Goal: Task Accomplishment & Management: Use online tool/utility

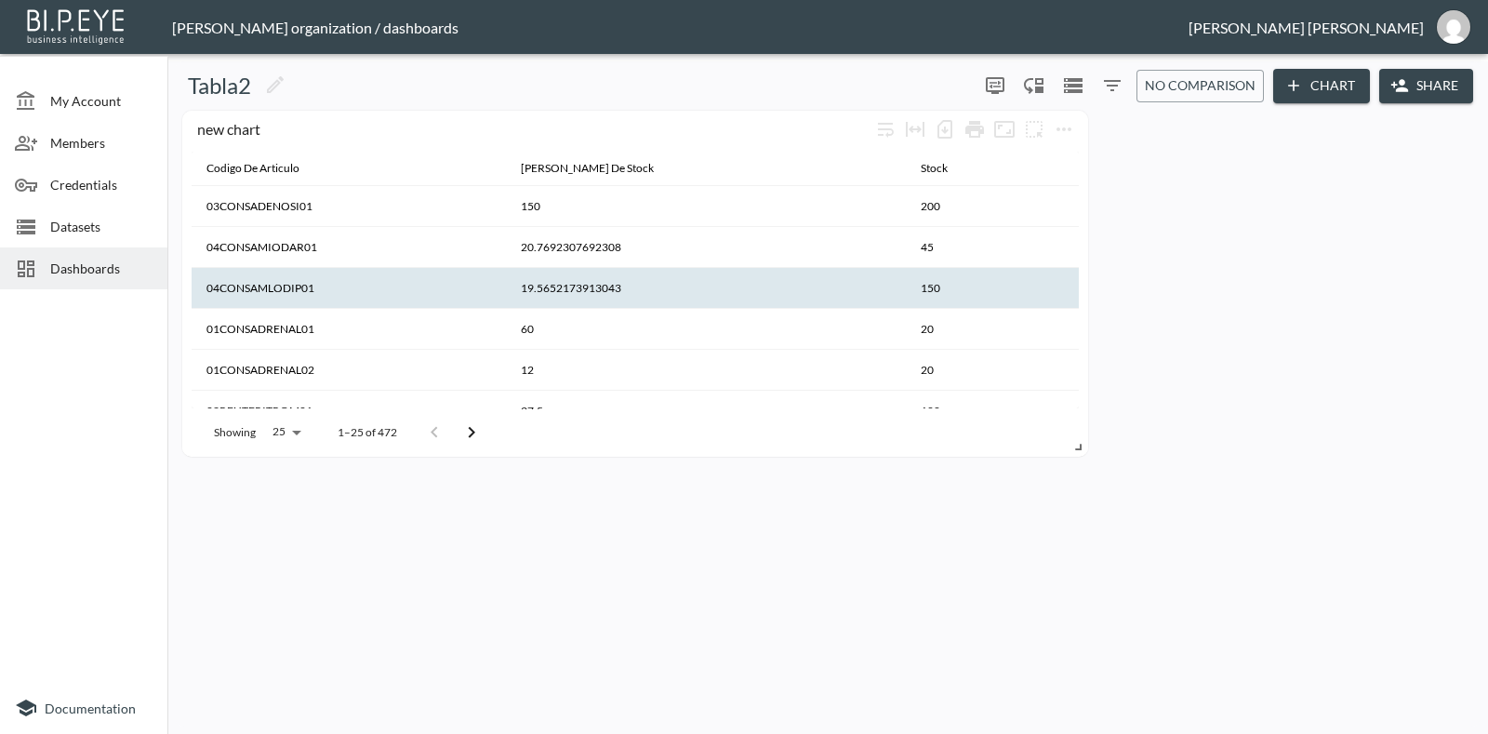
scroll to position [349, 0]
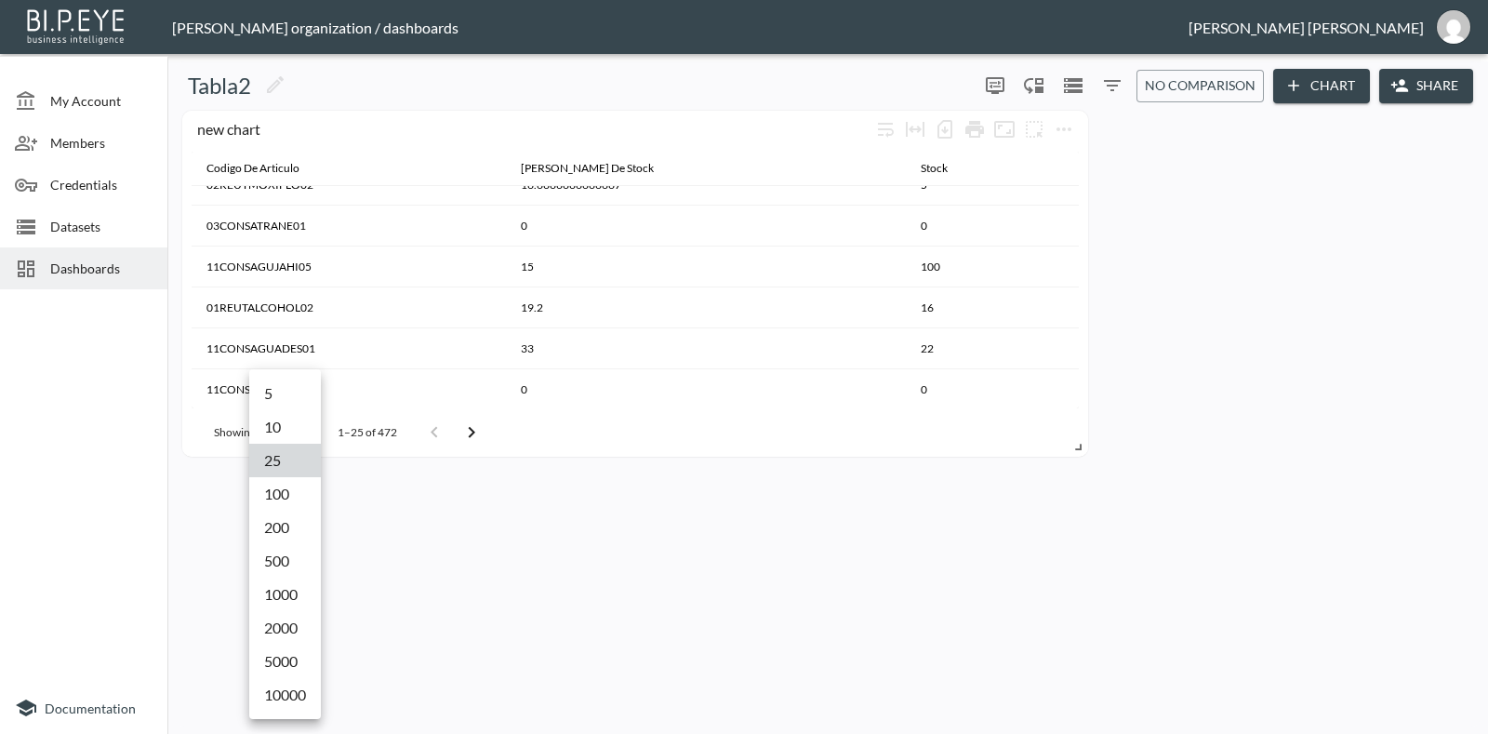
click at [285, 438] on body "BI.P.EYE, Interactive Analytics Dashboards - app Gonzalo Vallejos organization …" at bounding box center [744, 367] width 1488 height 734
click at [289, 574] on li "500" at bounding box center [285, 560] width 72 height 33
type input "500"
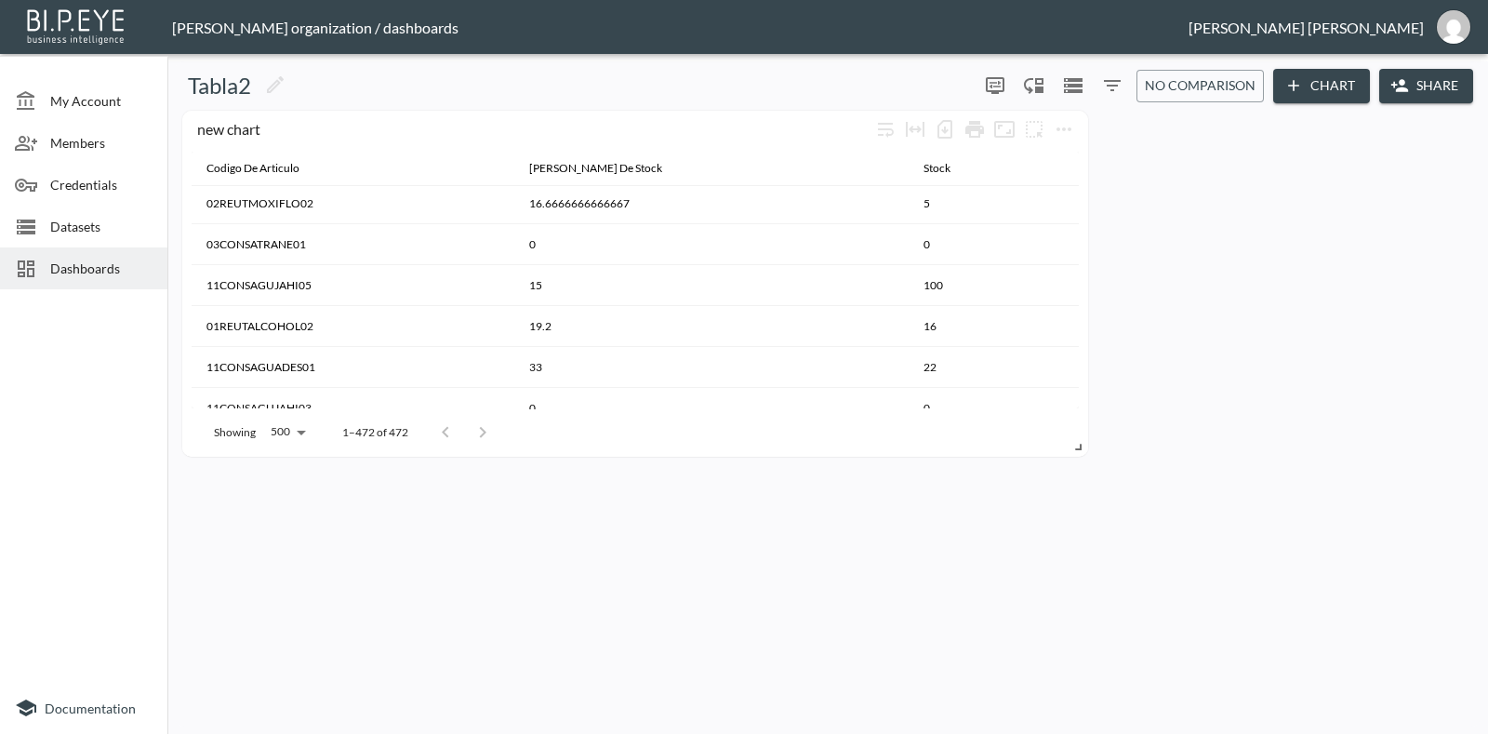
scroll to position [232, 0]
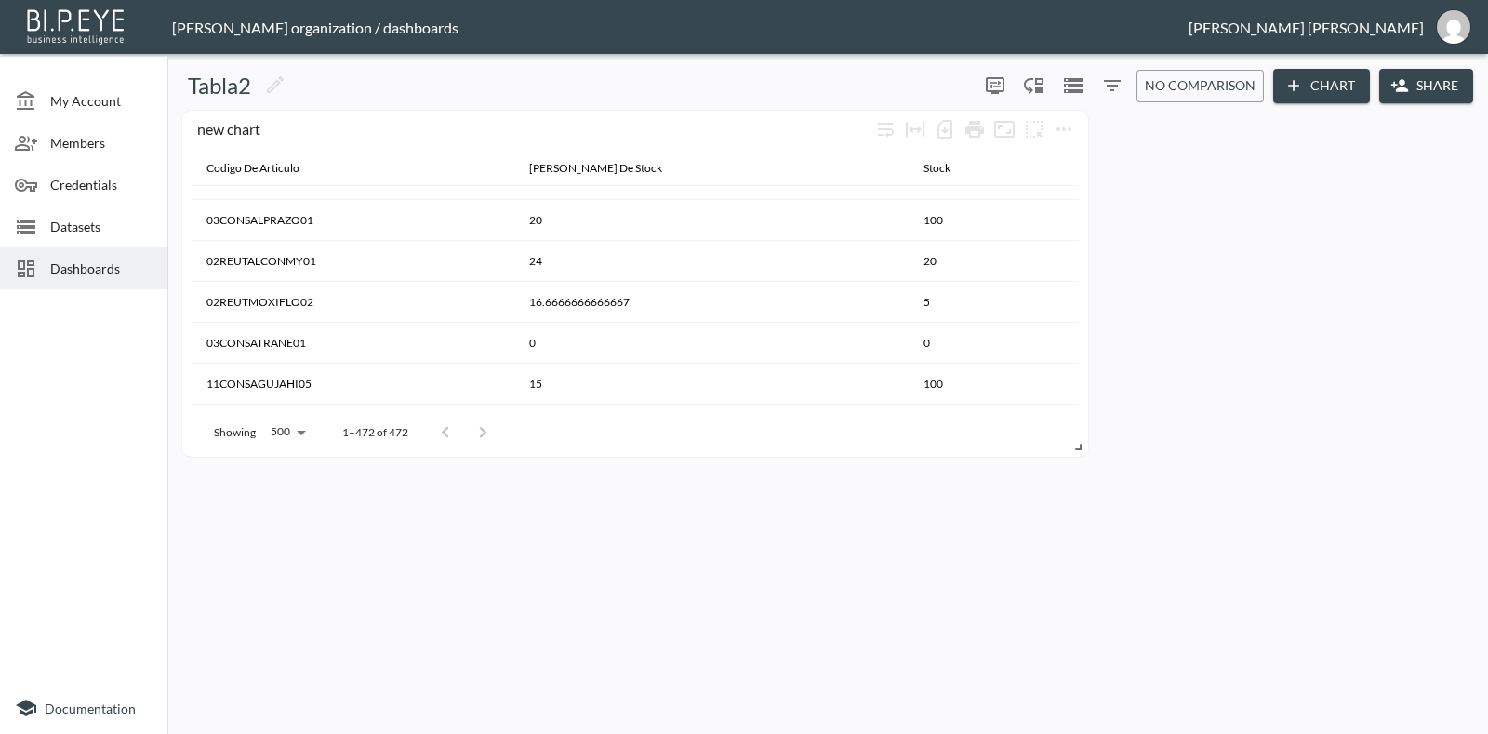
click at [101, 225] on span "Datasets" at bounding box center [101, 227] width 102 height 20
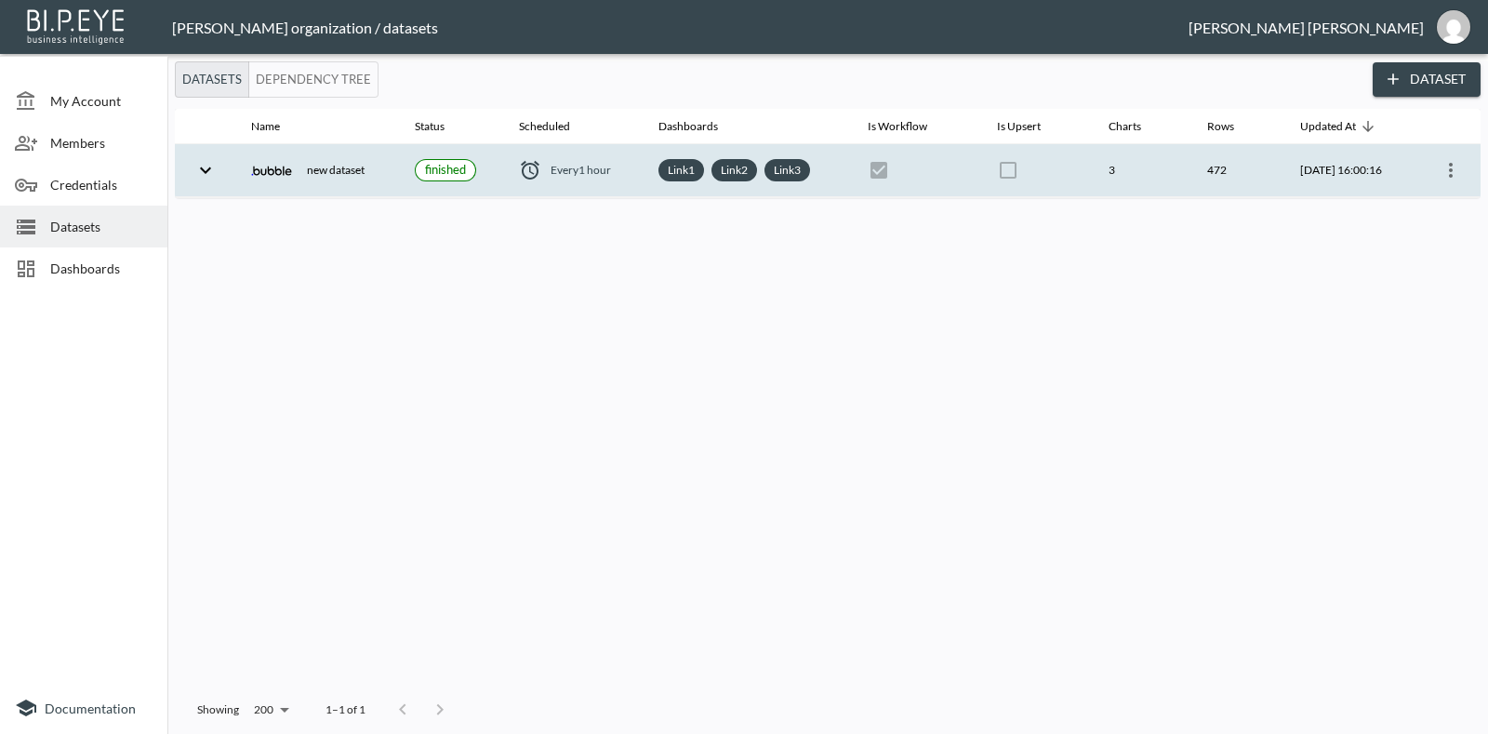
click at [1455, 171] on icon "more" at bounding box center [1450, 170] width 22 height 22
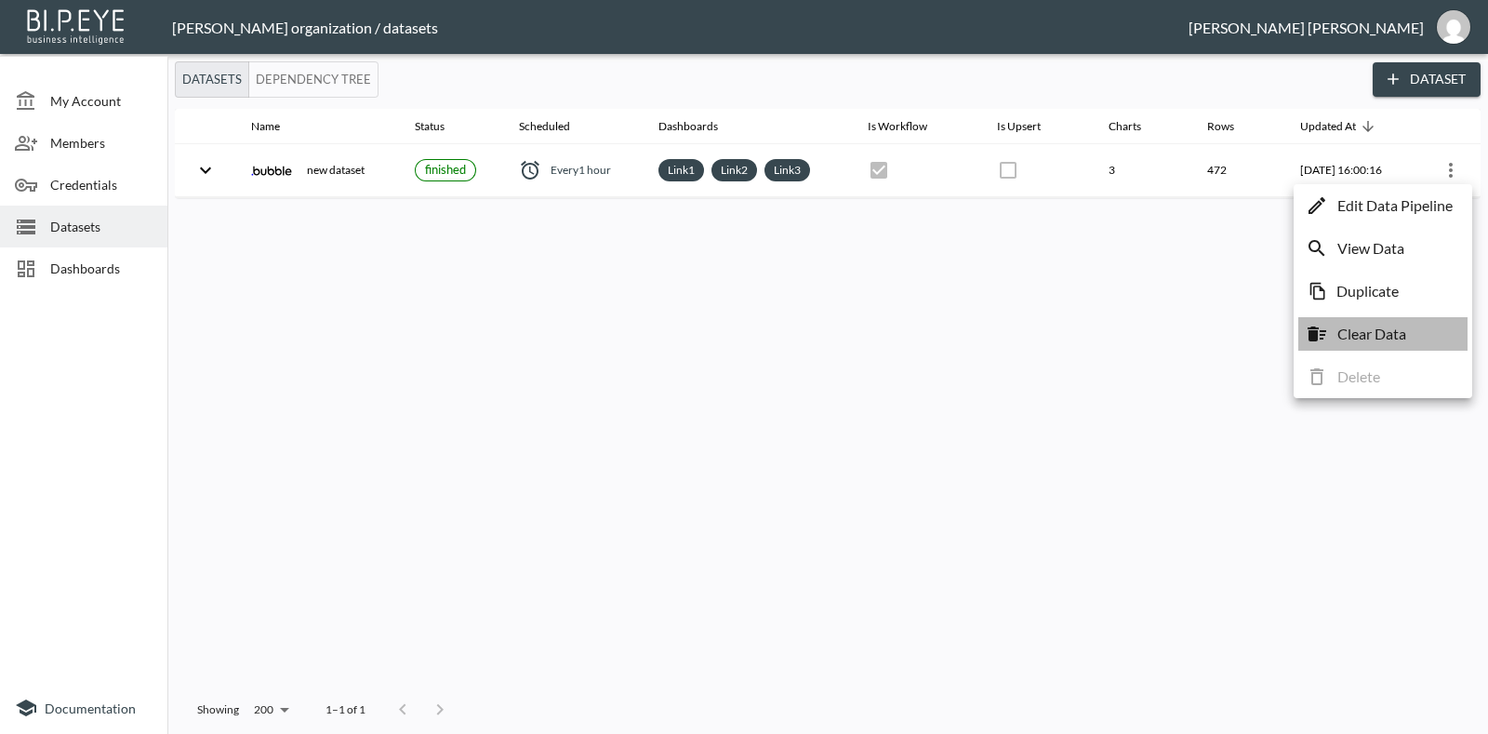
click at [1371, 332] on p "Clear Data" at bounding box center [1371, 334] width 69 height 22
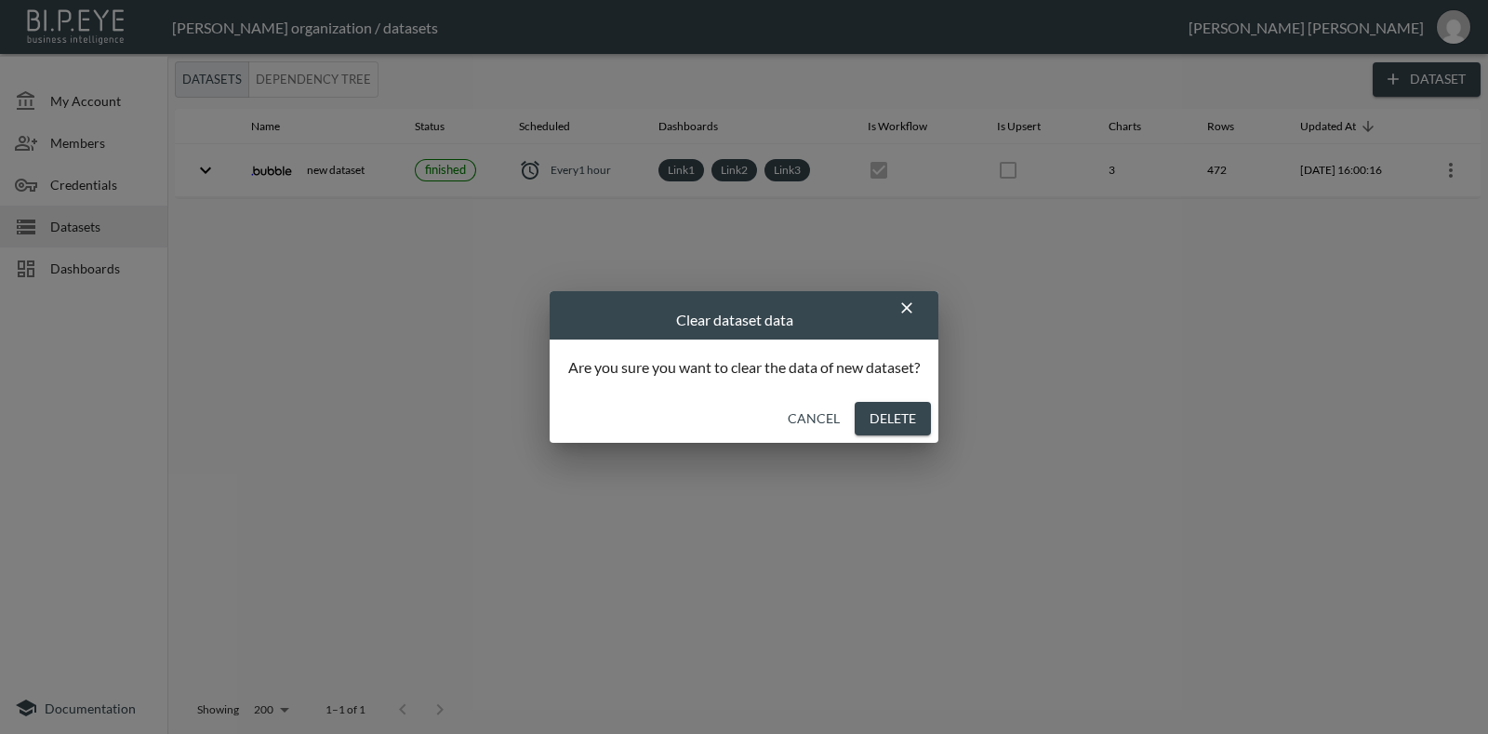
click at [892, 414] on button "Delete" at bounding box center [893, 419] width 76 height 34
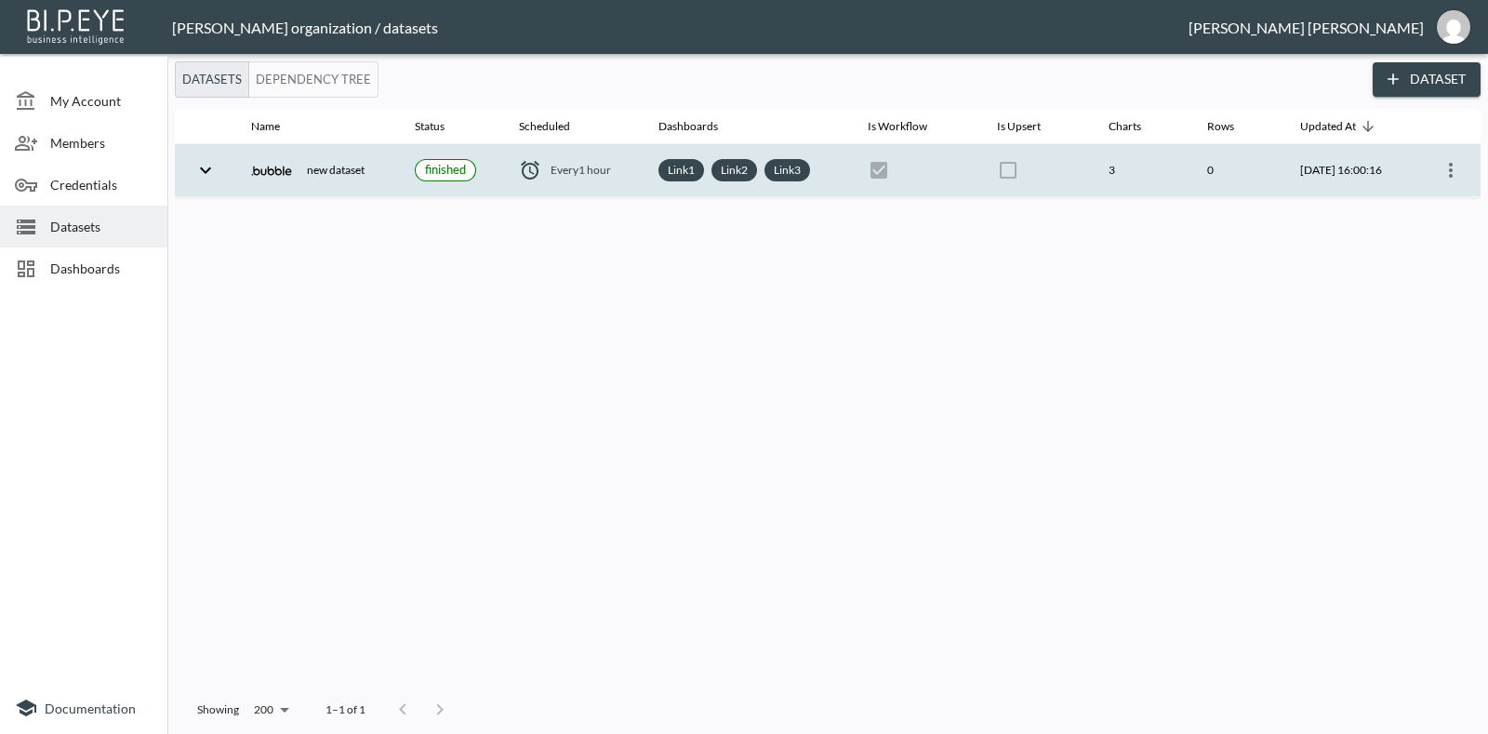
click at [1451, 169] on icon "more" at bounding box center [1451, 170] width 4 height 15
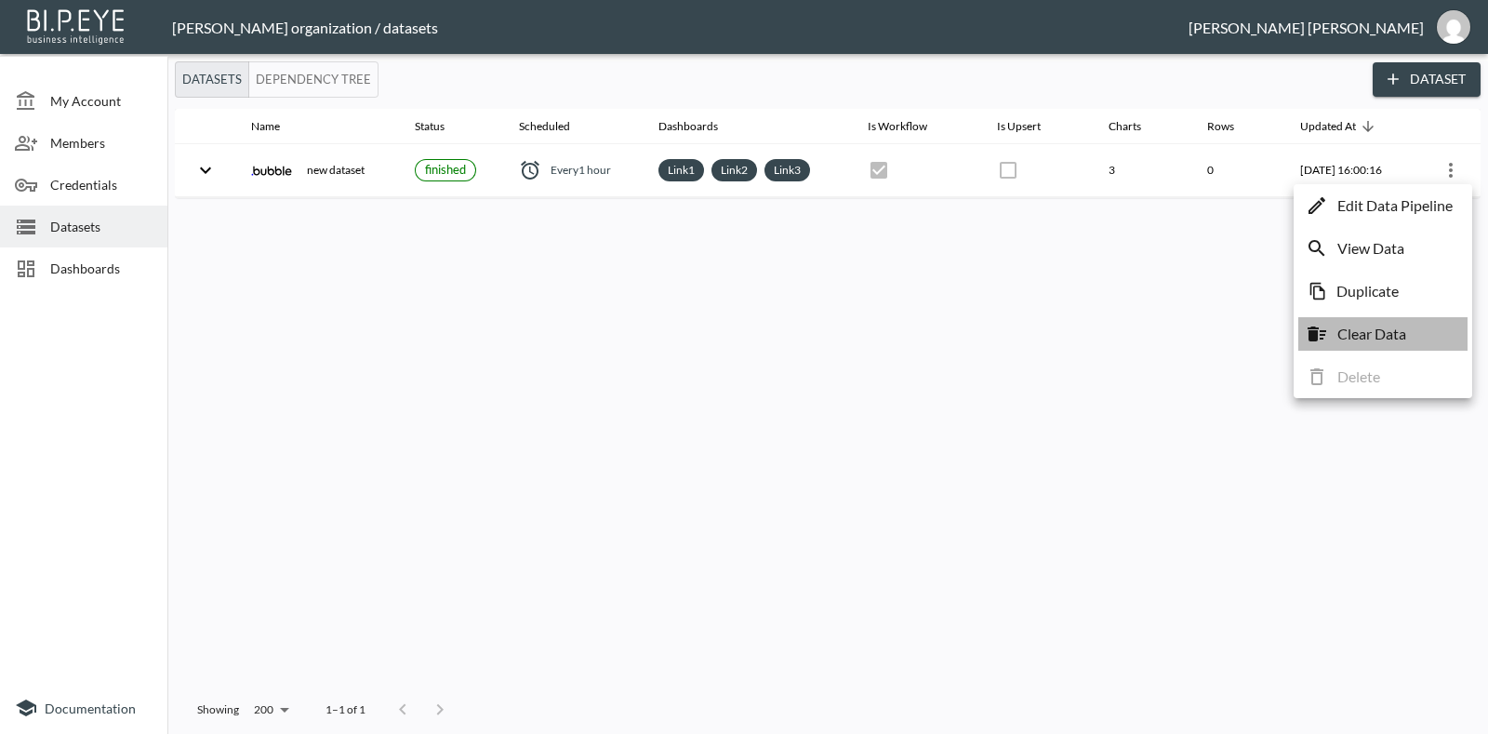
click at [1353, 330] on p "Clear Data" at bounding box center [1371, 334] width 69 height 22
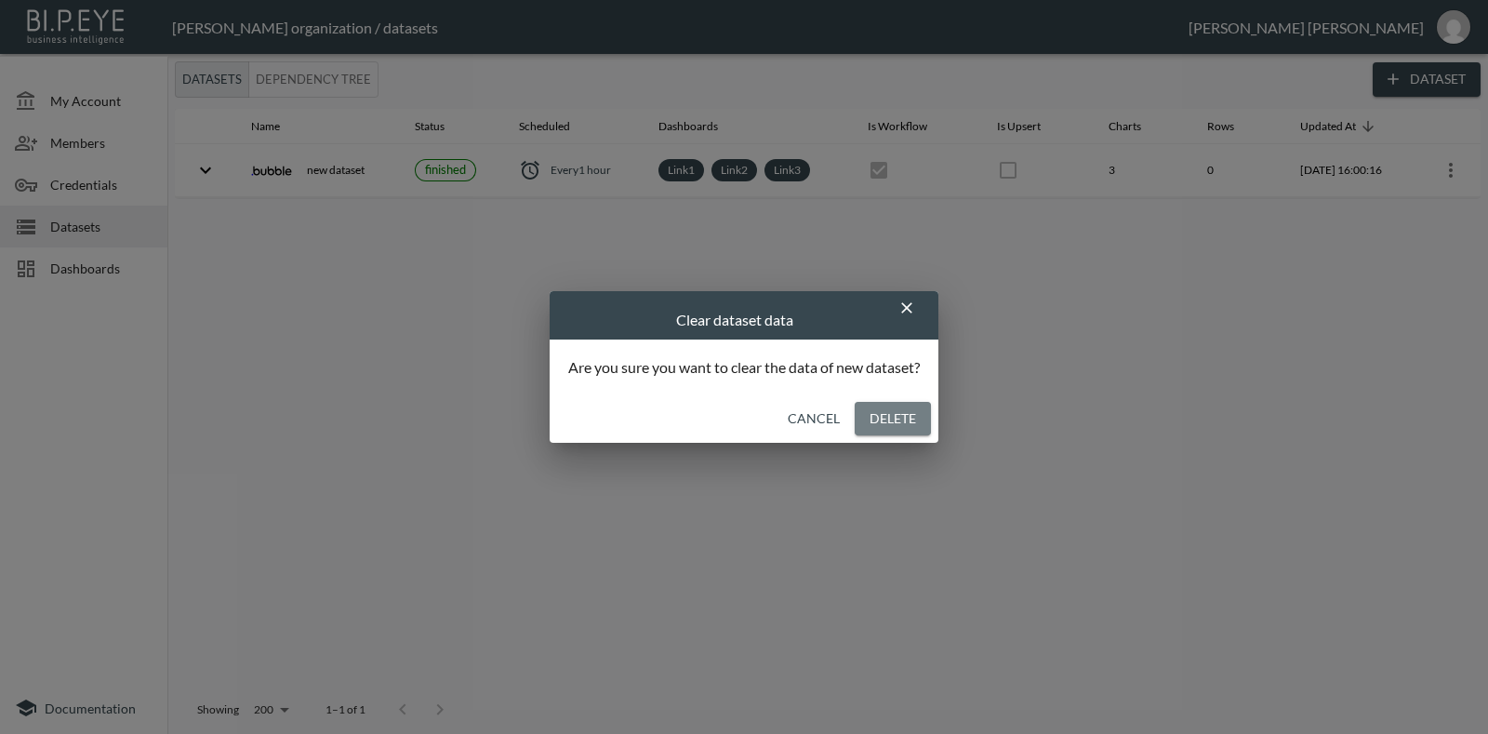
click at [880, 421] on button "Delete" at bounding box center [893, 419] width 76 height 34
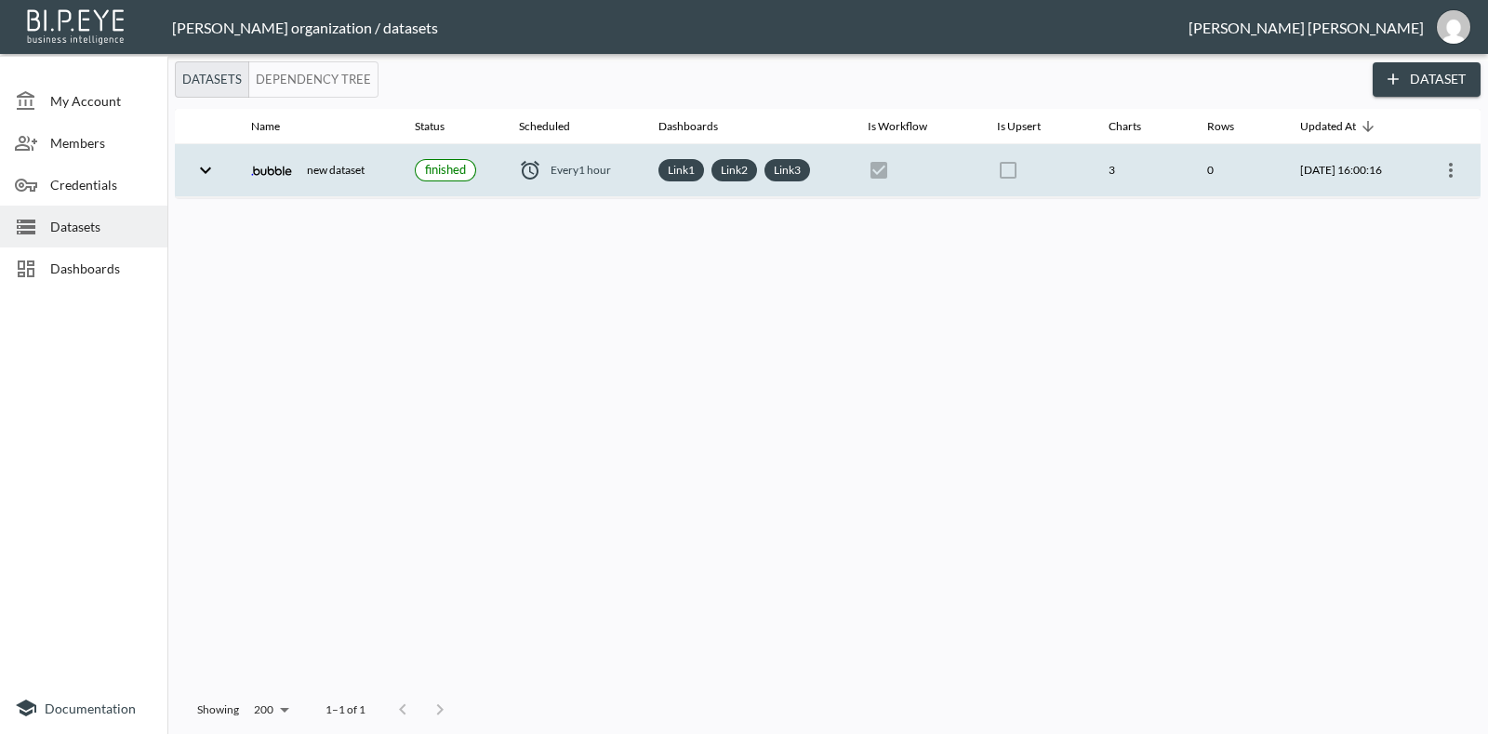
click at [1458, 159] on icon "more" at bounding box center [1450, 170] width 22 height 22
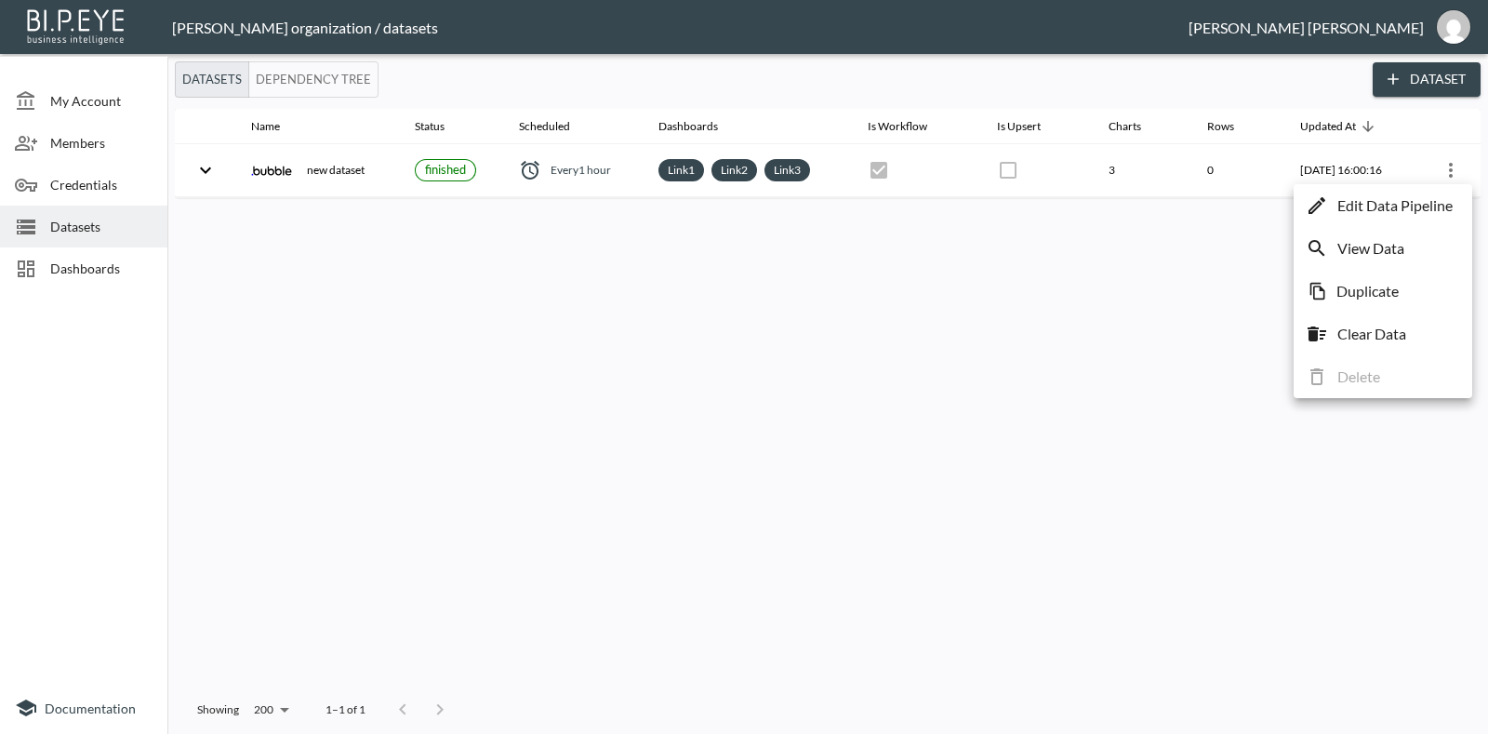
click at [1327, 252] on icon at bounding box center [1317, 248] width 22 height 22
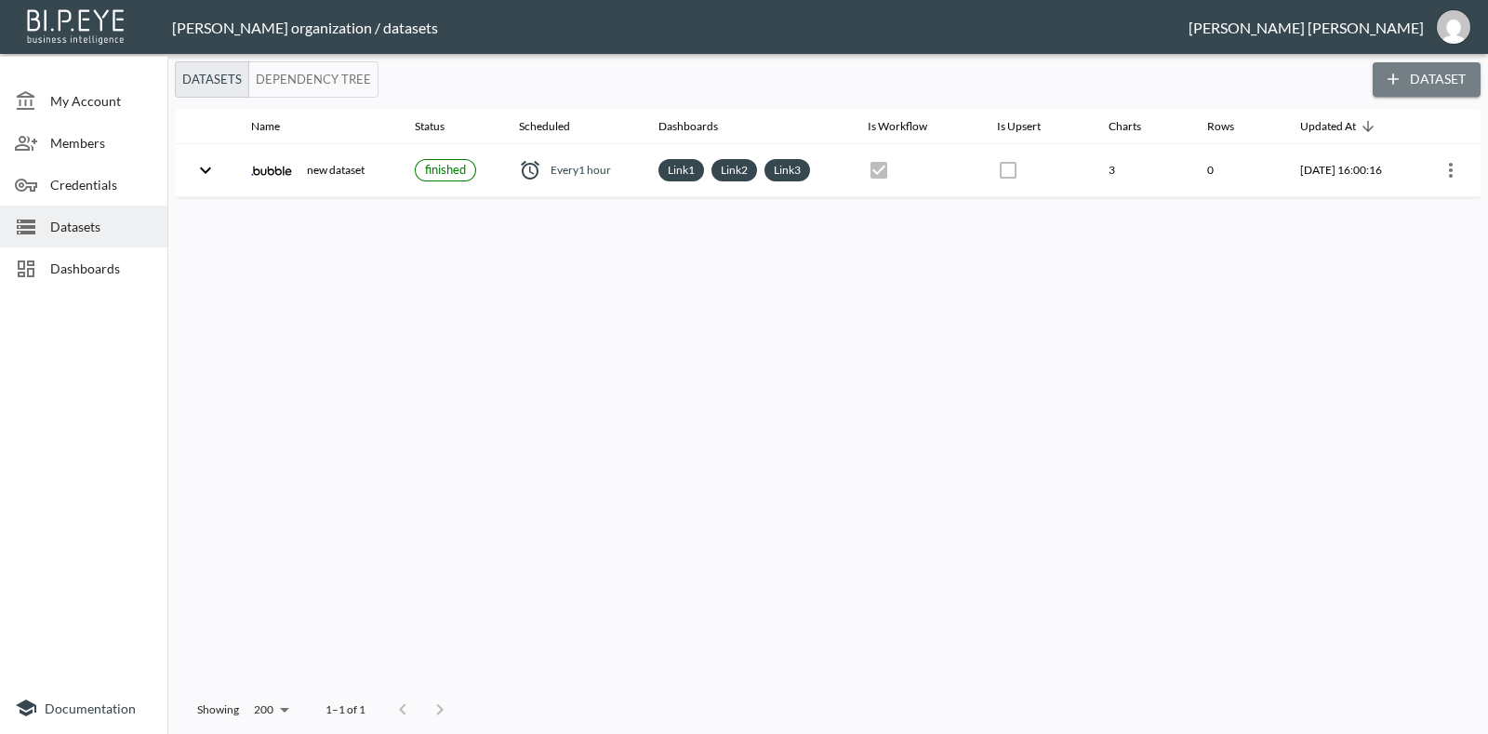
click at [1400, 85] on icon "button" at bounding box center [1393, 79] width 19 height 19
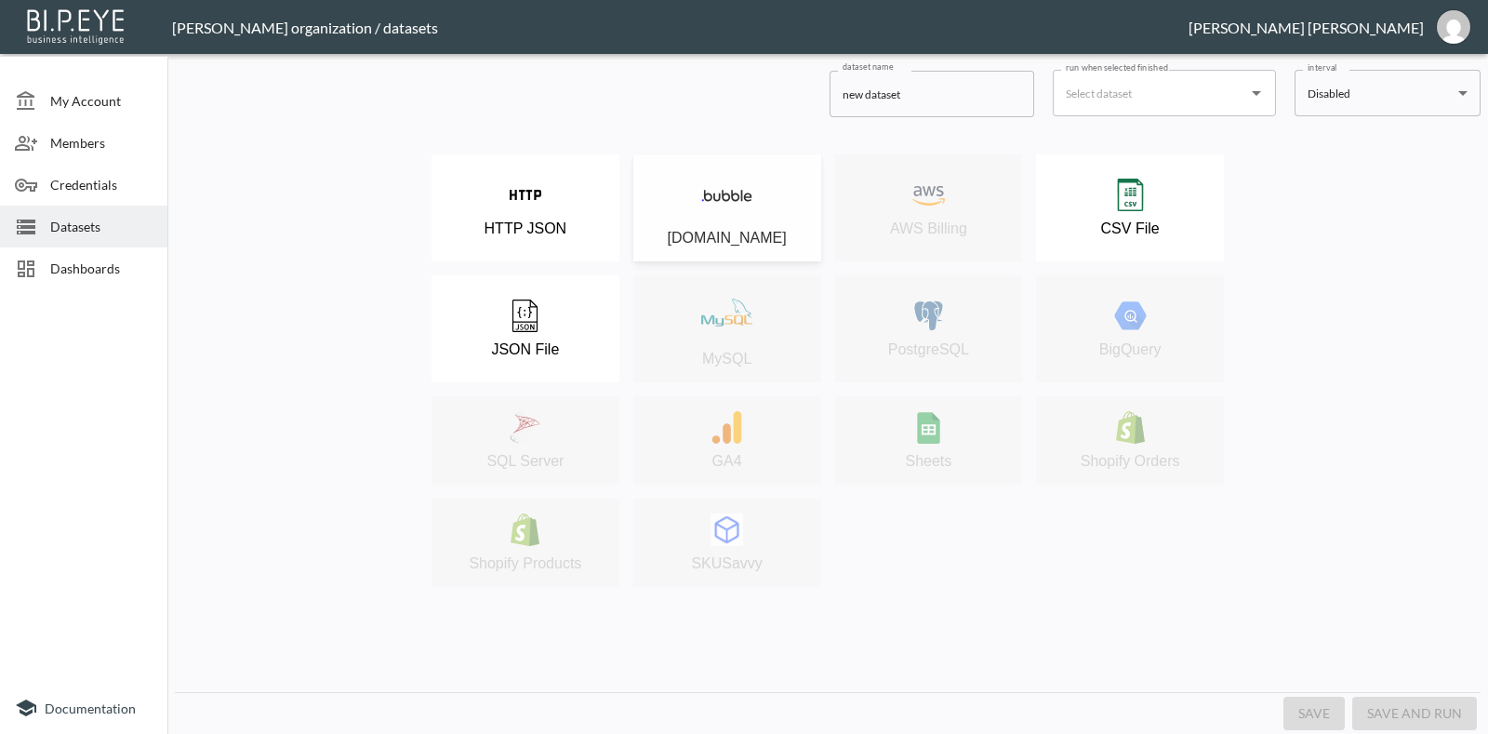
click at [770, 208] on div "Bubble.io" at bounding box center [727, 207] width 169 height 77
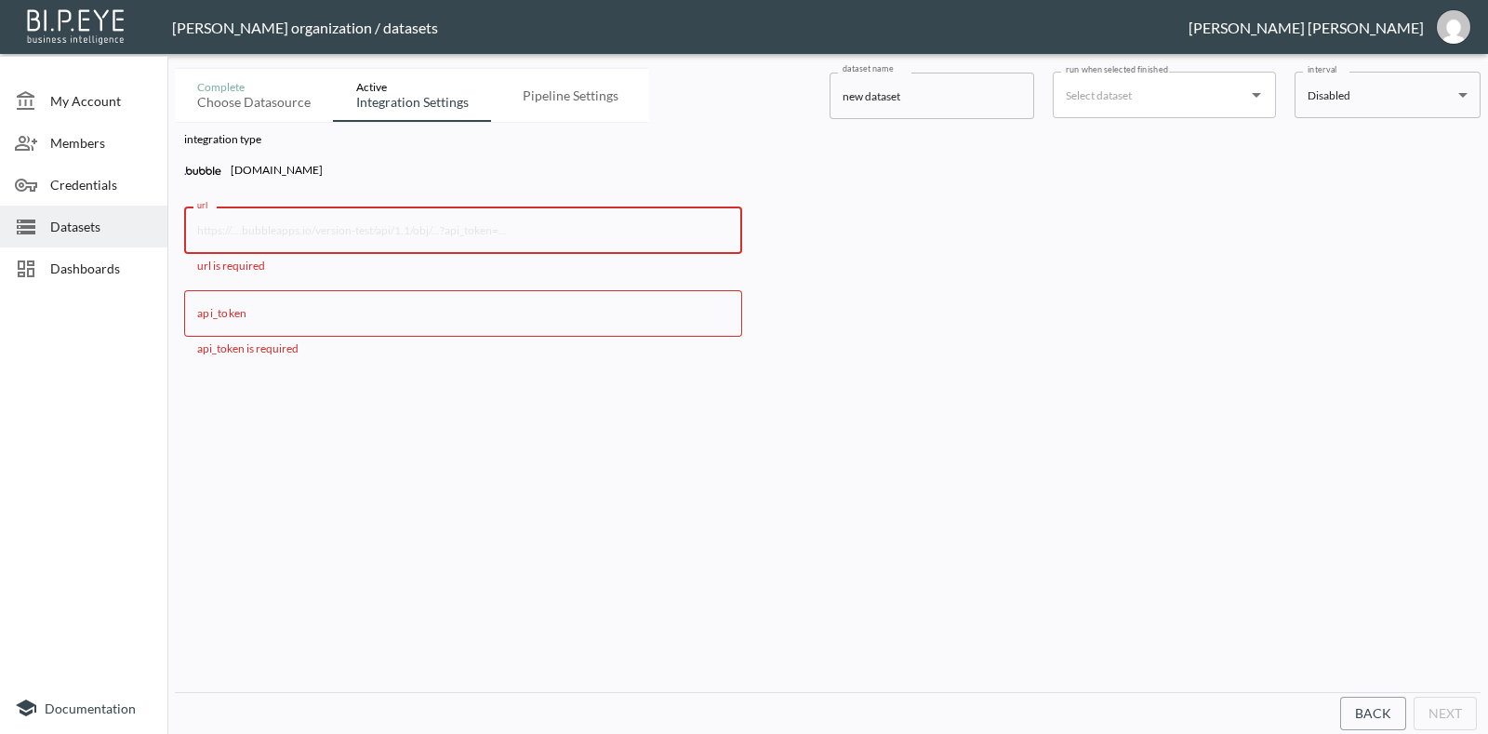
drag, startPoint x: 437, startPoint y: 239, endPoint x: 407, endPoint y: 113, distance: 129.0
click at [437, 239] on input "url" at bounding box center [463, 230] width 558 height 46
click at [383, 220] on input "url" at bounding box center [463, 230] width 558 height 46
paste input "https://prueba1-59265.bubbleapps.io/version-test/api/1.1/obj"
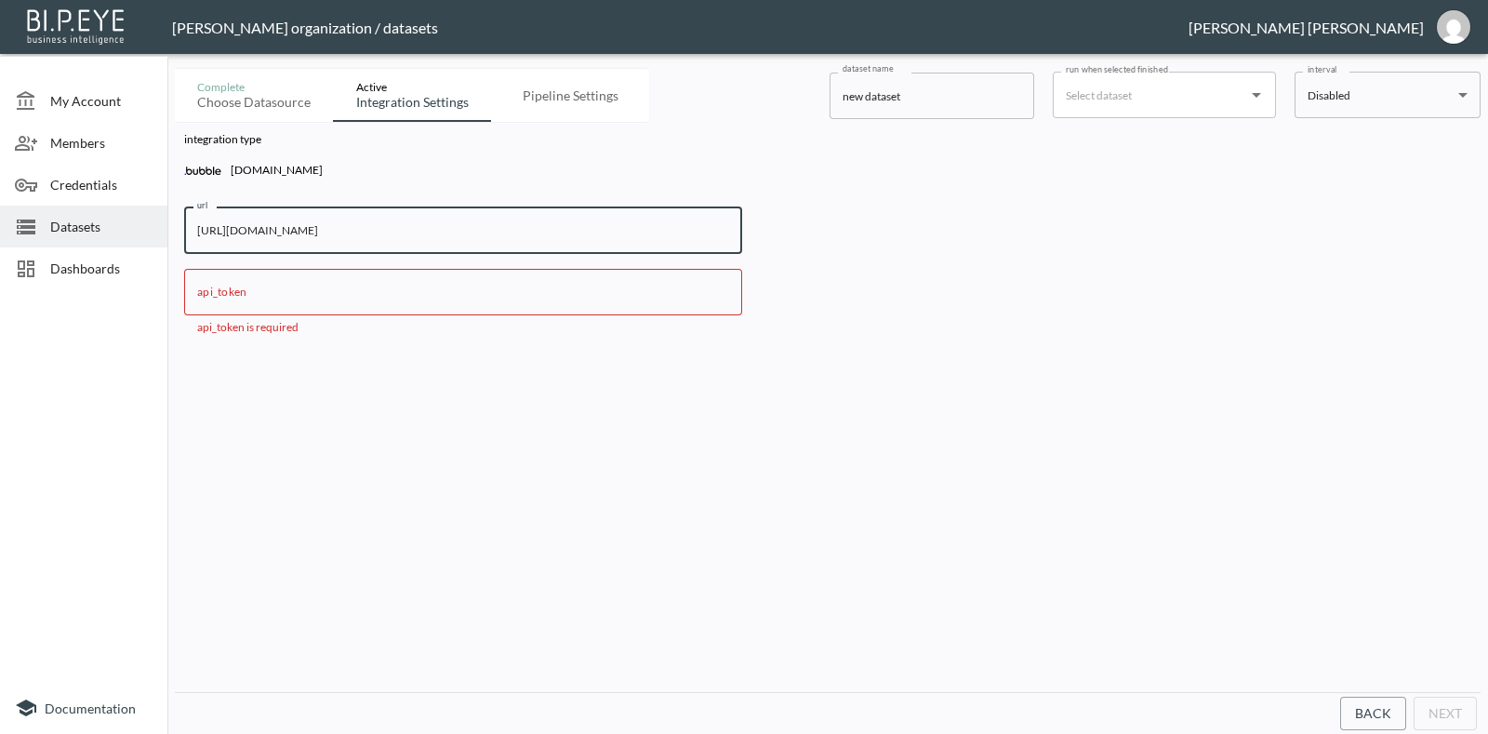
type input "https://prueba1-59265.bubbleapps.io/version-test/api/1.1/obj"
click at [440, 285] on input "api_token" at bounding box center [463, 292] width 558 height 46
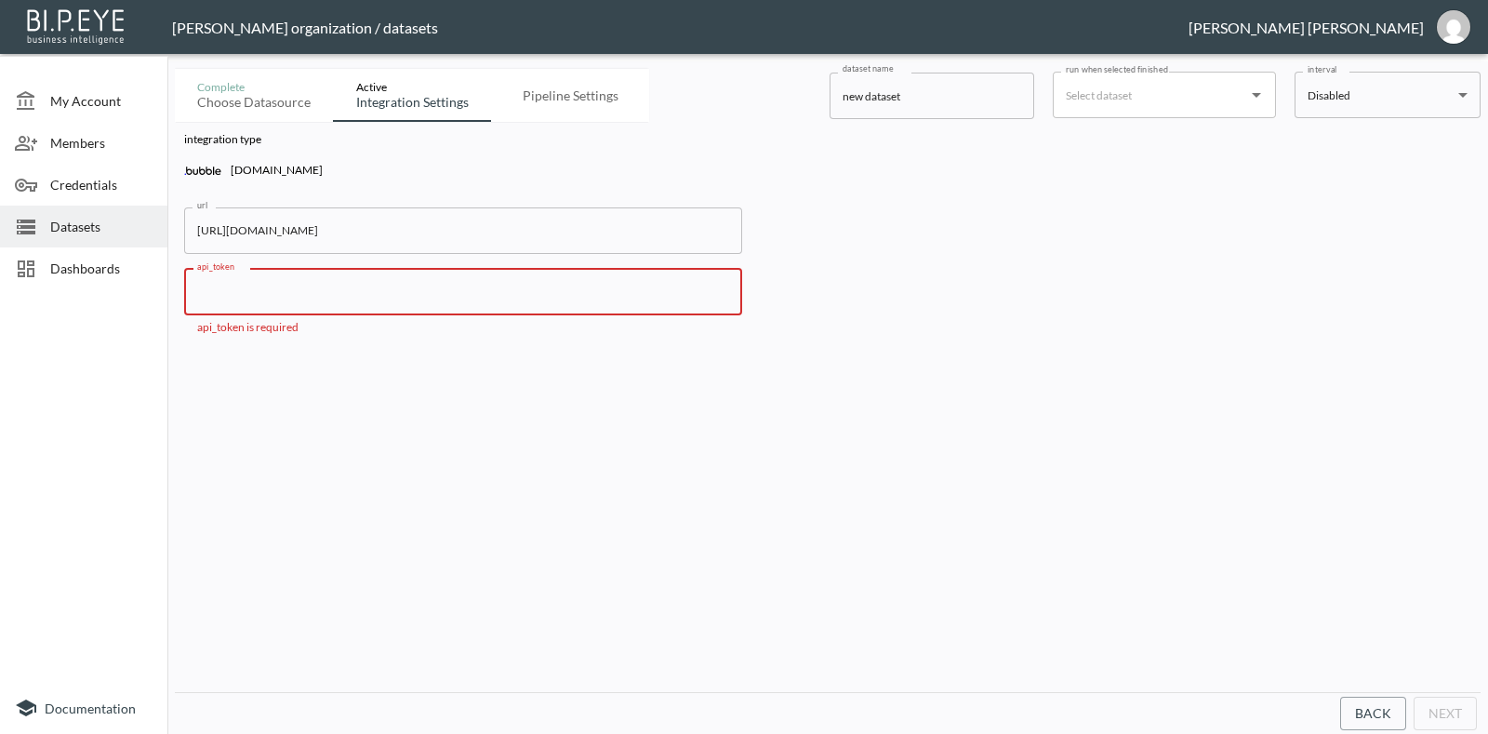
paste input "fb2e9fce4842524785cac66e33a6d0d3"
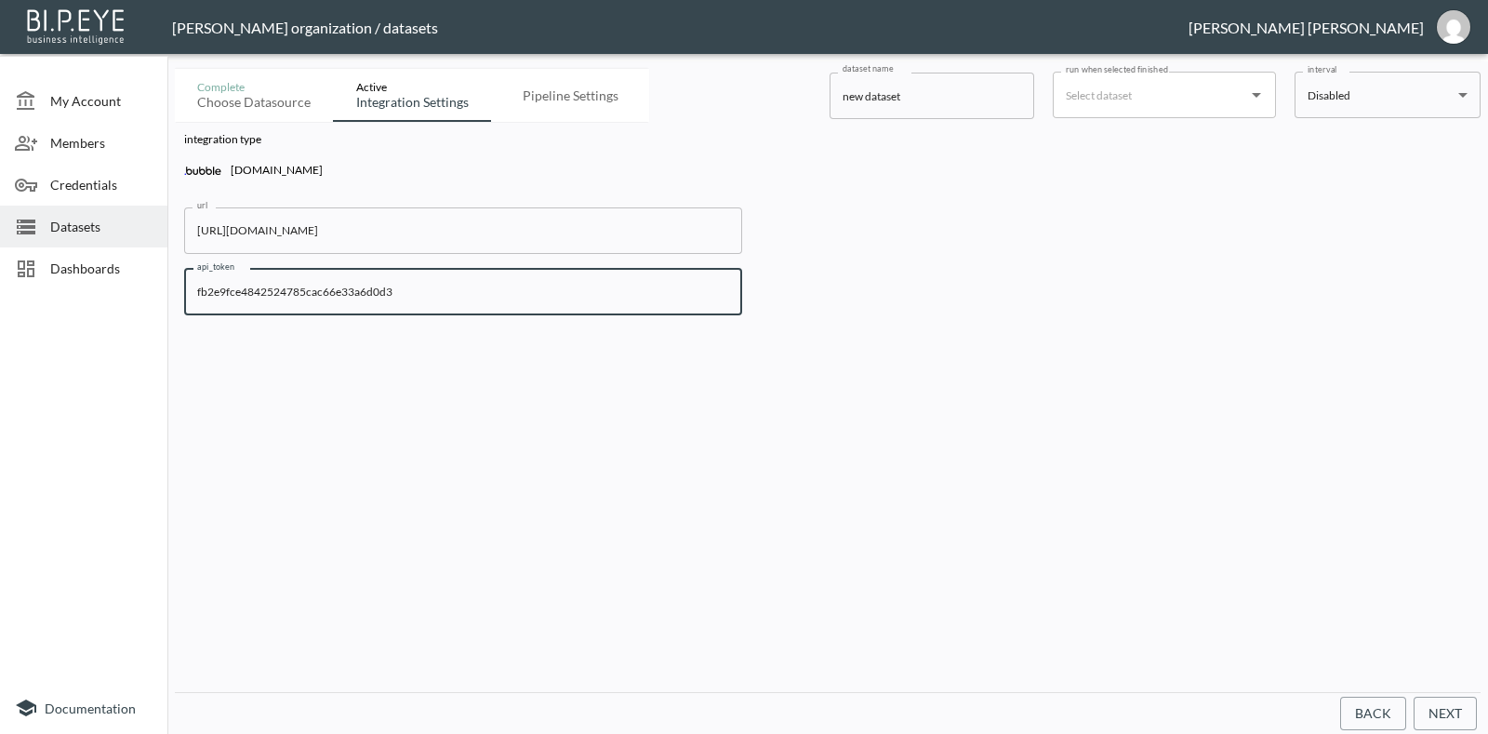
type input "fb2e9fce4842524785cac66e33a6d0d3"
click at [1362, 93] on body "BI.P.EYE, Interactive Analytics Dashboards - app Gonzalo Vallejos organization …" at bounding box center [744, 367] width 1488 height 734
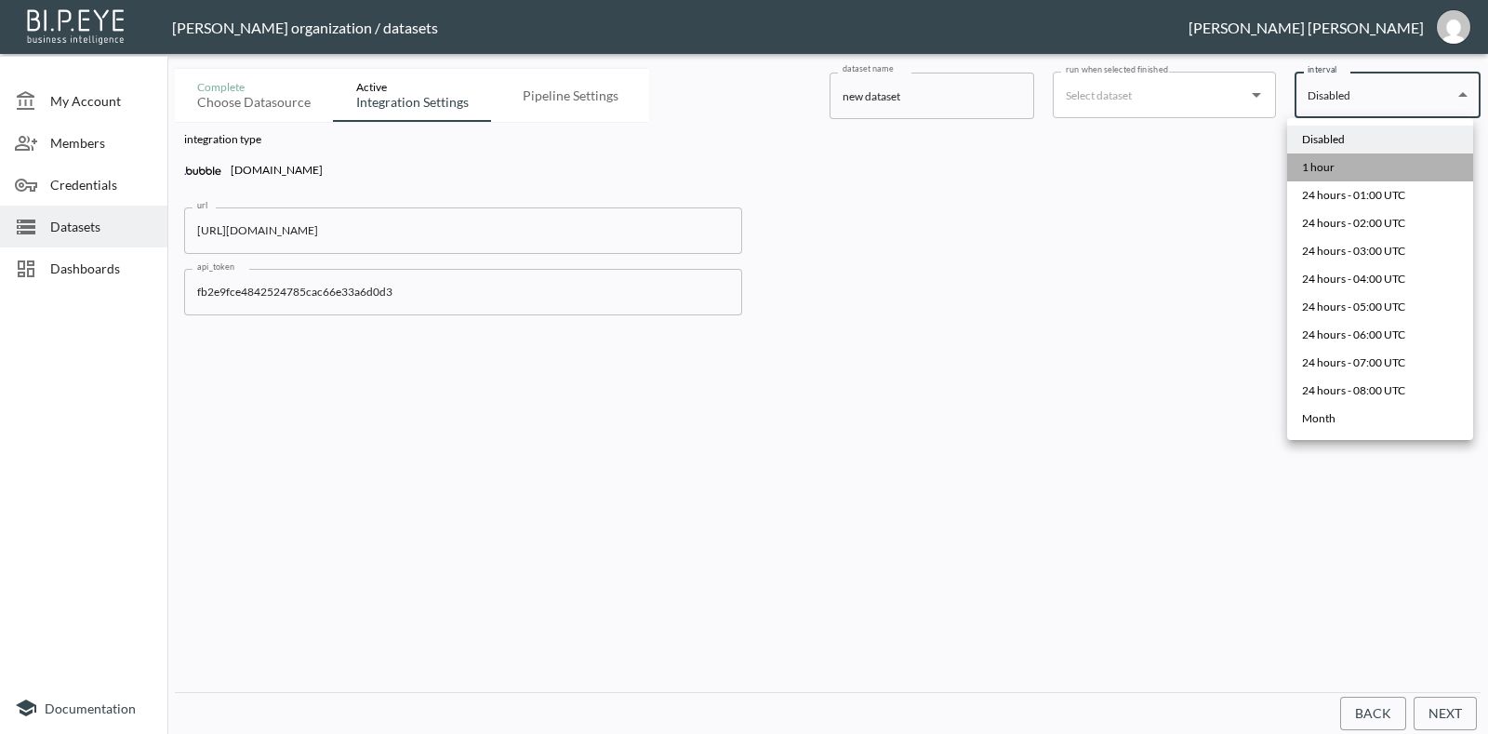
click at [1344, 166] on li "1 hour" at bounding box center [1380, 167] width 186 height 28
type input "0 */1 * * *"
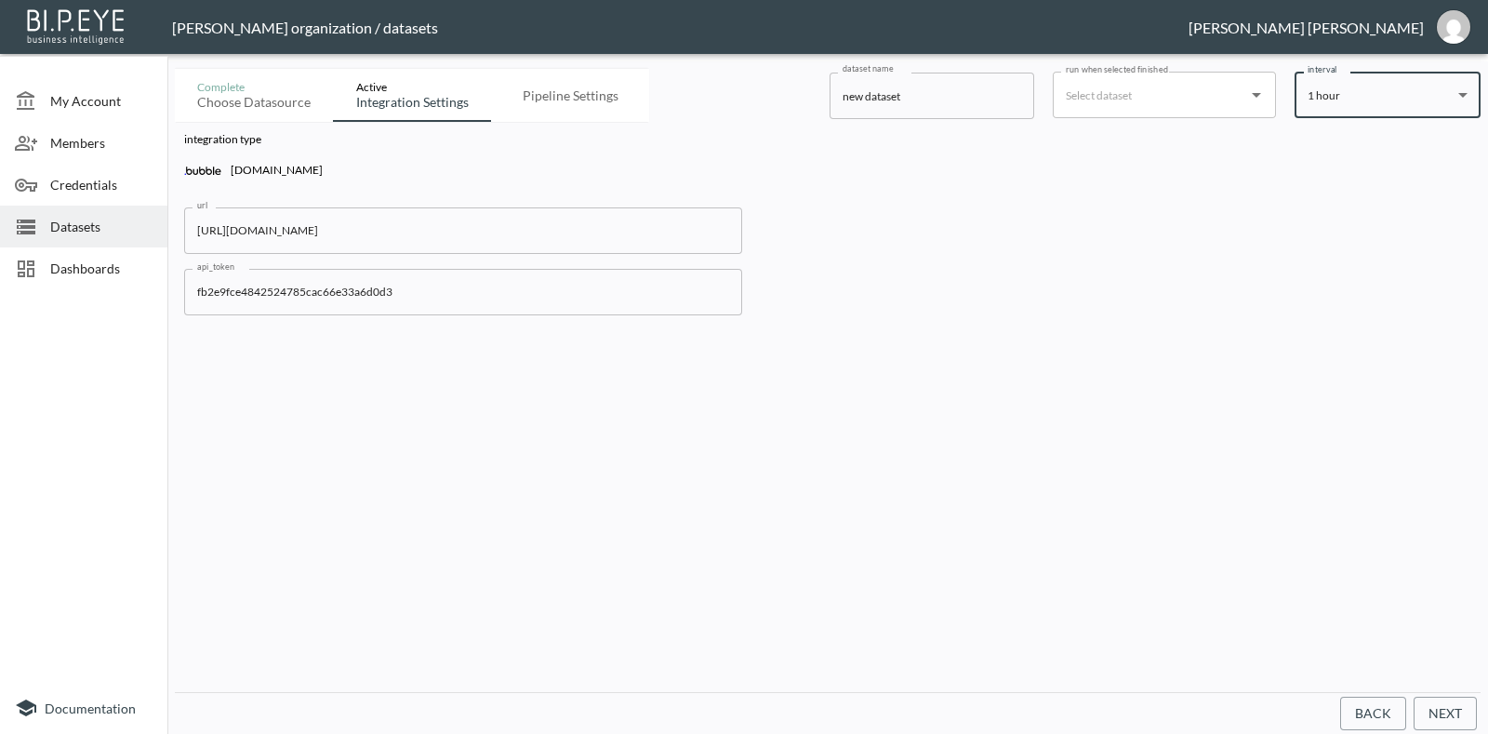
click at [1227, 90] on input "run when selected finished" at bounding box center [1150, 95] width 179 height 30
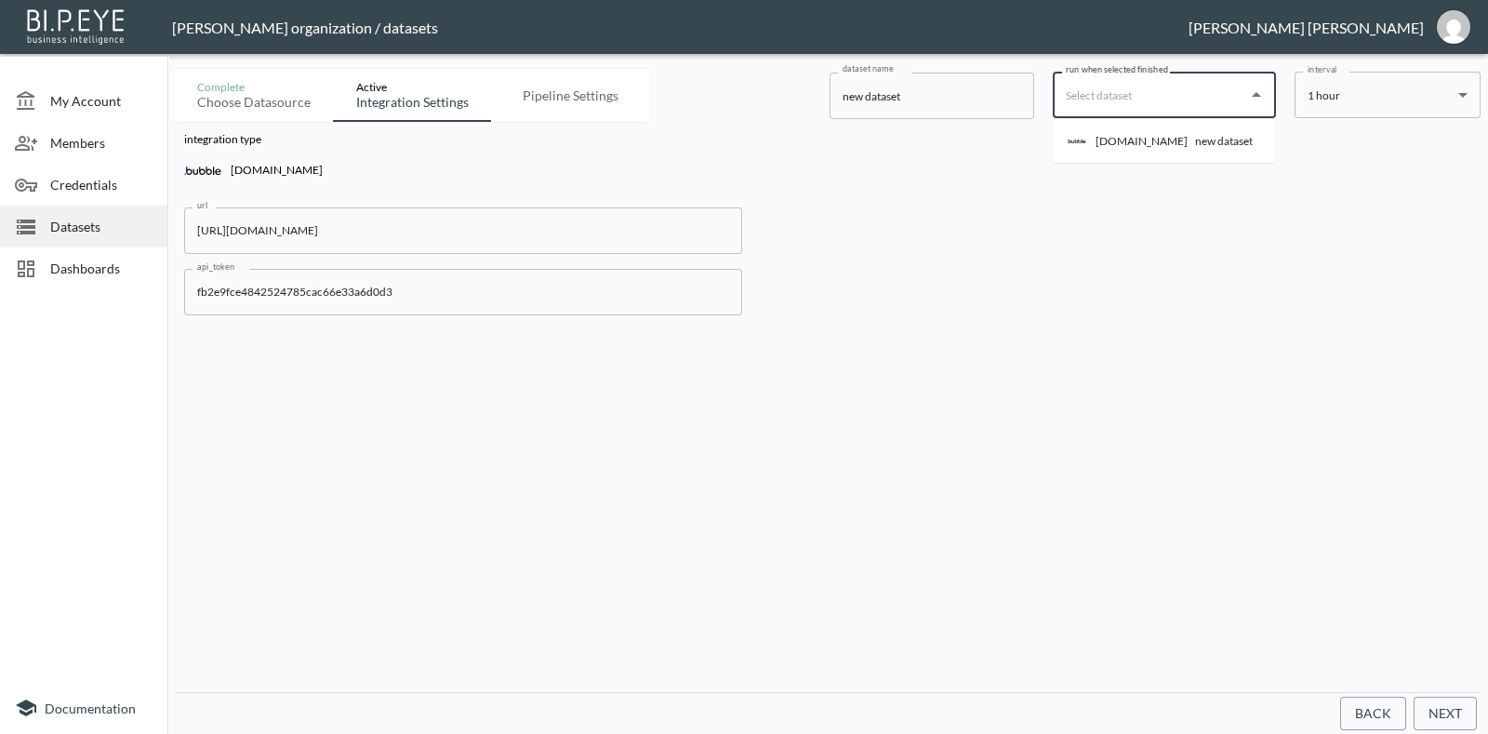
click at [1141, 139] on div "Bubble.io new dataset" at bounding box center [1159, 141] width 185 height 19
type input "new dataset"
click at [1186, 63] on div "Complete Choose datasource Active Integration settings Pipeline settings datase…" at bounding box center [828, 91] width 1306 height 60
click at [1225, 99] on icon "Clear" at bounding box center [1232, 95] width 19 height 19
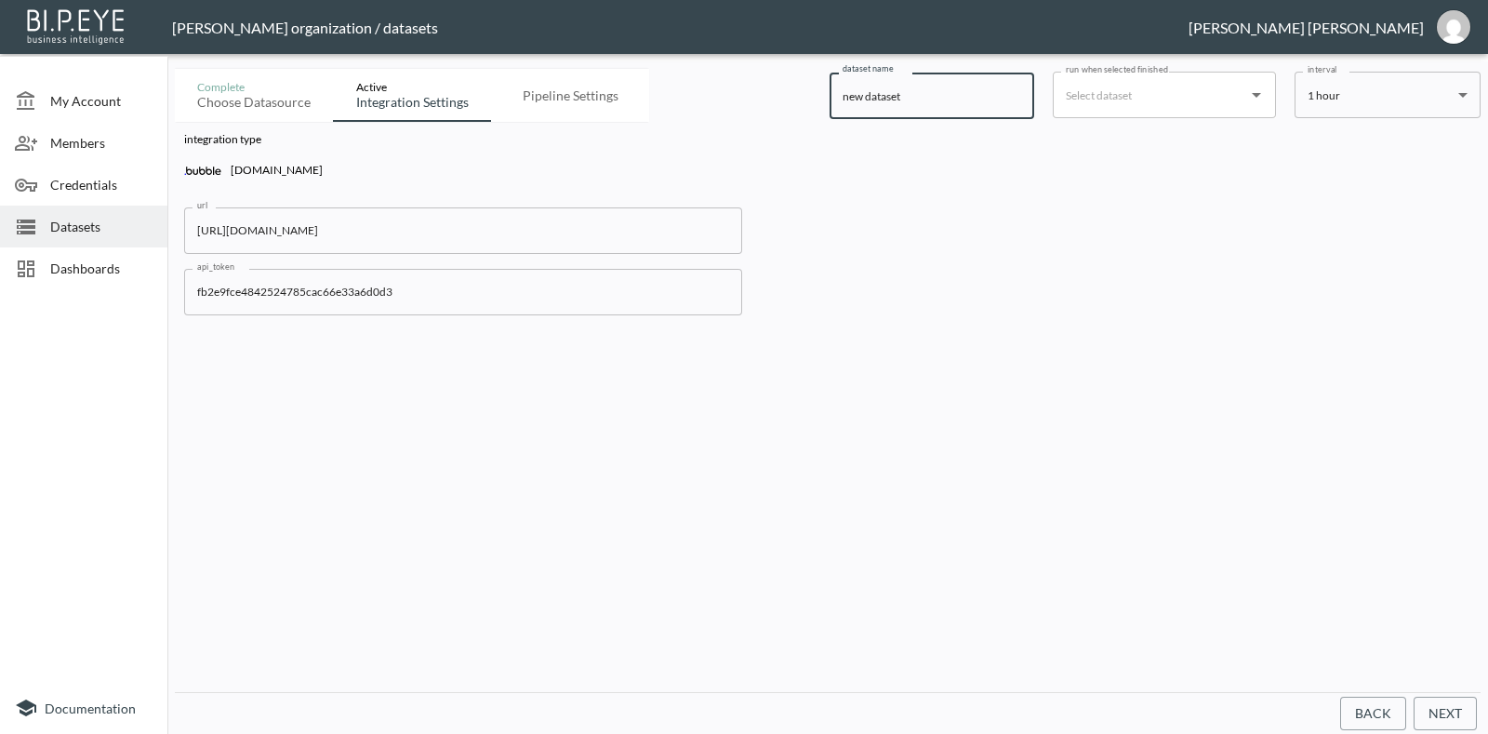
click at [908, 105] on input "new dataset" at bounding box center [931, 96] width 205 height 46
type input "Bubble"
click at [1465, 700] on button "Next" at bounding box center [1444, 713] width 63 height 34
click at [530, 244] on input "https://prueba1-59265.bubbleapps.io/version-test/api/1.1/obj" at bounding box center [463, 230] width 558 height 46
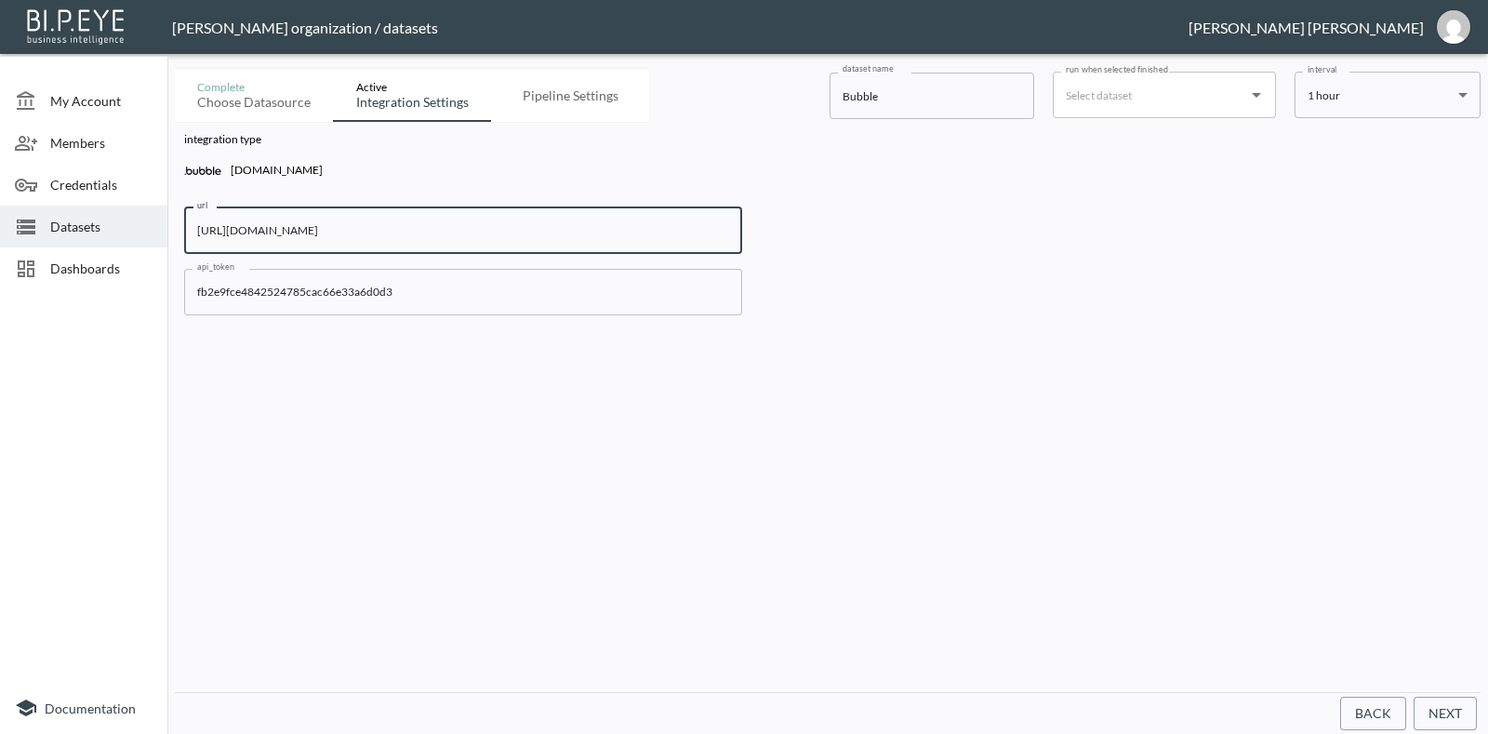
type input "https://prueba1-59265.bubbleapps.io/version-test/api/1.1/obj/Inventario"
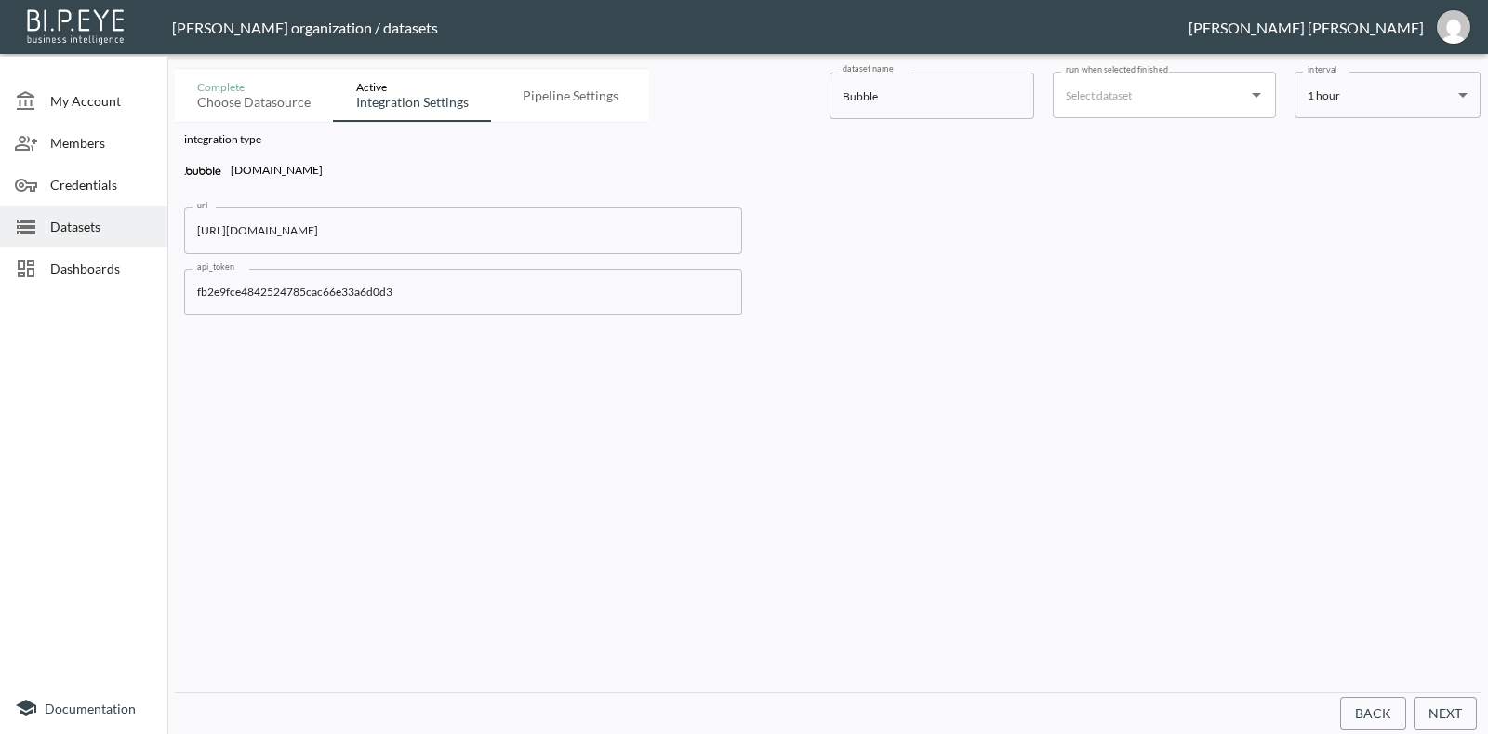
click at [1071, 462] on div "integration type Bubble.io url https://prueba1-59265.bubbleapps.io/version-test…" at bounding box center [828, 407] width 1306 height 570
click at [1446, 713] on button "Next" at bounding box center [1444, 713] width 63 height 34
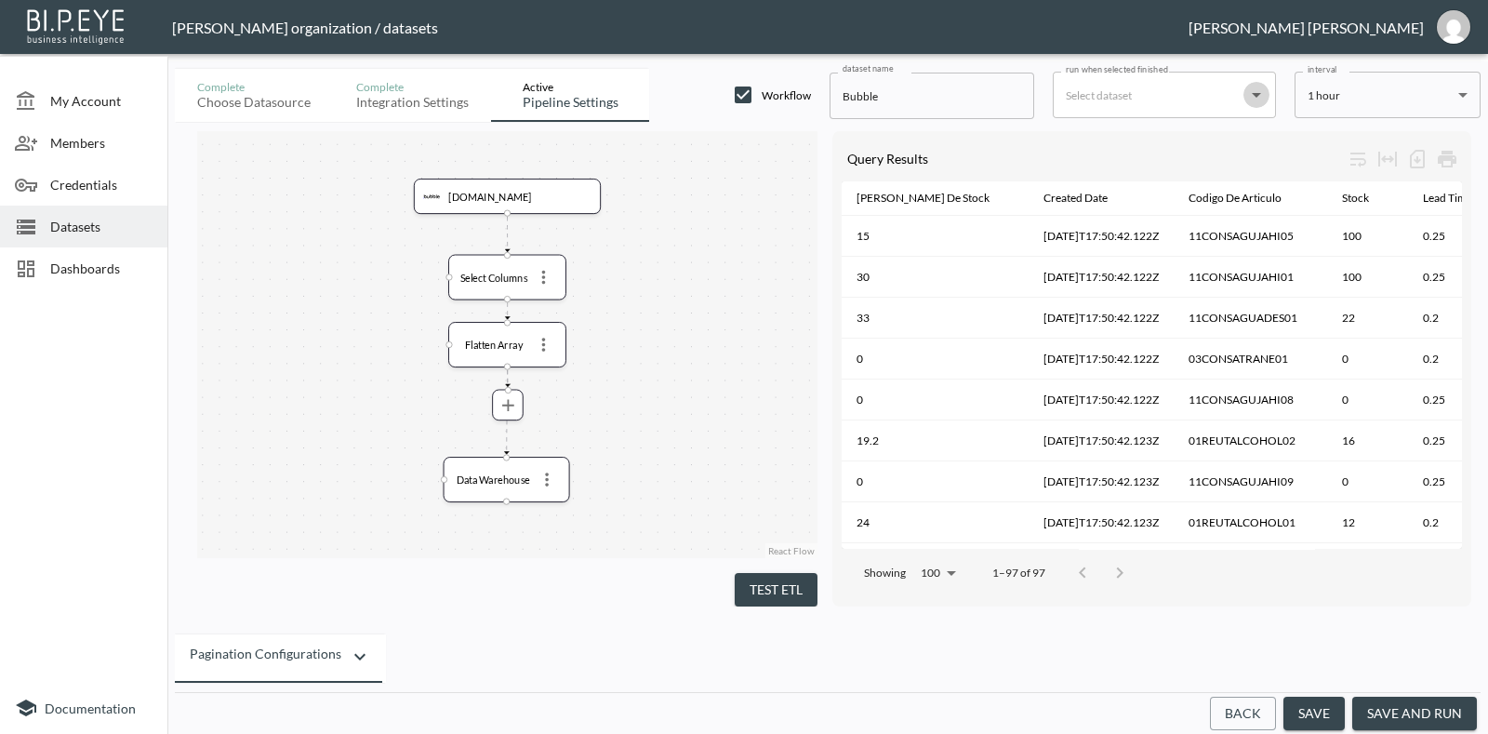
click at [1250, 88] on icon "Open" at bounding box center [1256, 95] width 22 height 22
click at [1250, 88] on icon "Close" at bounding box center [1256, 95] width 22 height 22
click at [747, 380] on div "Bubble.io Select Columns Flatten Array Data Warehouse" at bounding box center [507, 344] width 620 height 427
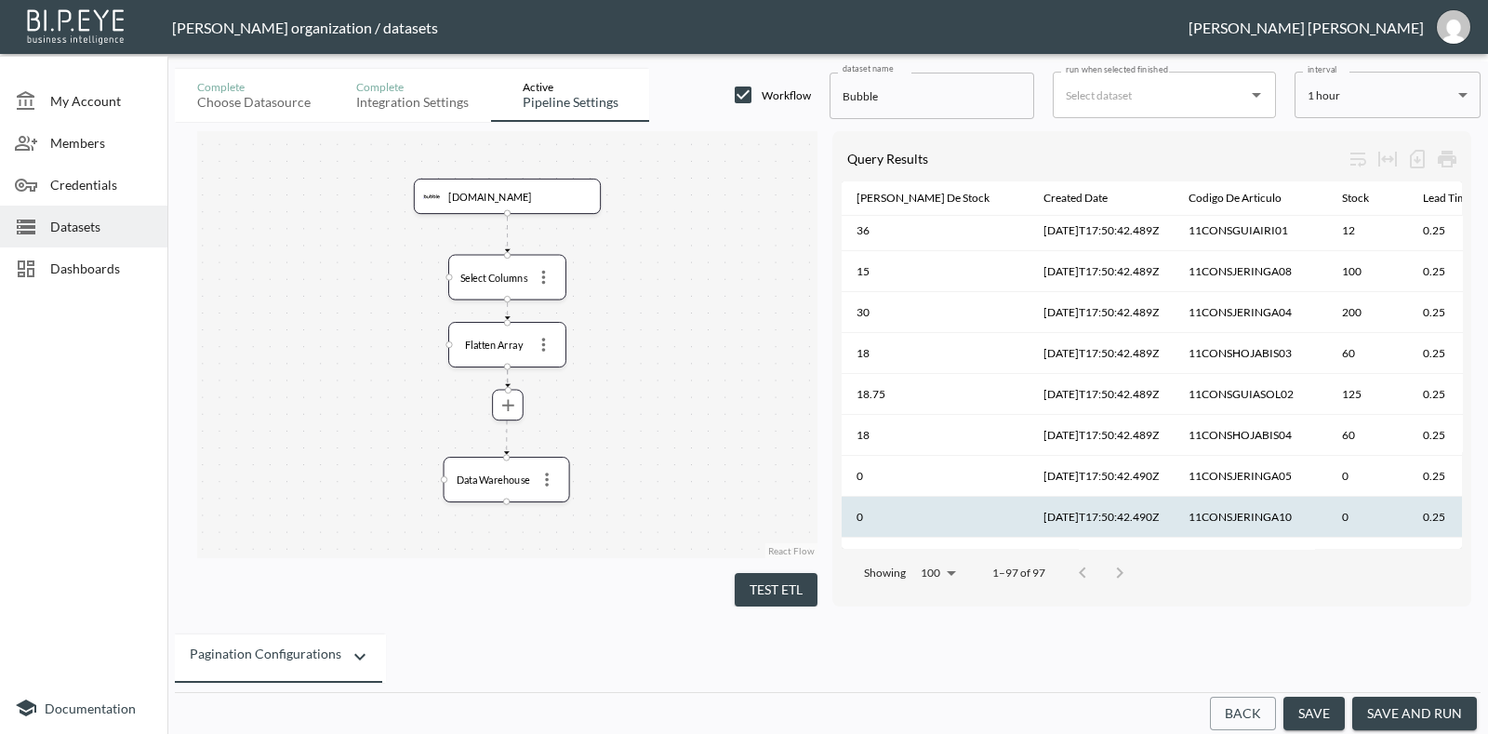
scroll to position [2673, 0]
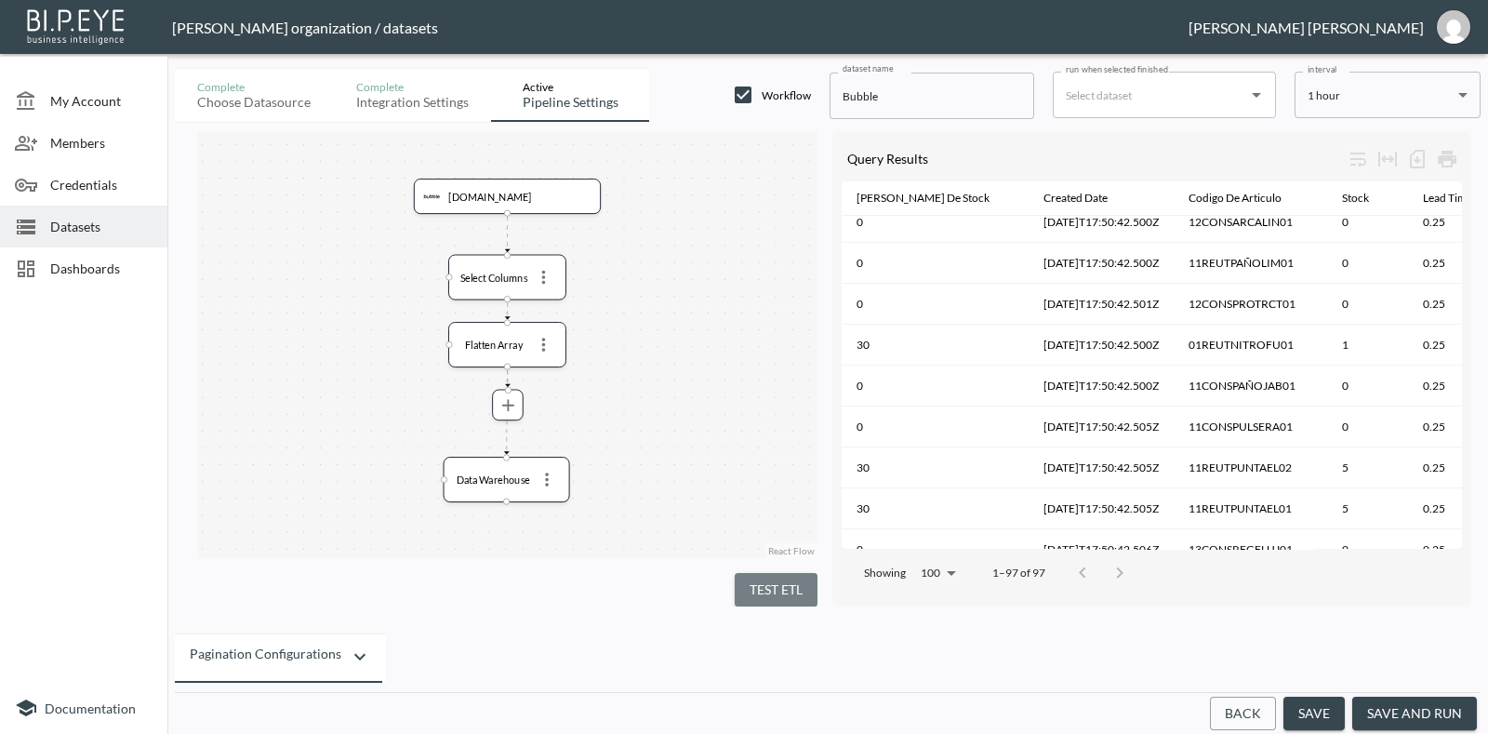
click at [786, 590] on button "Test ETL" at bounding box center [776, 590] width 83 height 34
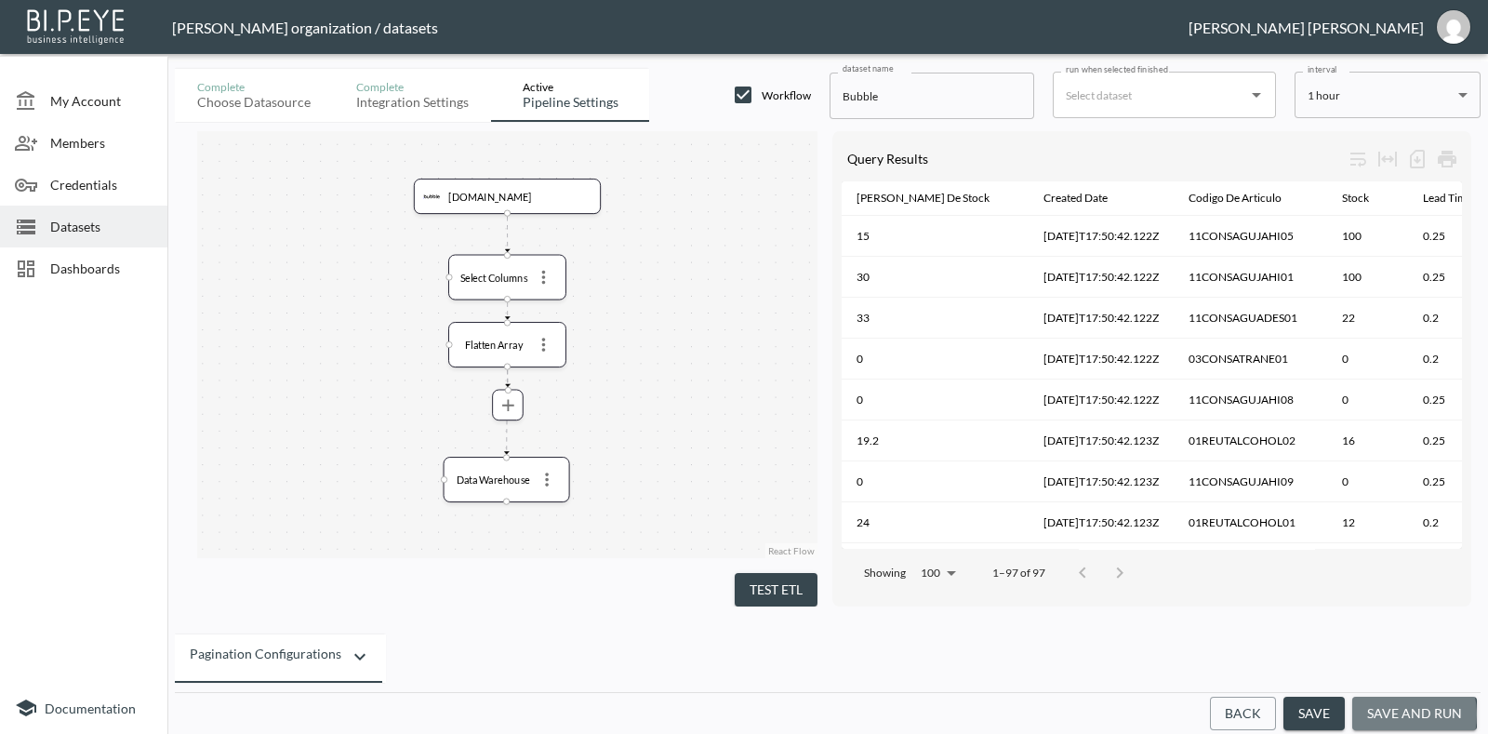
click at [1392, 715] on button "save and run" at bounding box center [1414, 713] width 125 height 34
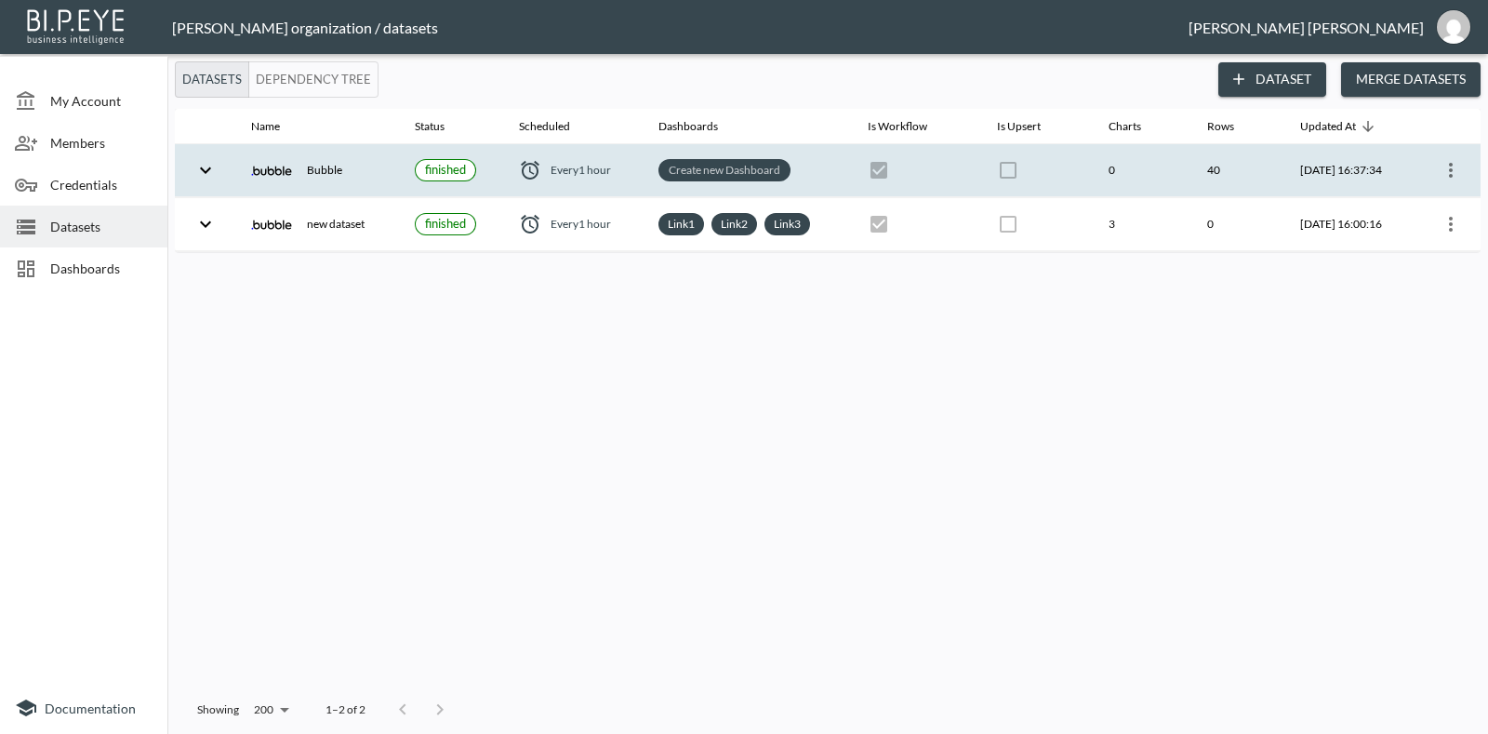
click at [724, 169] on link "Create new Dashboard" at bounding box center [724, 169] width 119 height 21
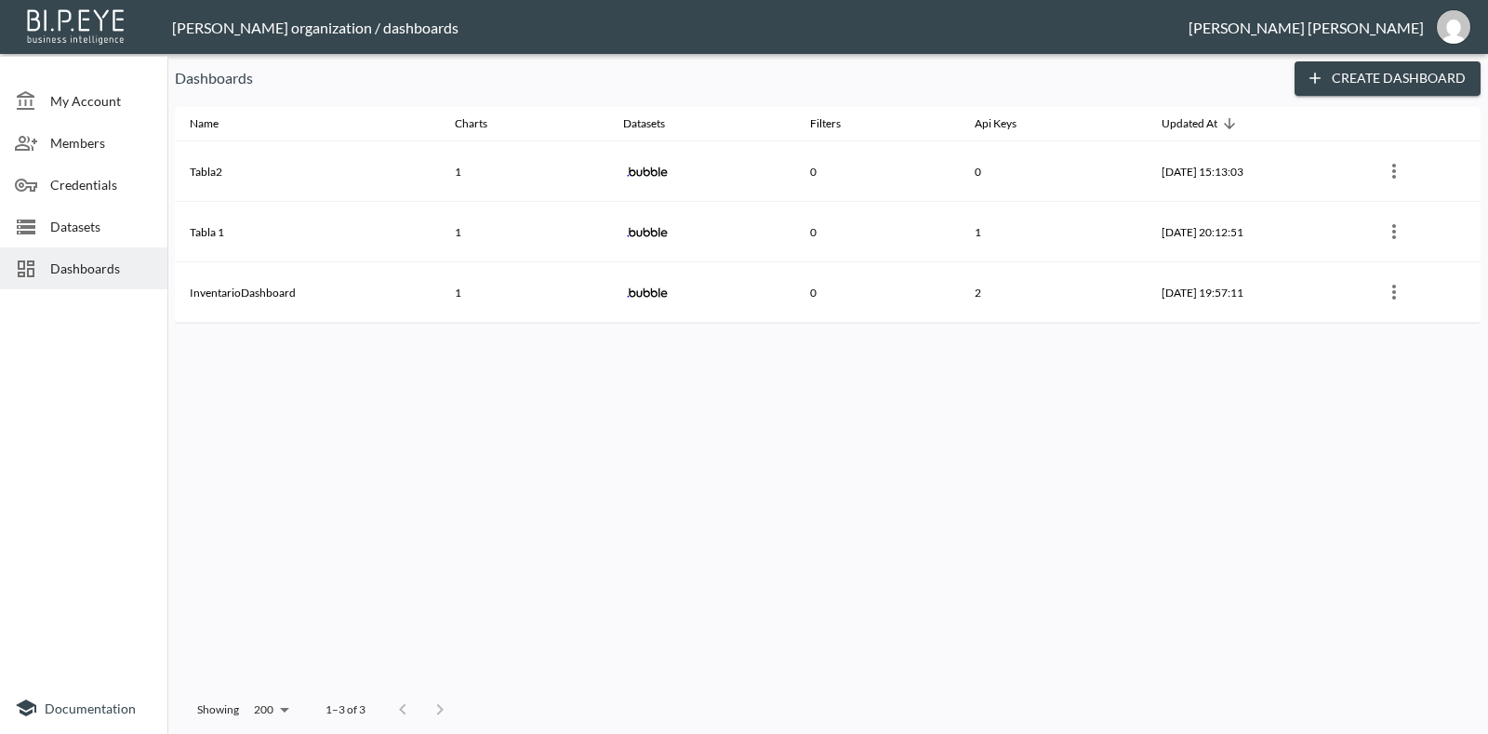
click at [1402, 72] on button "Create Dashboard" at bounding box center [1387, 78] width 186 height 34
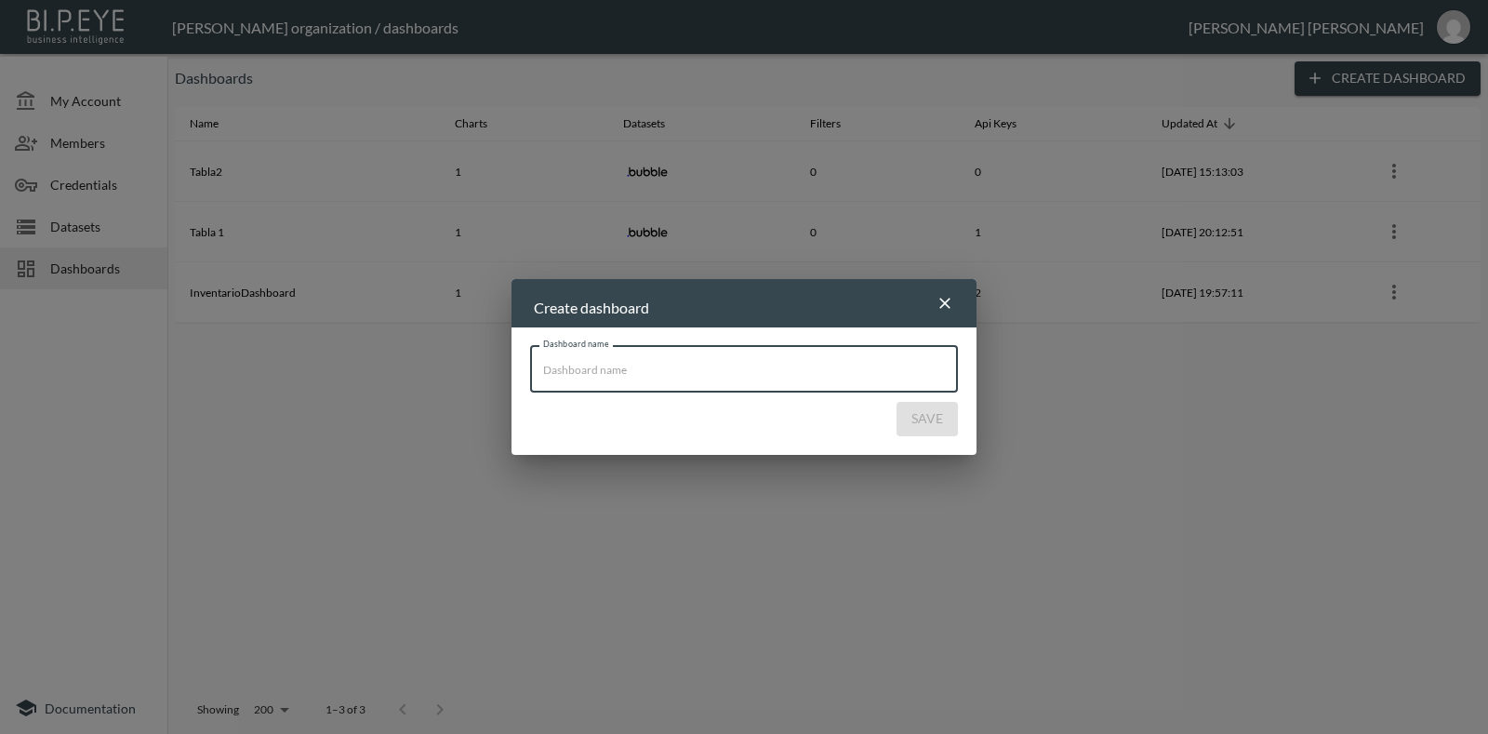
click at [735, 391] on input "Dashboard name" at bounding box center [744, 369] width 428 height 46
type input "Inventarios"
click at [908, 423] on button "Save" at bounding box center [926, 419] width 61 height 34
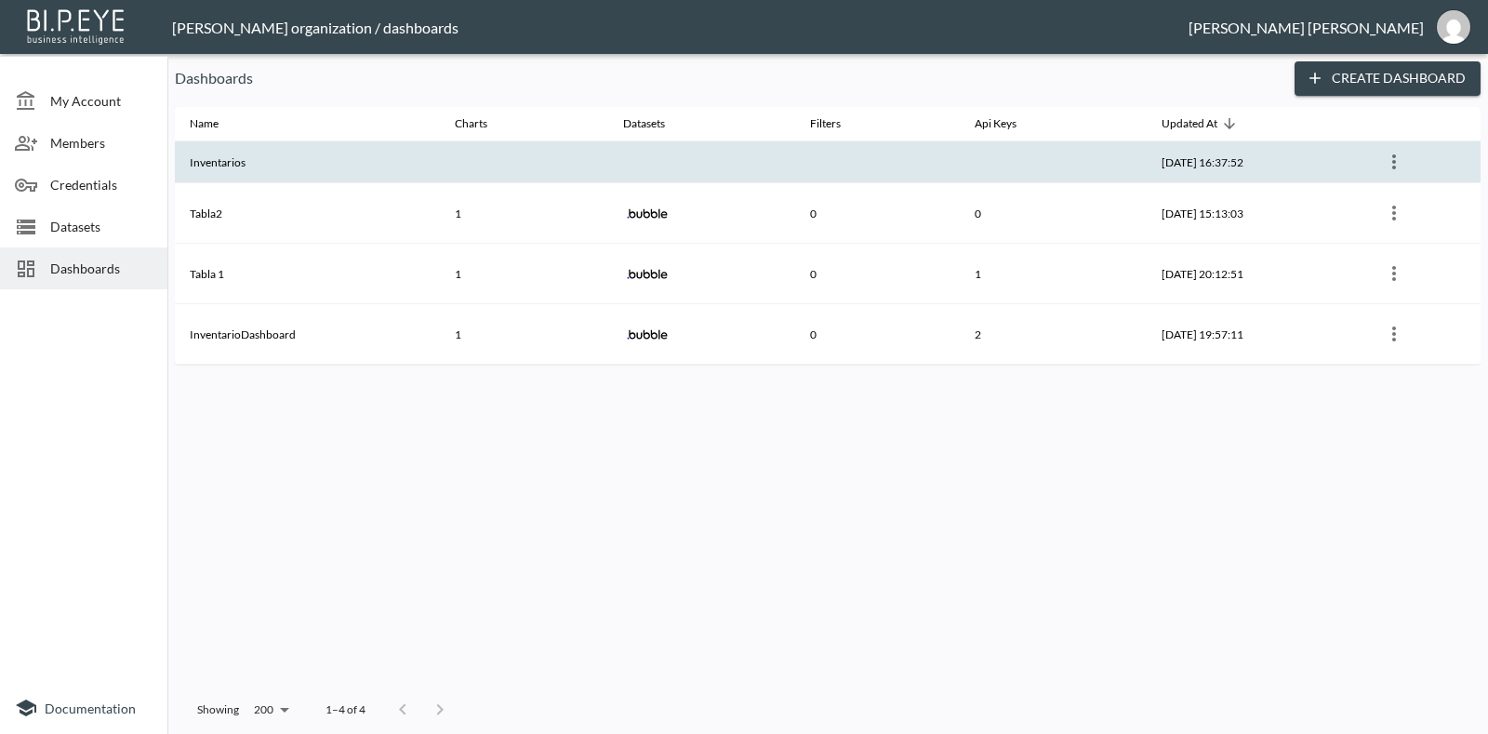
click at [386, 167] on th "Inventarios" at bounding box center [307, 162] width 265 height 42
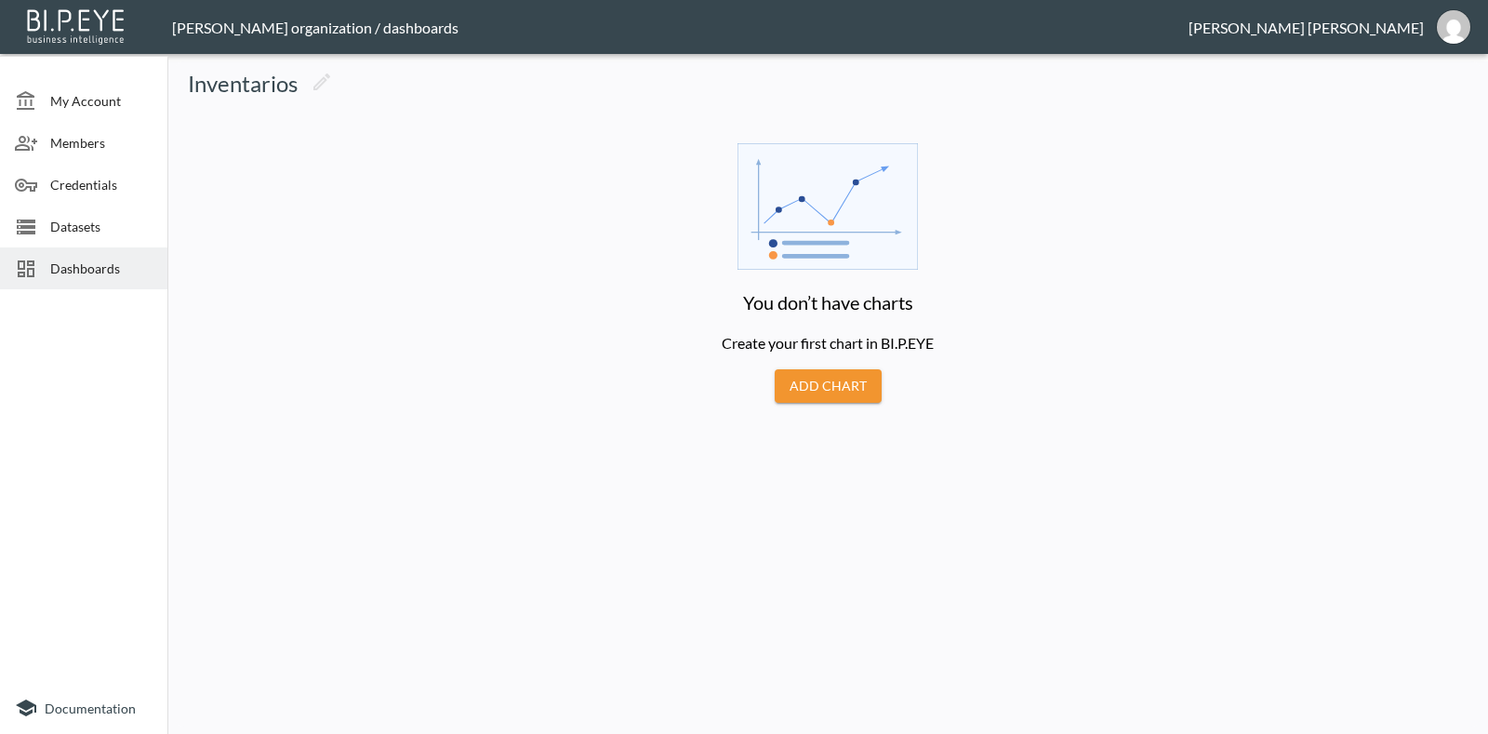
click at [851, 378] on button "Add Chart" at bounding box center [828, 386] width 107 height 34
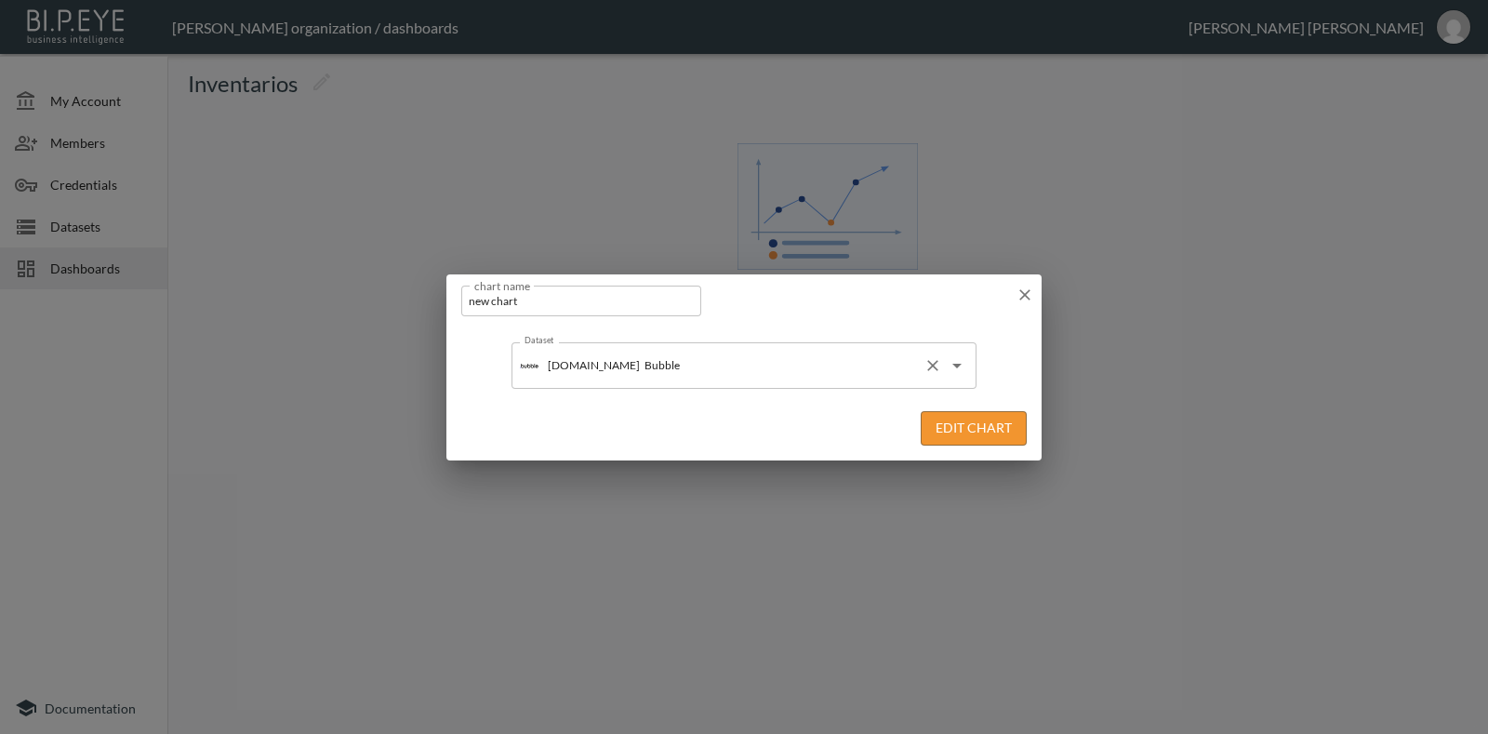
click at [762, 371] on input "Bubble" at bounding box center [778, 366] width 276 height 30
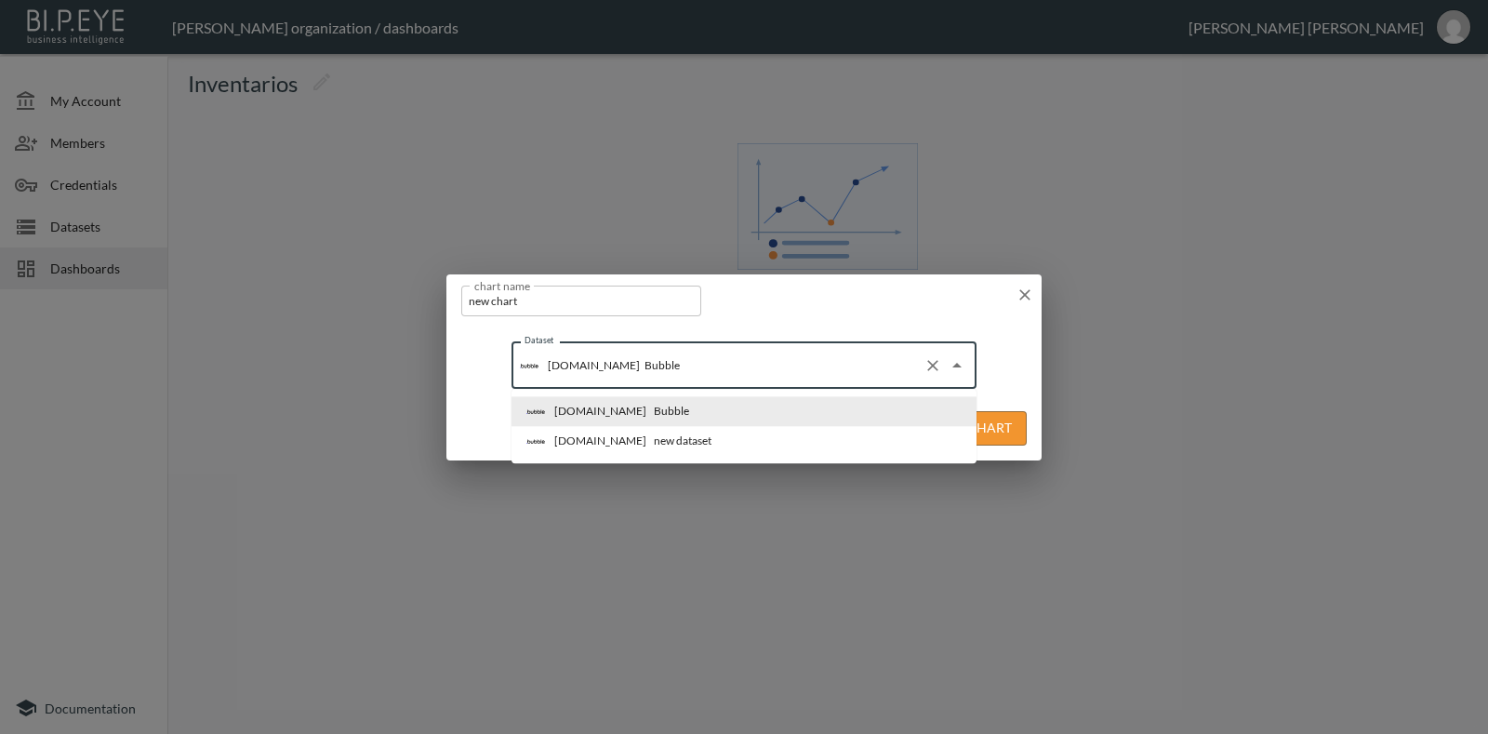
click at [654, 413] on div "Bubble" at bounding box center [671, 411] width 35 height 17
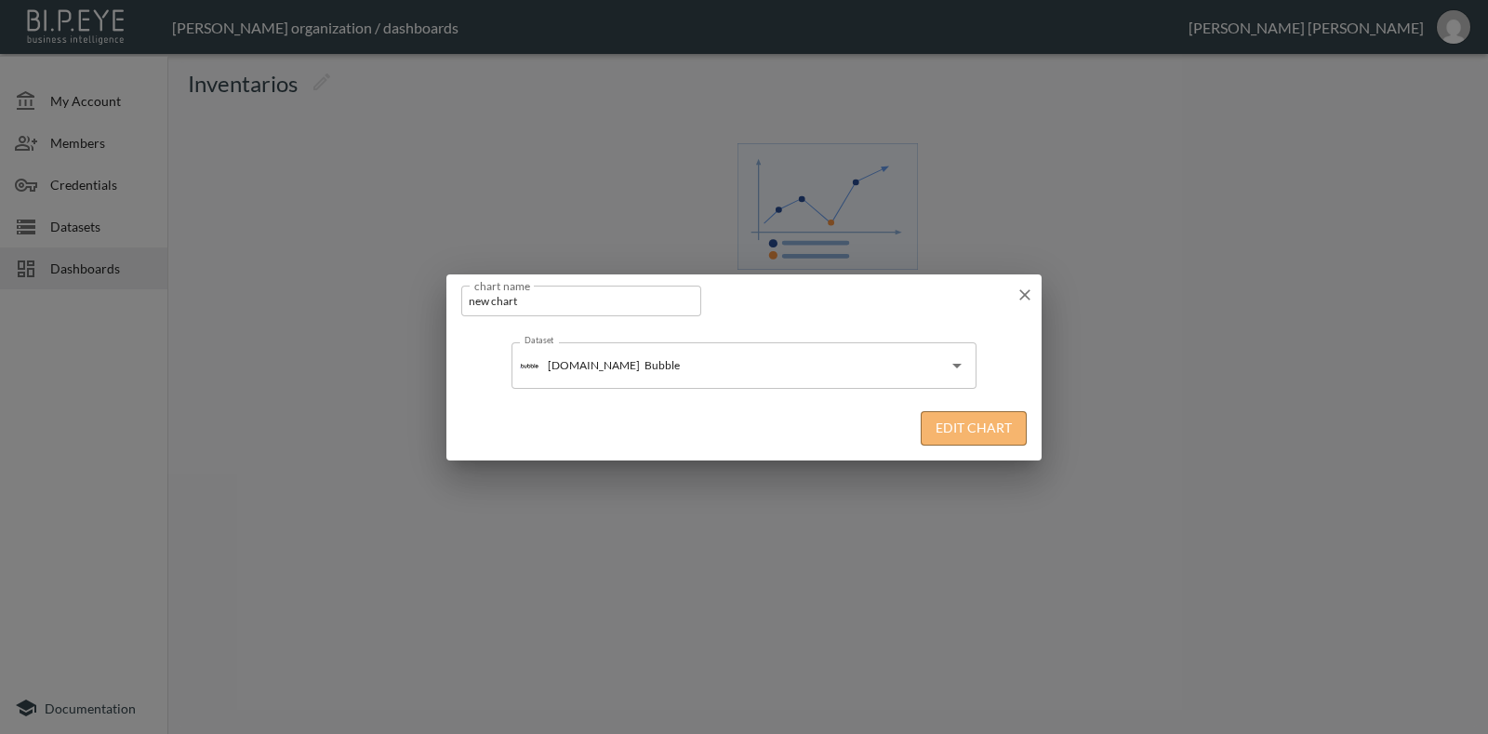
click at [961, 425] on button "Edit Chart" at bounding box center [974, 428] width 106 height 34
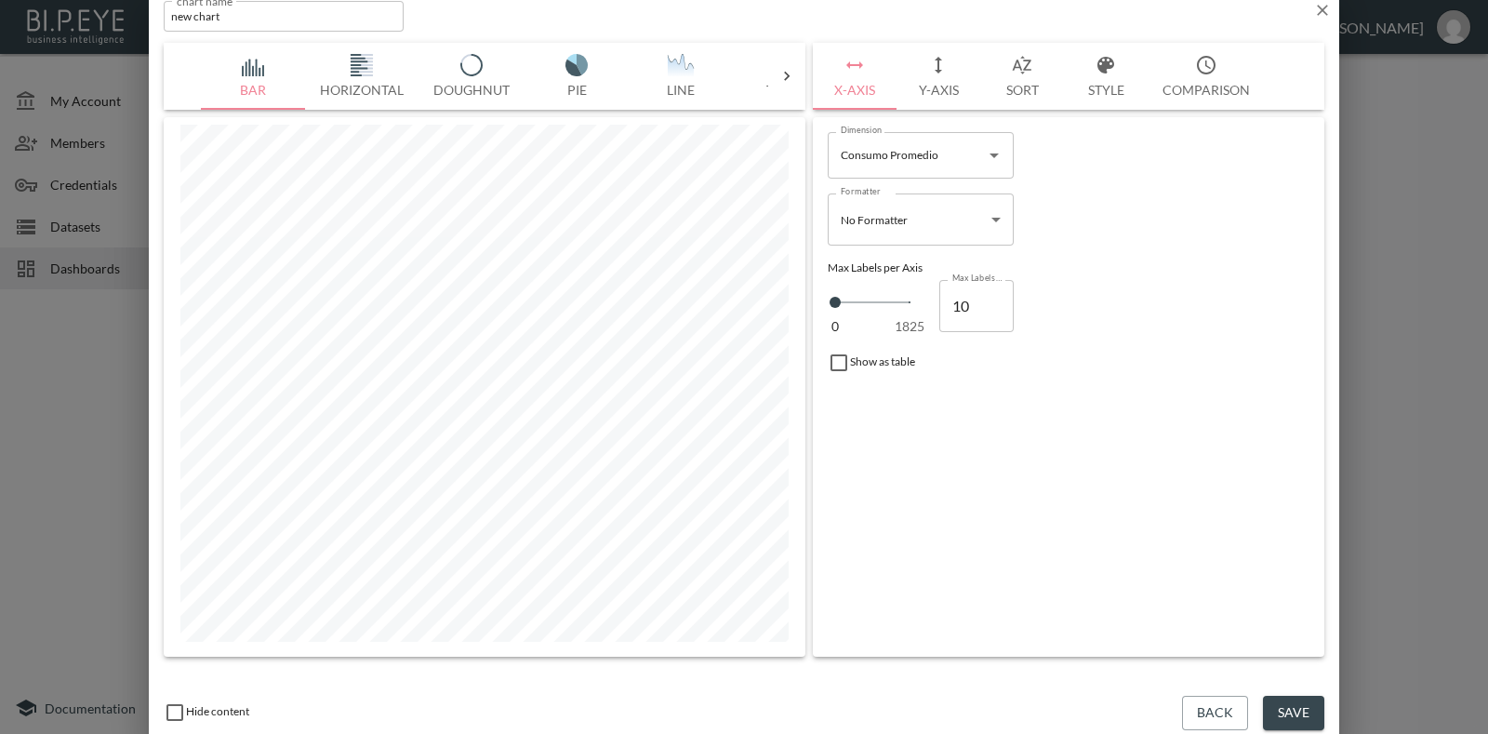
click at [786, 67] on icon at bounding box center [786, 76] width 19 height 19
click at [259, 93] on button "Table" at bounding box center [255, 76] width 104 height 67
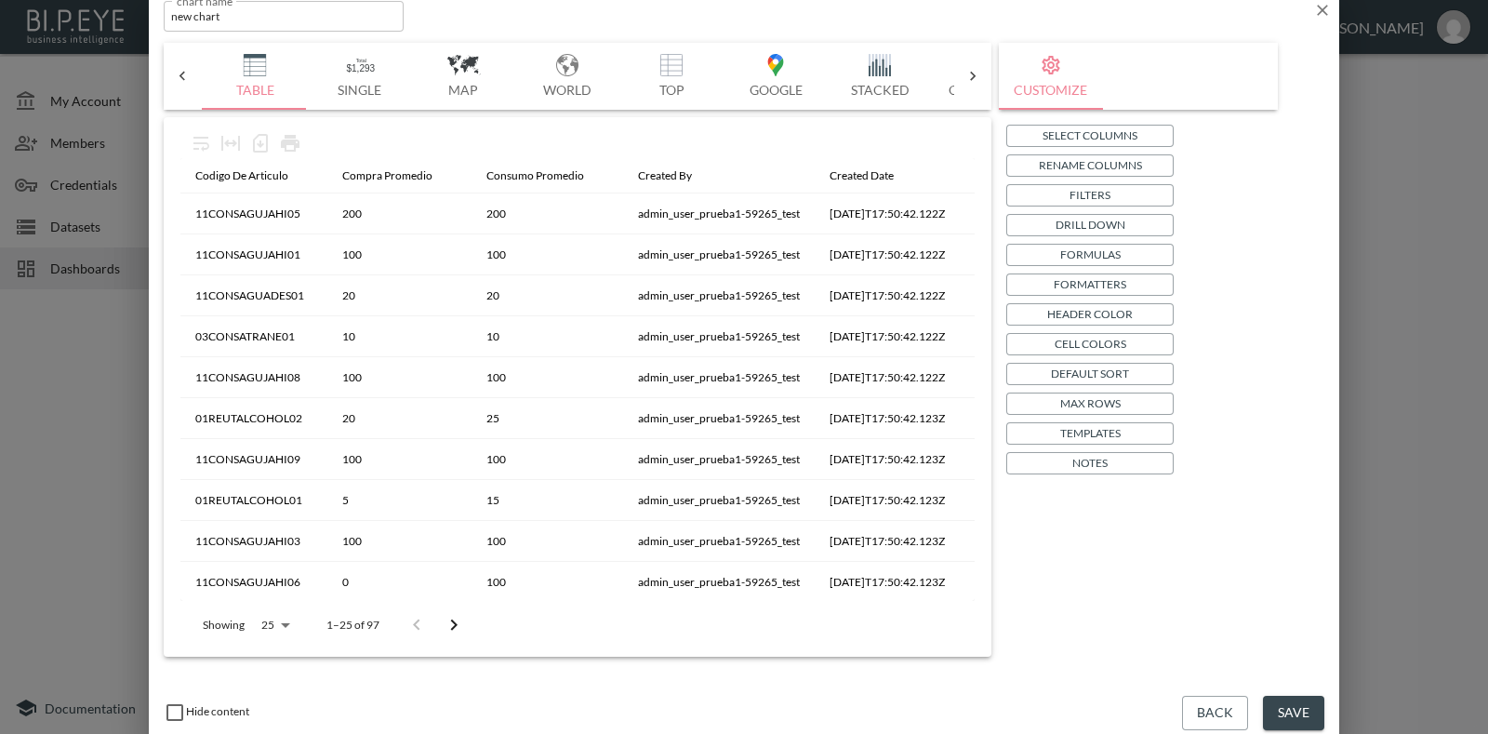
click at [1064, 135] on p "Select Columns" at bounding box center [1089, 136] width 95 height 20
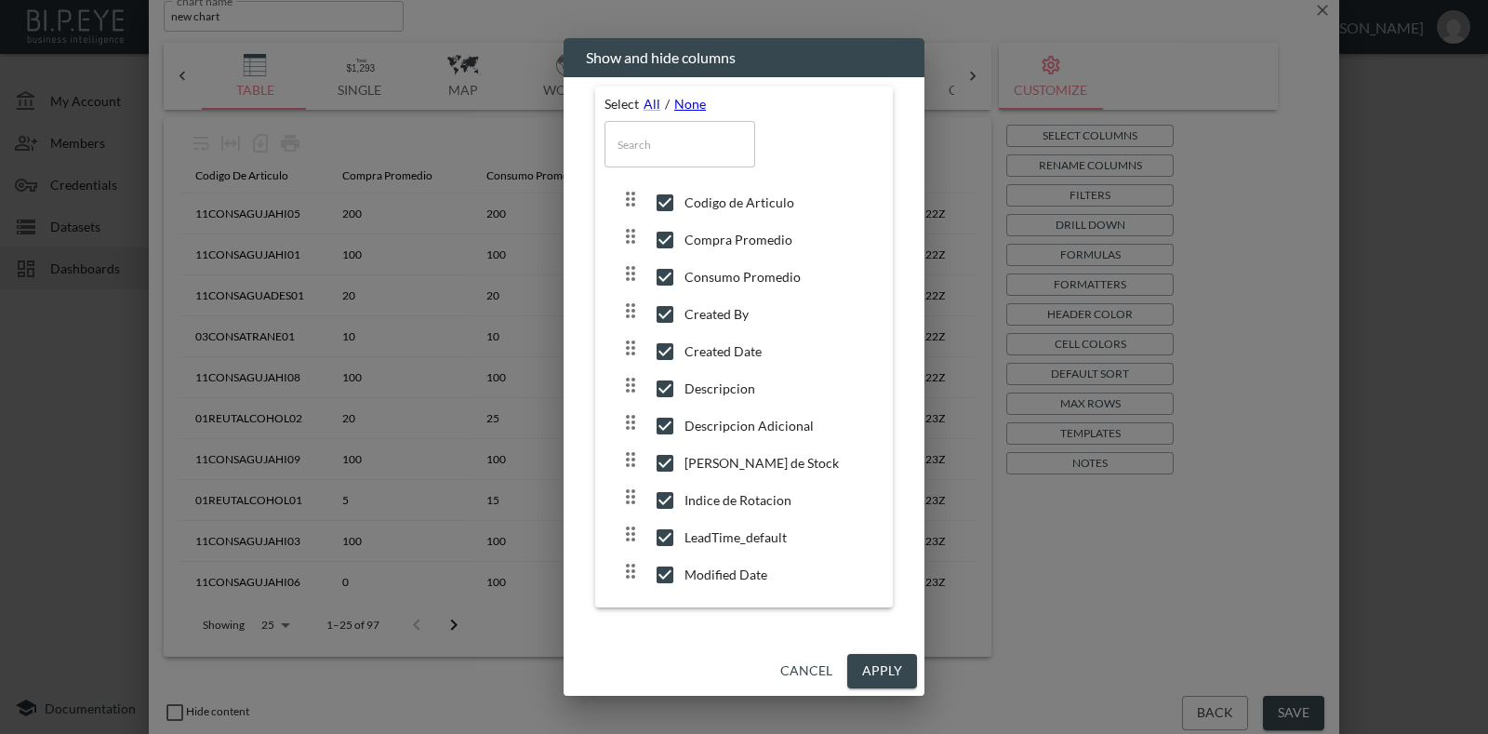
click at [683, 100] on link "None" at bounding box center [690, 104] width 32 height 16
checkbox input "false"
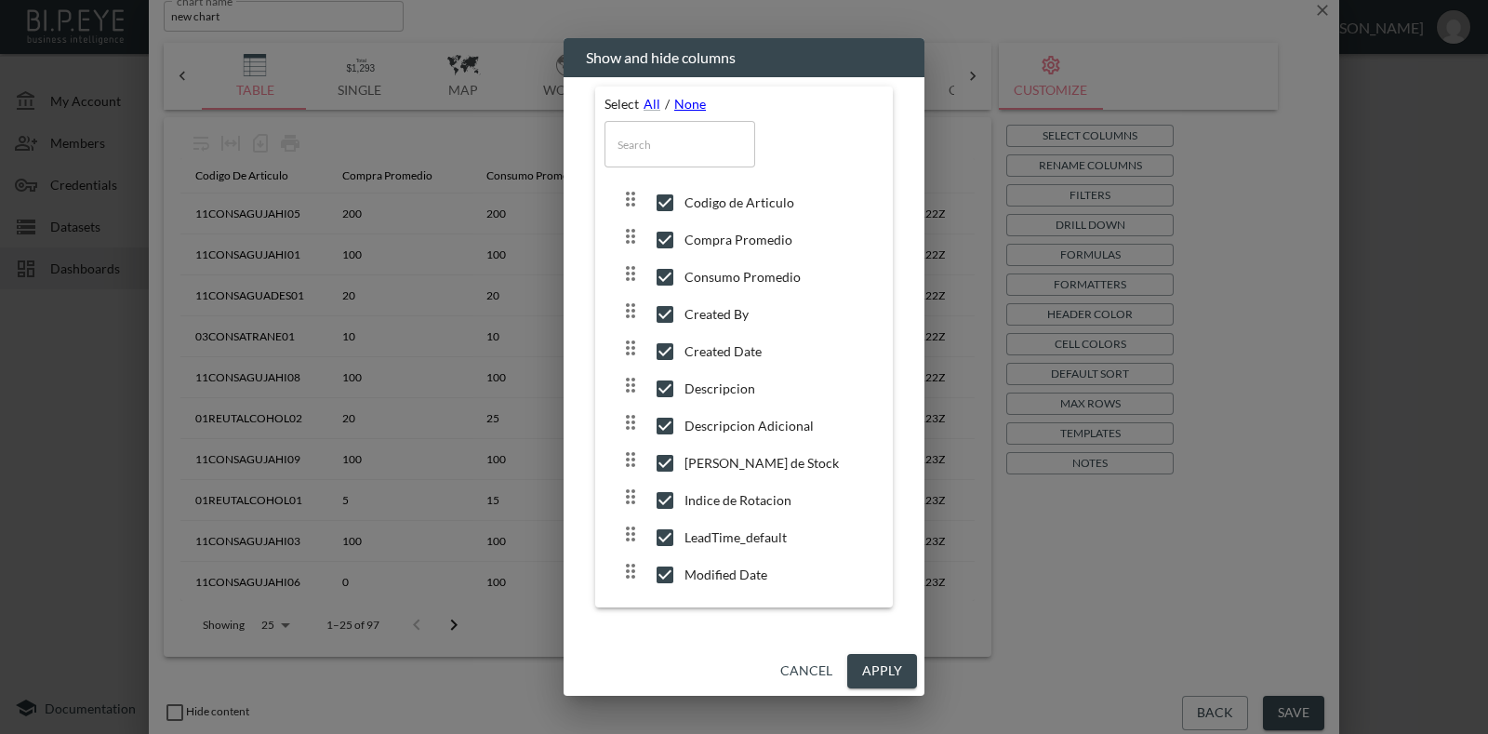
checkbox input "false"
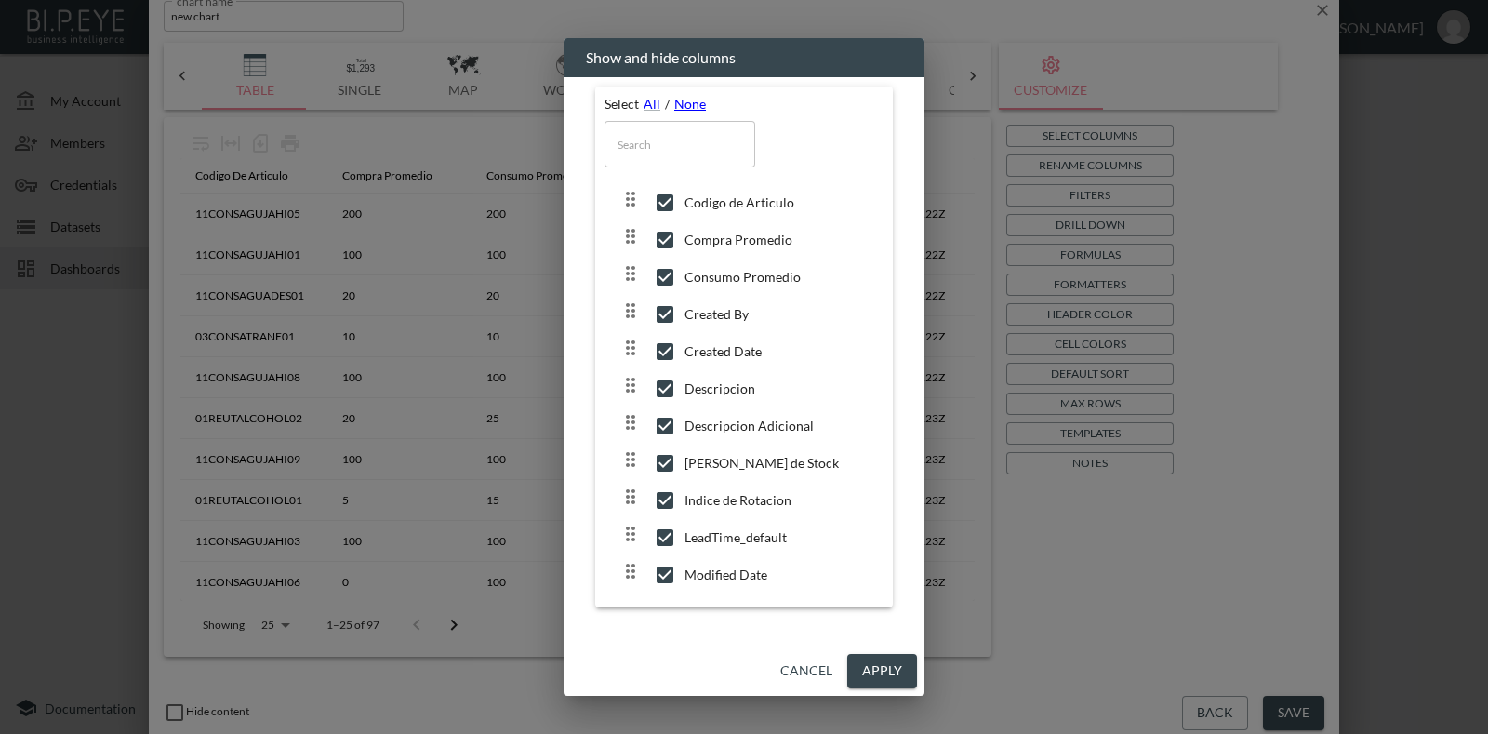
checkbox input "false"
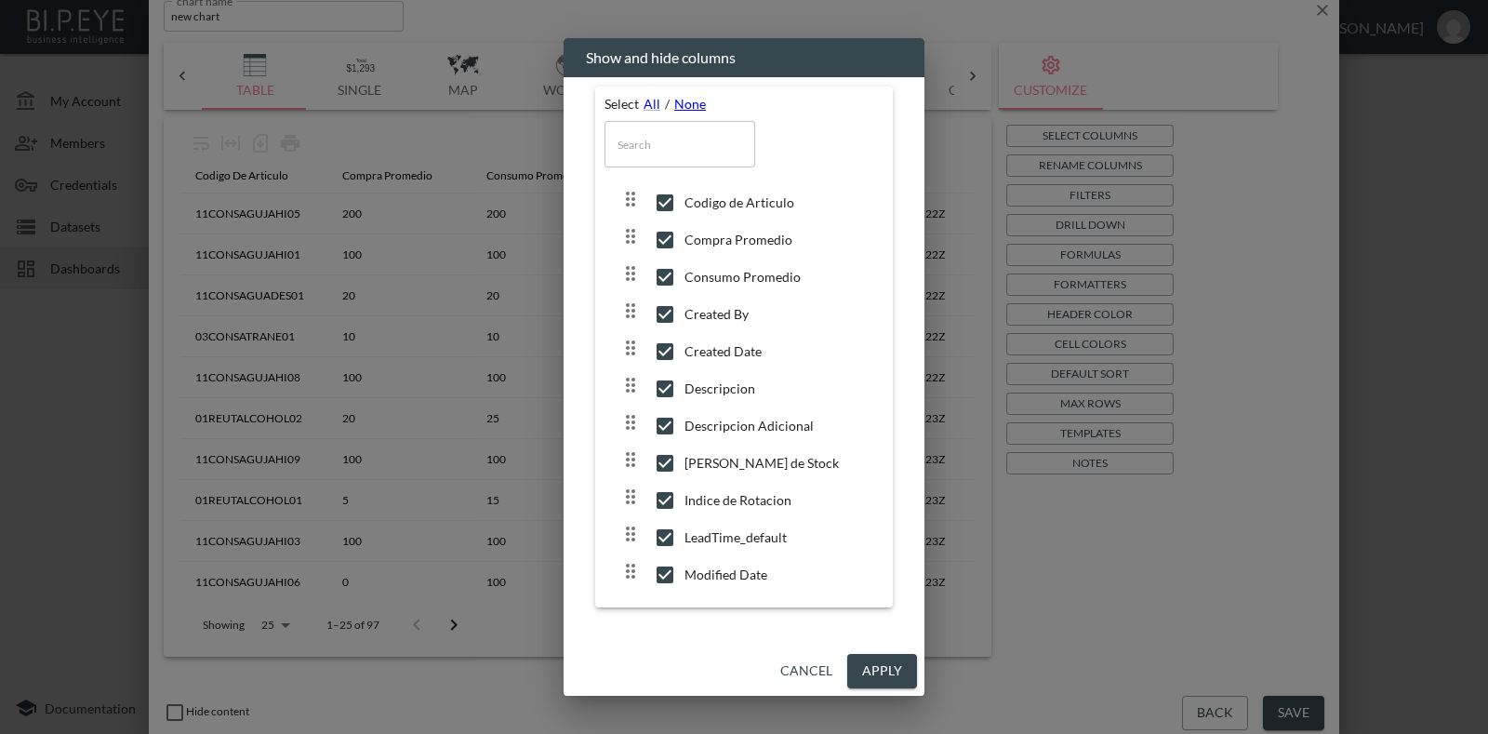
checkbox input "false"
click at [656, 212] on input "checkbox" at bounding box center [664, 202] width 39 height 19
checkbox input "true"
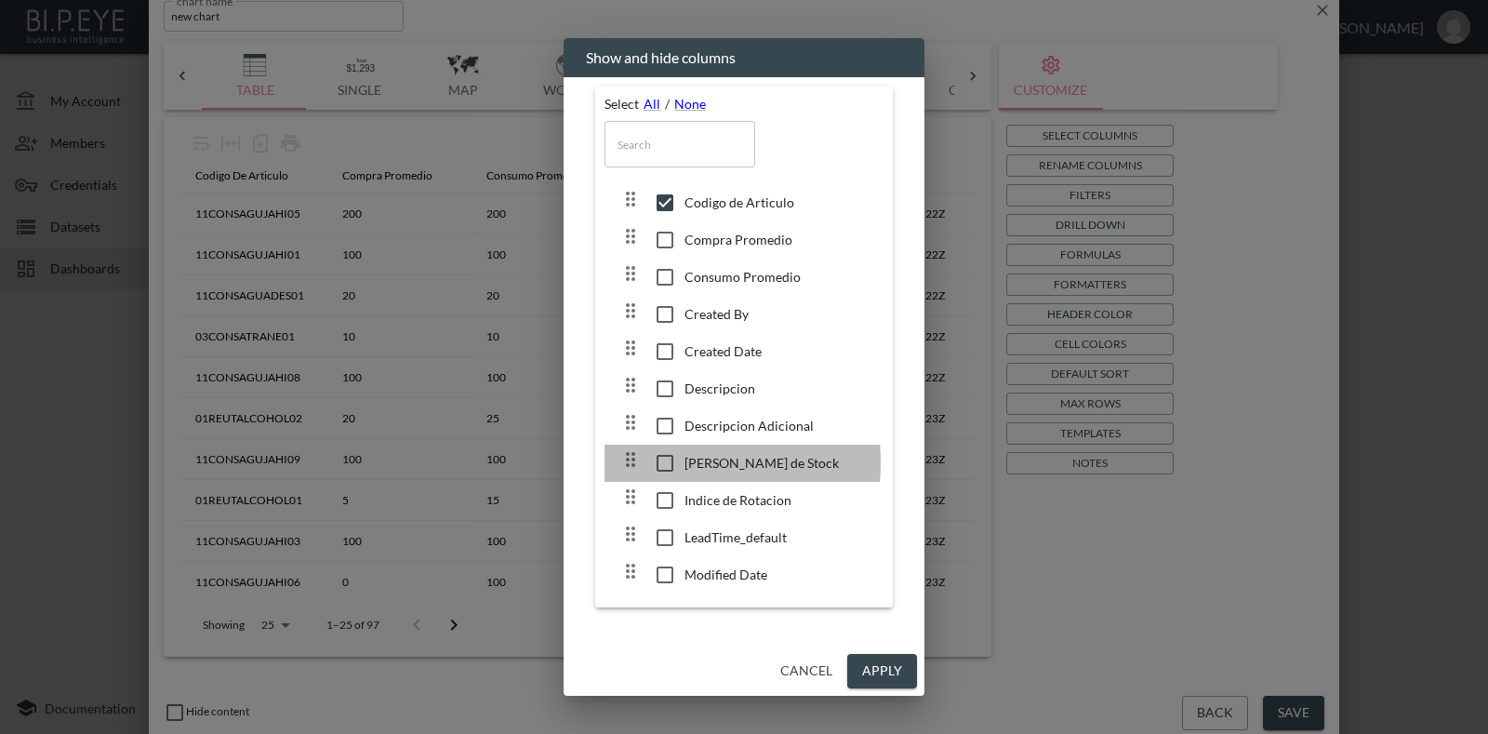
click at [661, 465] on input "checkbox" at bounding box center [664, 463] width 39 height 19
checkbox input "true"
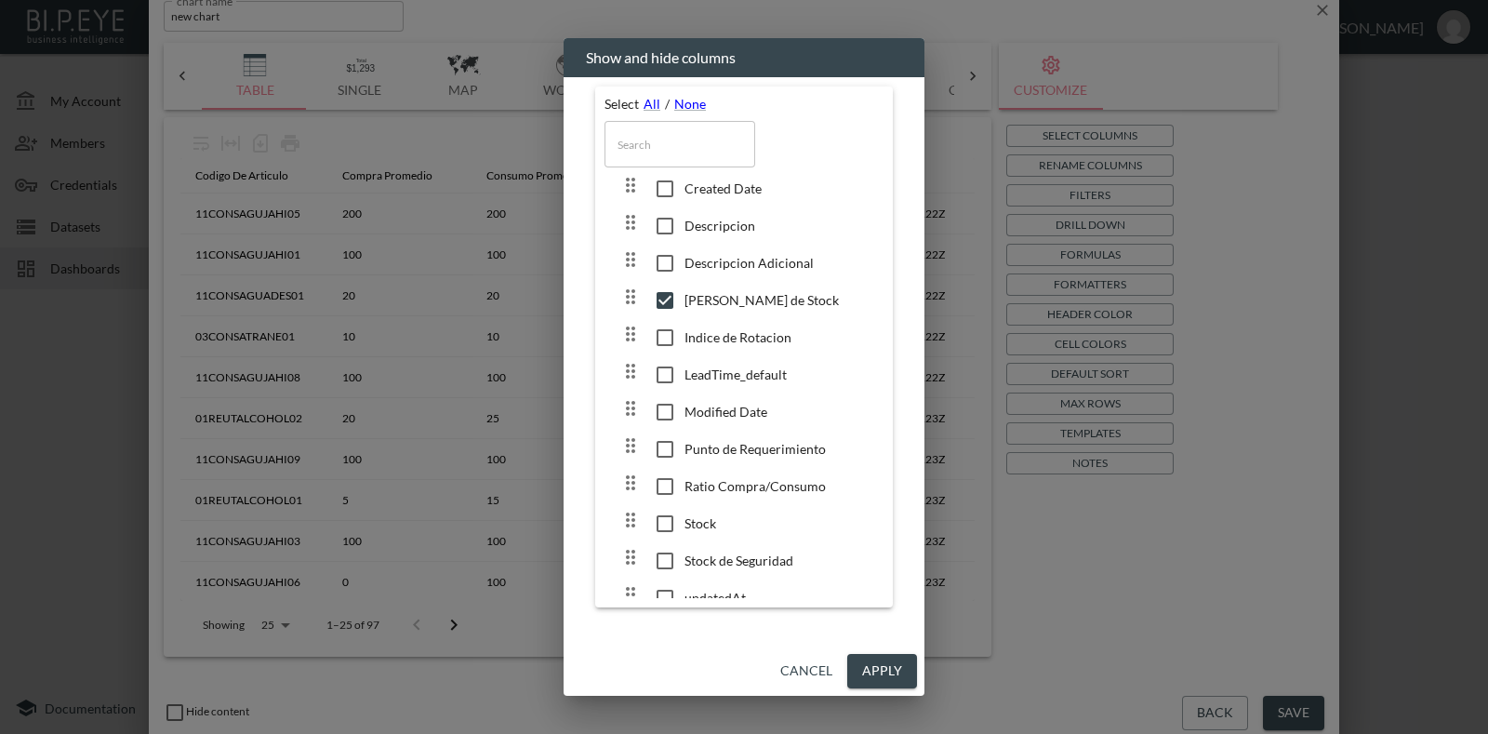
scroll to position [193, 0]
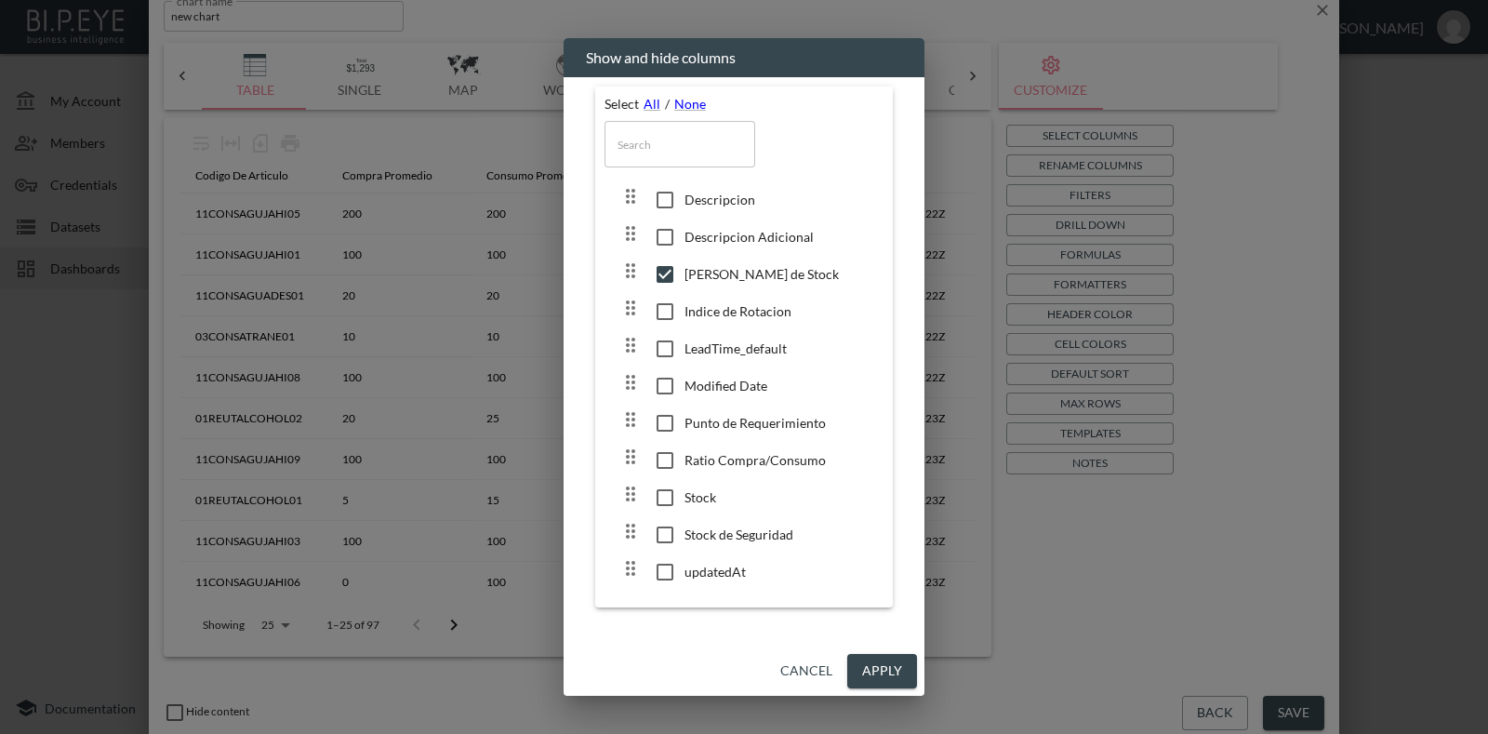
click at [660, 488] on input "checkbox" at bounding box center [664, 497] width 39 height 19
checkbox input "true"
click at [874, 662] on button "Apply" at bounding box center [882, 671] width 70 height 34
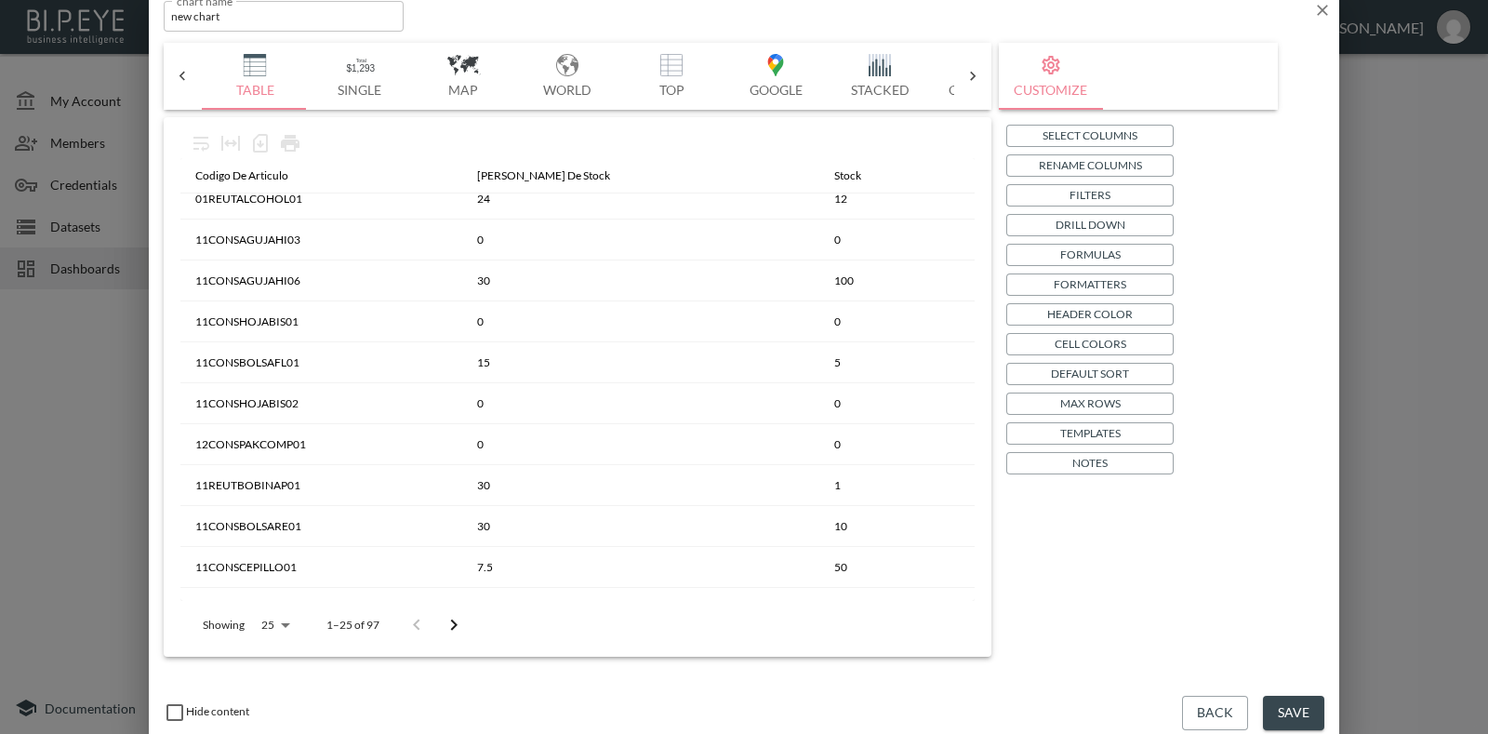
scroll to position [615, 0]
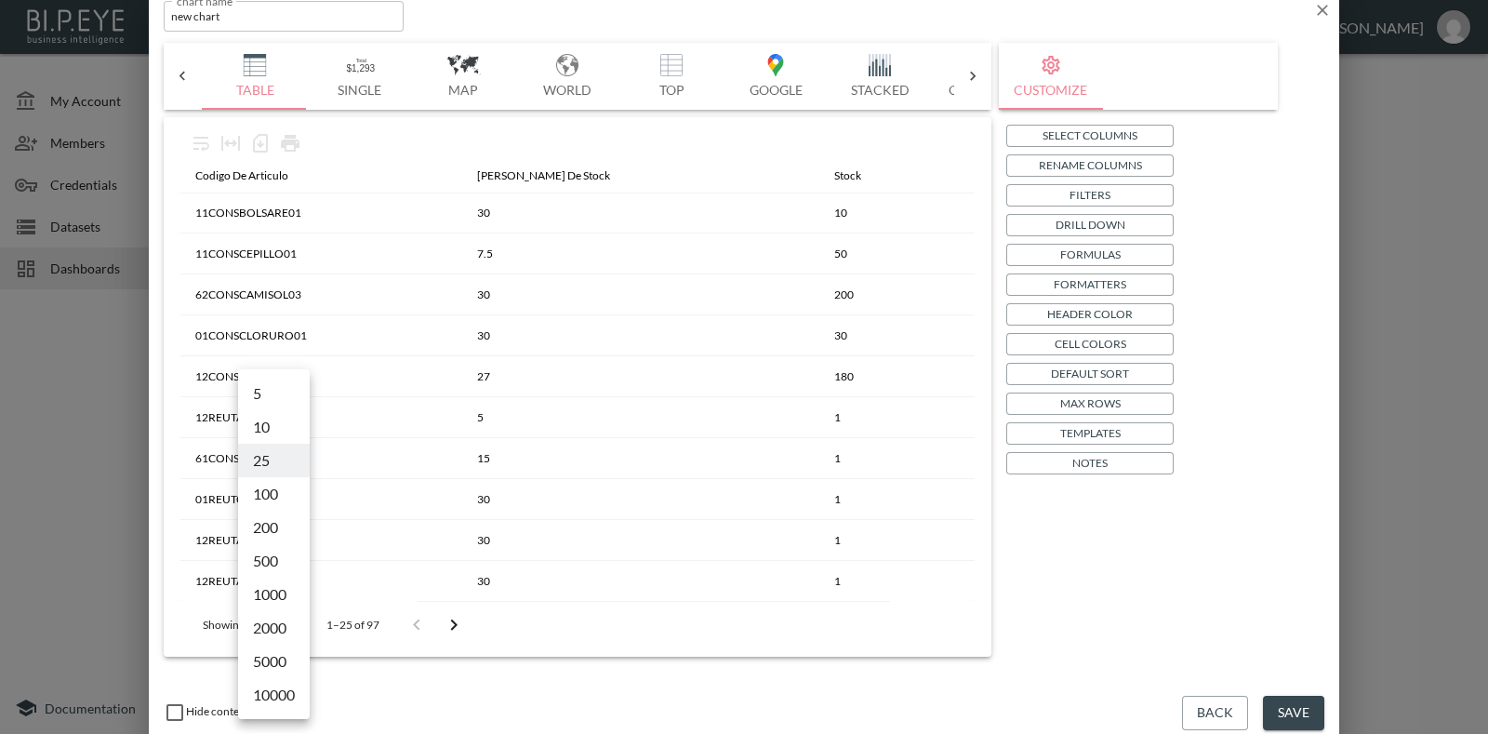
click at [288, 625] on body "BI.P.EYE, Interactive Analytics Dashboards - app Gonzalo Vallejos organization …" at bounding box center [744, 367] width 1488 height 734
click at [283, 596] on li "1000" at bounding box center [274, 593] width 72 height 33
type input "1000"
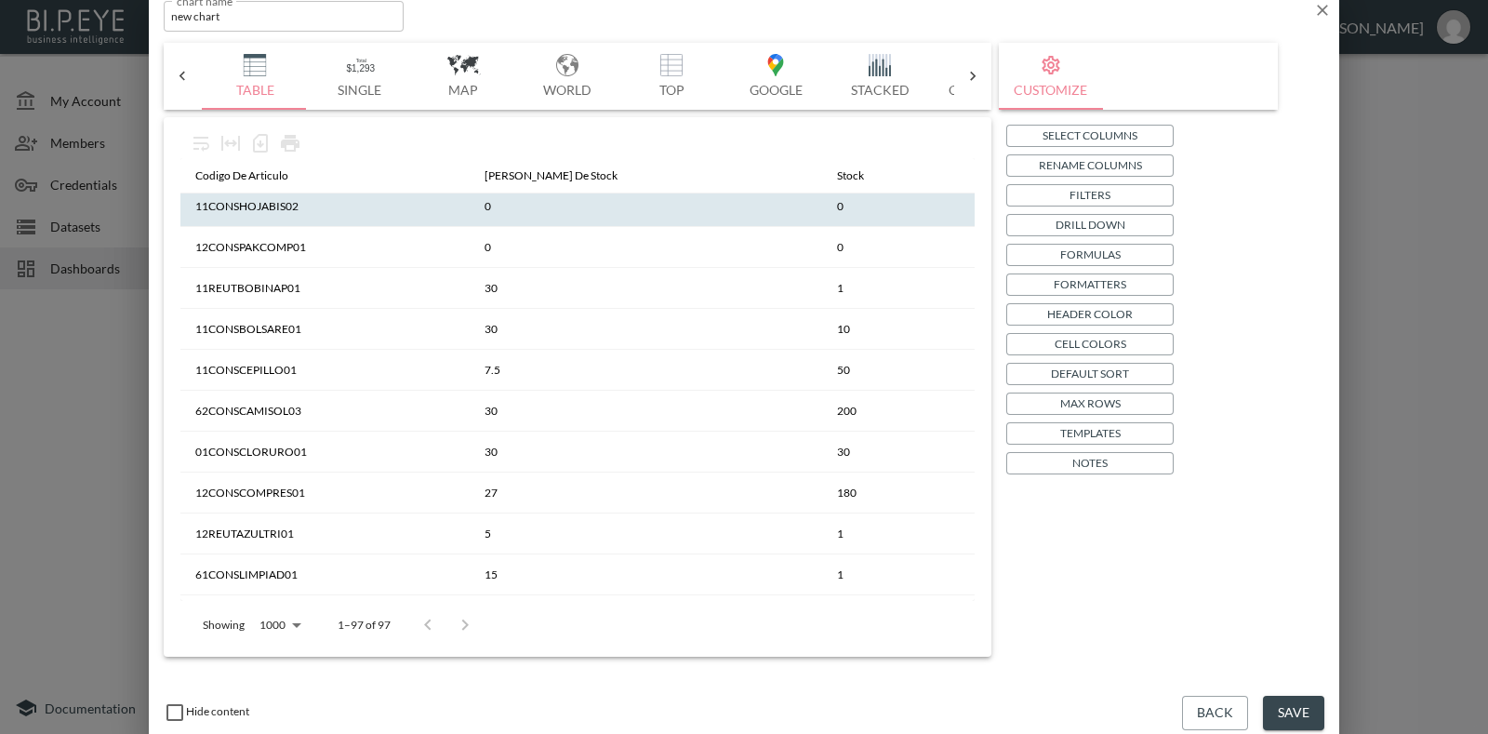
scroll to position [0, 0]
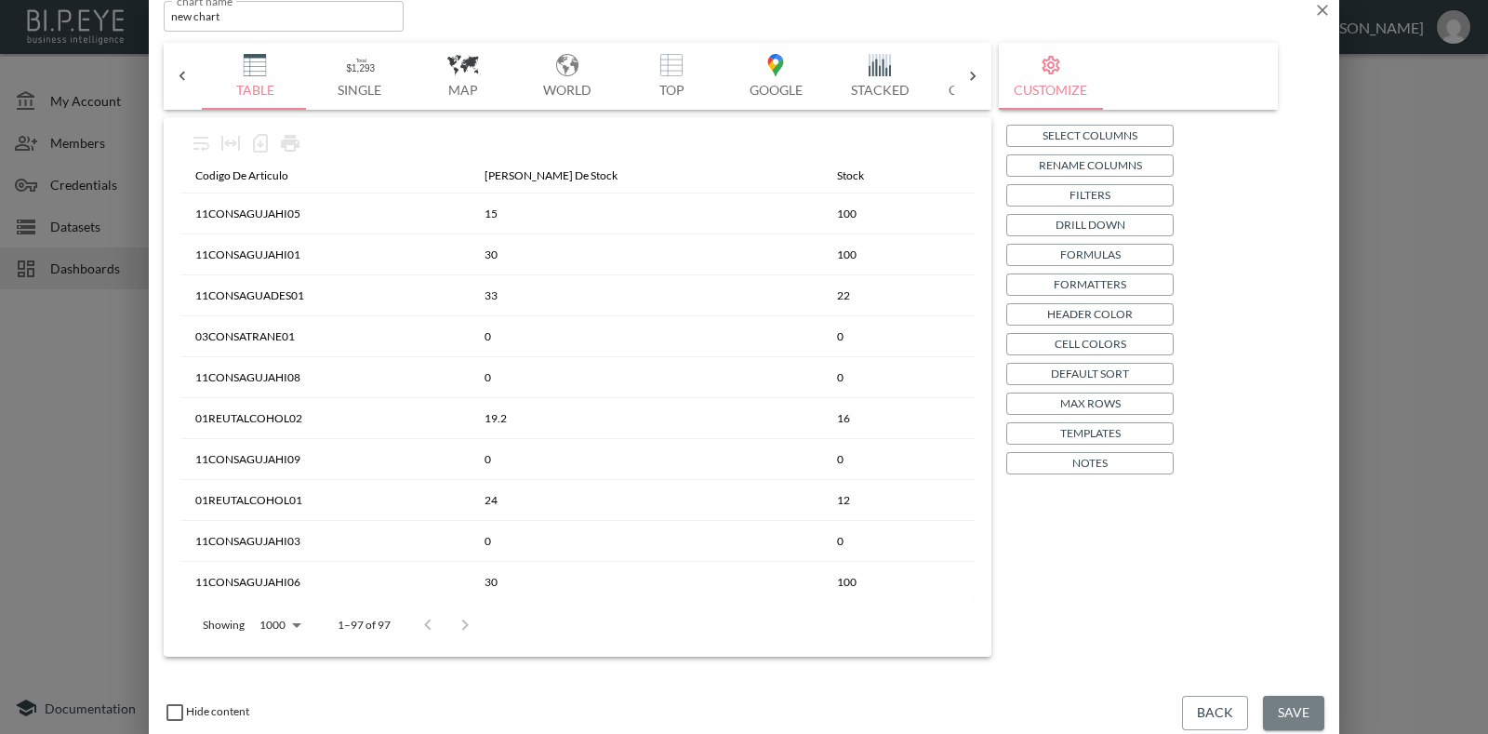
click at [1284, 699] on button "Save" at bounding box center [1293, 713] width 61 height 34
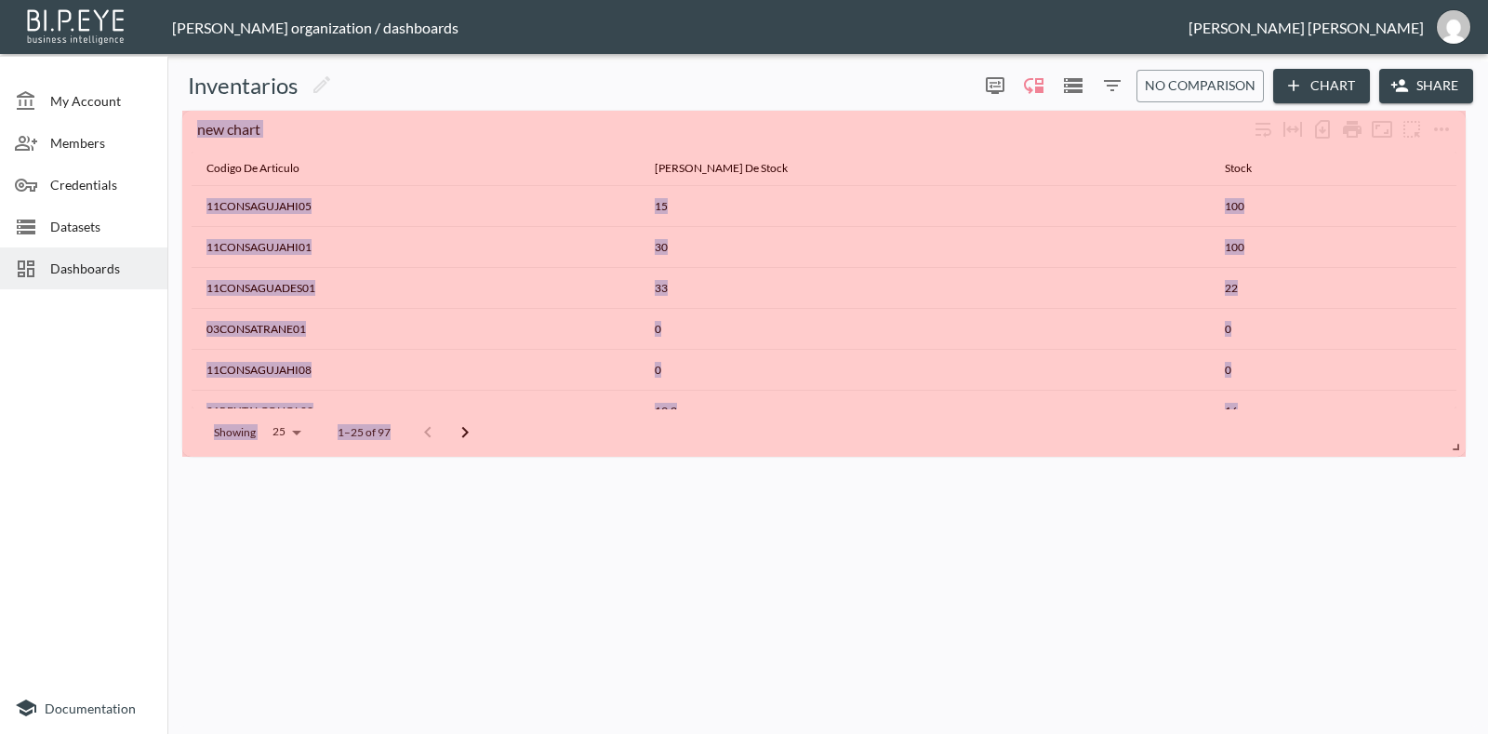
drag, startPoint x: 478, startPoint y: 221, endPoint x: 1487, endPoint y: 445, distance: 1033.5
click at [1487, 445] on div "Inventarios 0 0 No comparison Chart Share new chart Codigo De Articulo Dias De …" at bounding box center [827, 397] width 1320 height 672
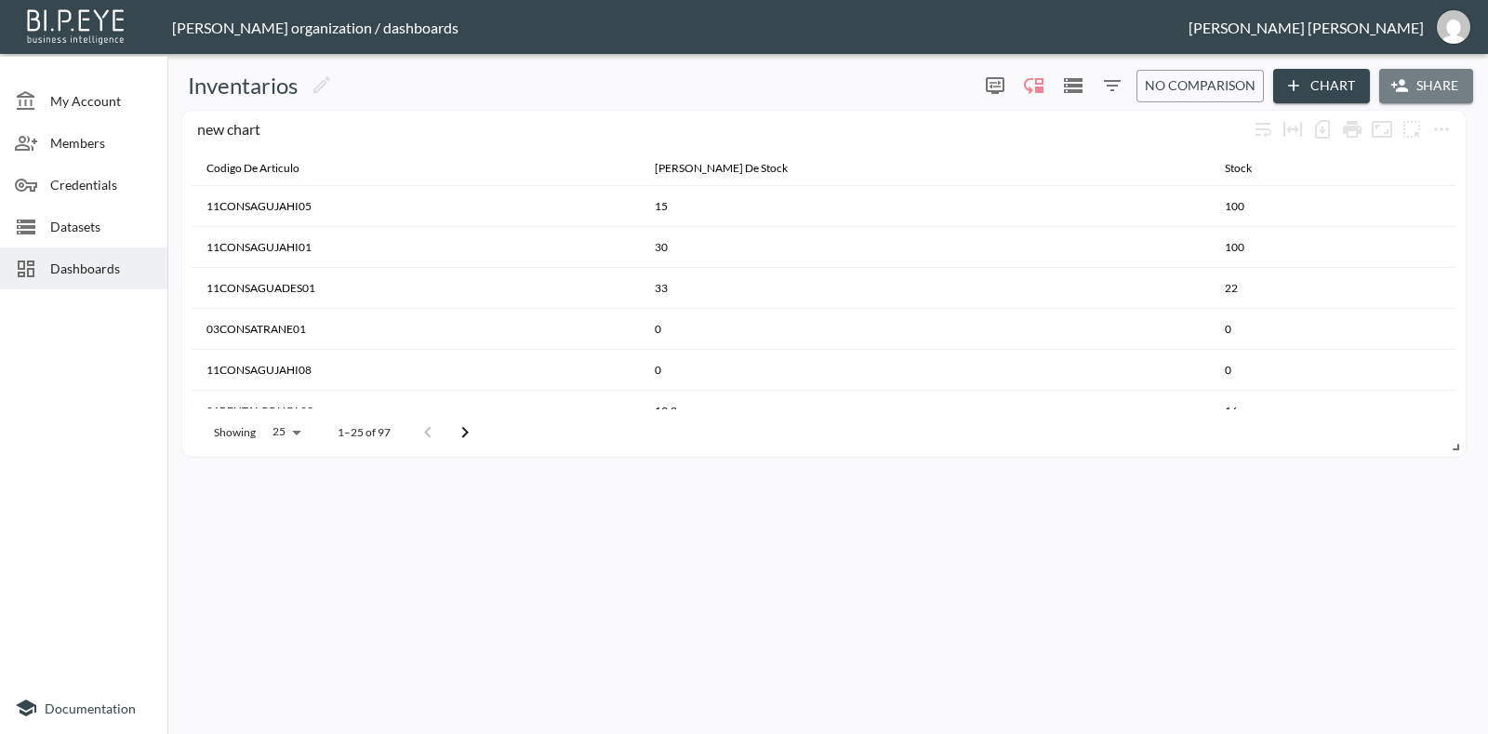
click at [1417, 87] on button "Share" at bounding box center [1426, 86] width 94 height 34
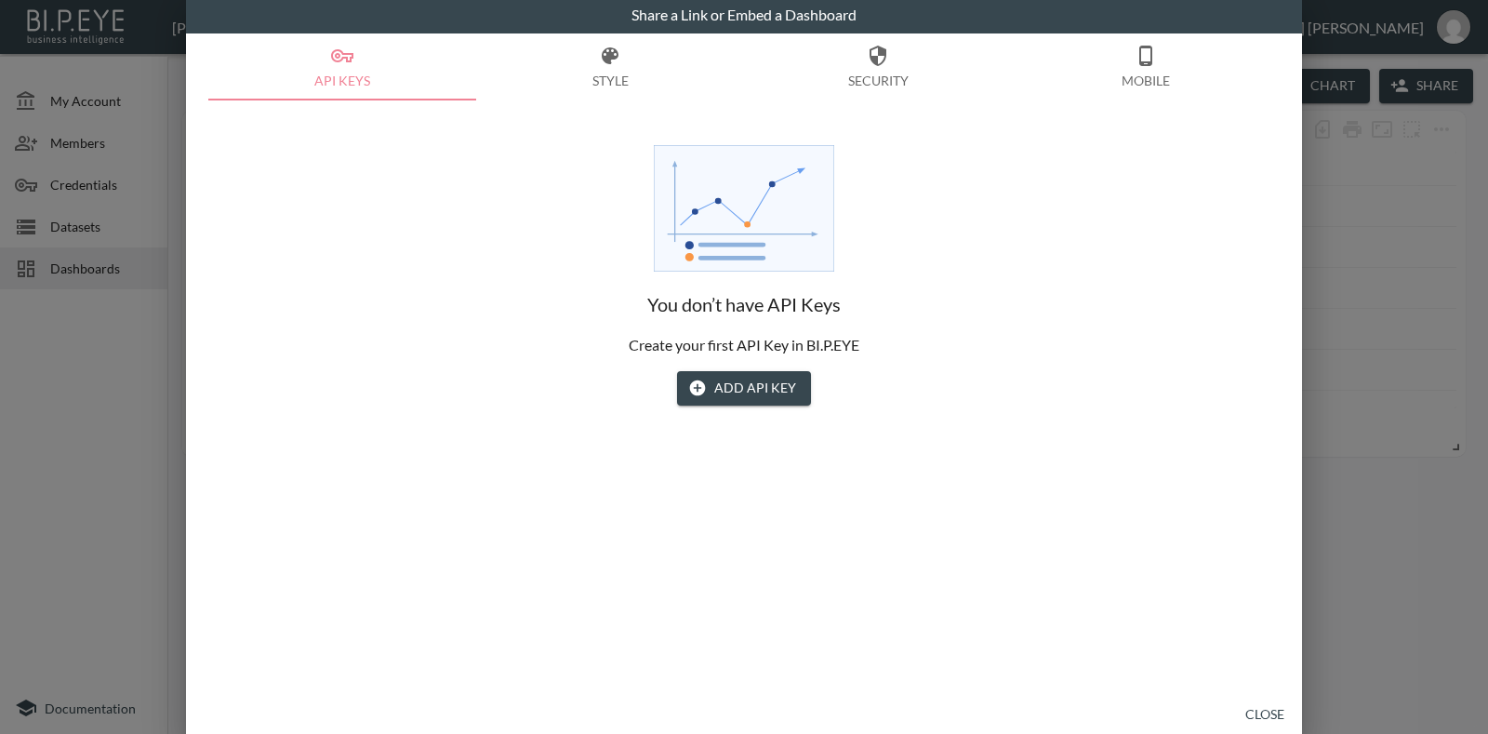
click at [739, 397] on button "Add API Key" at bounding box center [744, 388] width 134 height 34
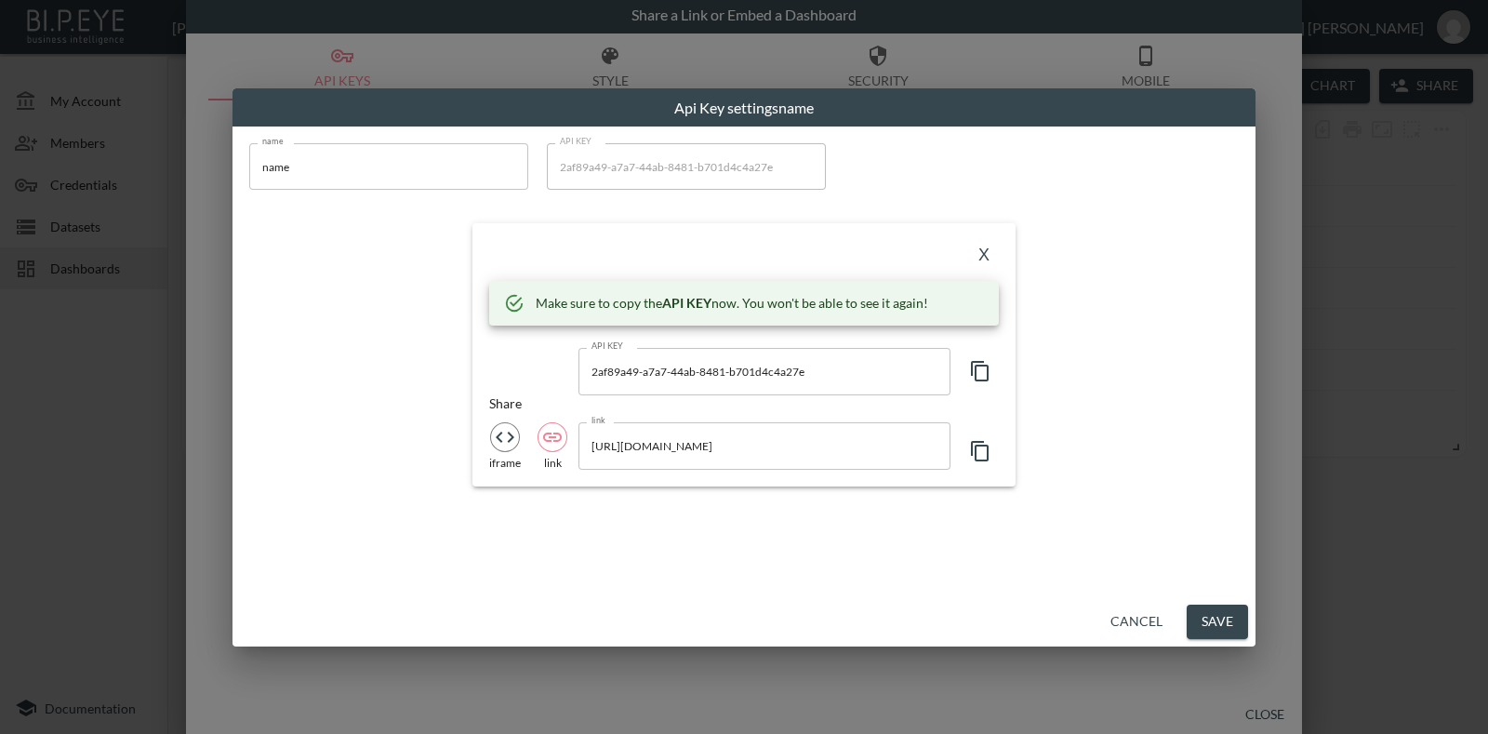
click at [509, 444] on icon "iframe" at bounding box center [505, 437] width 22 height 22
type input "<iframe src="https://bipeye.com/embed/organizations/3a0ef982-e8f8-4c5d-95dc-697…"
click at [974, 458] on icon "button" at bounding box center [980, 451] width 18 height 20
click at [1213, 606] on button "Save" at bounding box center [1216, 621] width 61 height 34
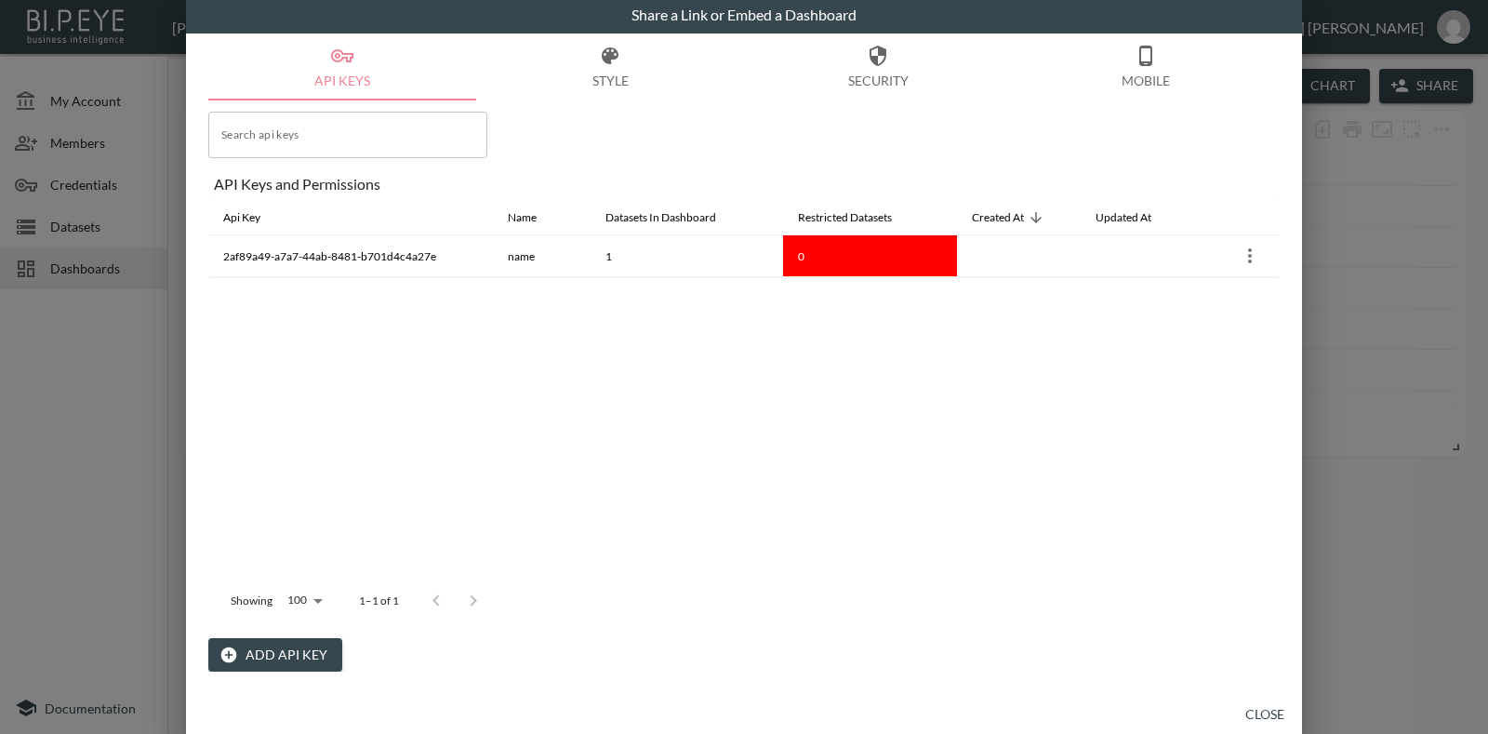
click at [1273, 708] on button "Close" at bounding box center [1265, 714] width 60 height 34
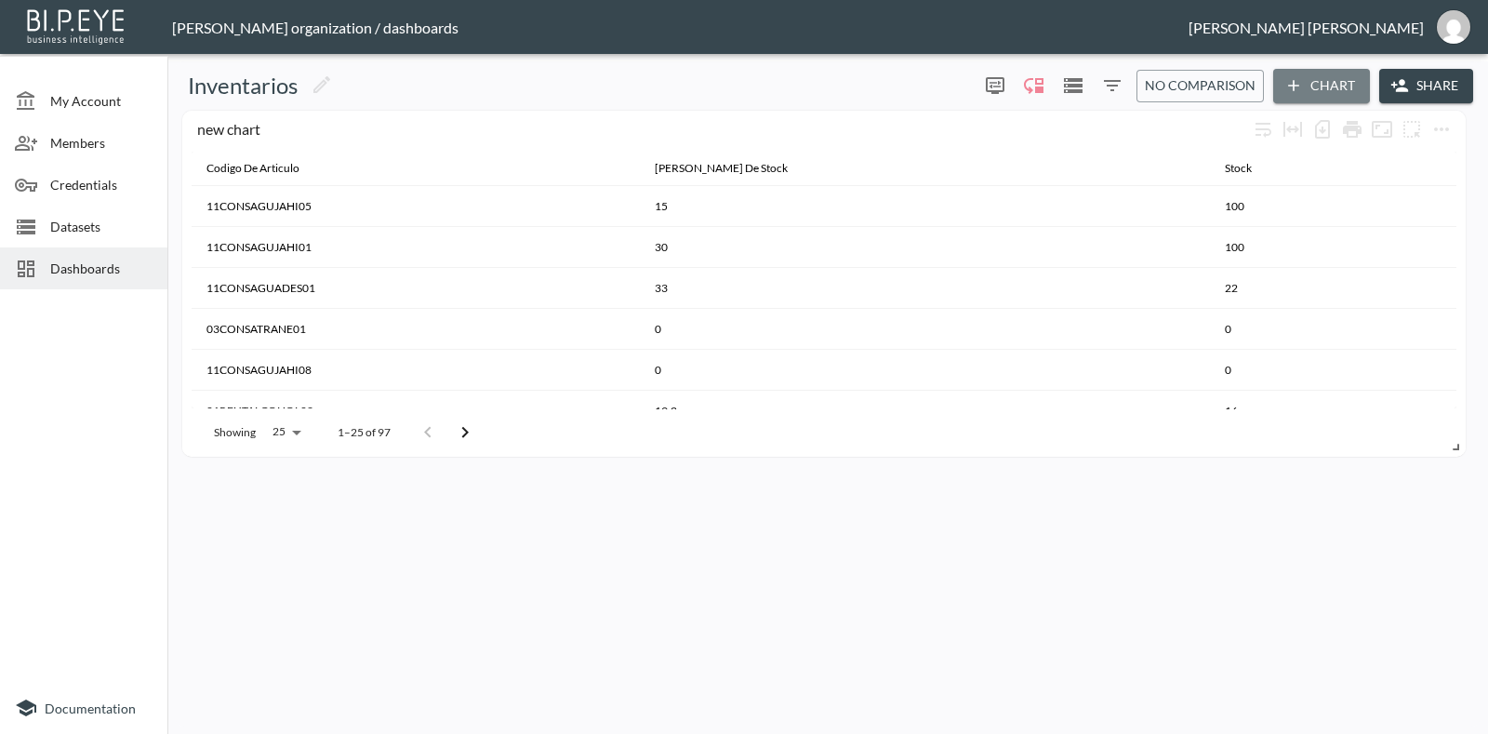
click at [1339, 81] on button "Chart" at bounding box center [1321, 86] width 97 height 34
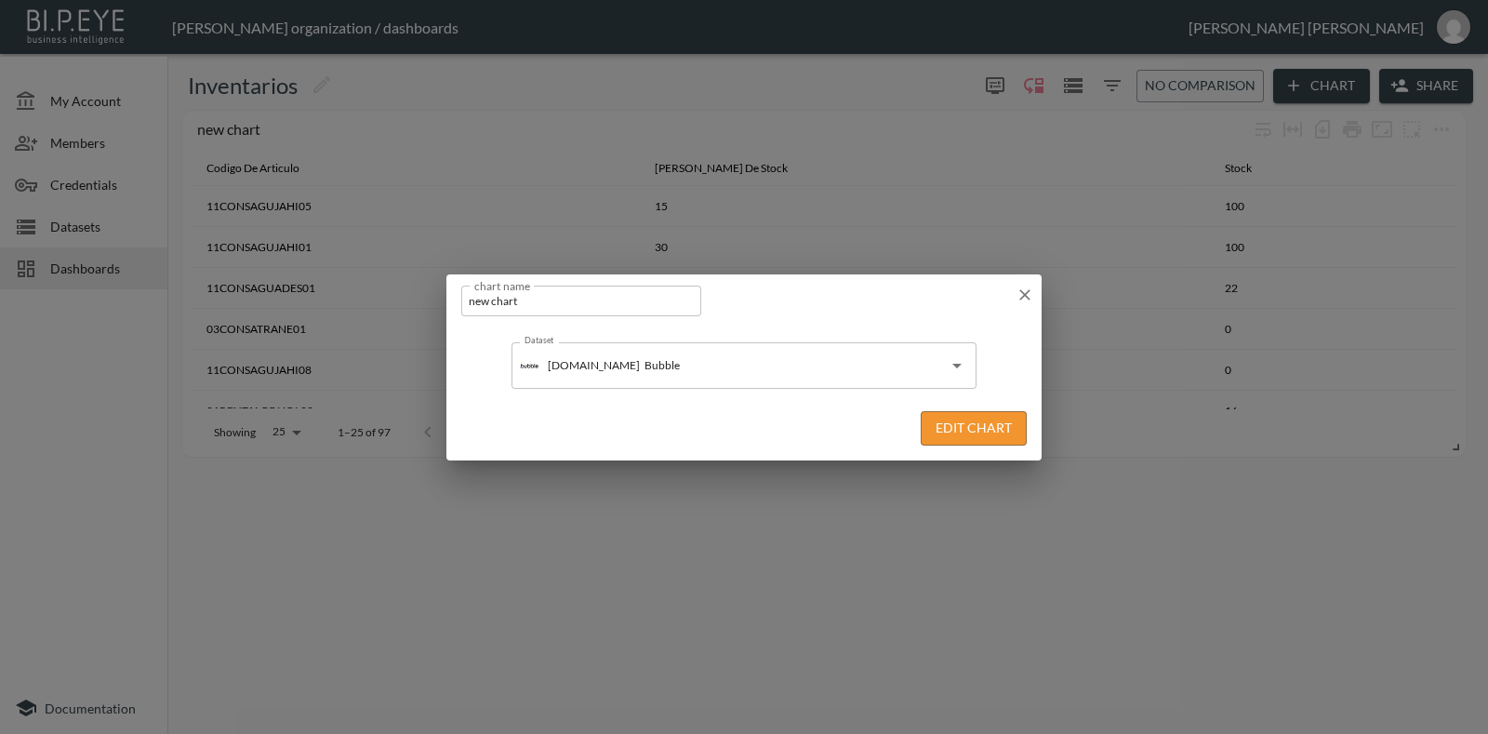
click at [621, 310] on input "new chart" at bounding box center [581, 300] width 240 height 31
type input "Indicador"
click at [992, 435] on button "Edit Chart" at bounding box center [974, 428] width 106 height 34
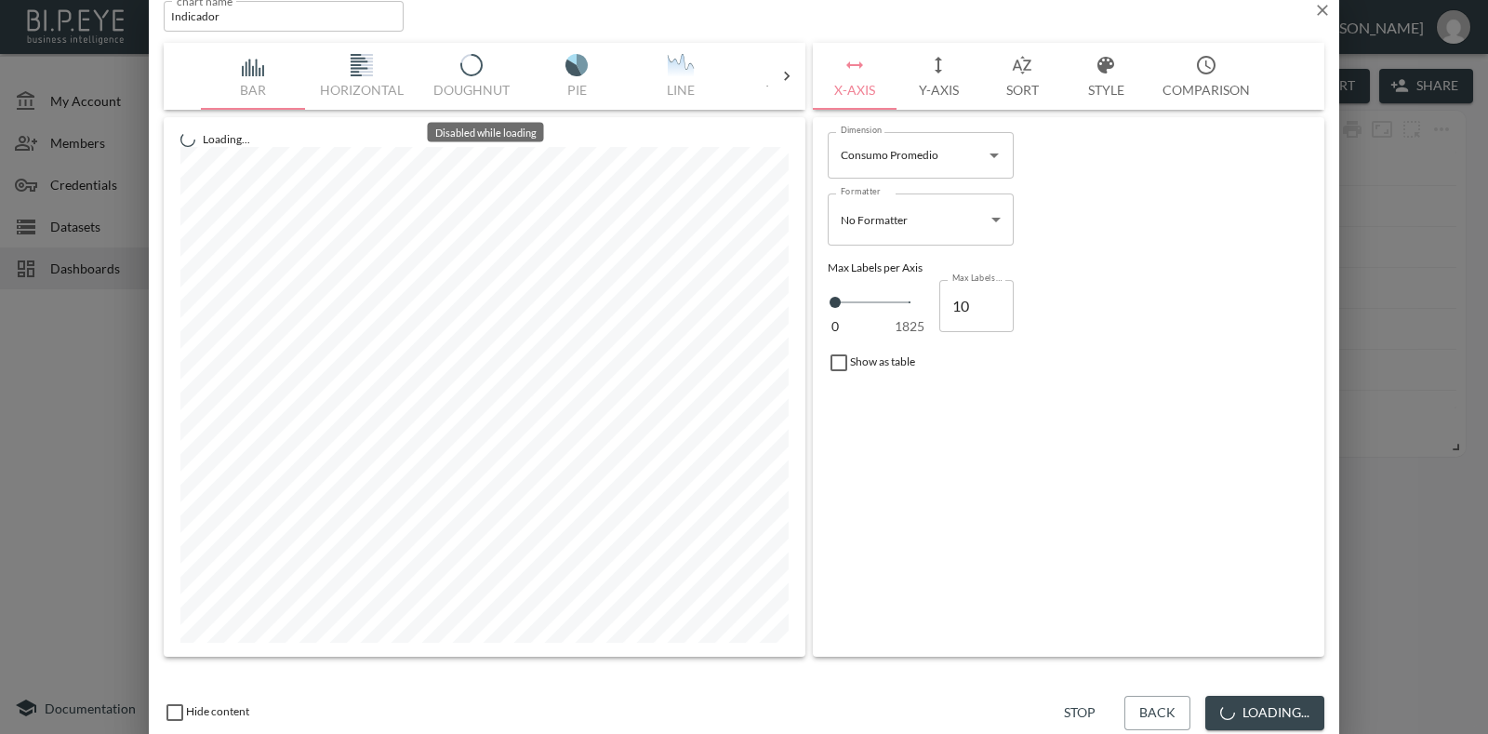
click at [791, 67] on icon at bounding box center [786, 76] width 19 height 19
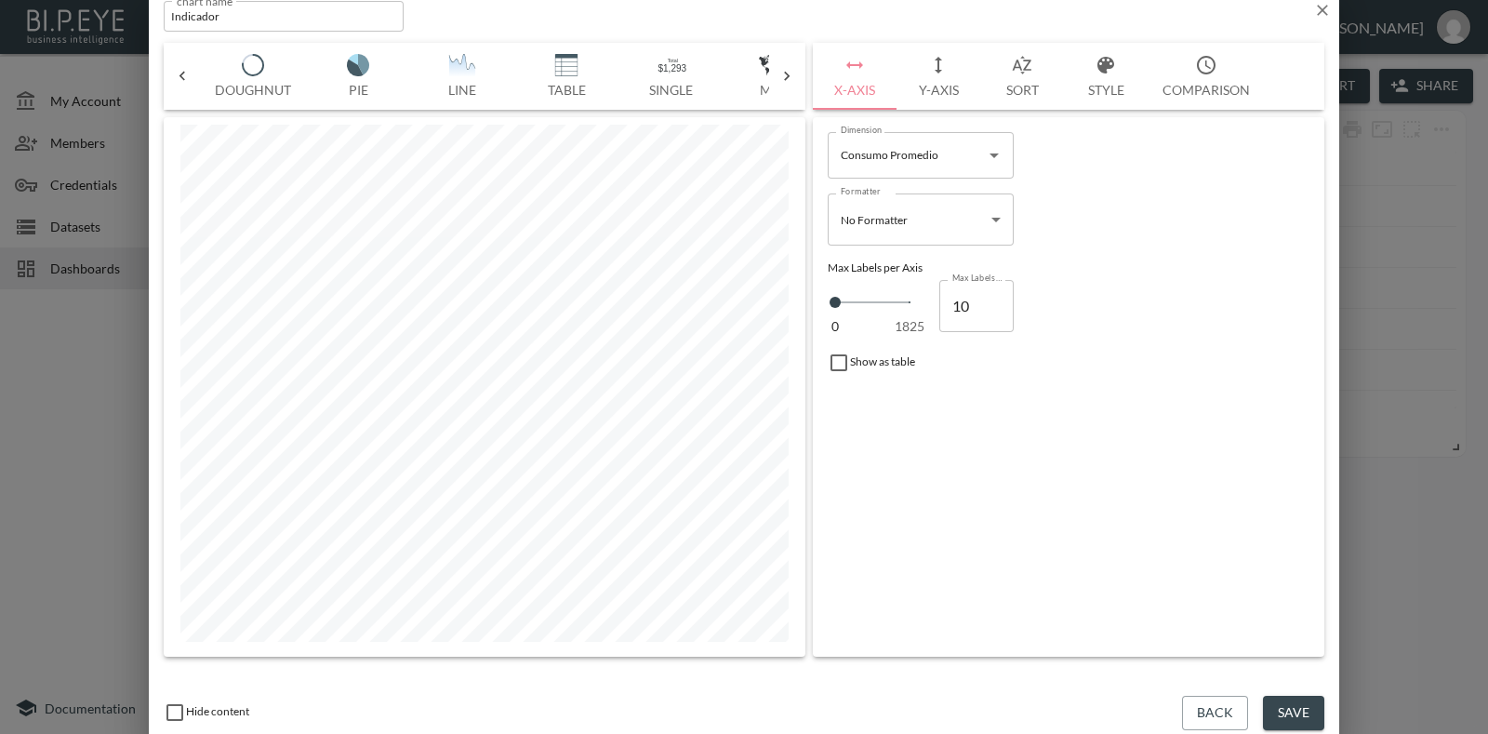
scroll to position [0, 530]
click at [335, 78] on button "Single" at bounding box center [359, 76] width 104 height 67
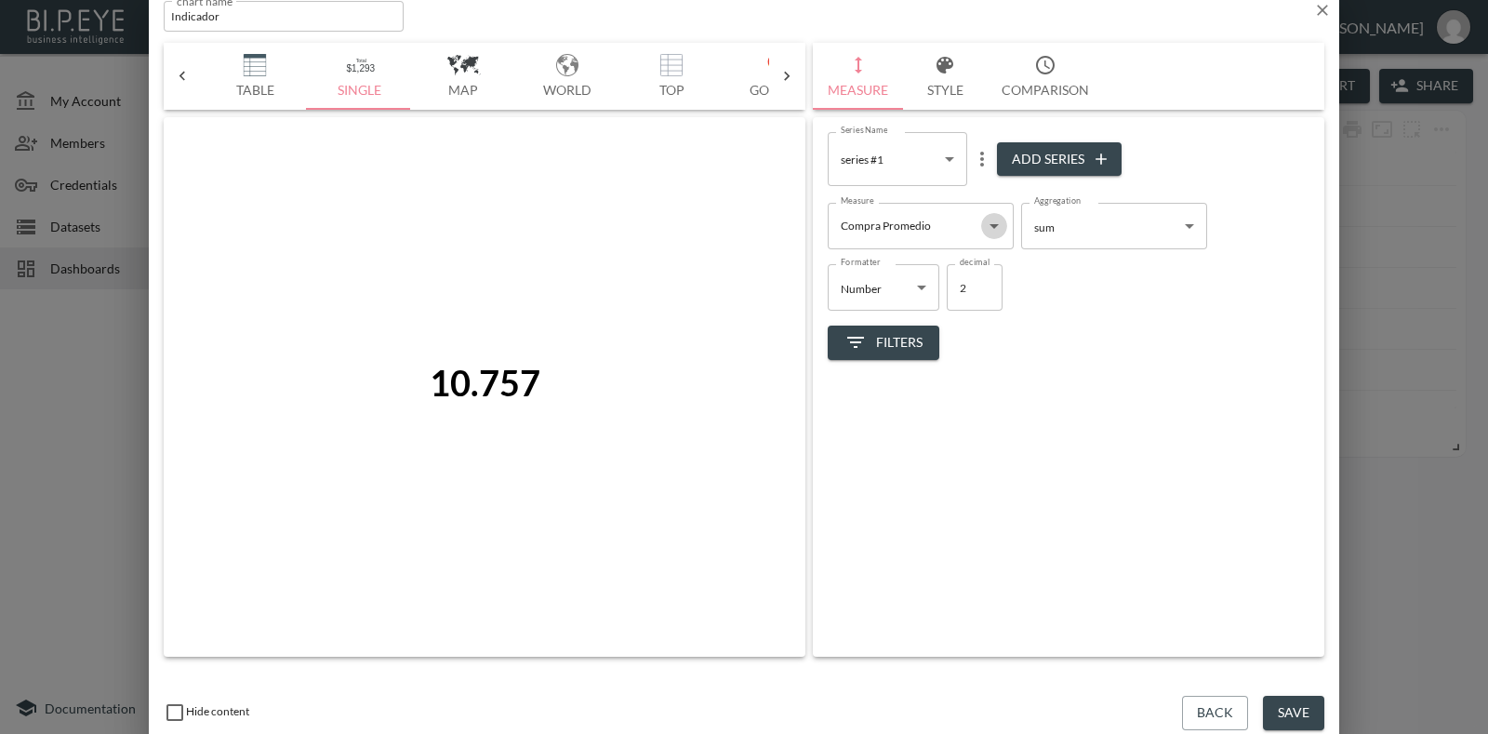
click at [1000, 219] on icon "Open" at bounding box center [994, 226] width 22 height 22
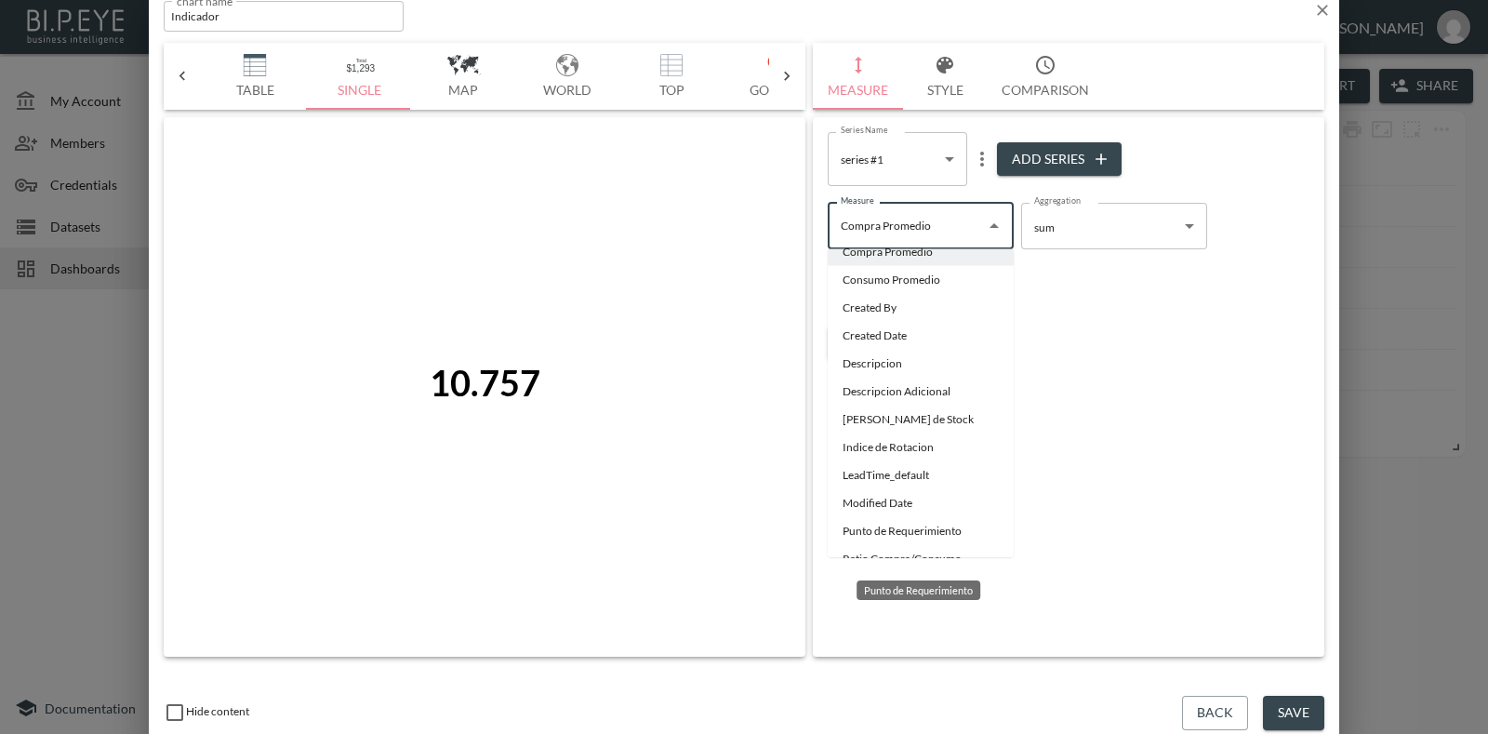
scroll to position [0, 0]
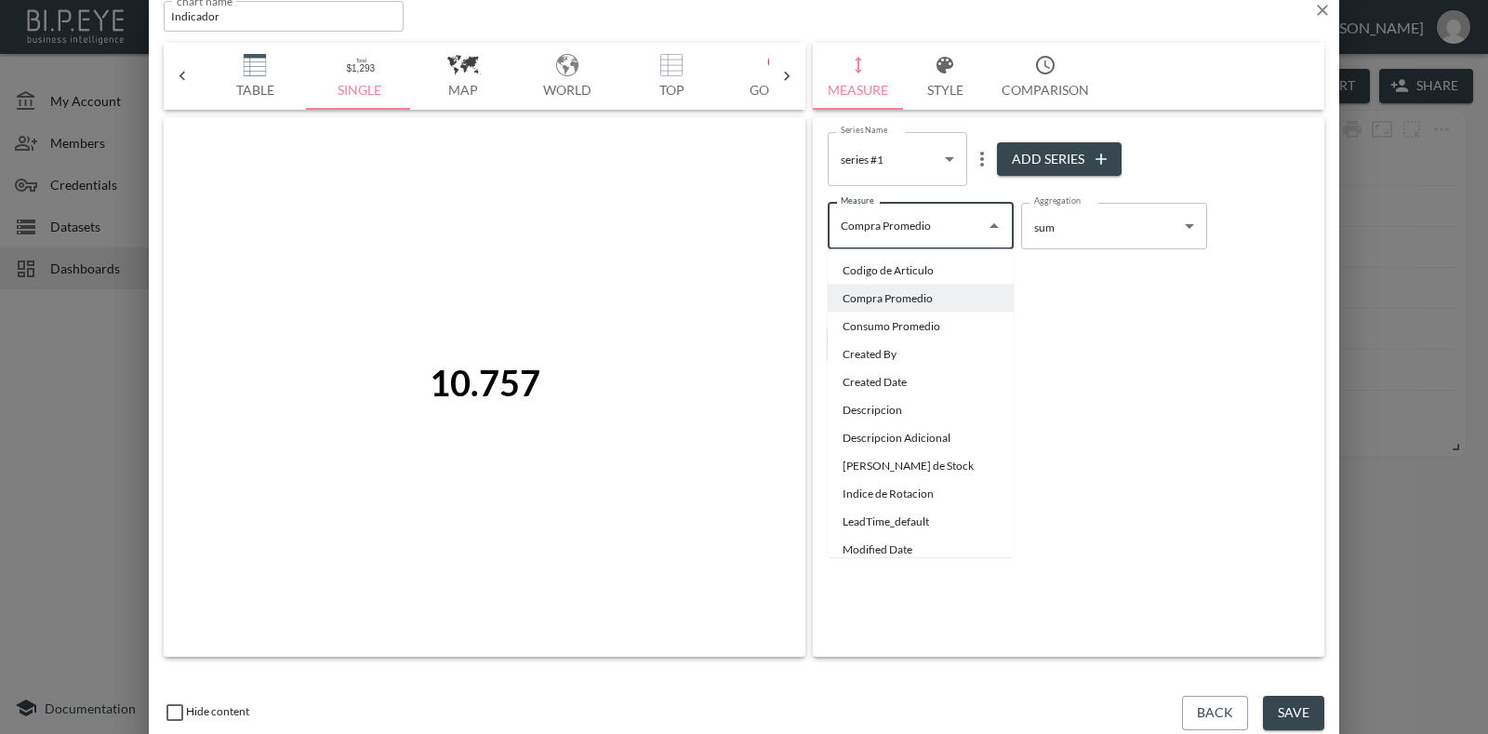
click at [1120, 212] on body "BI.P.EYE, Interactive Analytics Dashboards - app Gonzalo Vallejos organization …" at bounding box center [744, 367] width 1488 height 734
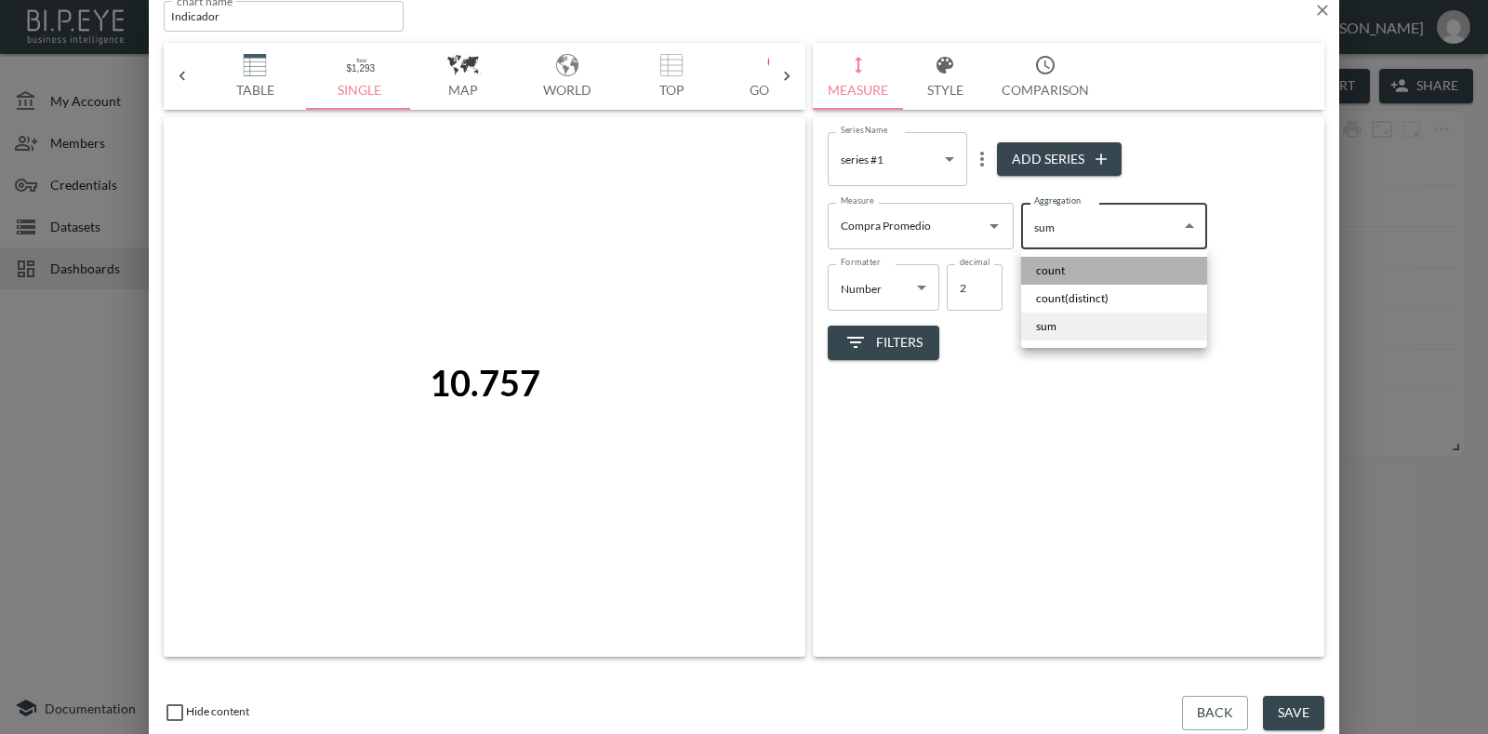
click at [1126, 258] on li "count" at bounding box center [1114, 271] width 186 height 28
type input "count"
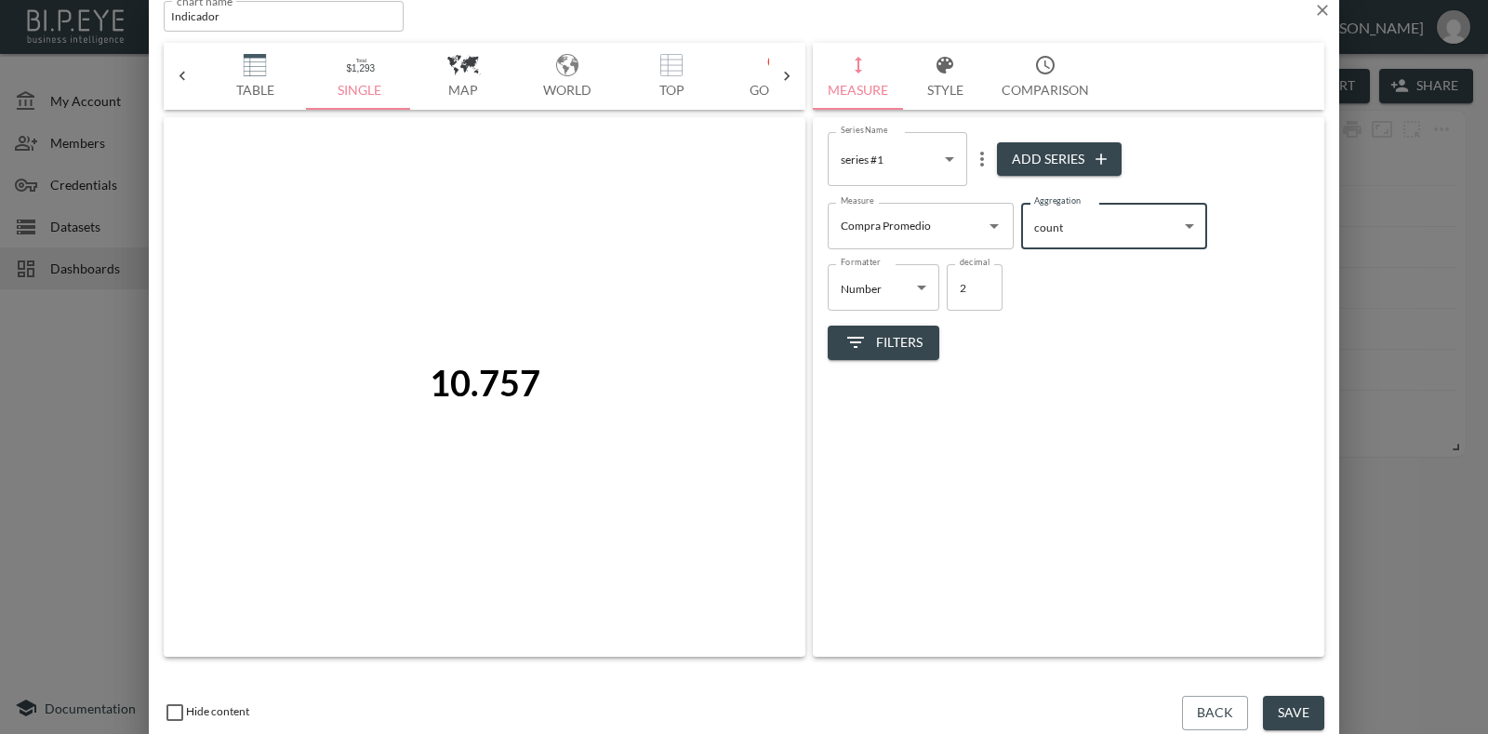
click at [987, 232] on icon "Open" at bounding box center [994, 226] width 22 height 22
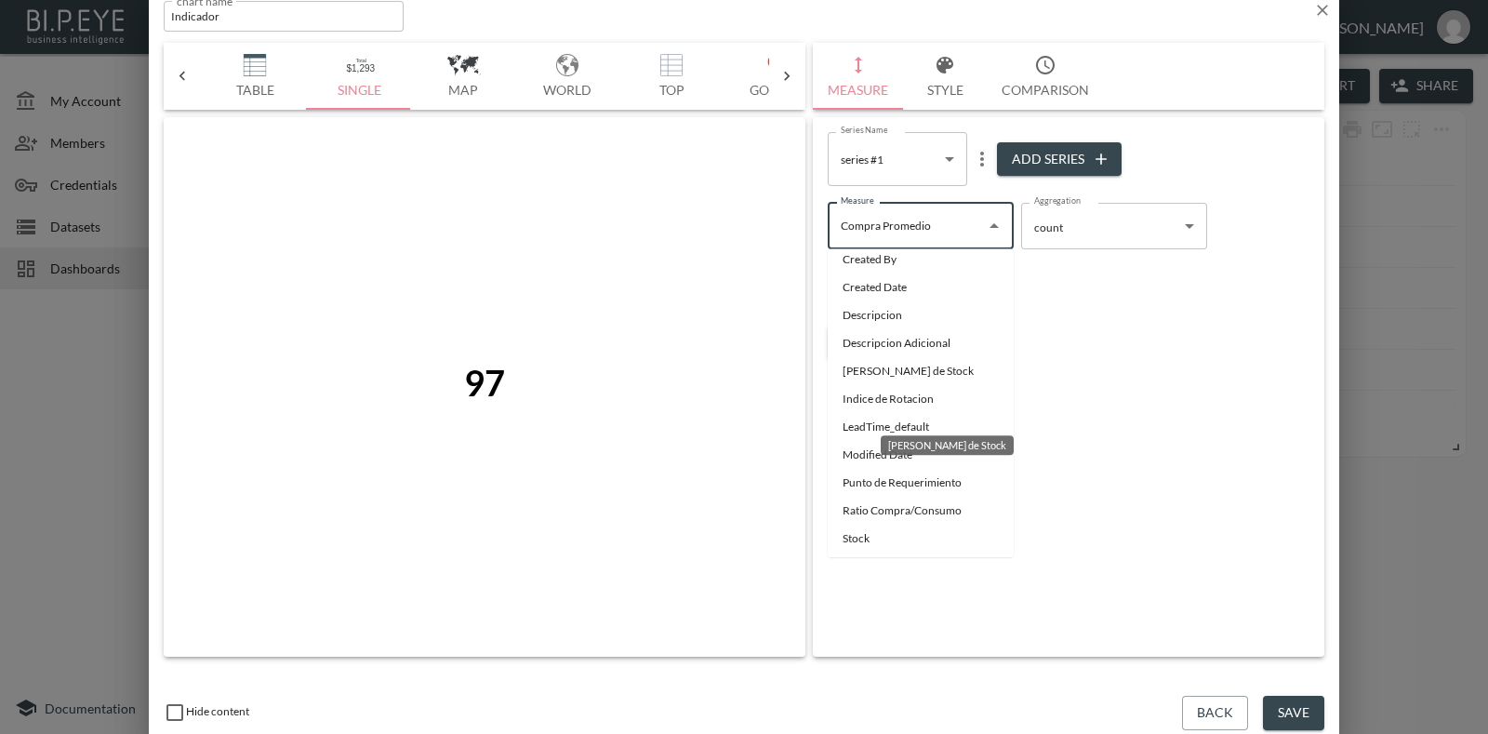
scroll to position [56, 0]
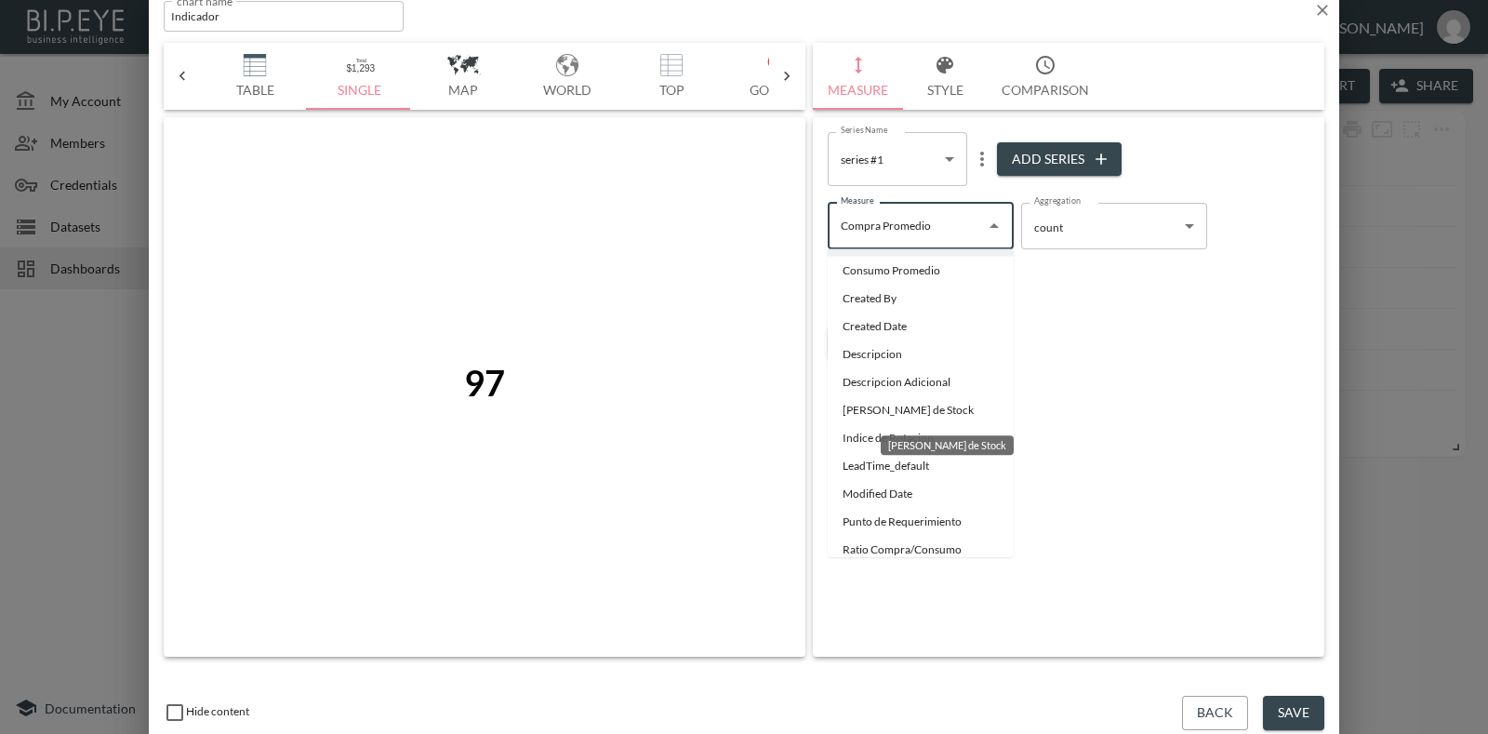
click at [903, 411] on li "Dias de Stock" at bounding box center [921, 410] width 186 height 28
type input "Dias de Stock"
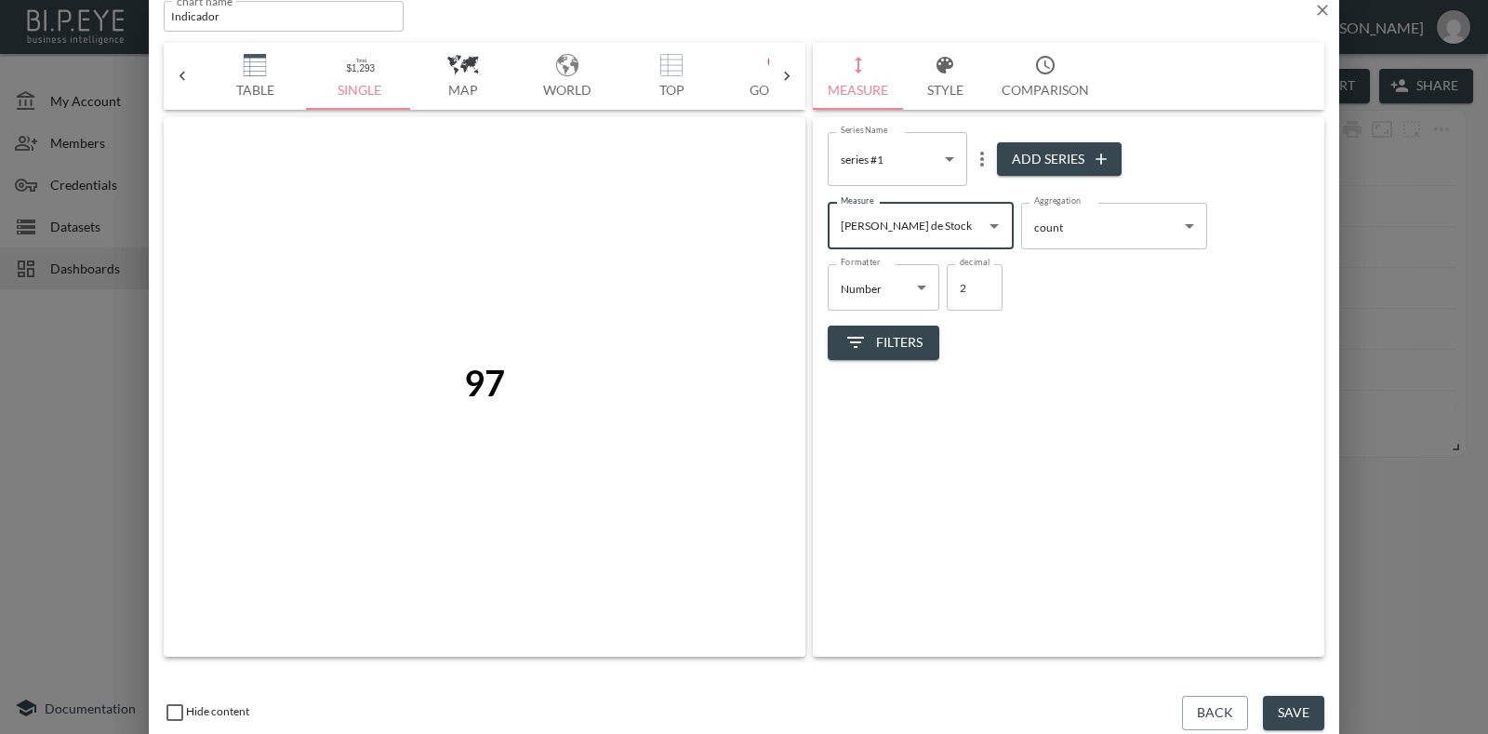
click at [921, 293] on body "BI.P.EYE, Interactive Analytics Dashboards - app Gonzalo Vallejos organization …" at bounding box center [744, 367] width 1488 height 734
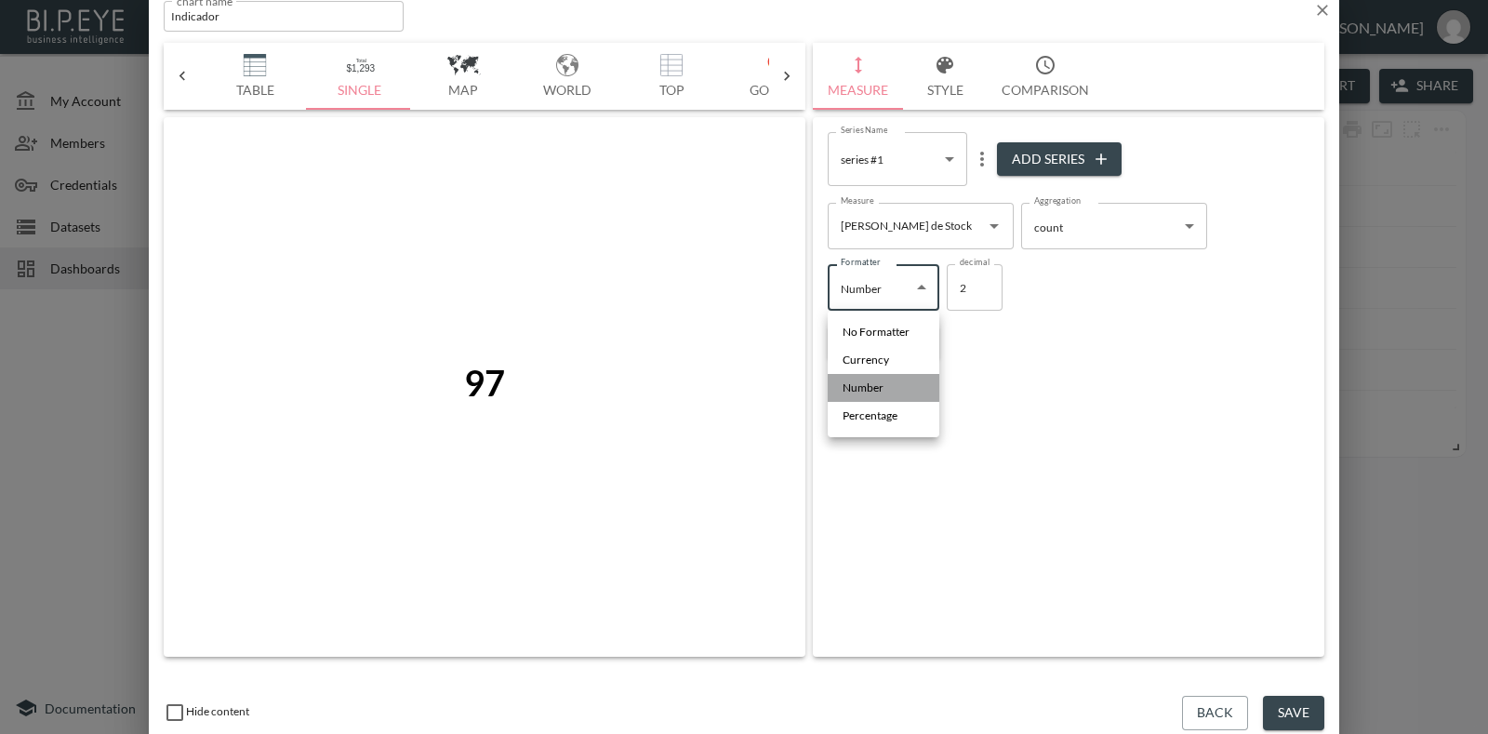
click at [914, 388] on li "Number" at bounding box center [884, 388] width 112 height 28
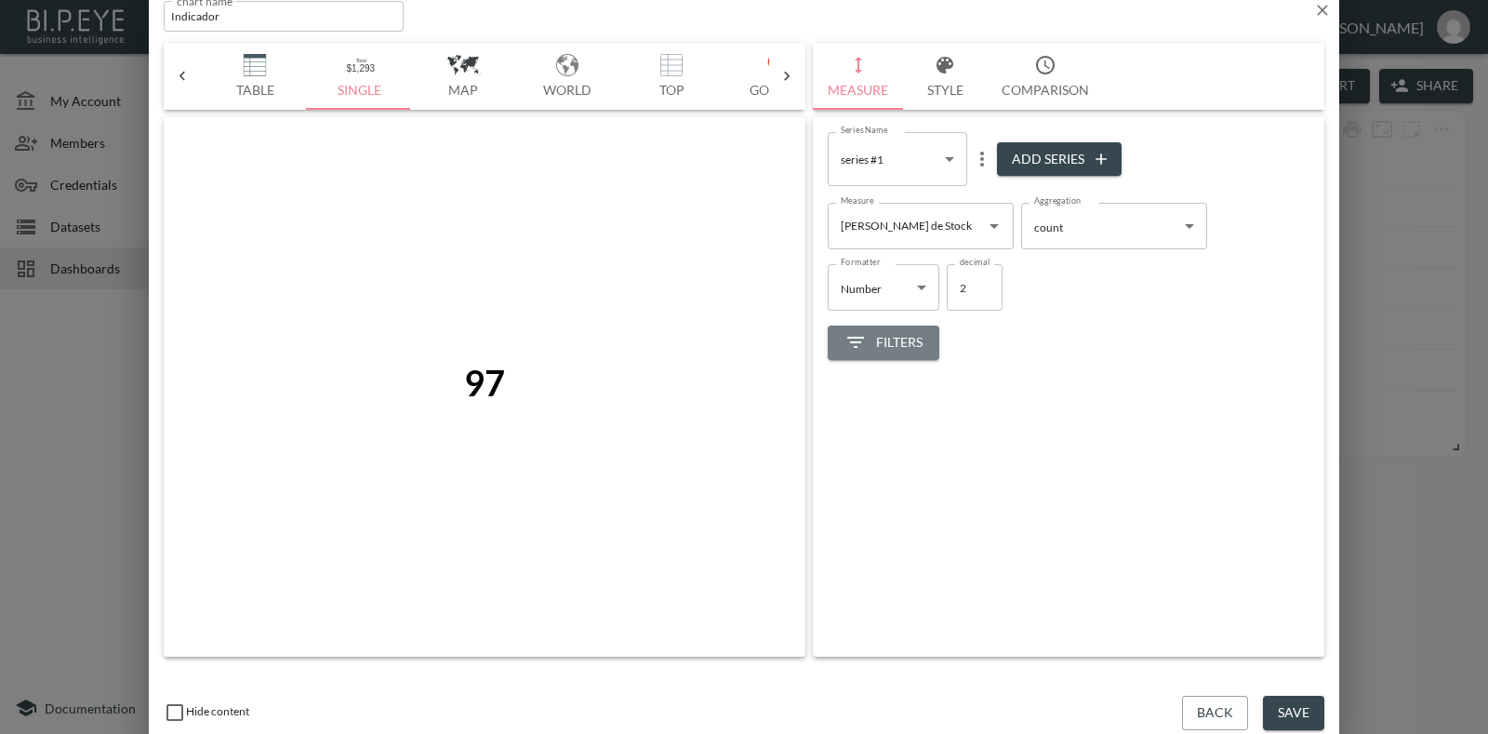
click at [916, 335] on span "Filters" at bounding box center [883, 342] width 78 height 23
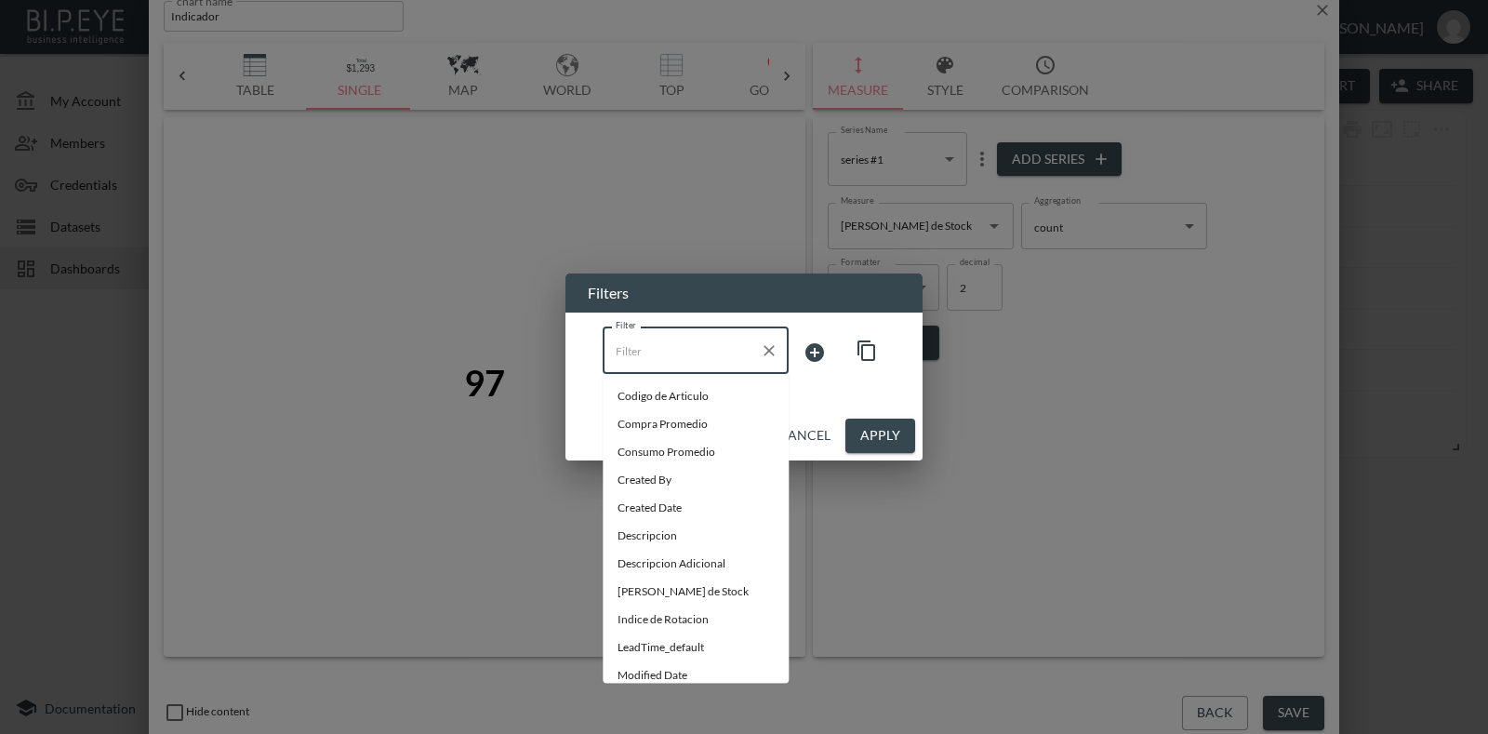
click at [746, 350] on input "Filter" at bounding box center [681, 351] width 141 height 30
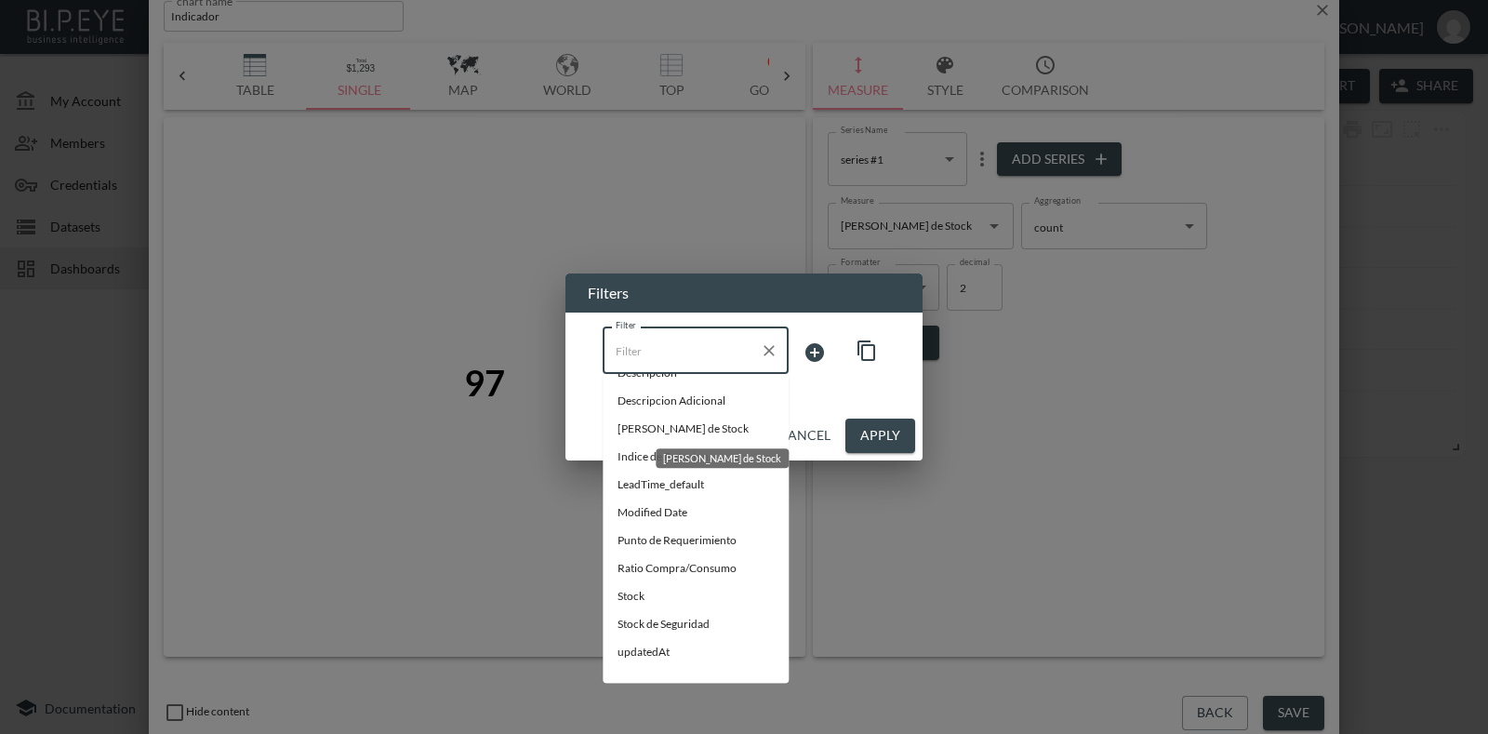
click at [683, 421] on span "Dias de Stock" at bounding box center [695, 428] width 156 height 17
type input "Dias de Stock"
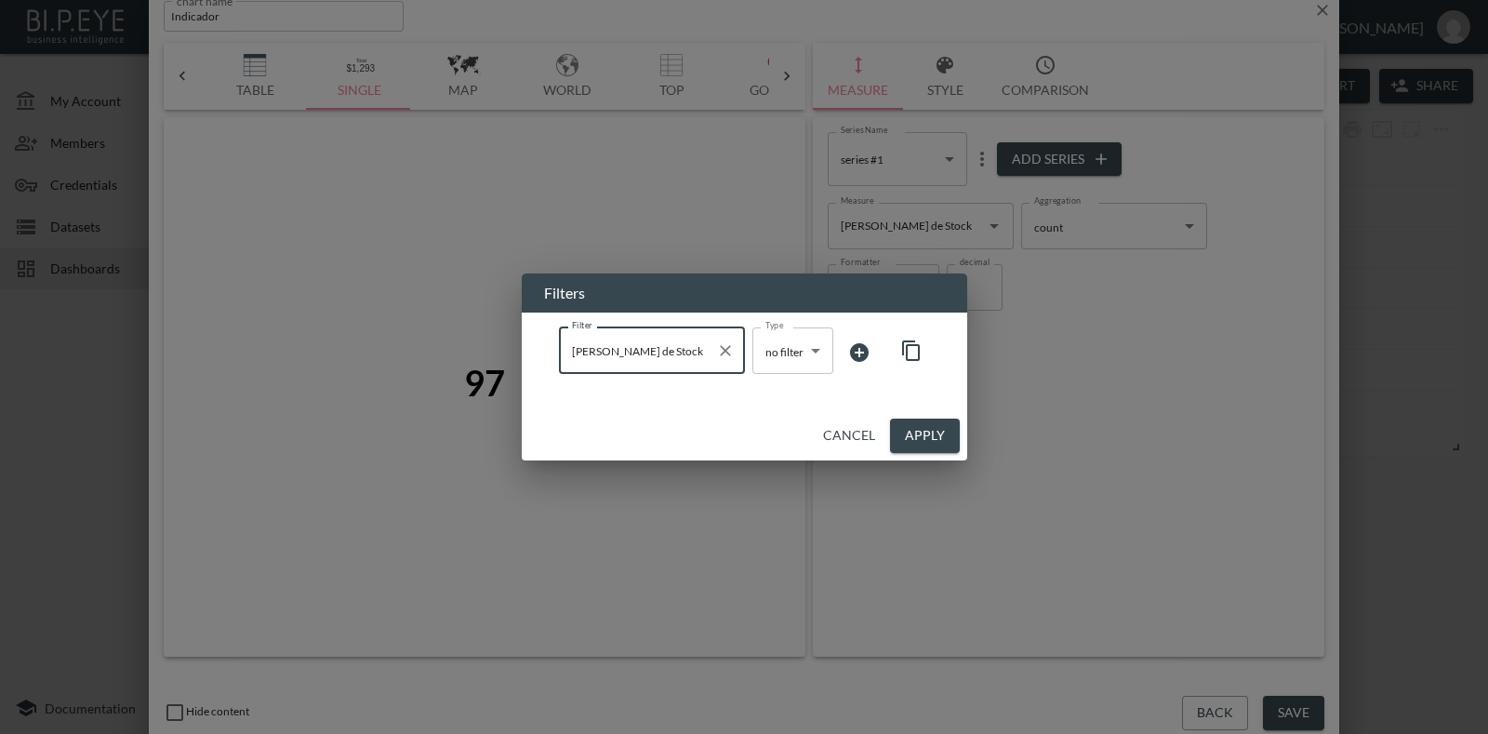
click at [814, 350] on body "BI.P.EYE, Interactive Analytics Dashboards - app Gonzalo Vallejos organization …" at bounding box center [744, 367] width 1488 height 734
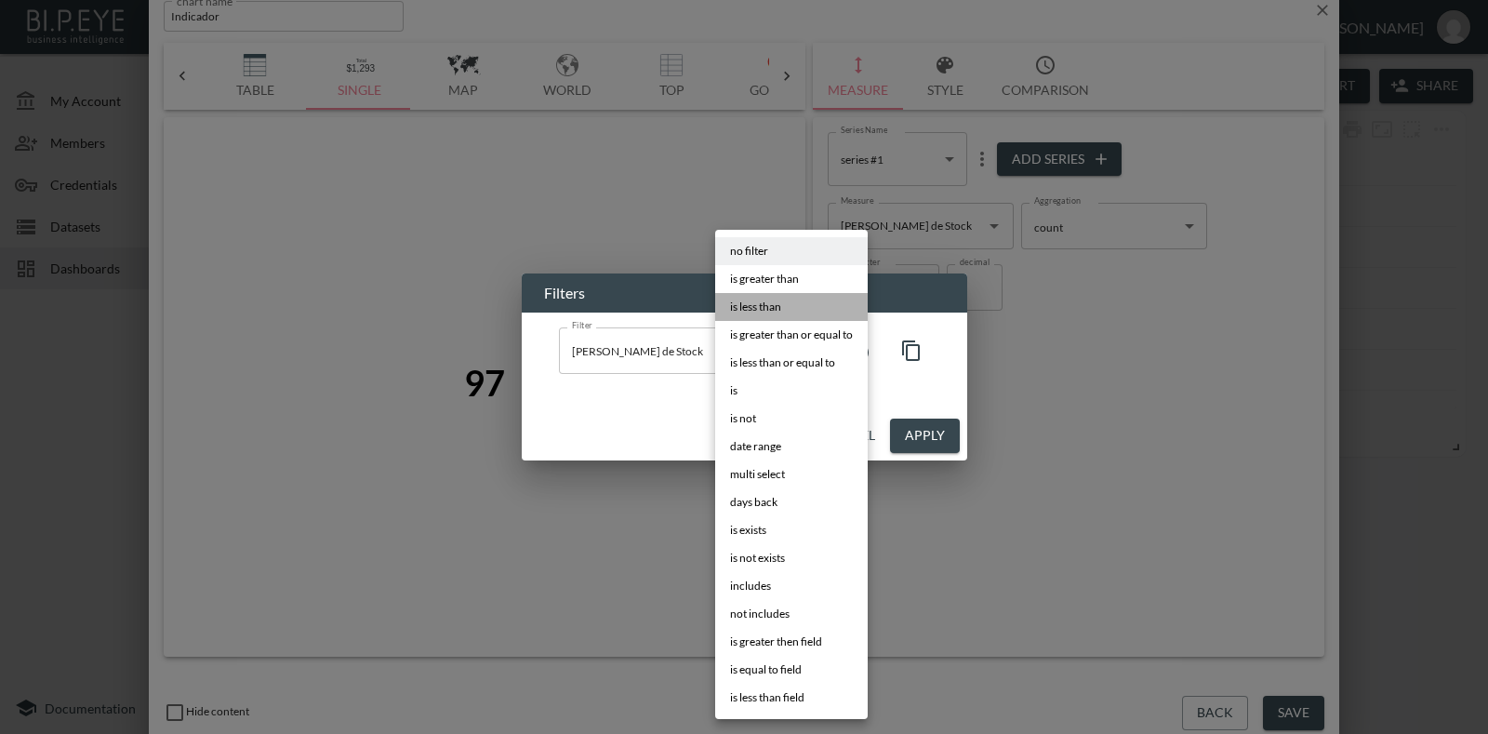
click at [784, 311] on li "is less than" at bounding box center [791, 307] width 152 height 28
type input "is less than"
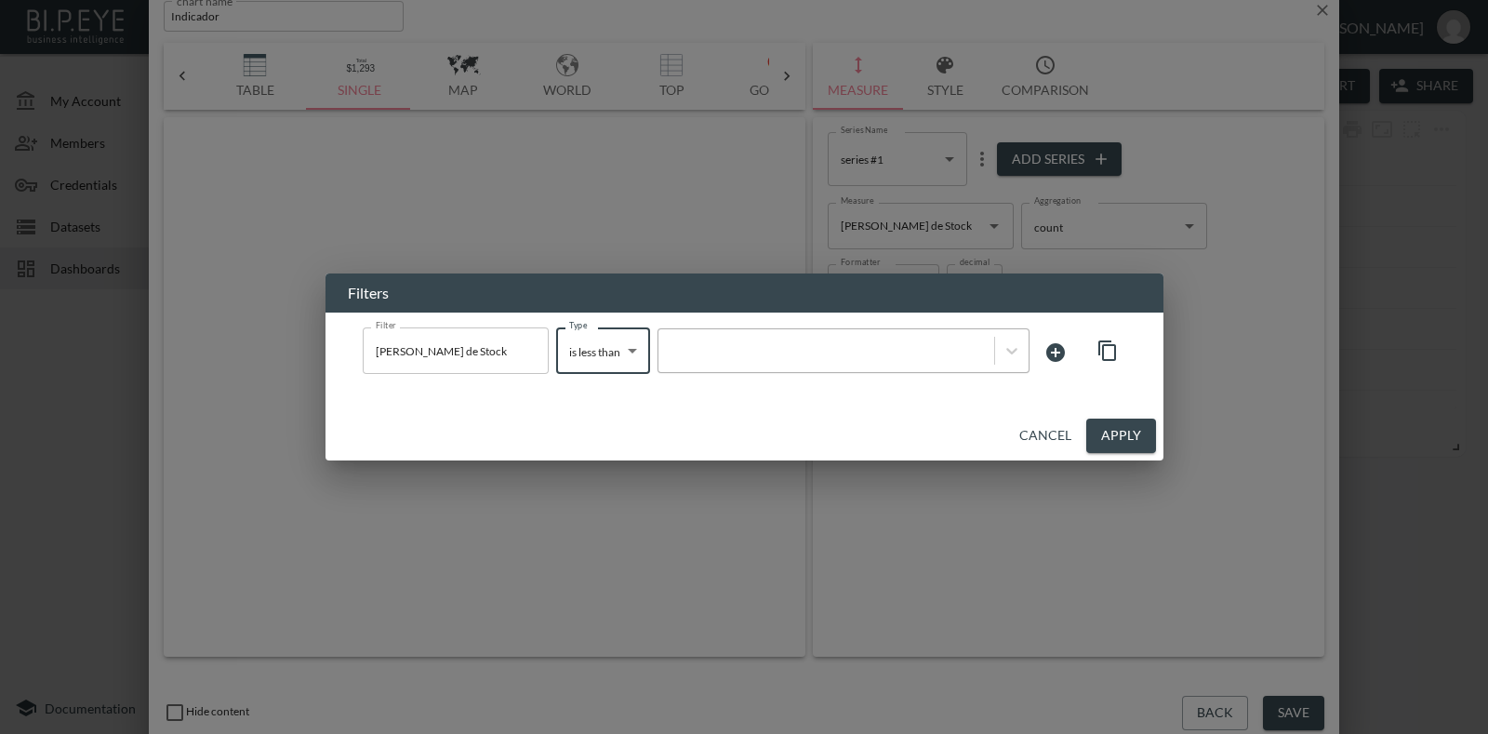
drag, startPoint x: 826, startPoint y: 351, endPoint x: 812, endPoint y: 355, distance: 14.4
click at [824, 352] on div at bounding box center [826, 351] width 317 height 18
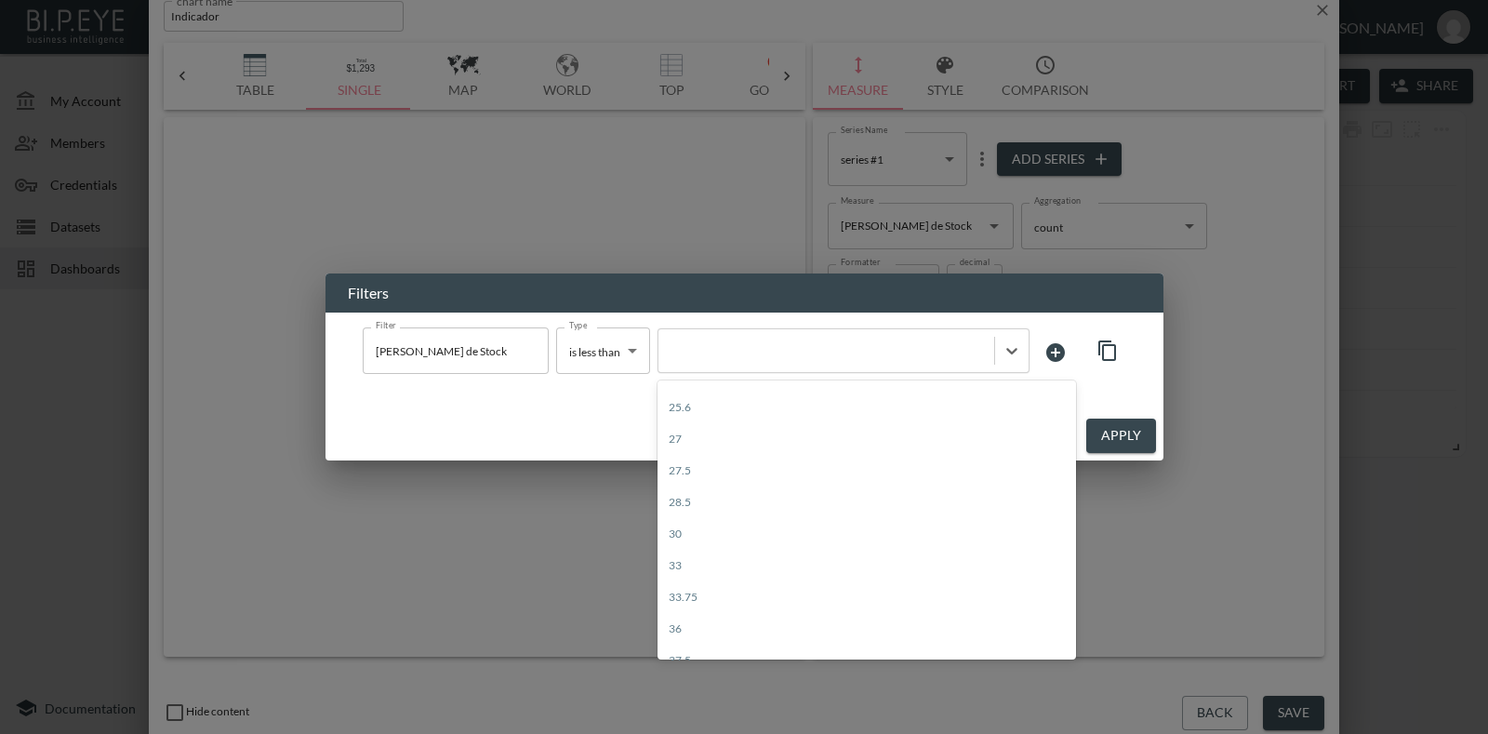
scroll to position [464, 0]
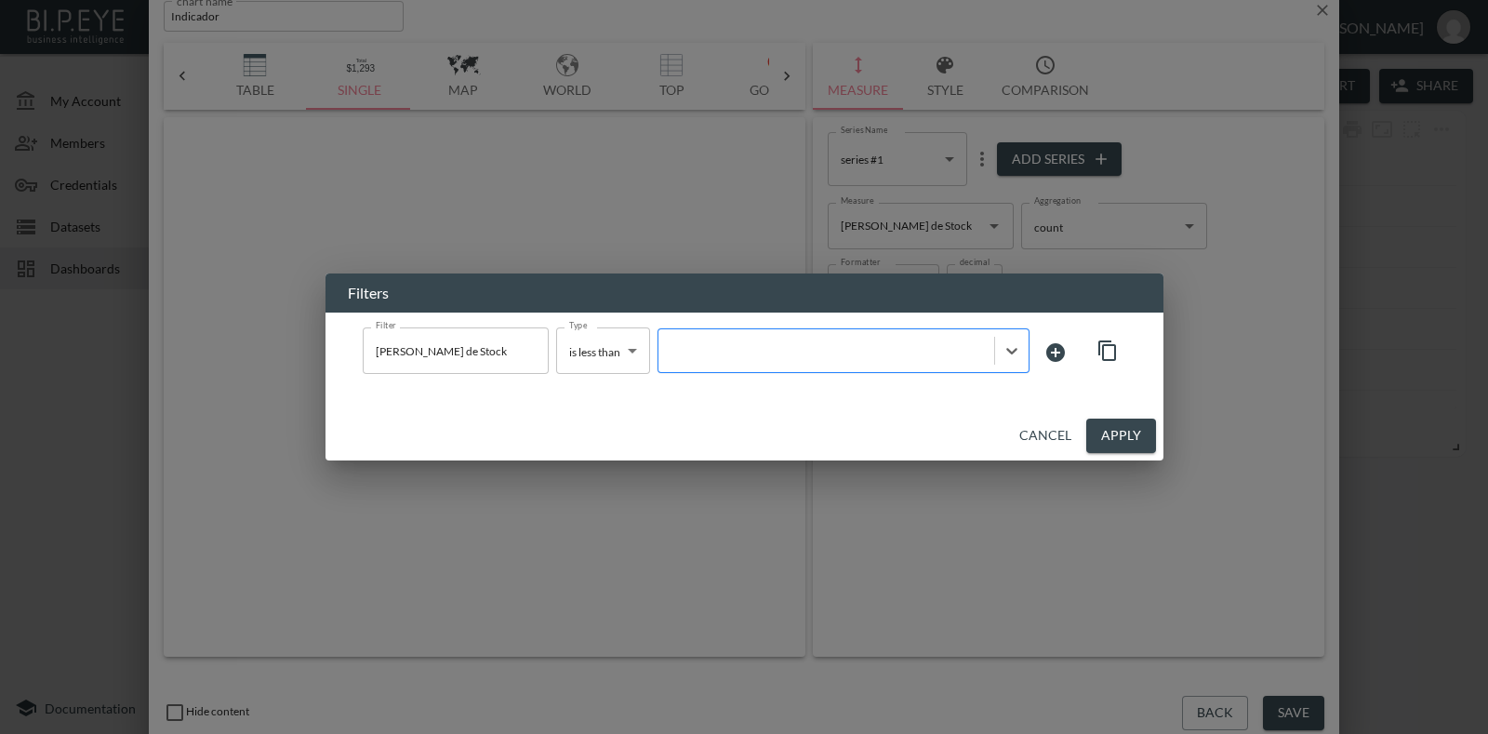
click at [881, 351] on div at bounding box center [826, 351] width 317 height 18
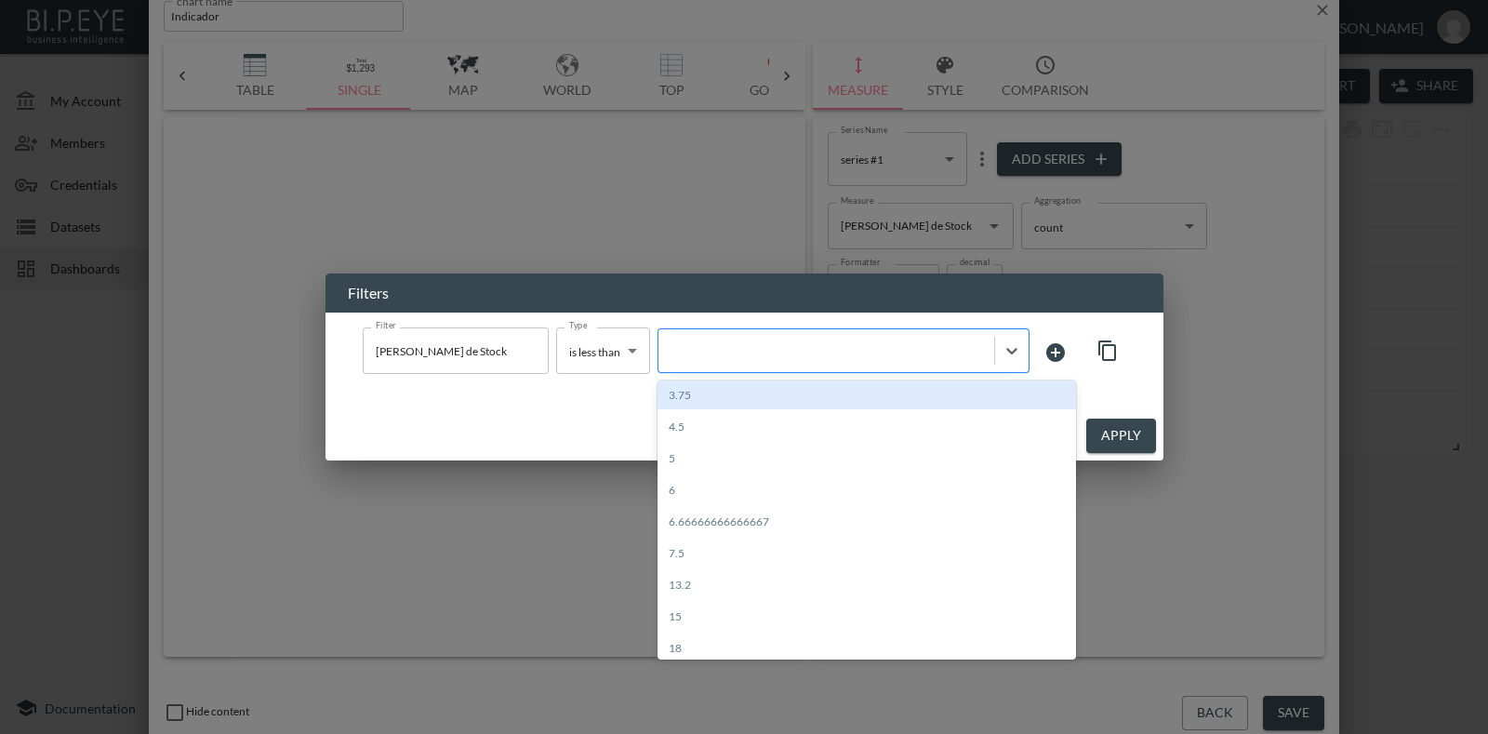
click at [881, 351] on div at bounding box center [826, 351] width 317 height 18
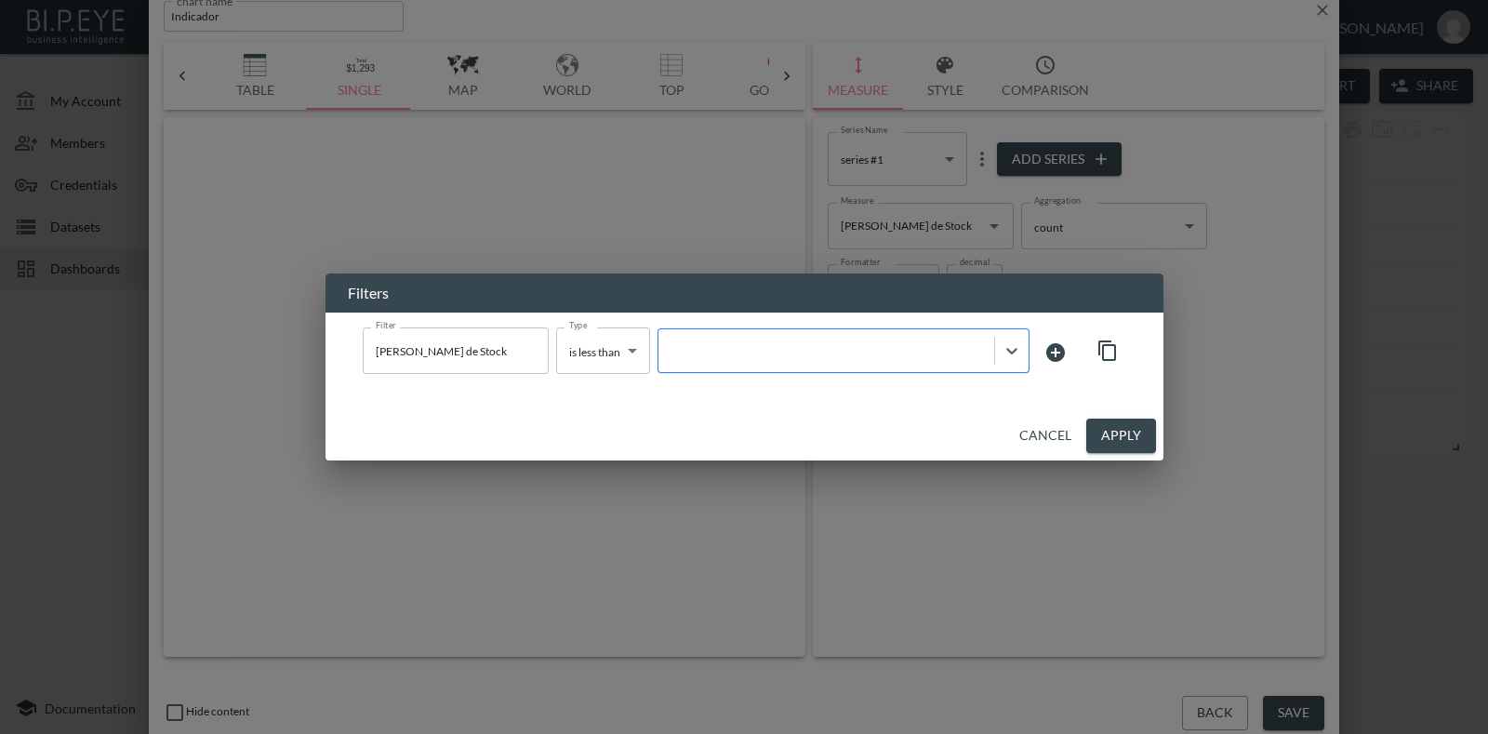
click at [881, 351] on div at bounding box center [826, 351] width 317 height 18
type input "20"
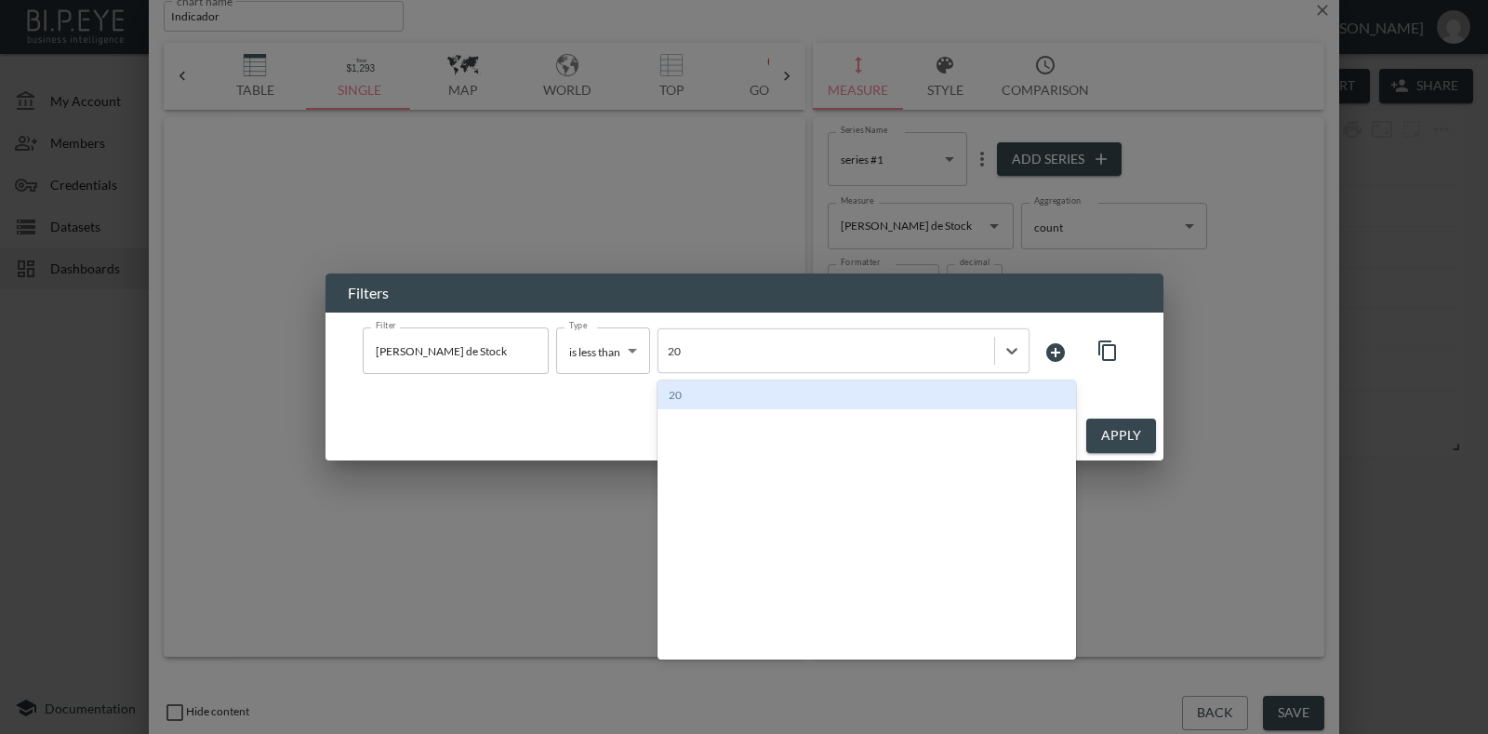
click at [785, 394] on div "20" at bounding box center [866, 394] width 418 height 29
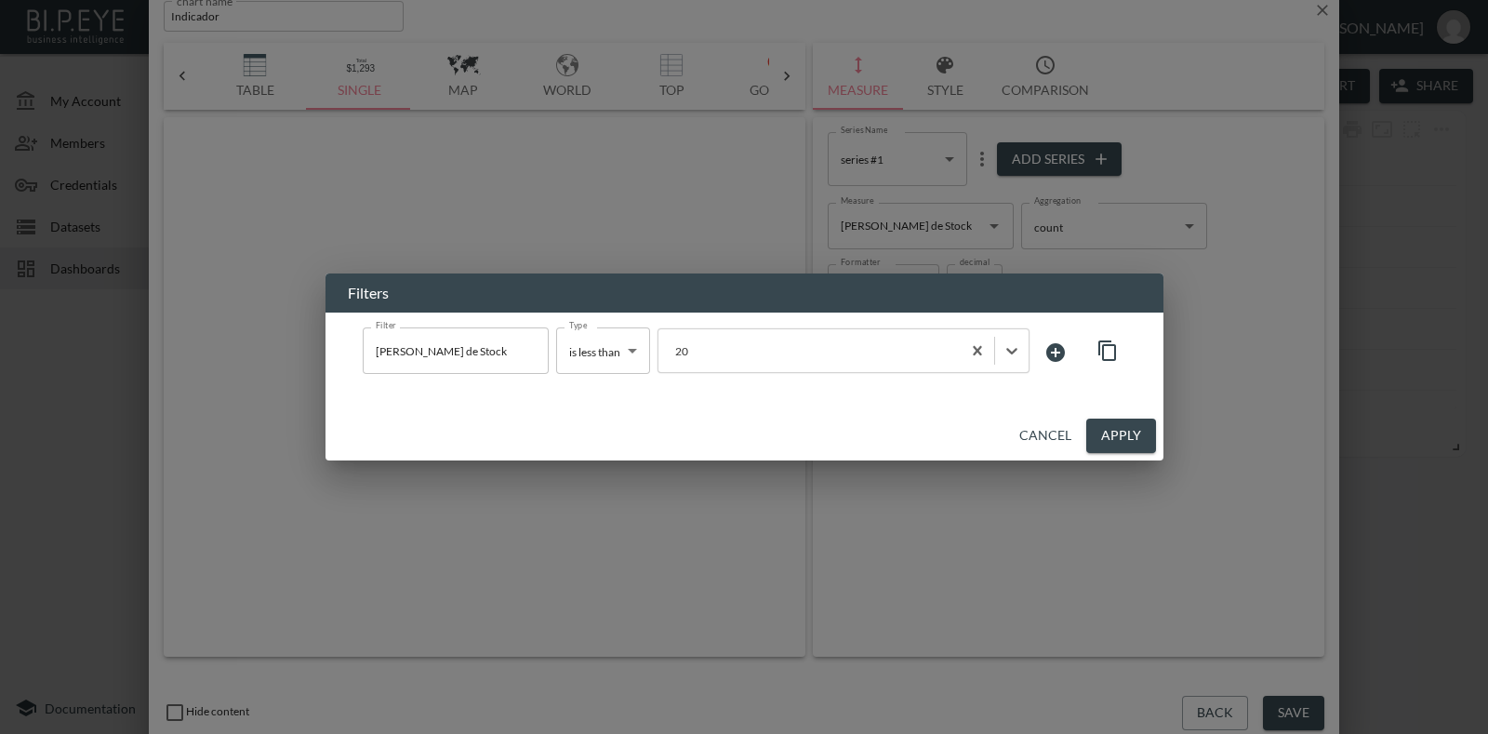
click at [1133, 424] on button "Apply" at bounding box center [1121, 435] width 70 height 34
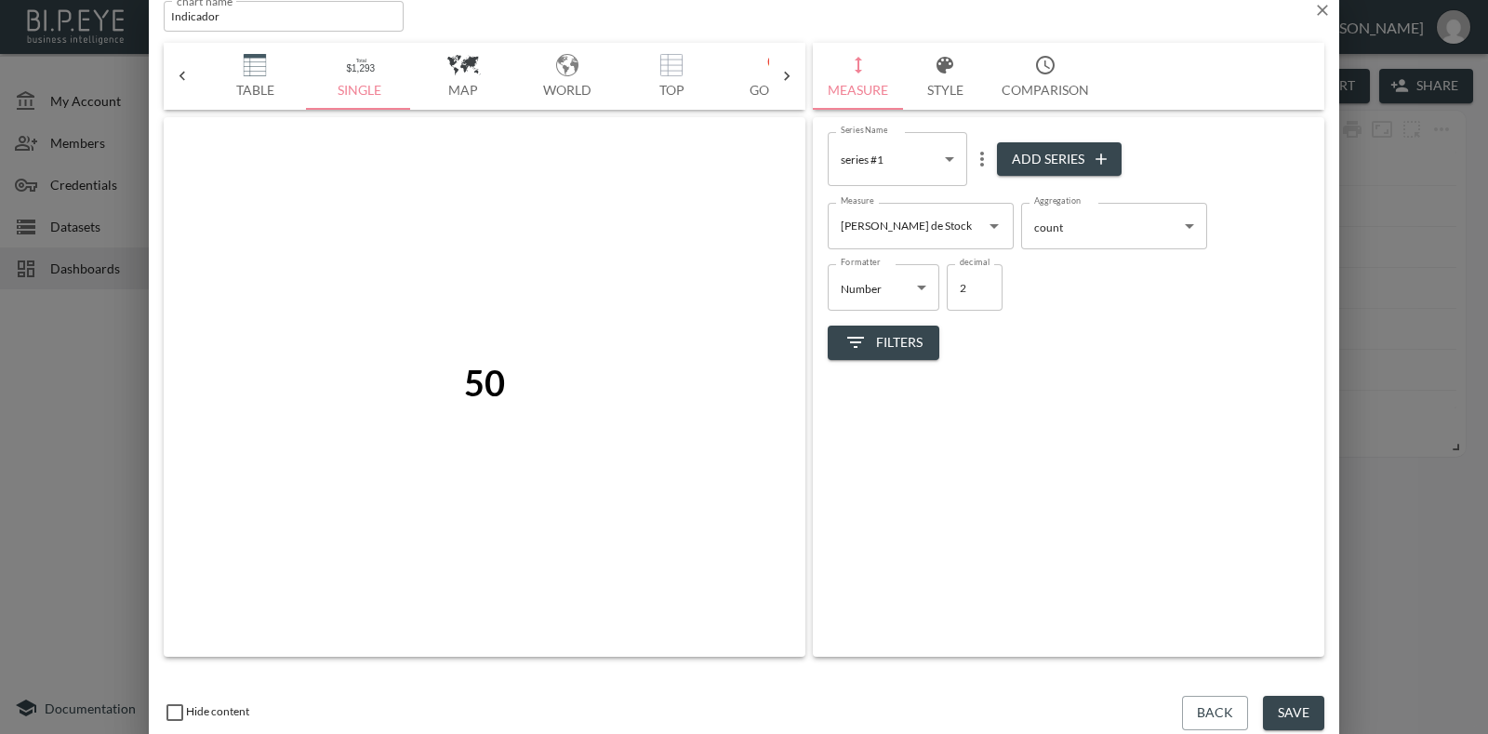
click at [945, 161] on body "BI.P.EYE, Interactive Analytics Dashboards - app Gonzalo Vallejos organization …" at bounding box center [744, 367] width 1488 height 734
click at [945, 161] on div at bounding box center [744, 367] width 1488 height 734
drag, startPoint x: 1326, startPoint y: 710, endPoint x: 1317, endPoint y: 709, distance: 9.5
click at [1325, 710] on div "Hide content Back Save" at bounding box center [744, 713] width 1190 height 64
click at [1311, 709] on button "Save" at bounding box center [1293, 713] width 61 height 34
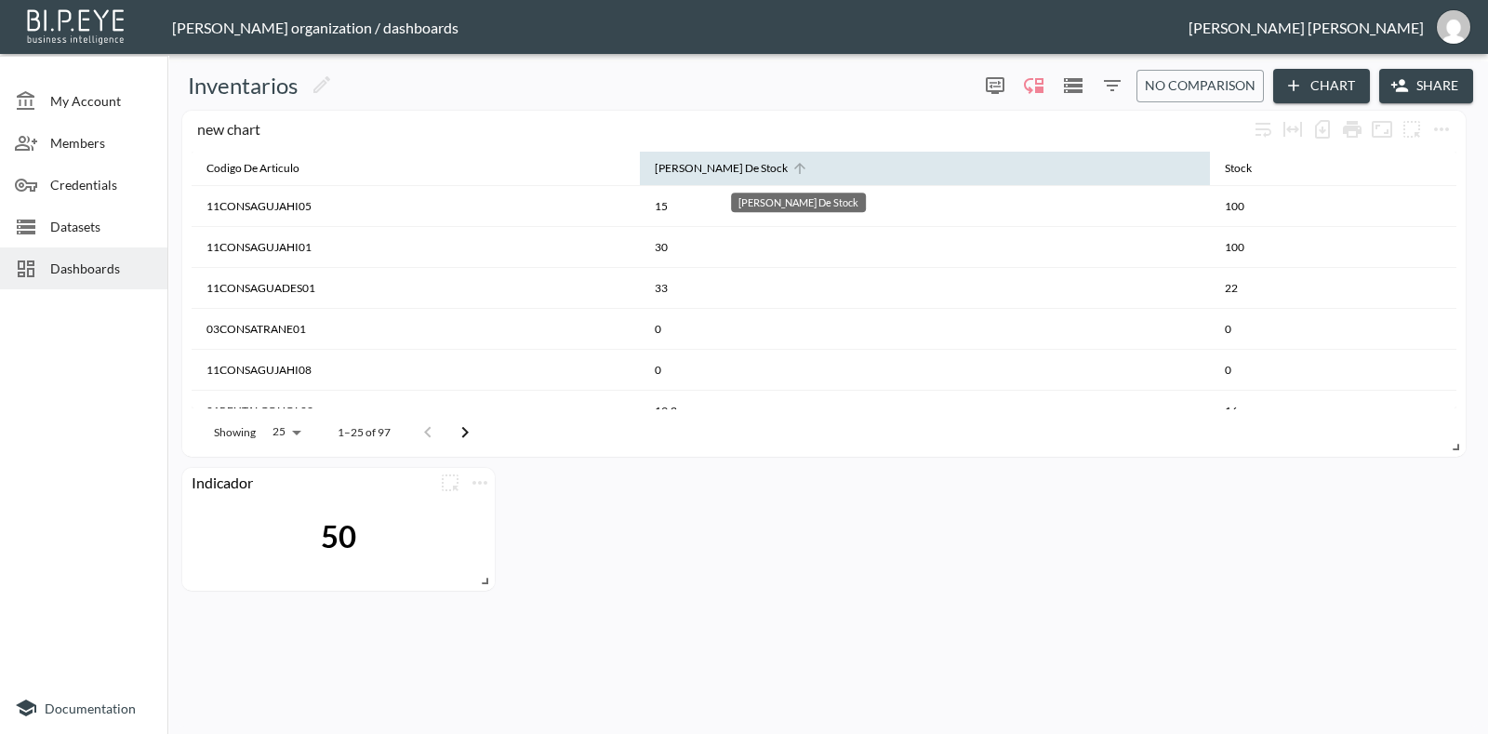
click at [788, 159] on div "[PERSON_NAME] De Stock" at bounding box center [721, 168] width 133 height 22
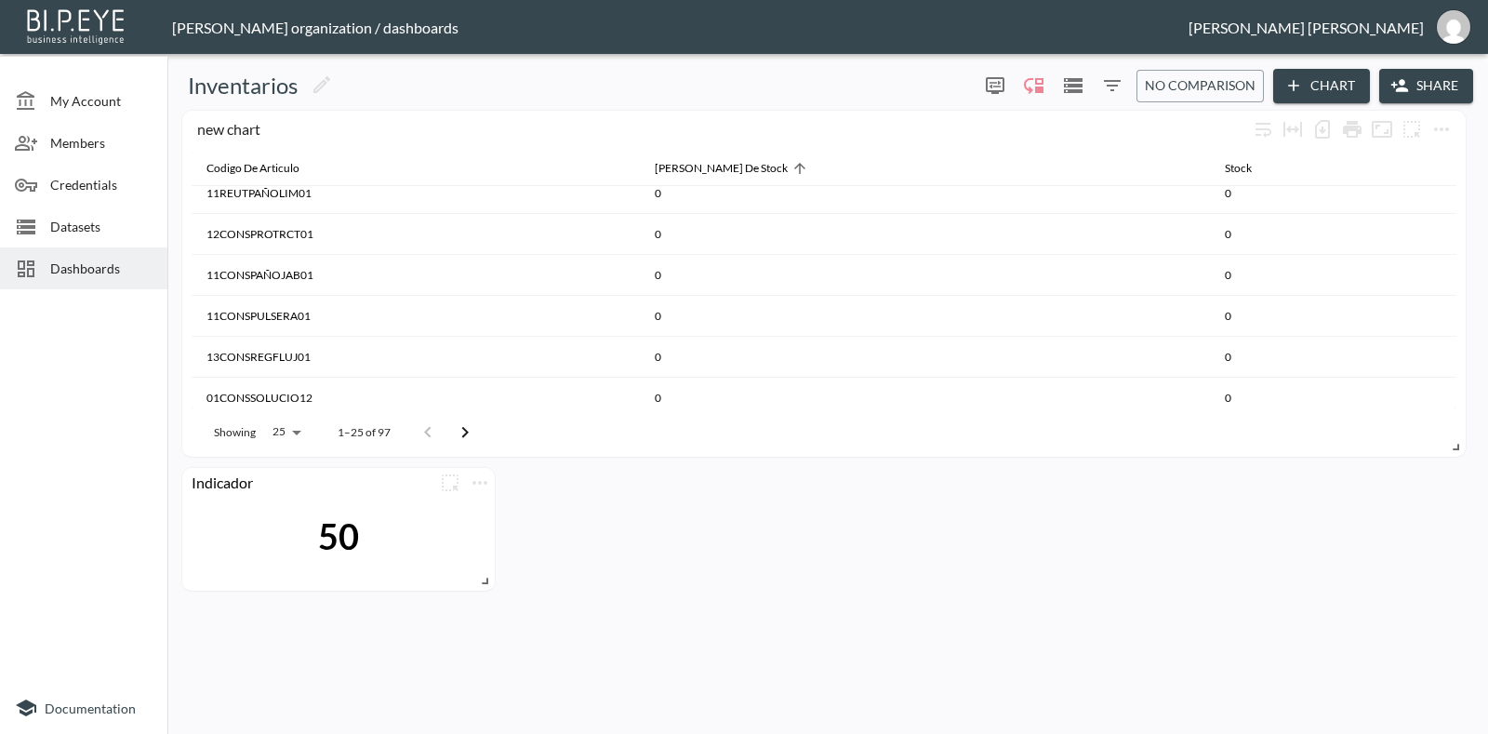
scroll to position [801, 0]
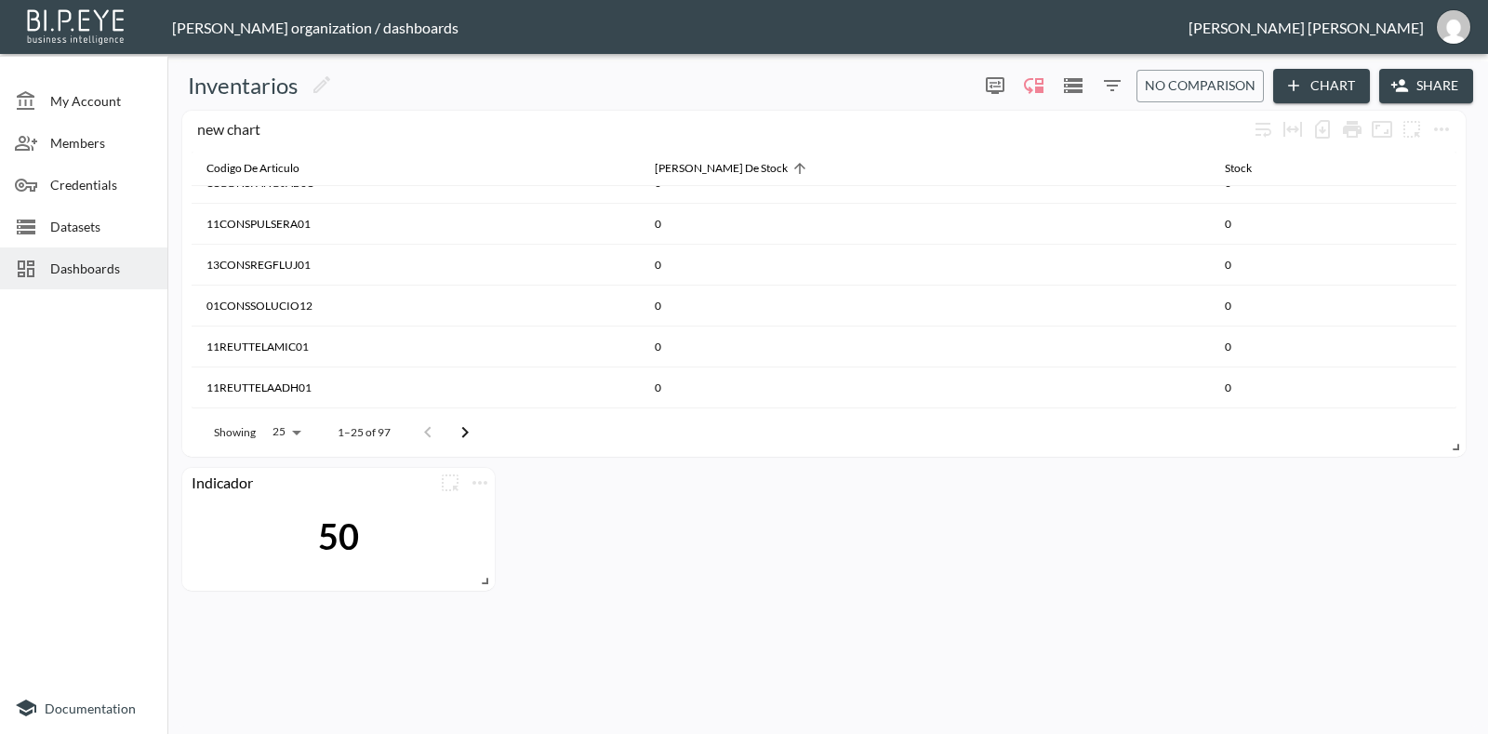
click at [272, 434] on body "BI.P.EYE, Interactive Analytics Dashboards - app Gonzalo Vallejos organization …" at bounding box center [744, 367] width 1488 height 734
click at [284, 533] on li "200" at bounding box center [285, 526] width 72 height 33
type input "200"
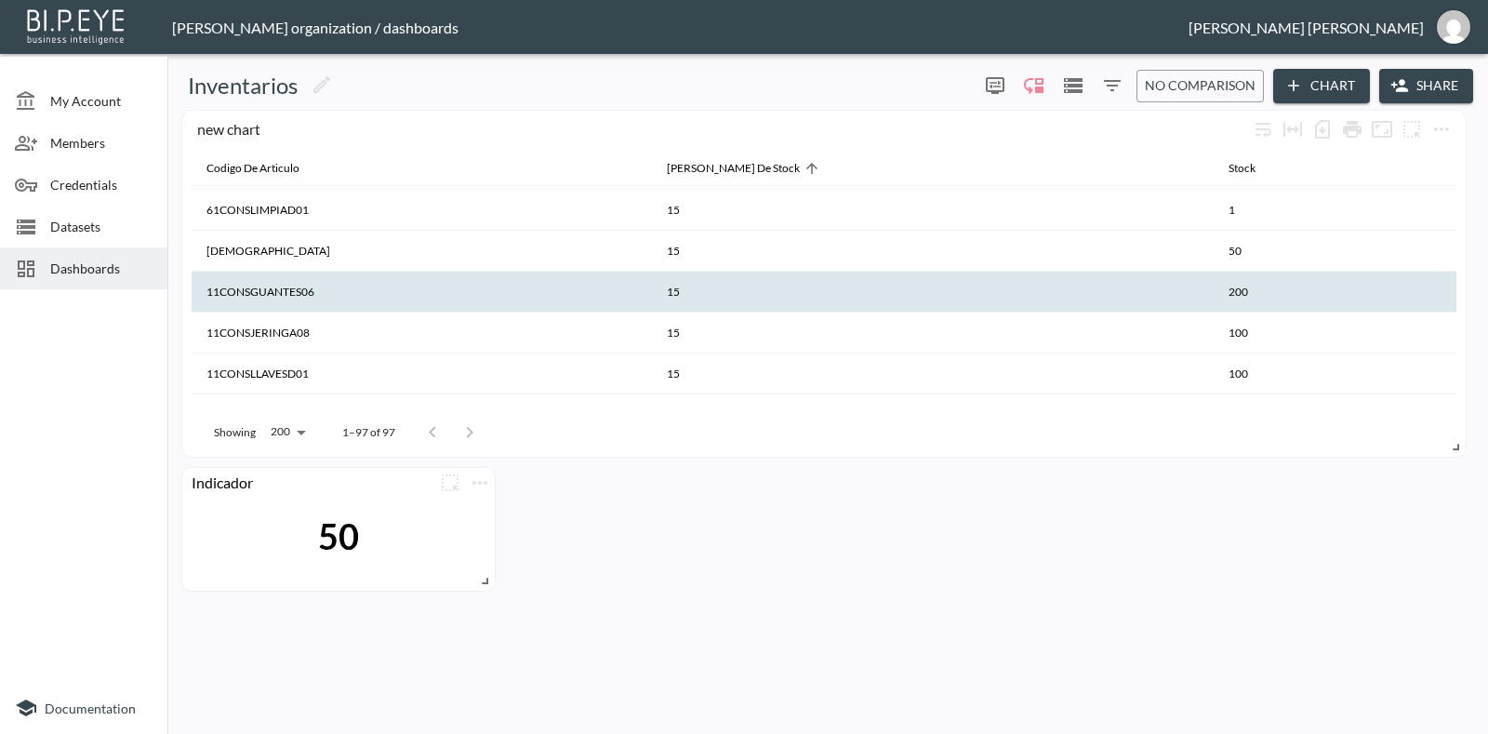
scroll to position [1626, 0]
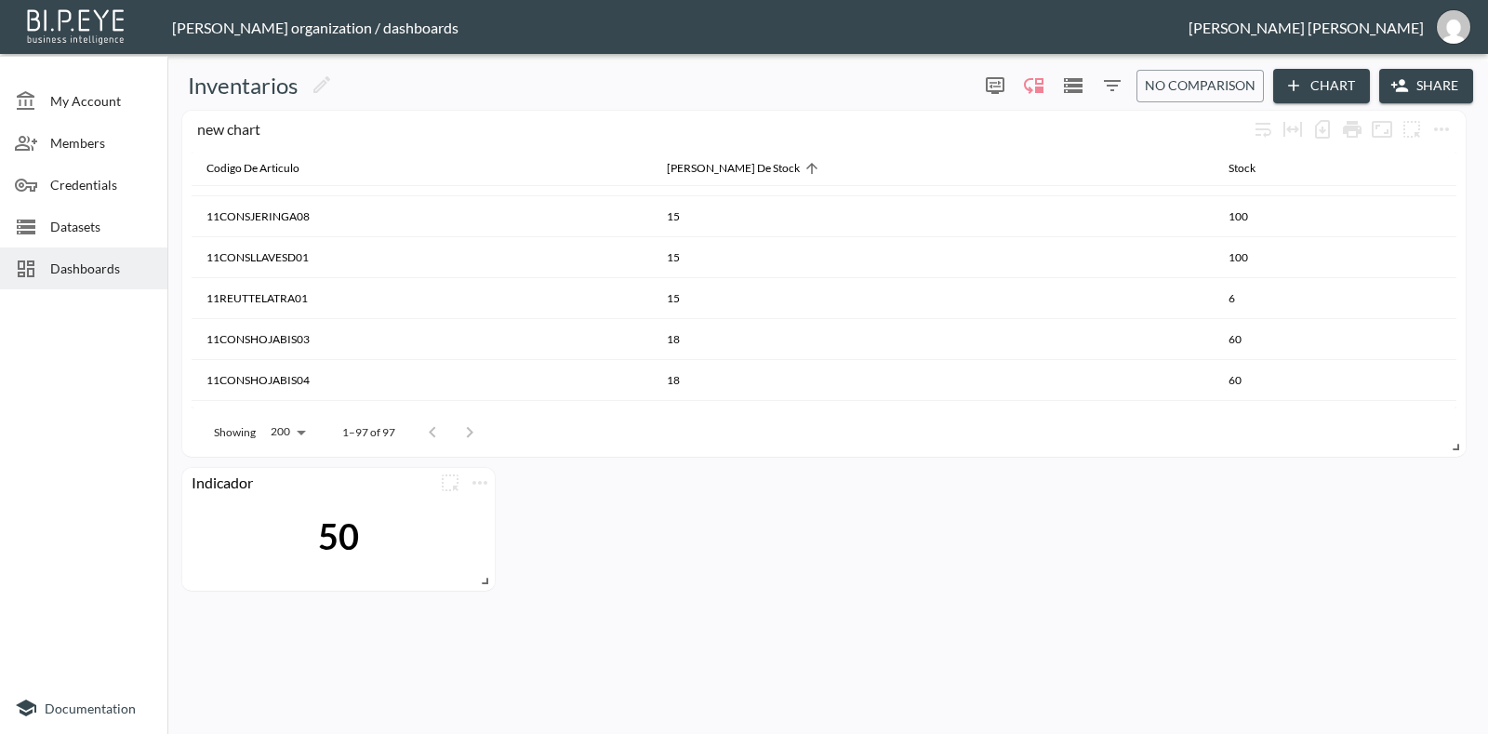
click at [327, 512] on div "50" at bounding box center [339, 536] width 294 height 78
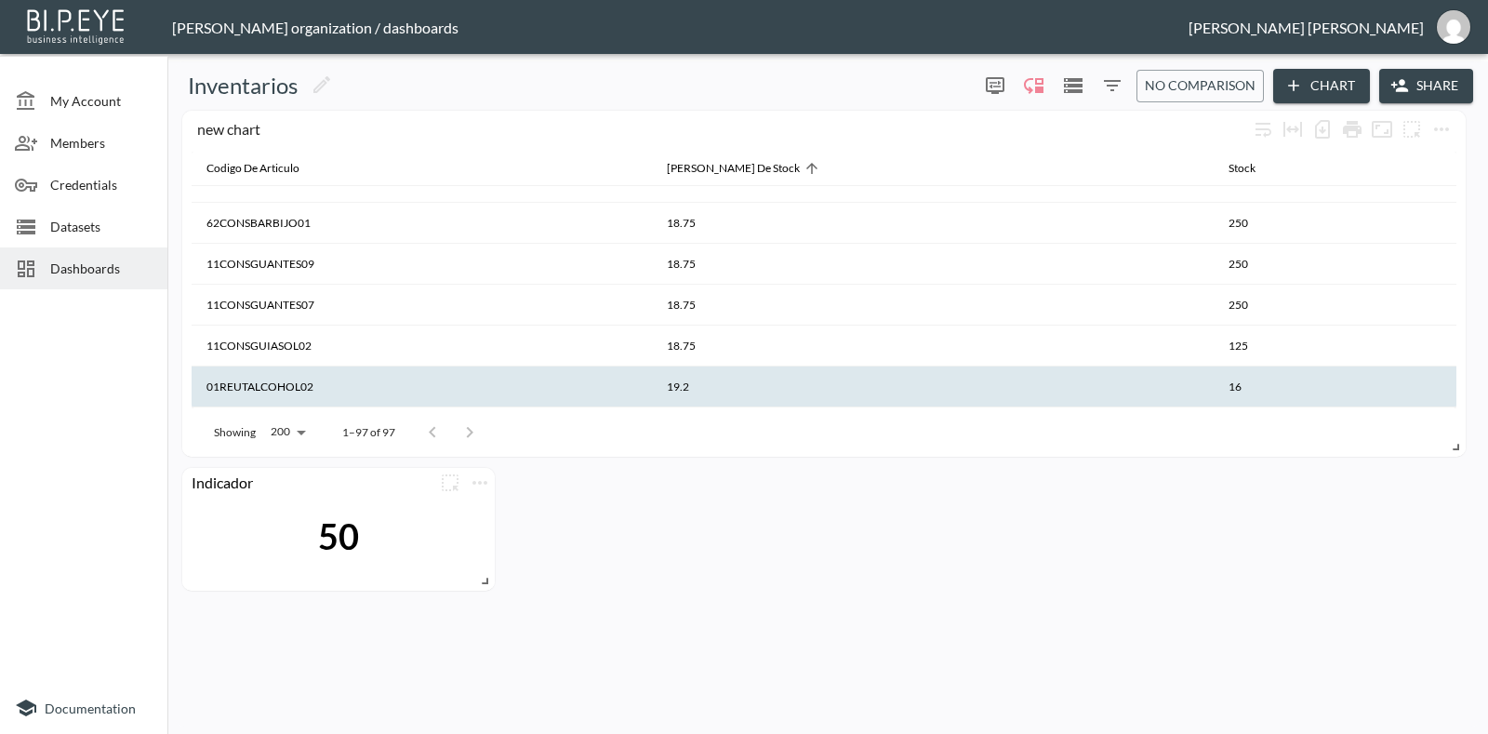
scroll to position [1859, 0]
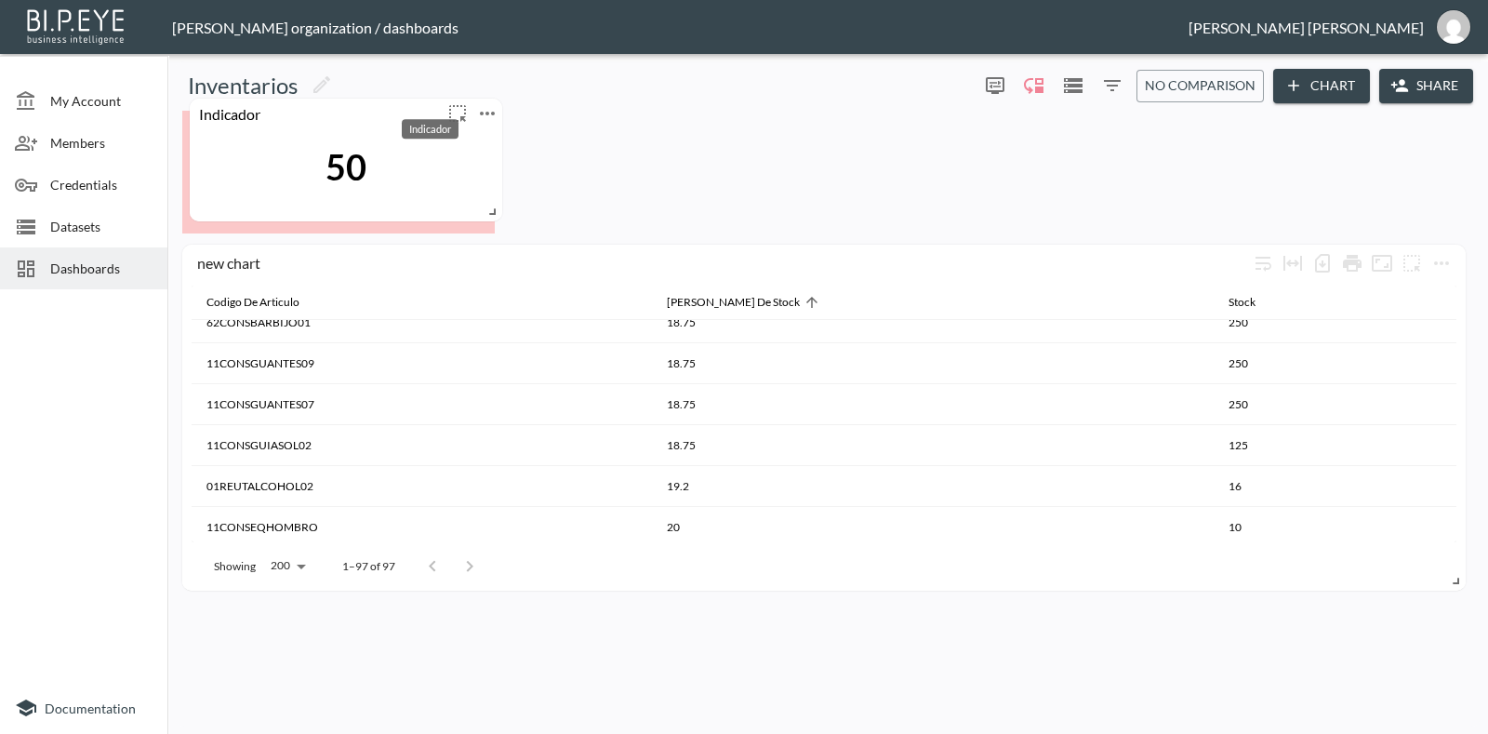
drag, startPoint x: 350, startPoint y: 477, endPoint x: 357, endPoint y: 109, distance: 368.3
click at [358, 109] on div "Indicador" at bounding box center [316, 113] width 253 height 18
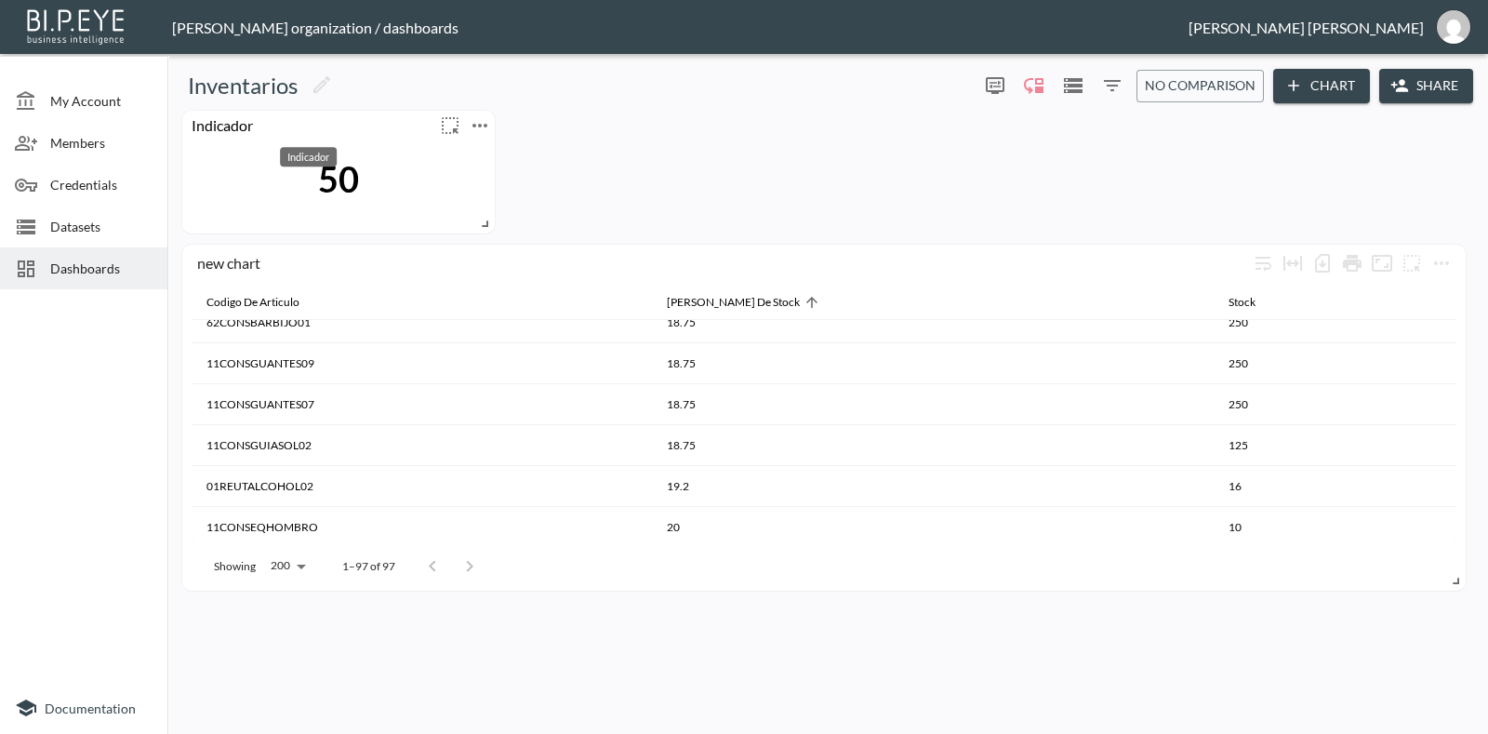
click at [247, 127] on div "Indicador" at bounding box center [308, 125] width 253 height 18
click at [220, 123] on div "Indicador" at bounding box center [308, 125] width 253 height 18
click at [475, 127] on icon "more" at bounding box center [480, 125] width 22 height 22
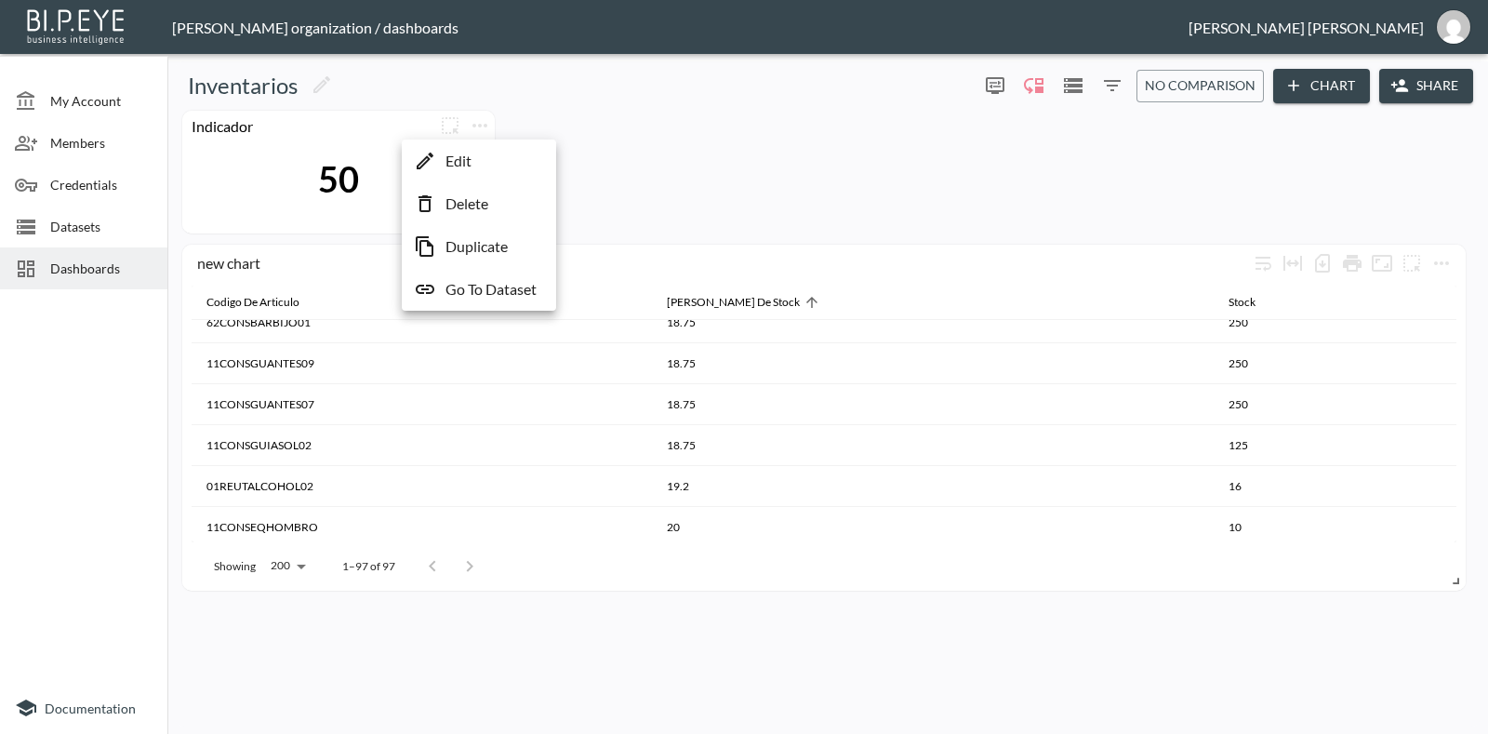
click at [484, 155] on li "Edit" at bounding box center [478, 160] width 145 height 33
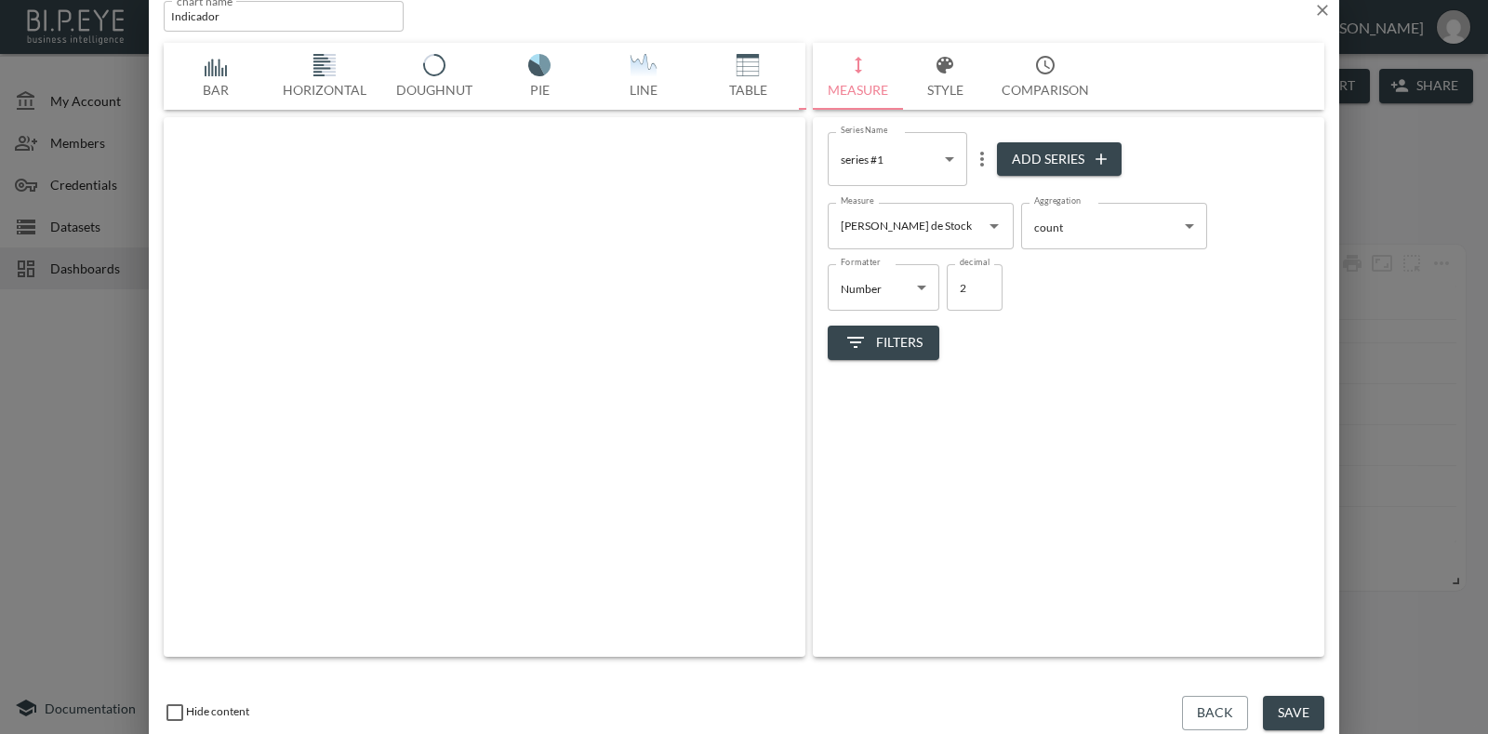
scroll to position [0, 97]
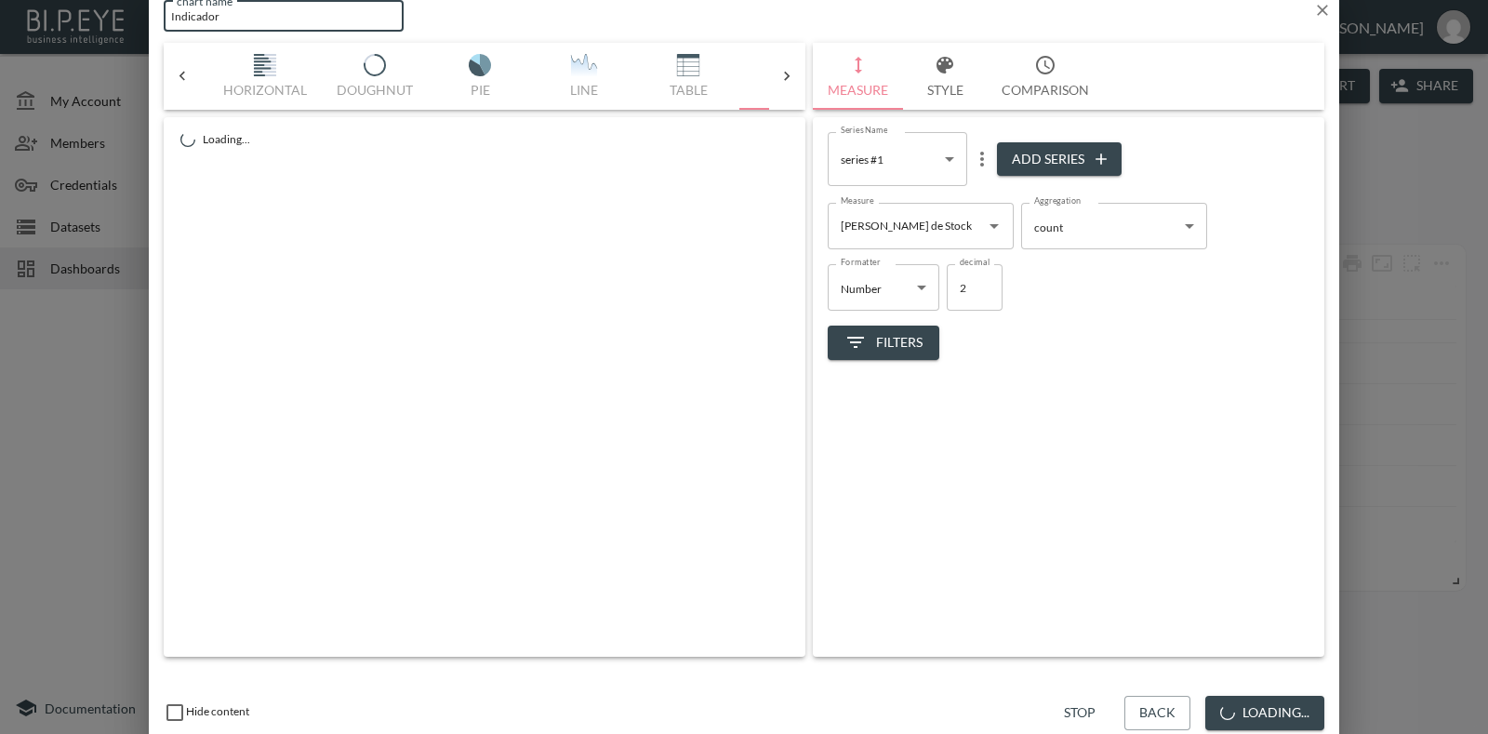
click at [272, 16] on input "Indicador" at bounding box center [284, 16] width 240 height 31
type input "Dias Stock < 20"
click at [1309, 707] on button "Save" at bounding box center [1293, 713] width 61 height 34
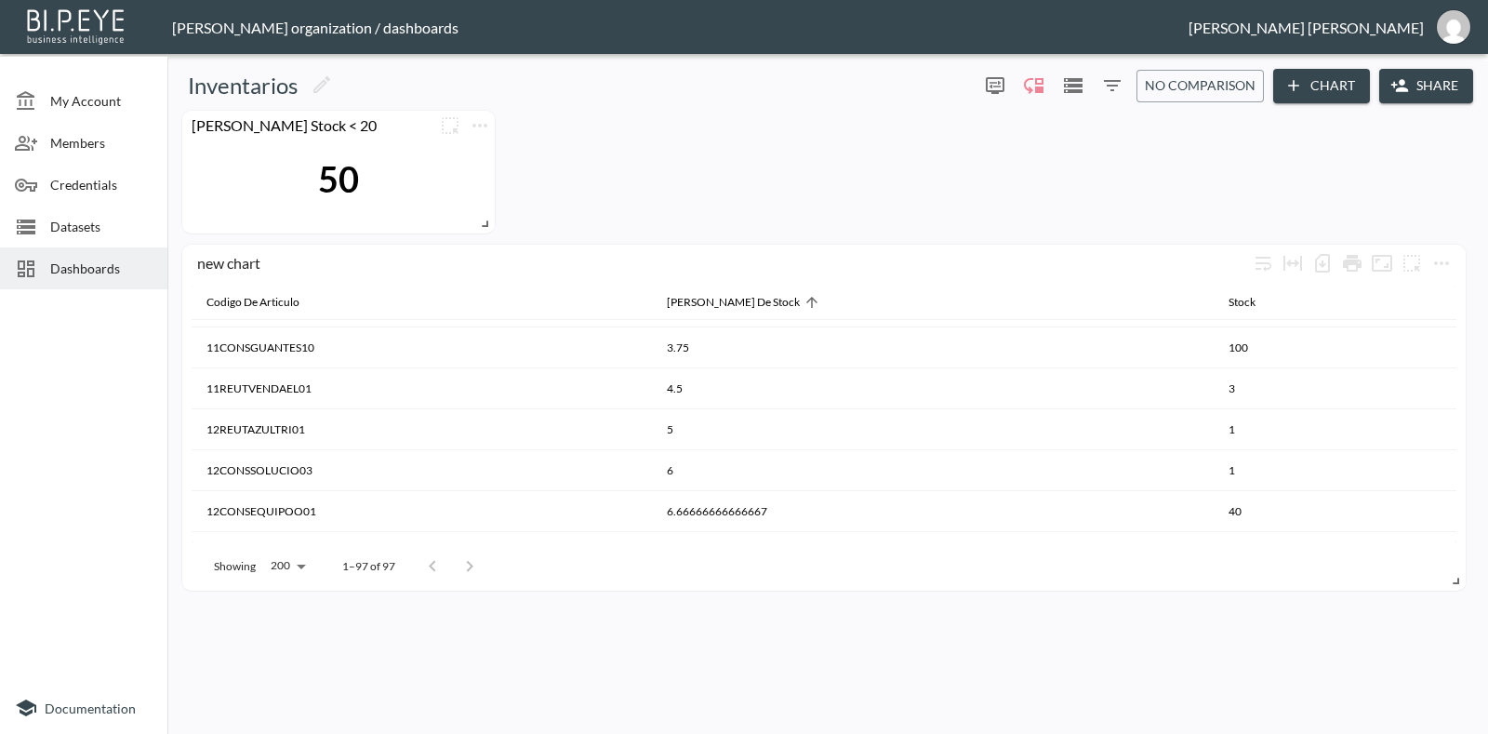
scroll to position [984, 0]
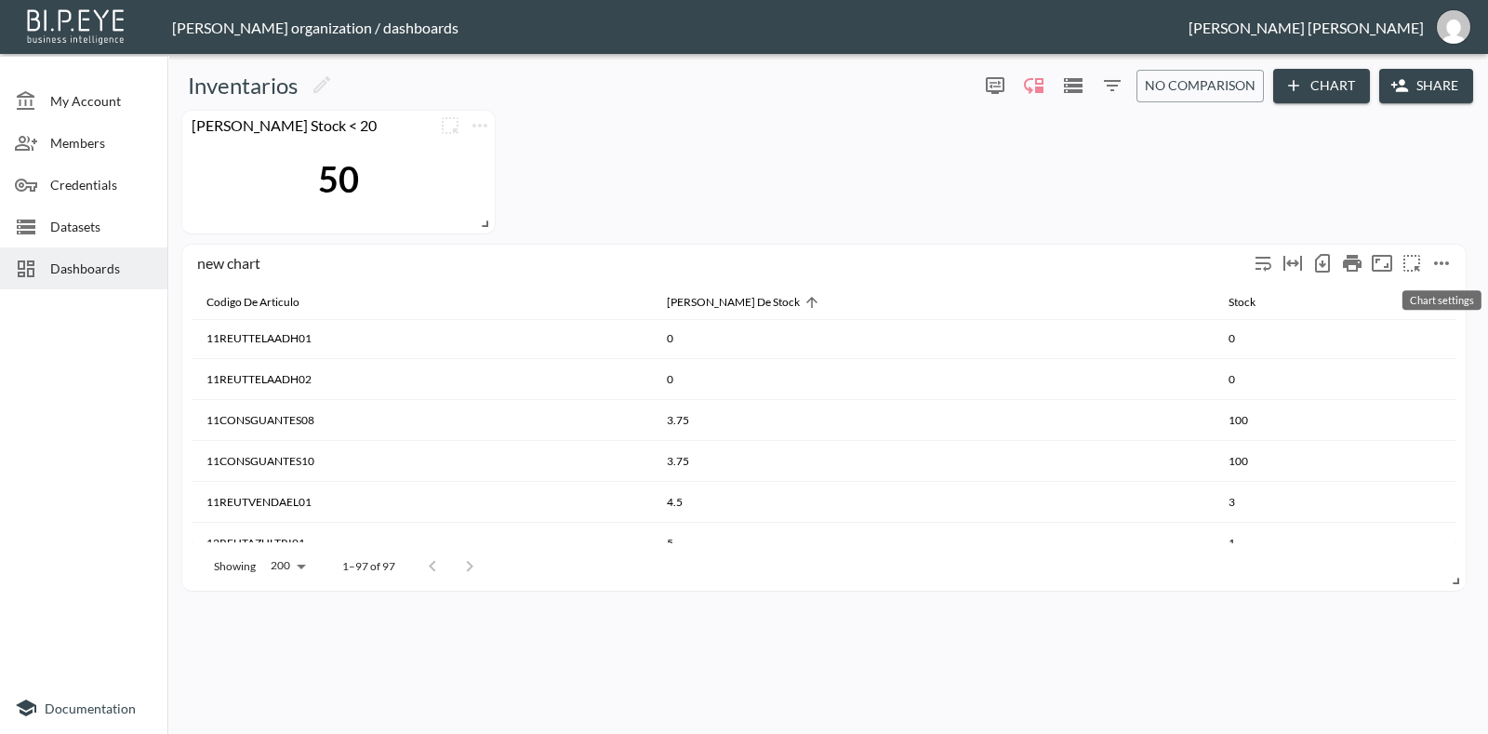
click at [1436, 258] on icon "more" at bounding box center [1441, 263] width 22 height 22
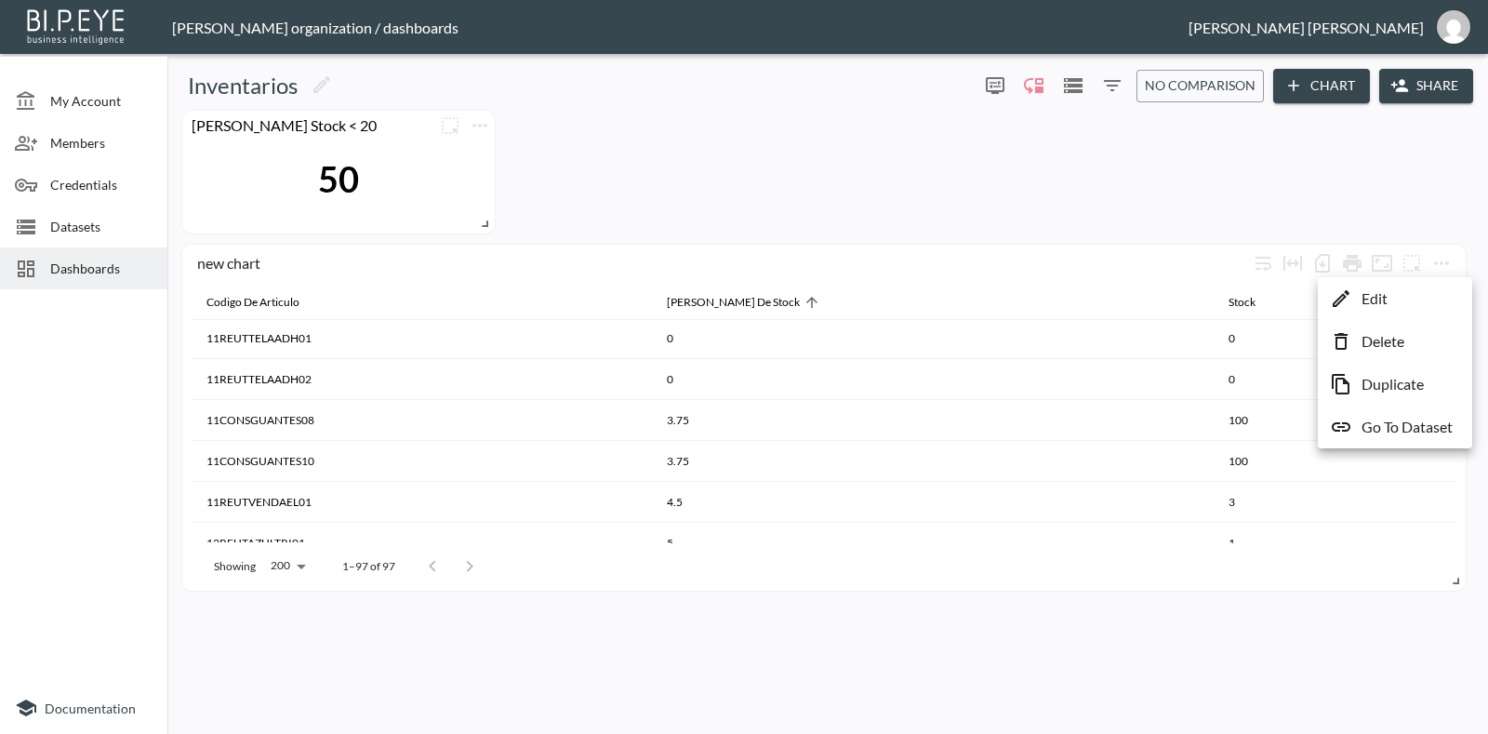
click at [1392, 292] on li "Edit" at bounding box center [1394, 298] width 145 height 33
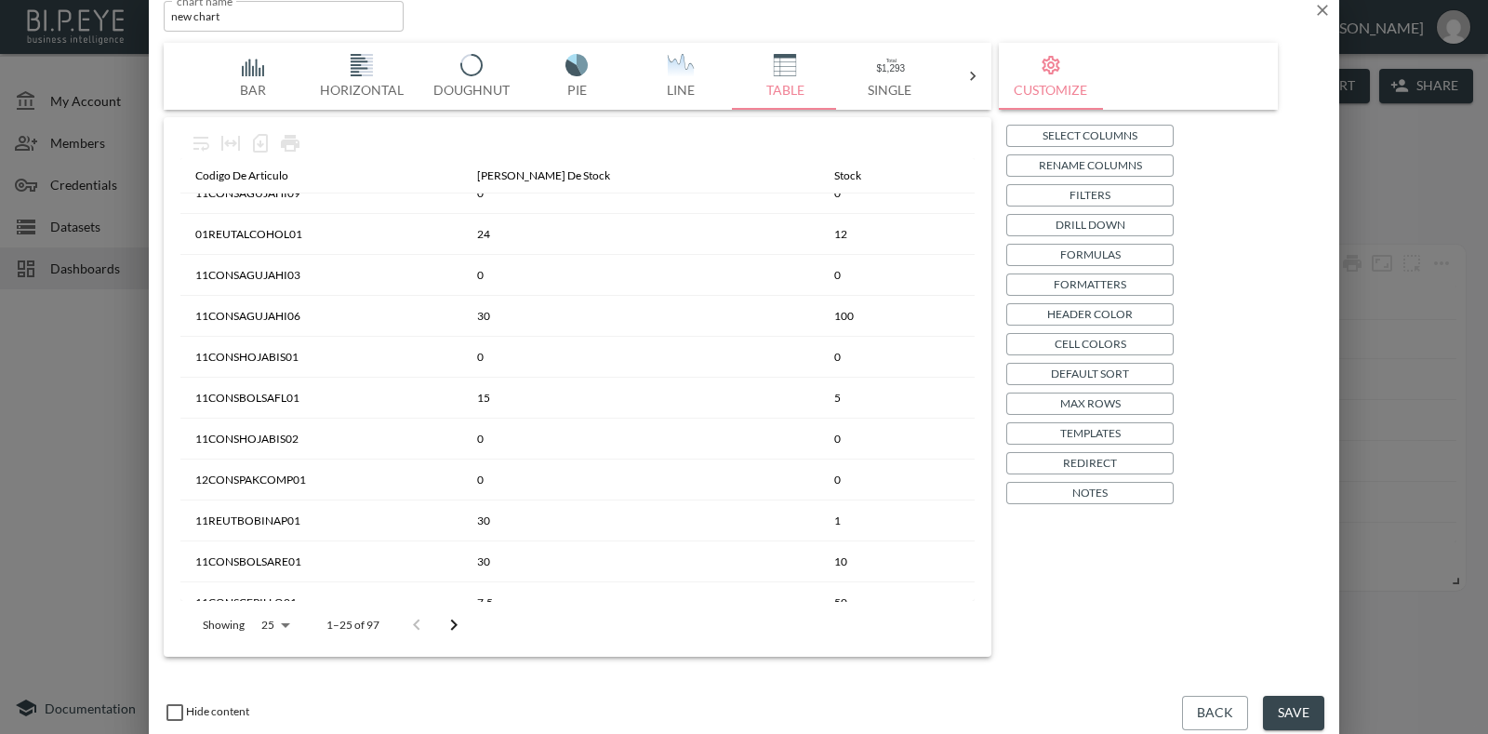
scroll to position [0, 0]
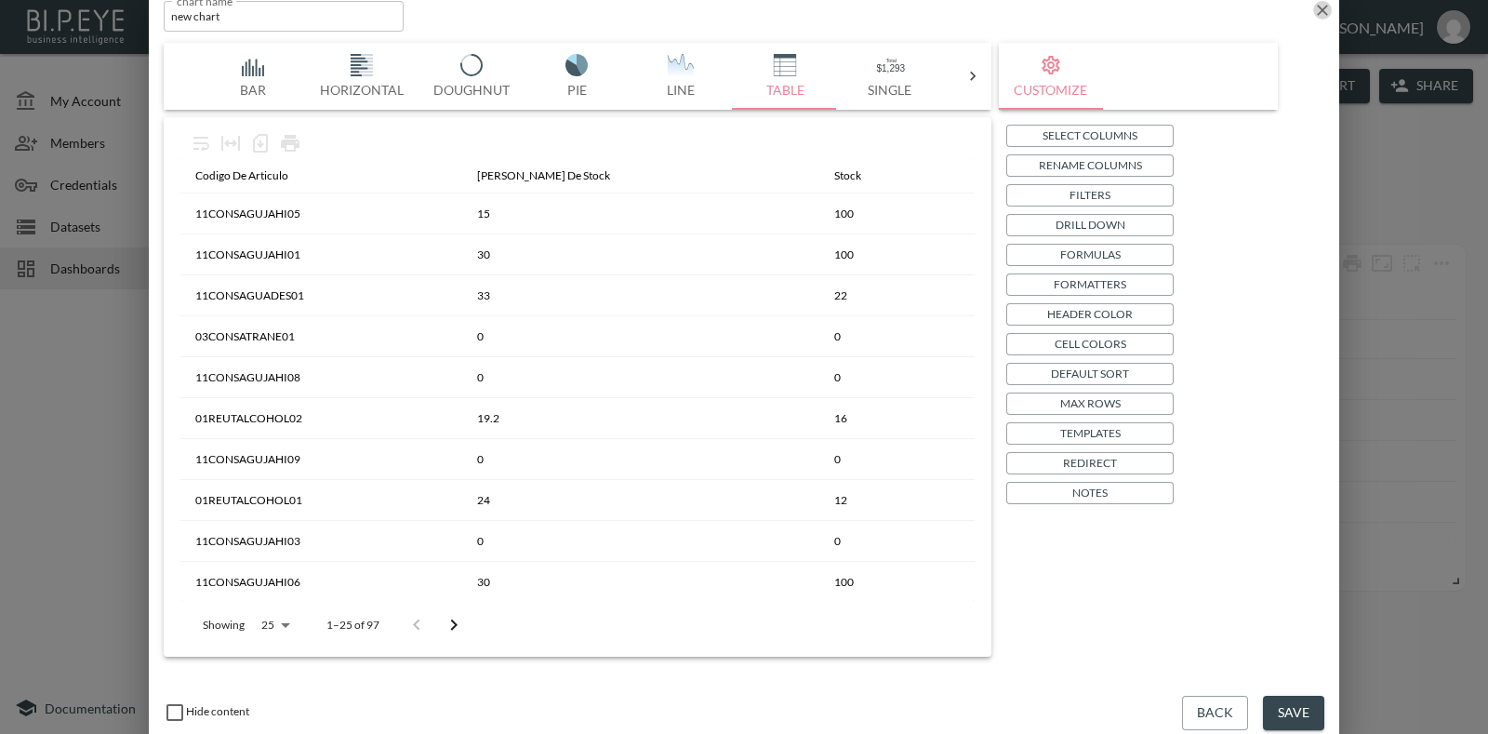
click at [1319, 16] on icon "button" at bounding box center [1322, 10] width 19 height 19
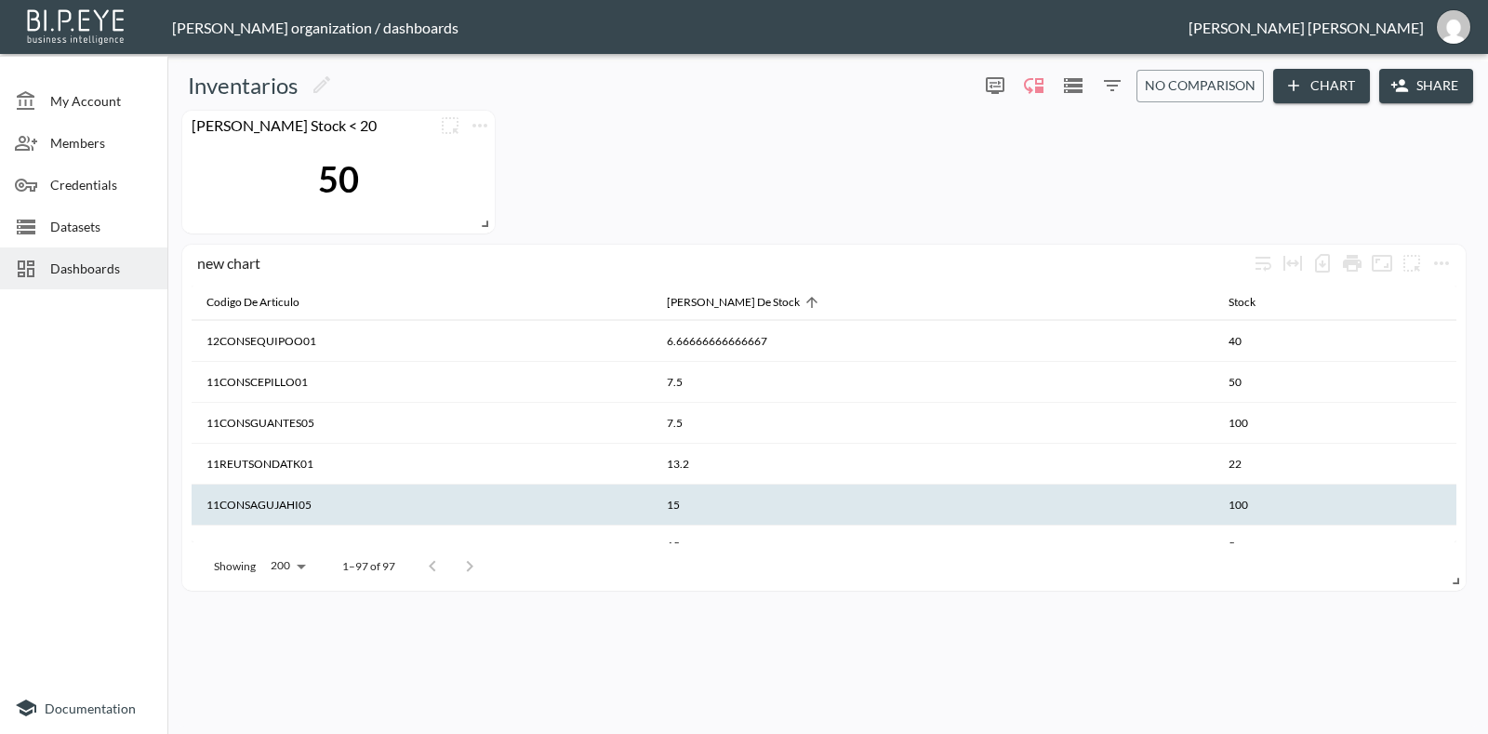
scroll to position [1216, 0]
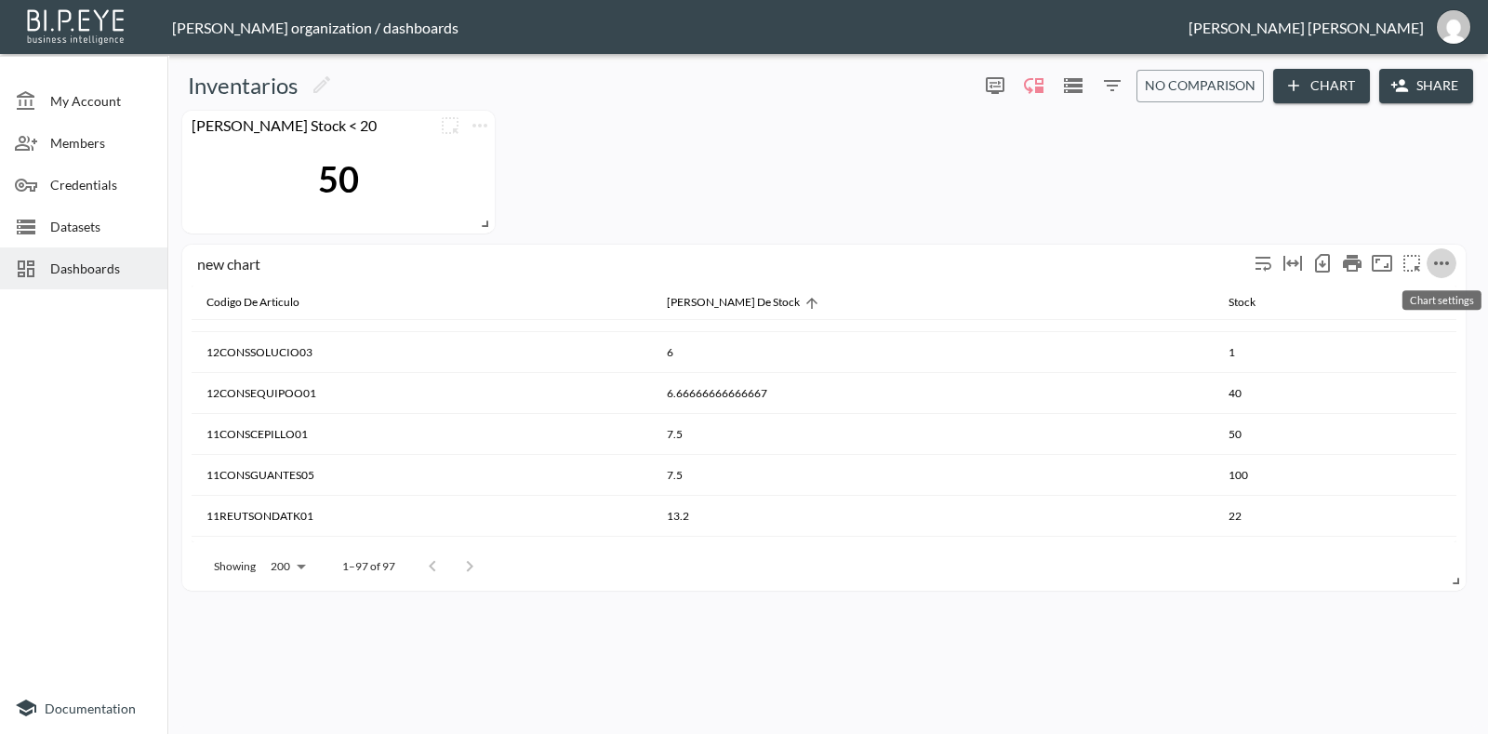
click at [1446, 261] on icon "more" at bounding box center [1441, 263] width 15 height 4
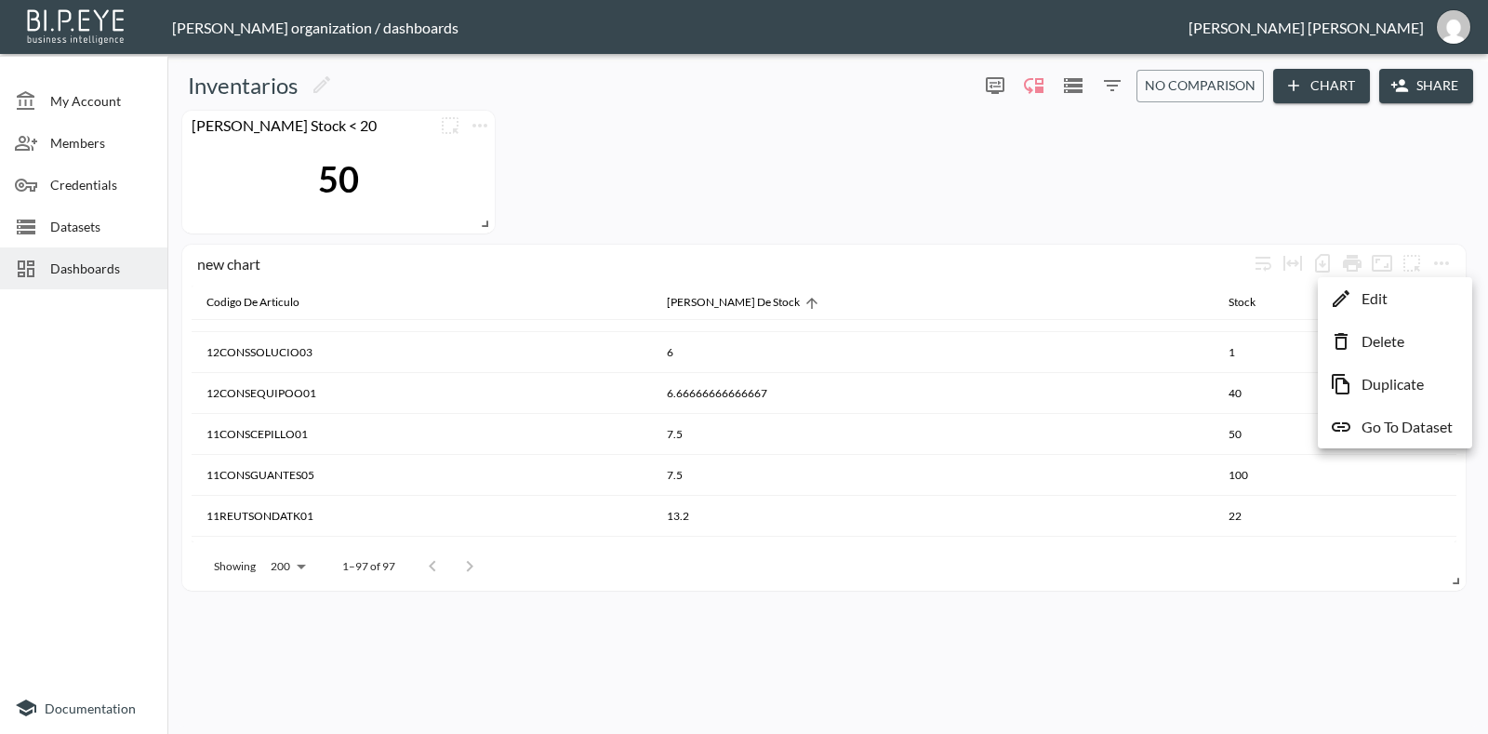
click at [1421, 293] on li "Edit" at bounding box center [1394, 298] width 145 height 33
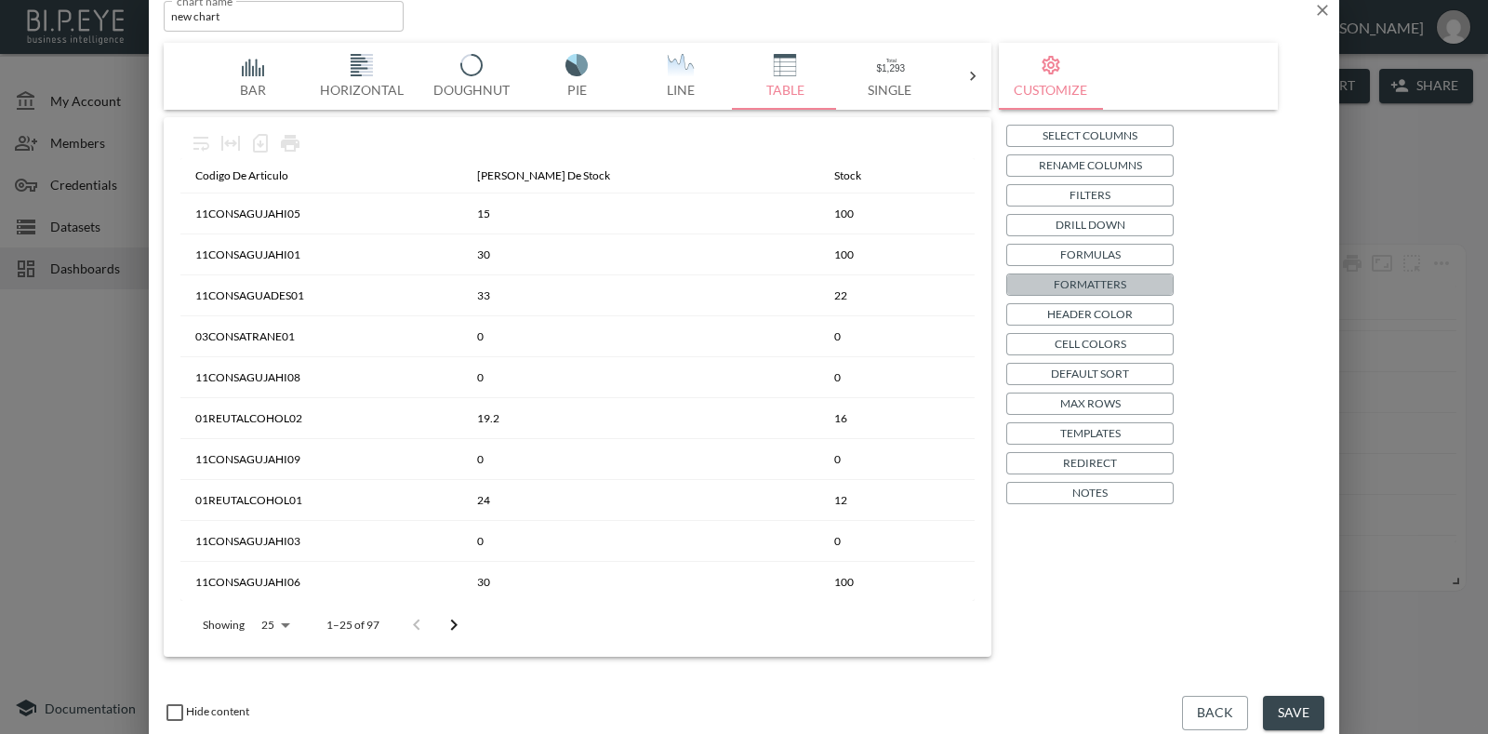
click at [1107, 281] on p "Formatters" at bounding box center [1090, 284] width 73 height 20
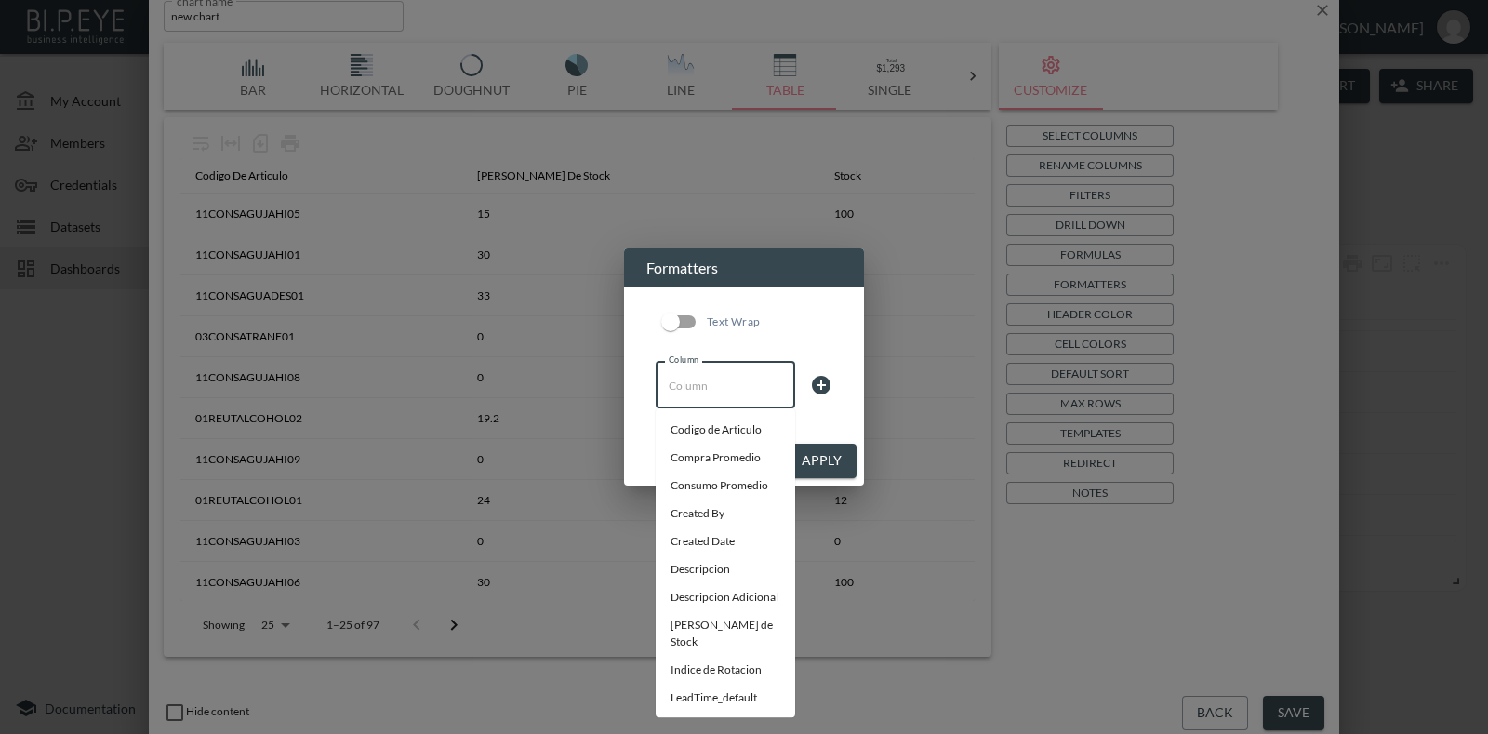
click at [754, 382] on input "Column" at bounding box center [725, 385] width 123 height 30
click at [693, 637] on li "Dias de Stock" at bounding box center [725, 633] width 139 height 45
type input "Dias de Stock"
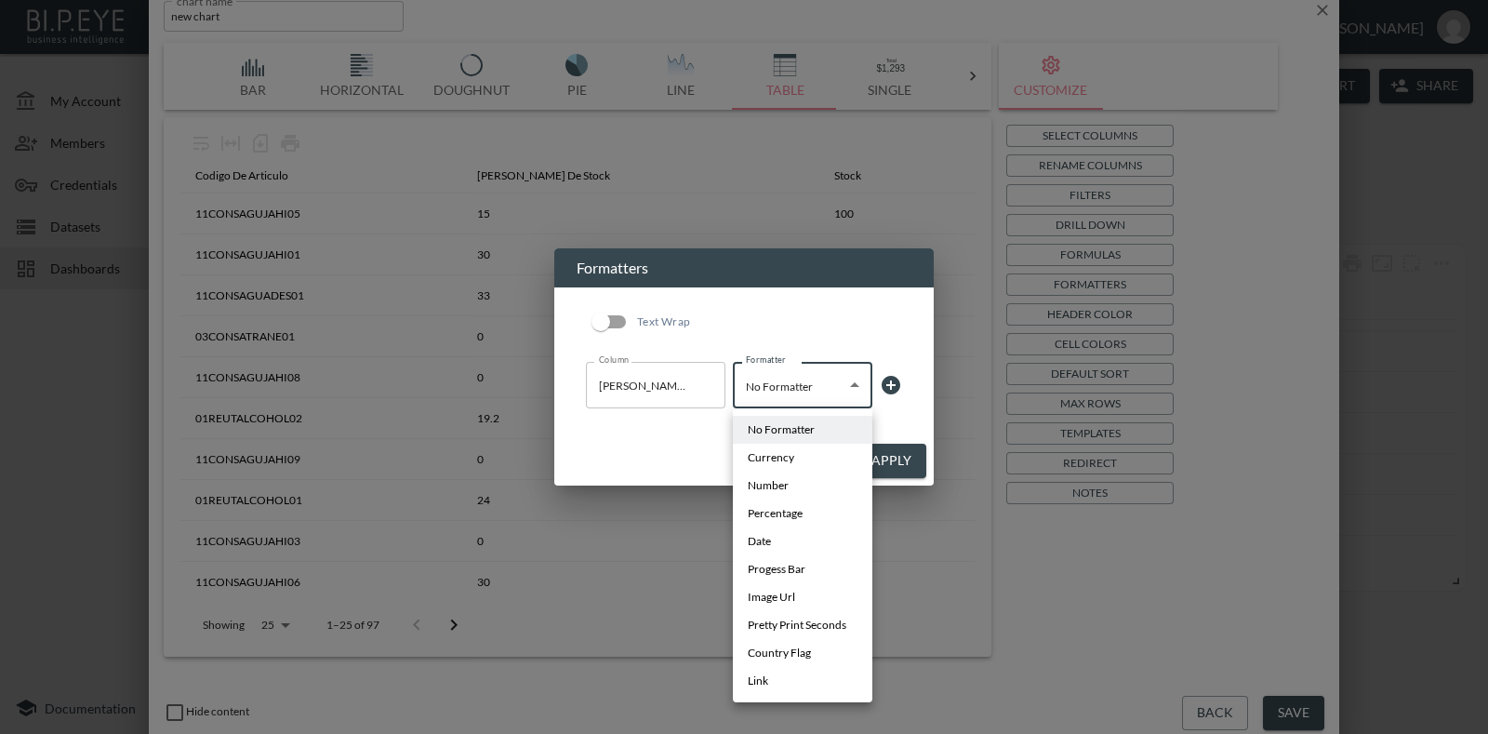
click at [821, 385] on body "BI.P.EYE, Interactive Analytics Dashboards - app Gonzalo Vallejos organization …" at bounding box center [744, 367] width 1488 height 734
click at [804, 486] on li "Number" at bounding box center [802, 485] width 139 height 28
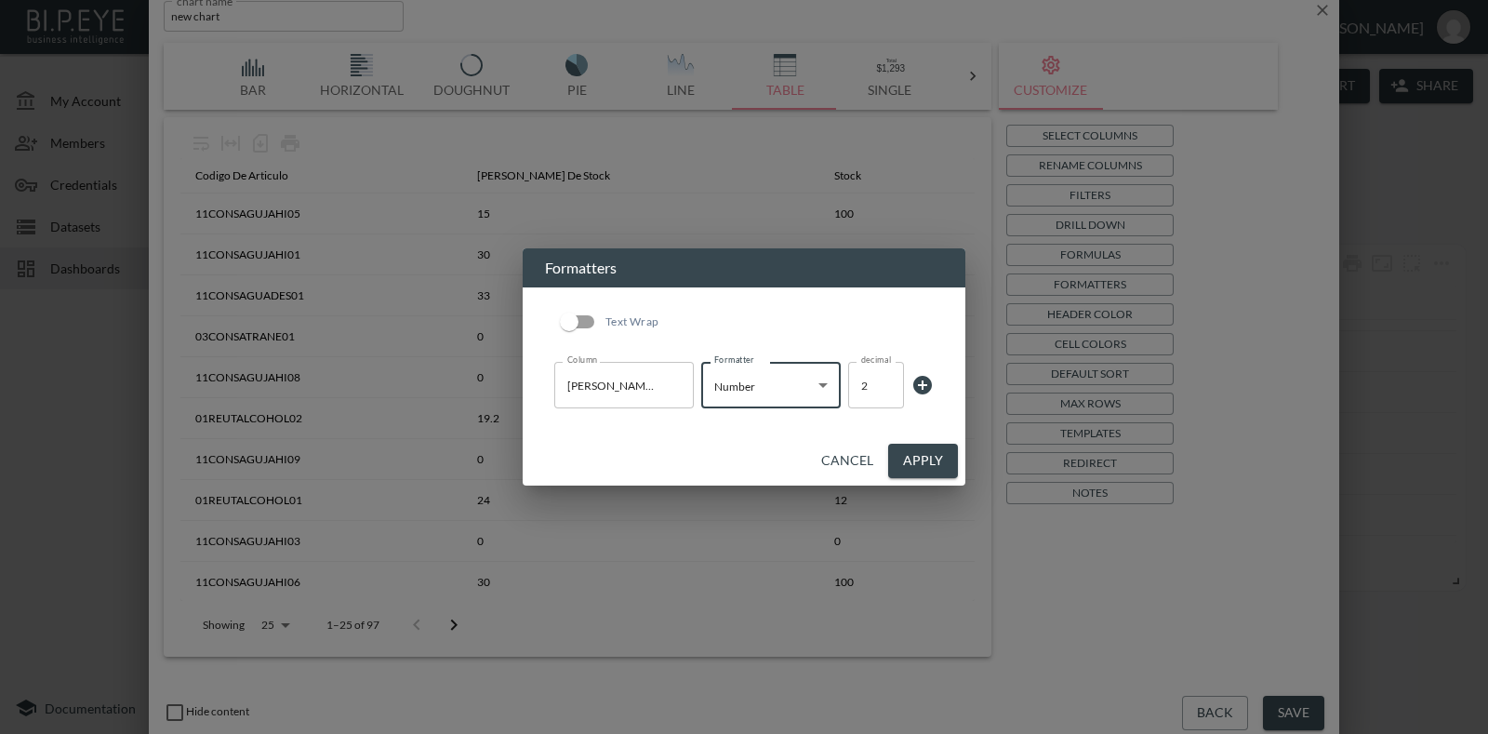
type input "Number"
click at [914, 454] on button "Apply" at bounding box center [923, 461] width 70 height 34
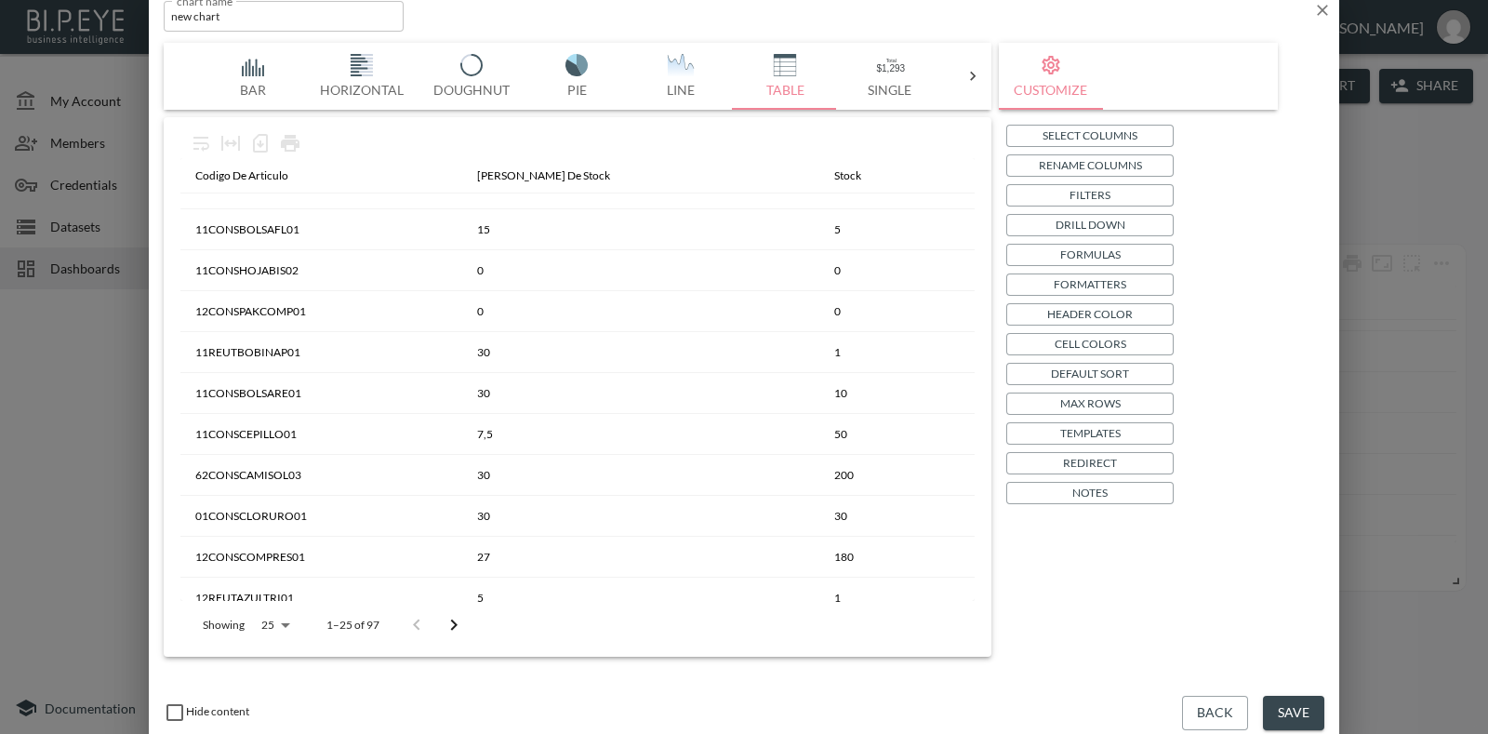
scroll to position [581, 0]
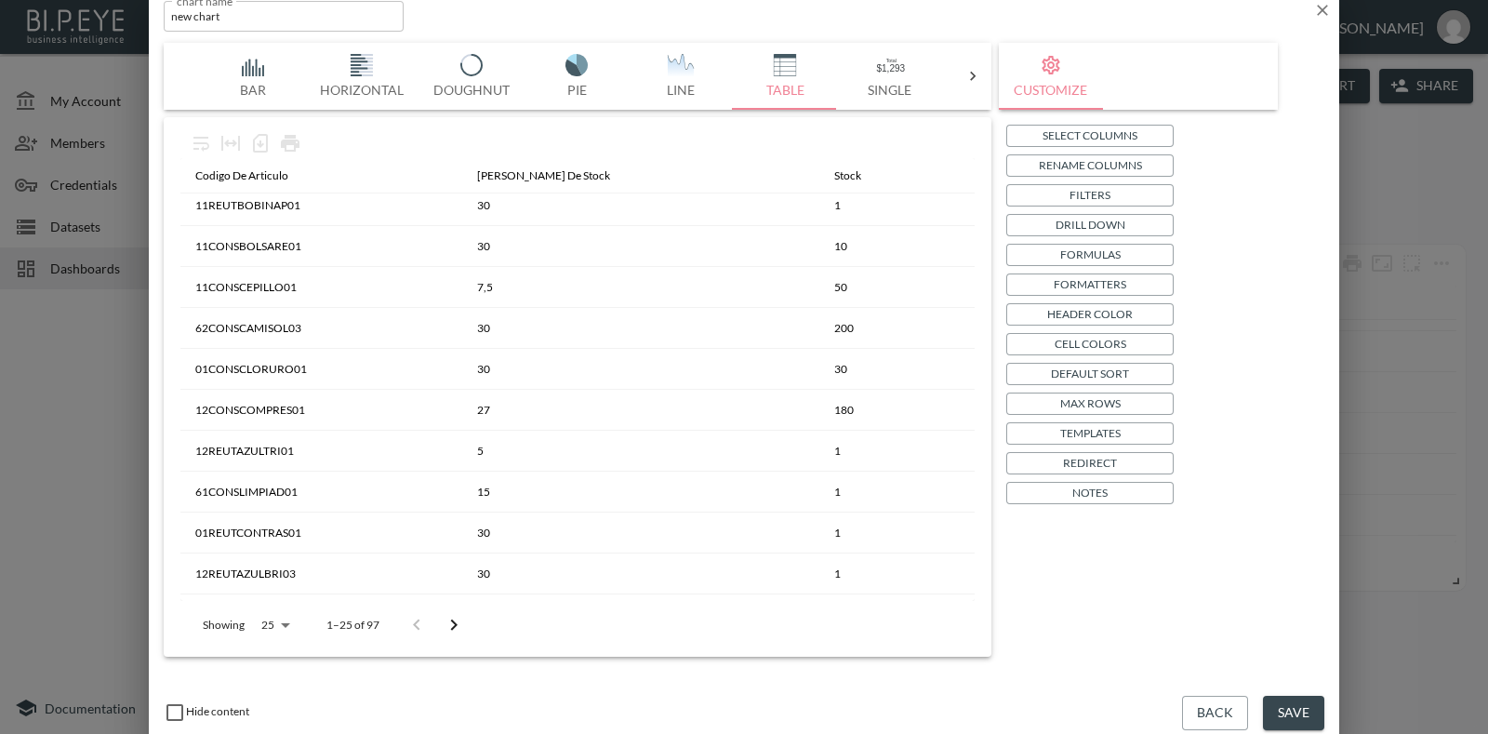
click at [260, 629] on body "BI.P.EYE, Interactive Analytics Dashboards - app Gonzalo Vallejos organization …" at bounding box center [744, 367] width 1488 height 734
click at [278, 564] on li "500" at bounding box center [274, 560] width 72 height 33
type input "500"
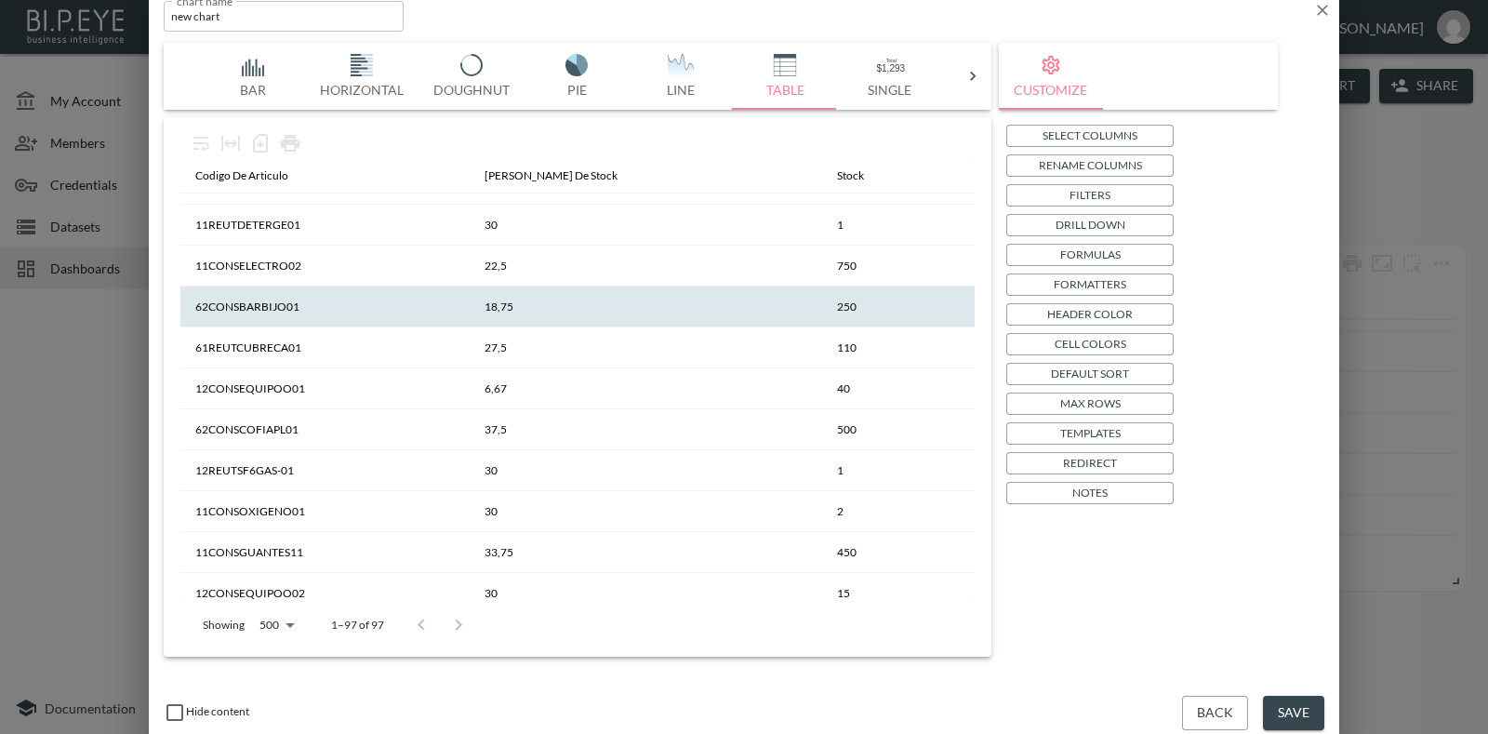
scroll to position [1046, 0]
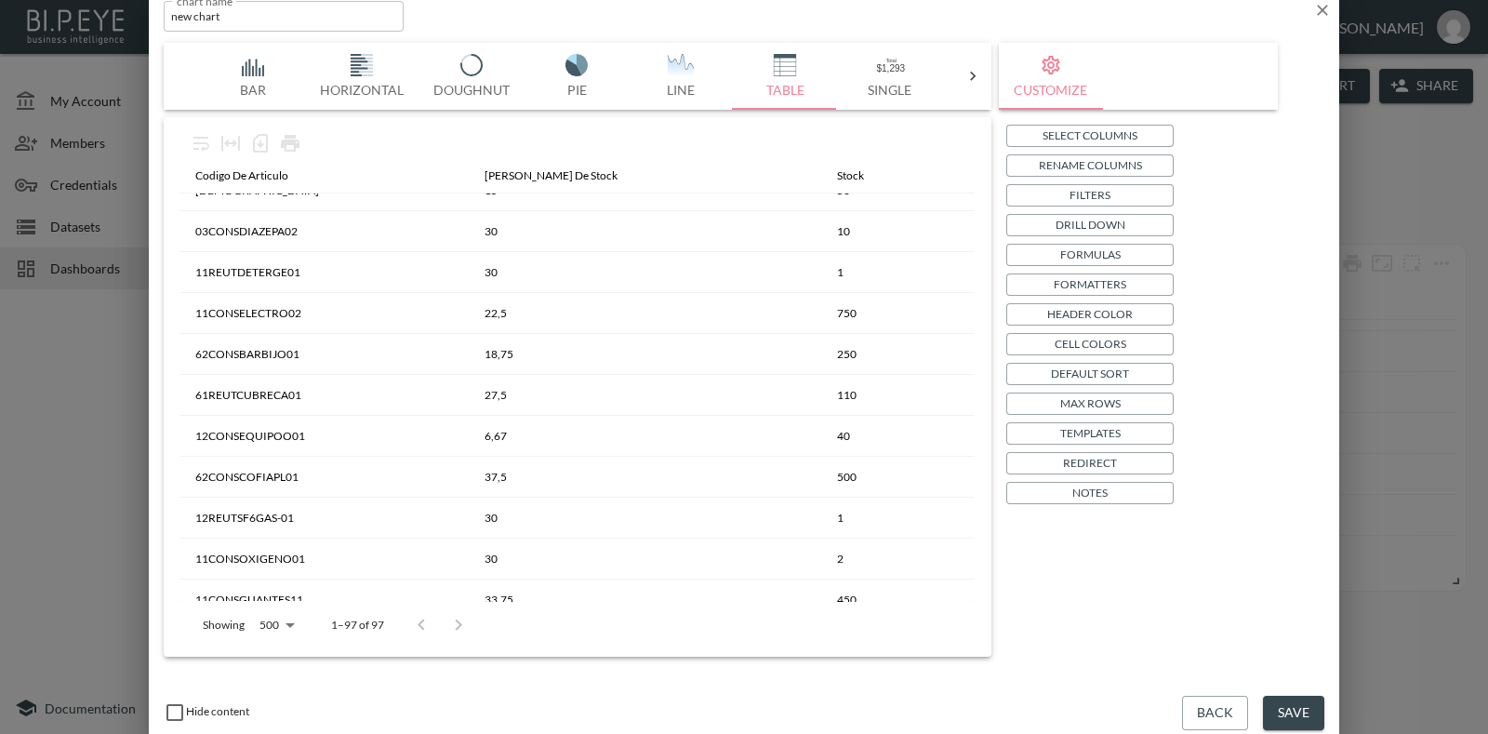
click at [1109, 281] on p "Formatters" at bounding box center [1090, 284] width 73 height 20
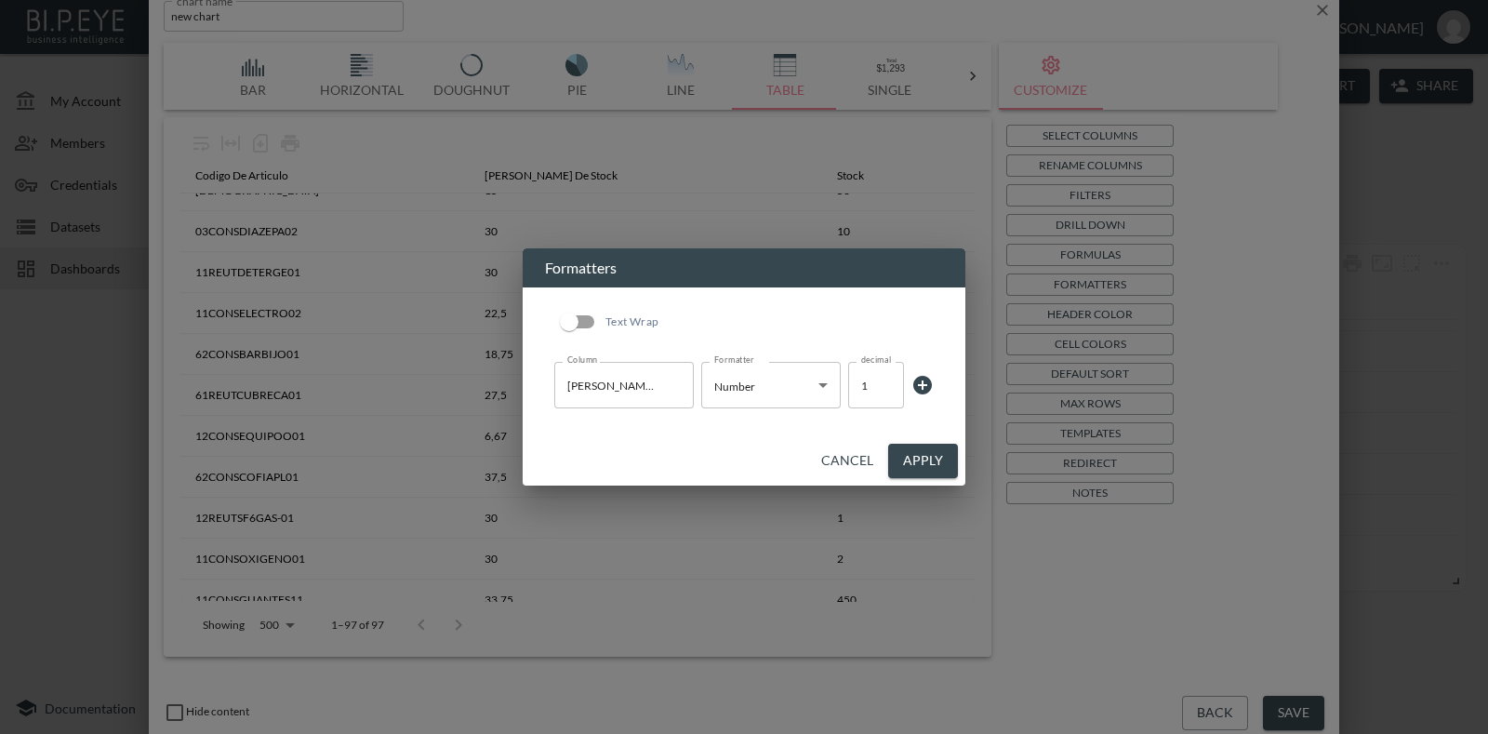
type input "1"
click at [879, 391] on input "1" at bounding box center [876, 385] width 56 height 46
click at [921, 451] on button "Apply" at bounding box center [923, 461] width 70 height 34
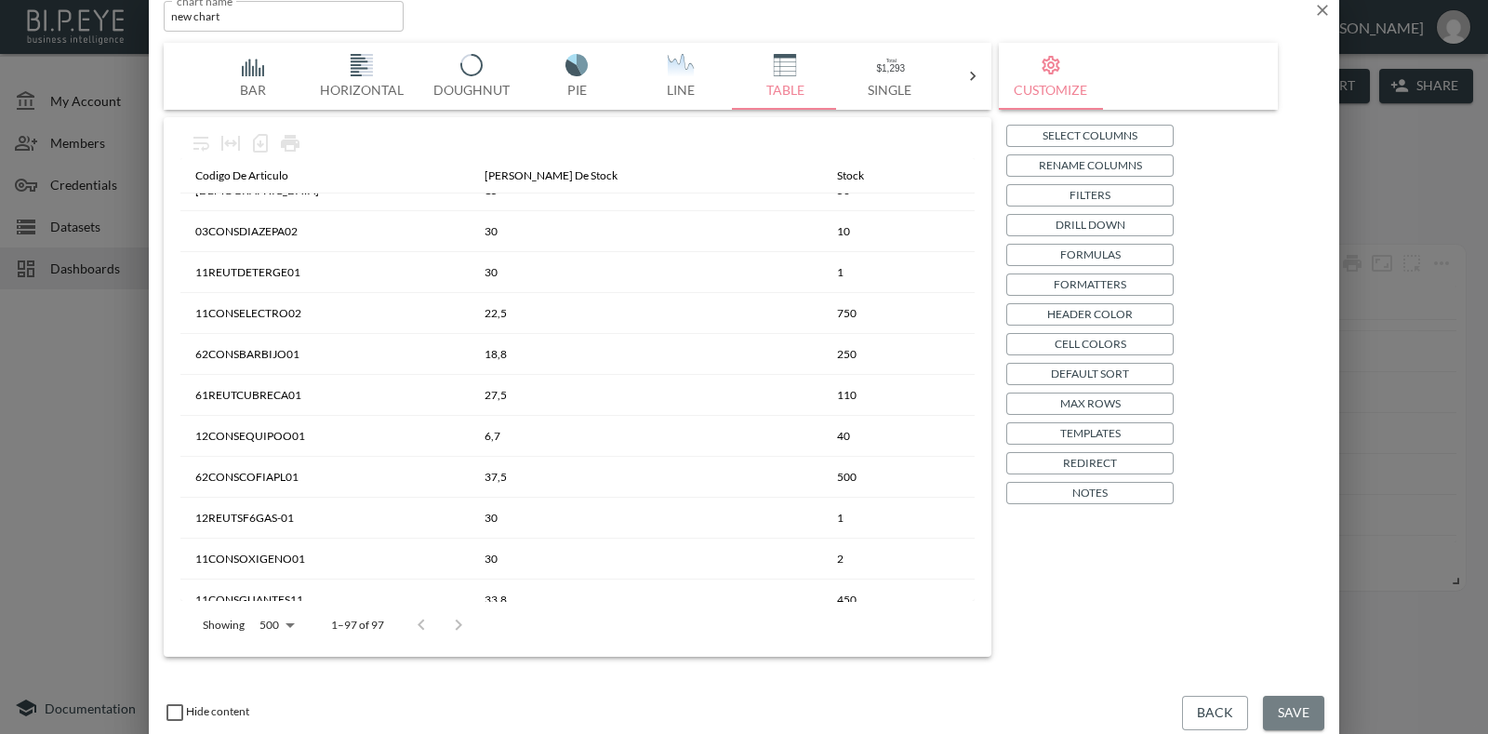
click at [1306, 714] on button "Save" at bounding box center [1293, 713] width 61 height 34
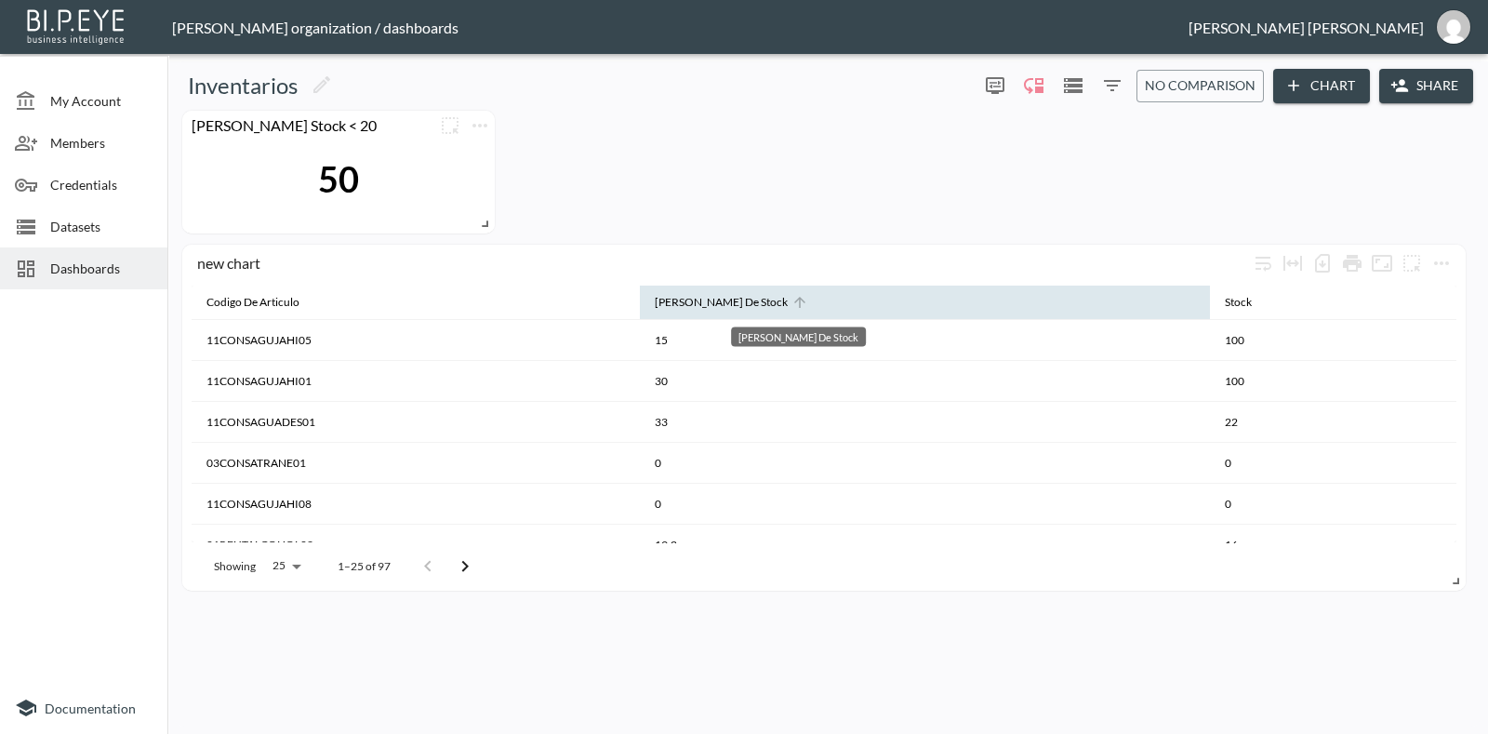
click at [788, 299] on div "[PERSON_NAME] De Stock" at bounding box center [721, 302] width 133 height 22
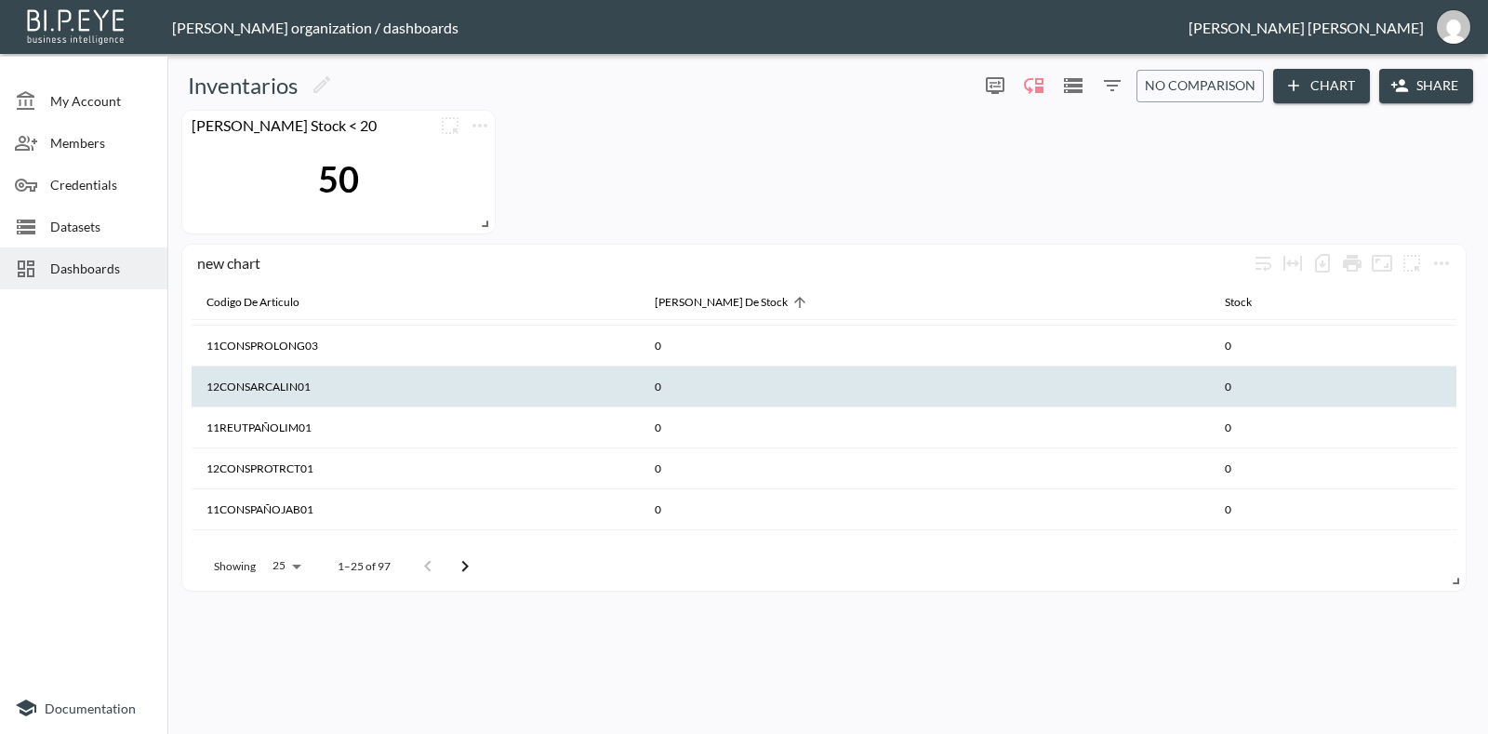
scroll to position [801, 0]
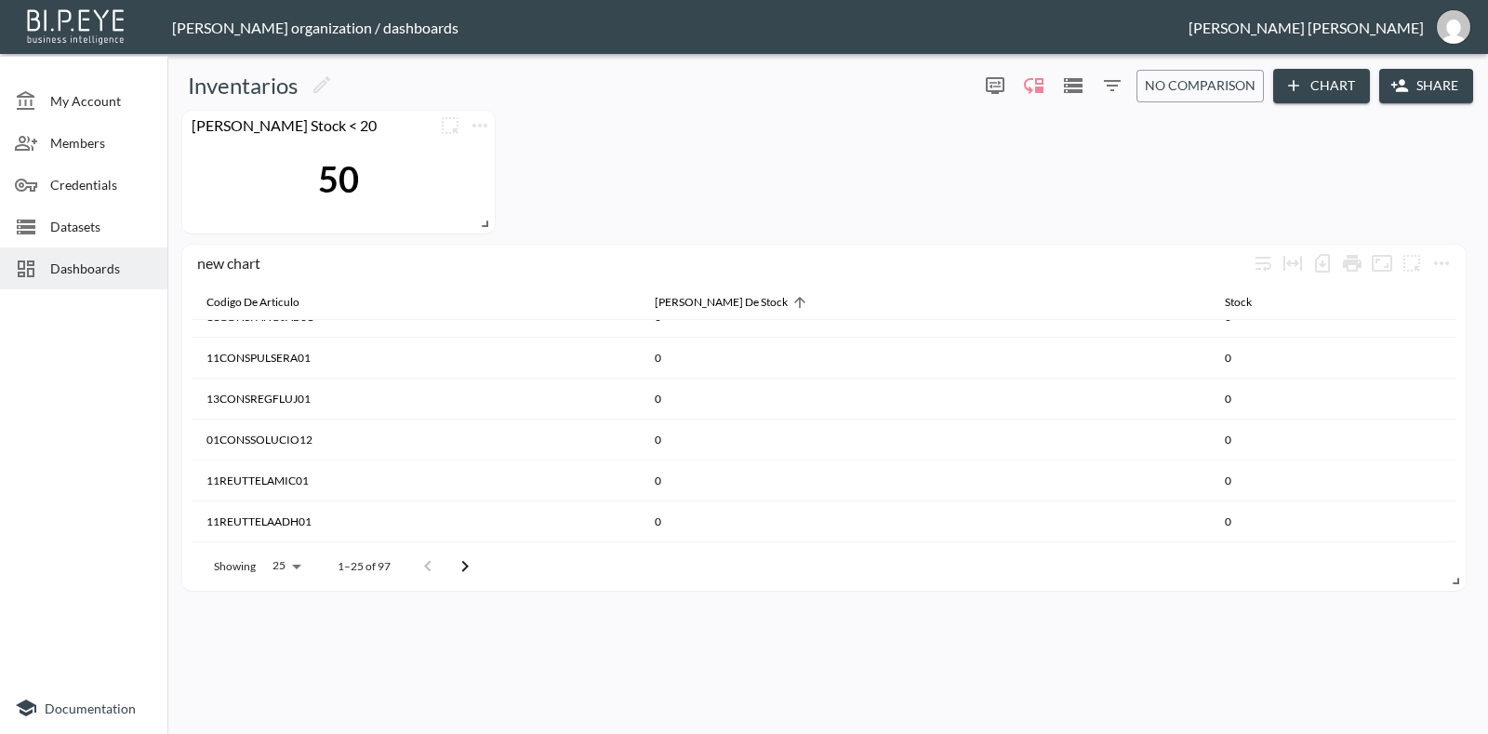
click at [285, 557] on body "BI.P.EYE, Interactive Analytics Dashboards - app Gonzalo Vallejos organization …" at bounding box center [744, 367] width 1488 height 734
click at [289, 504] on li "100" at bounding box center [285, 493] width 72 height 33
type input "100"
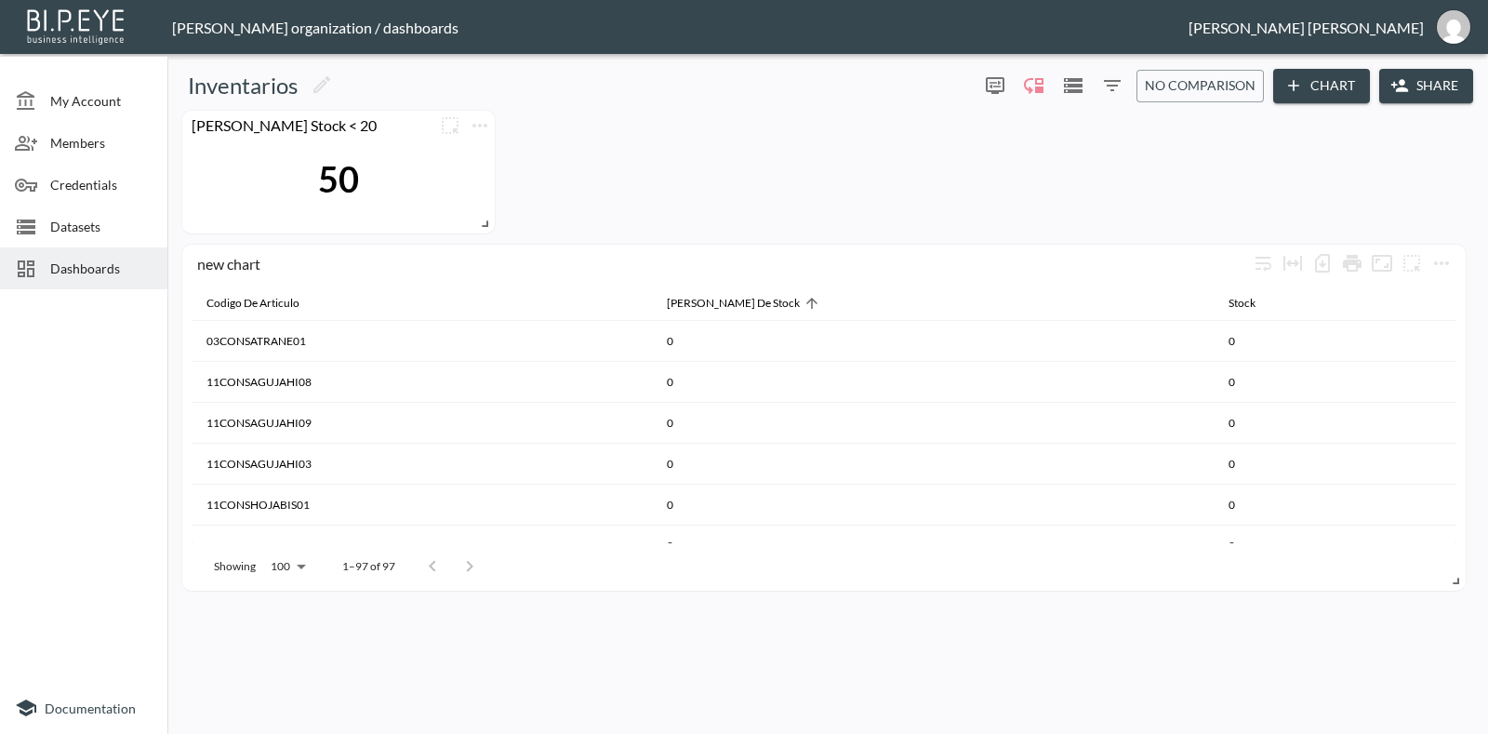
click at [427, 177] on div "50" at bounding box center [339, 179] width 294 height 78
click at [451, 123] on icon "more" at bounding box center [450, 125] width 22 height 22
click at [437, 179] on button "Group" at bounding box center [446, 167] width 98 height 34
click at [474, 126] on icon "more" at bounding box center [479, 126] width 15 height 4
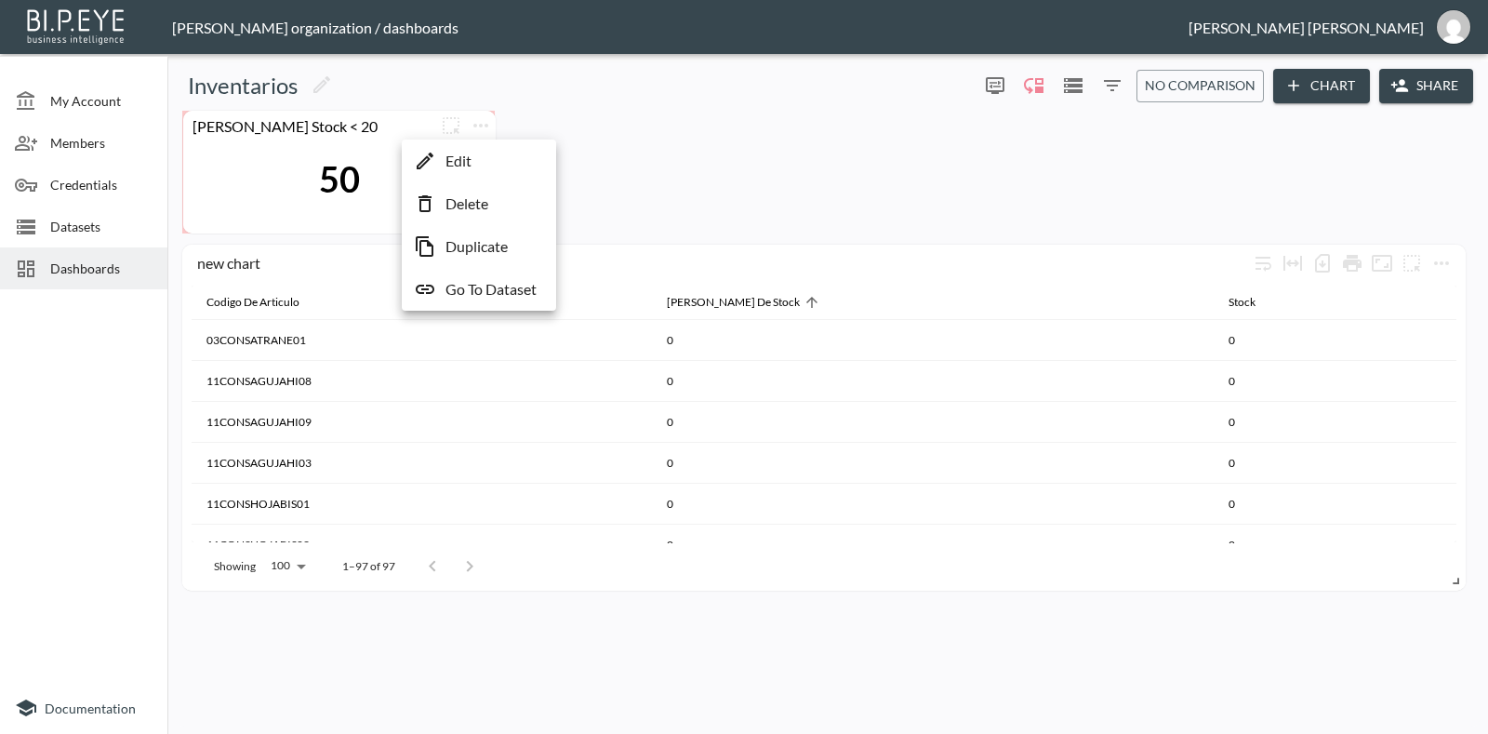
click at [619, 161] on div at bounding box center [744, 367] width 1488 height 734
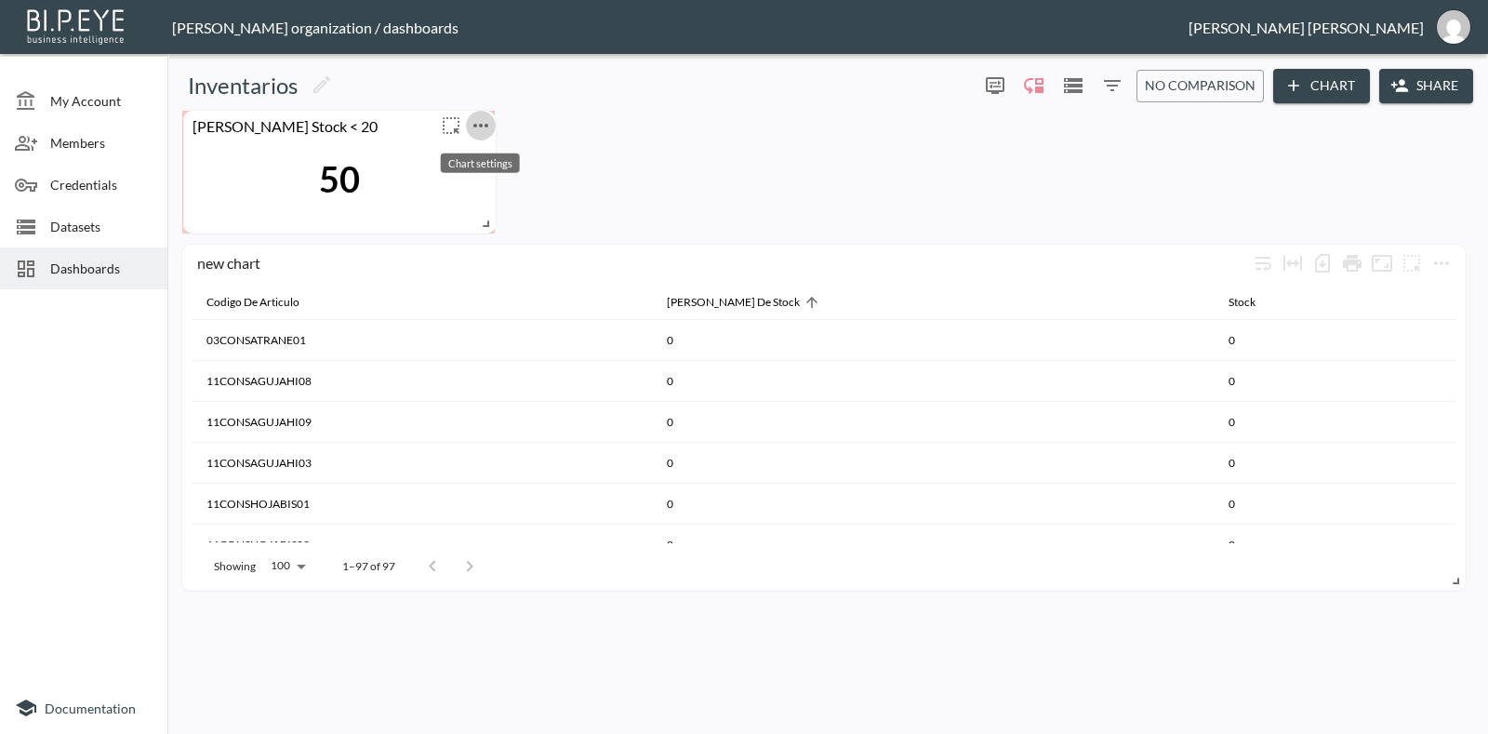
click at [477, 118] on icon "more" at bounding box center [481, 125] width 22 height 22
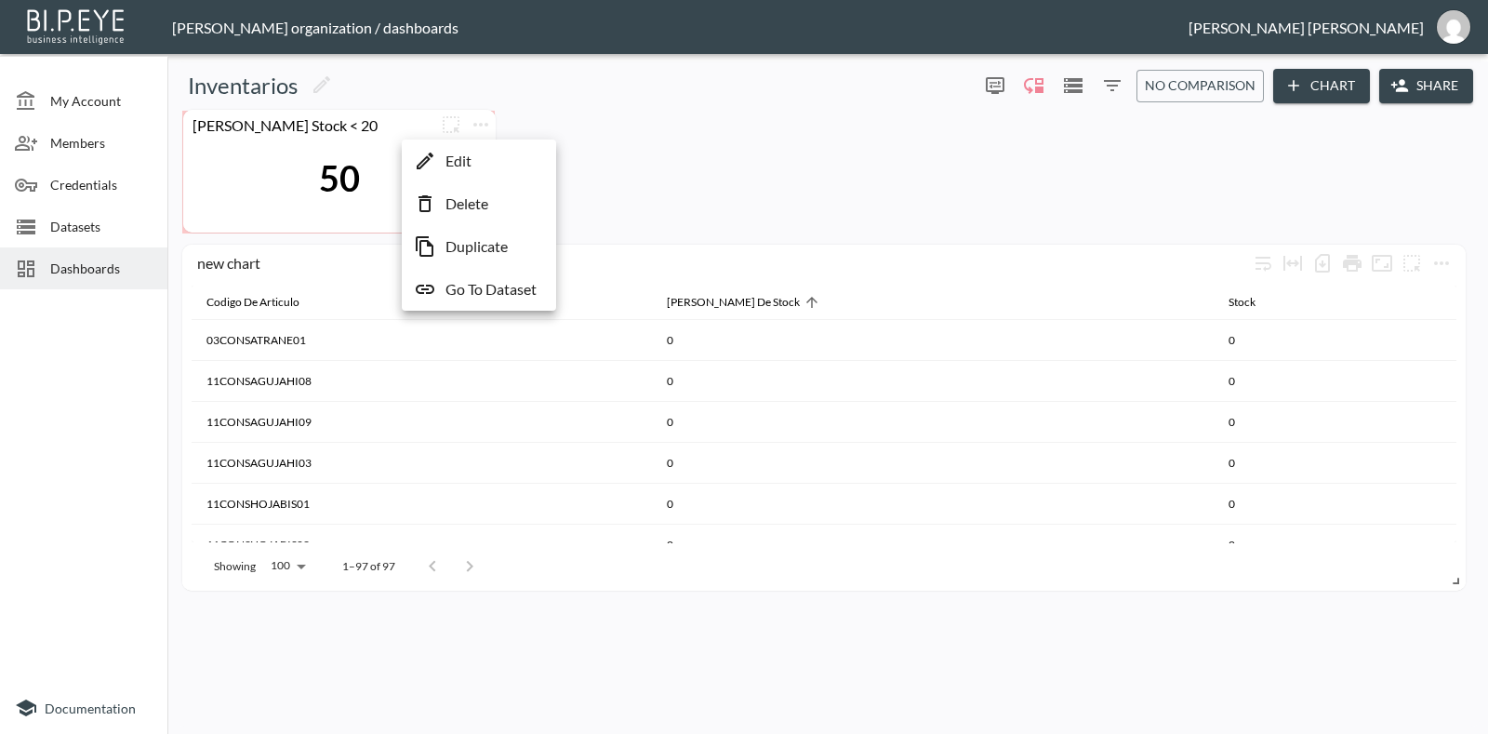
click at [450, 123] on div at bounding box center [744, 367] width 1488 height 734
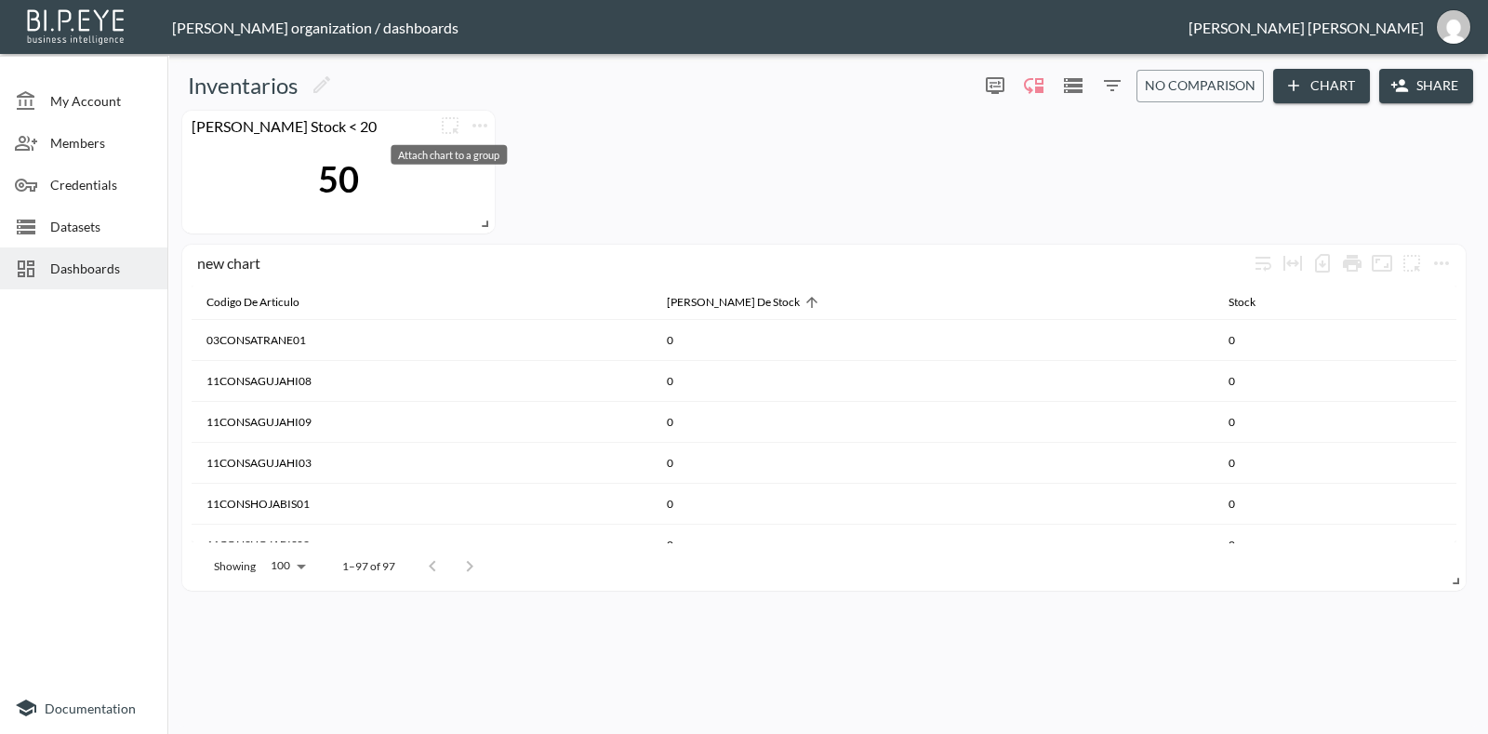
click at [451, 123] on icon "more" at bounding box center [450, 125] width 22 height 22
click at [544, 155] on div at bounding box center [744, 367] width 1488 height 734
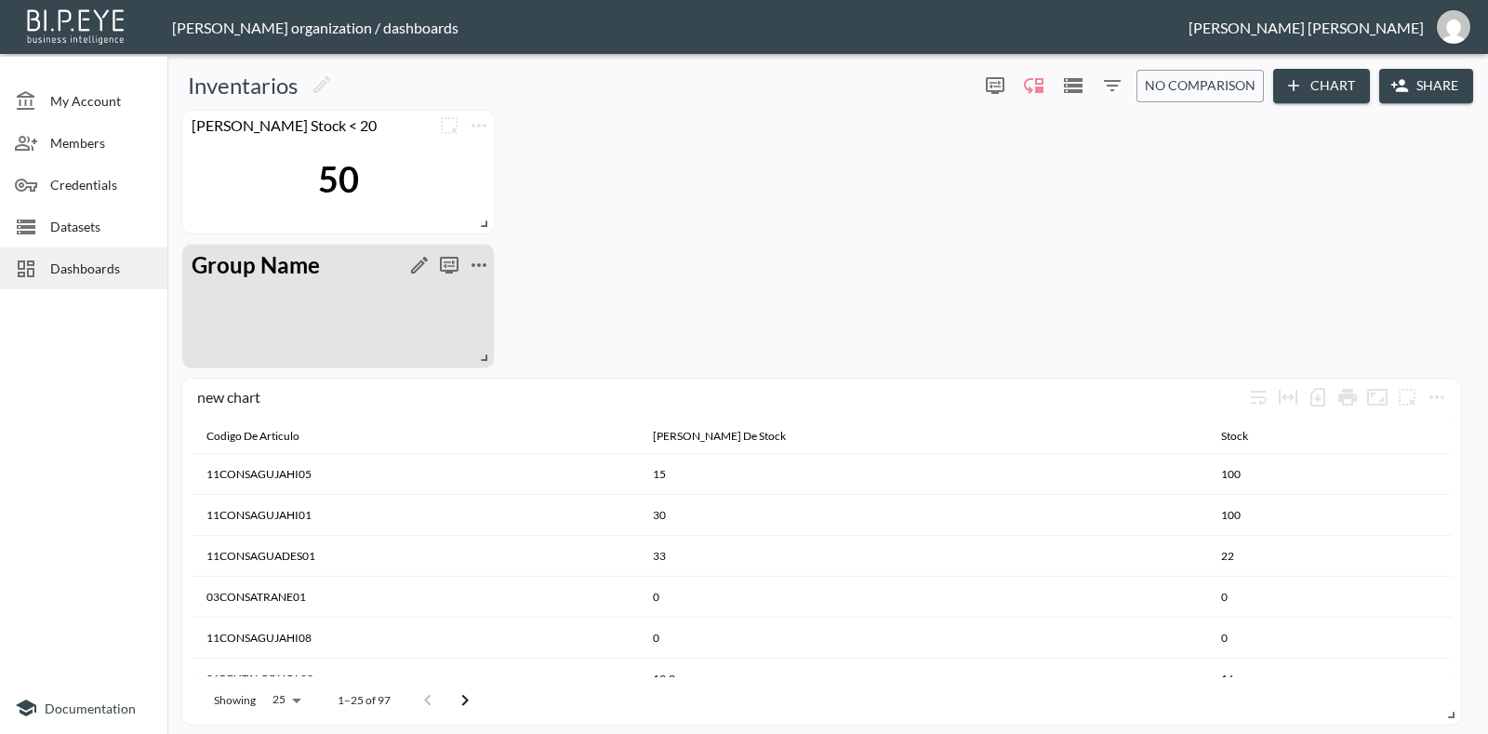
click at [362, 276] on div at bounding box center [409, 265] width 169 height 30
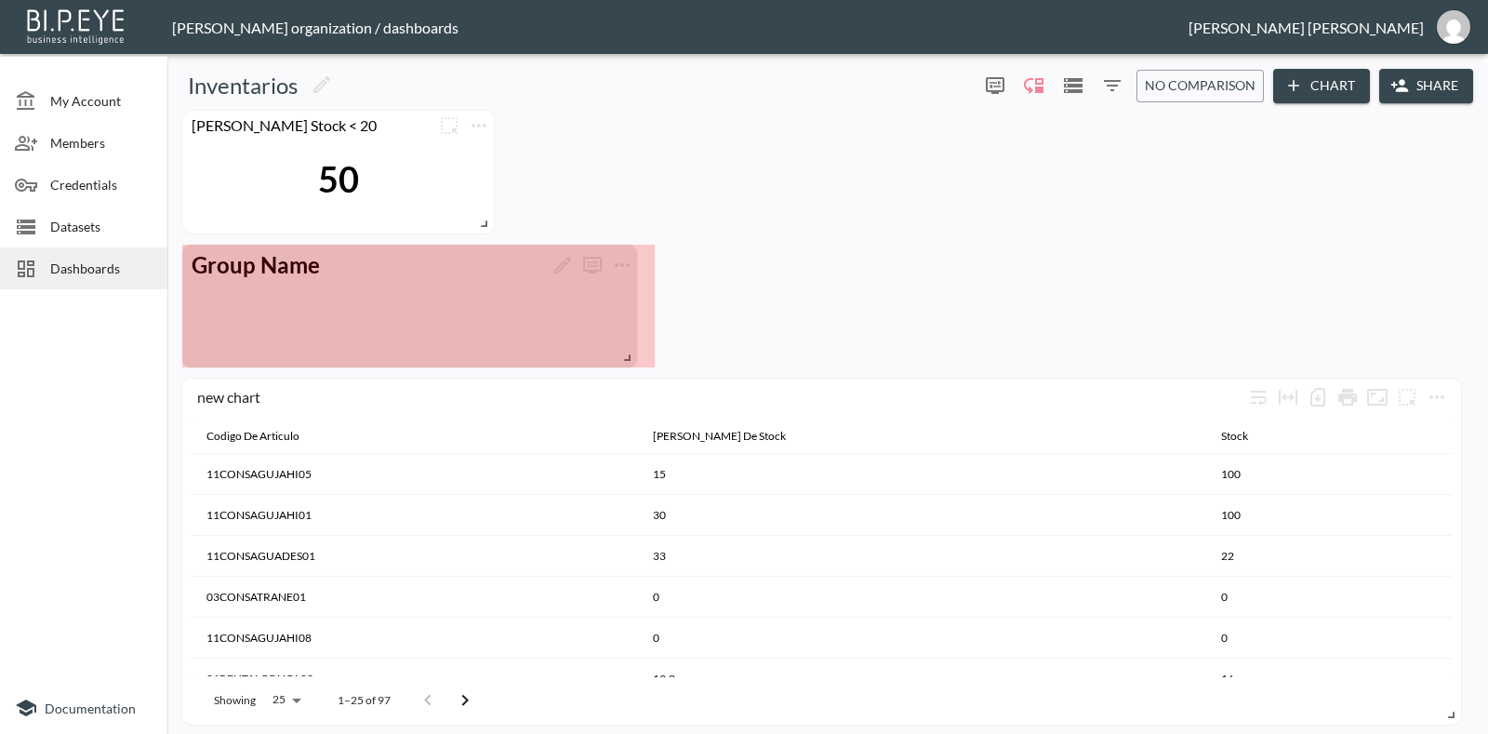
drag, startPoint x: 483, startPoint y: 359, endPoint x: 626, endPoint y: 359, distance: 143.2
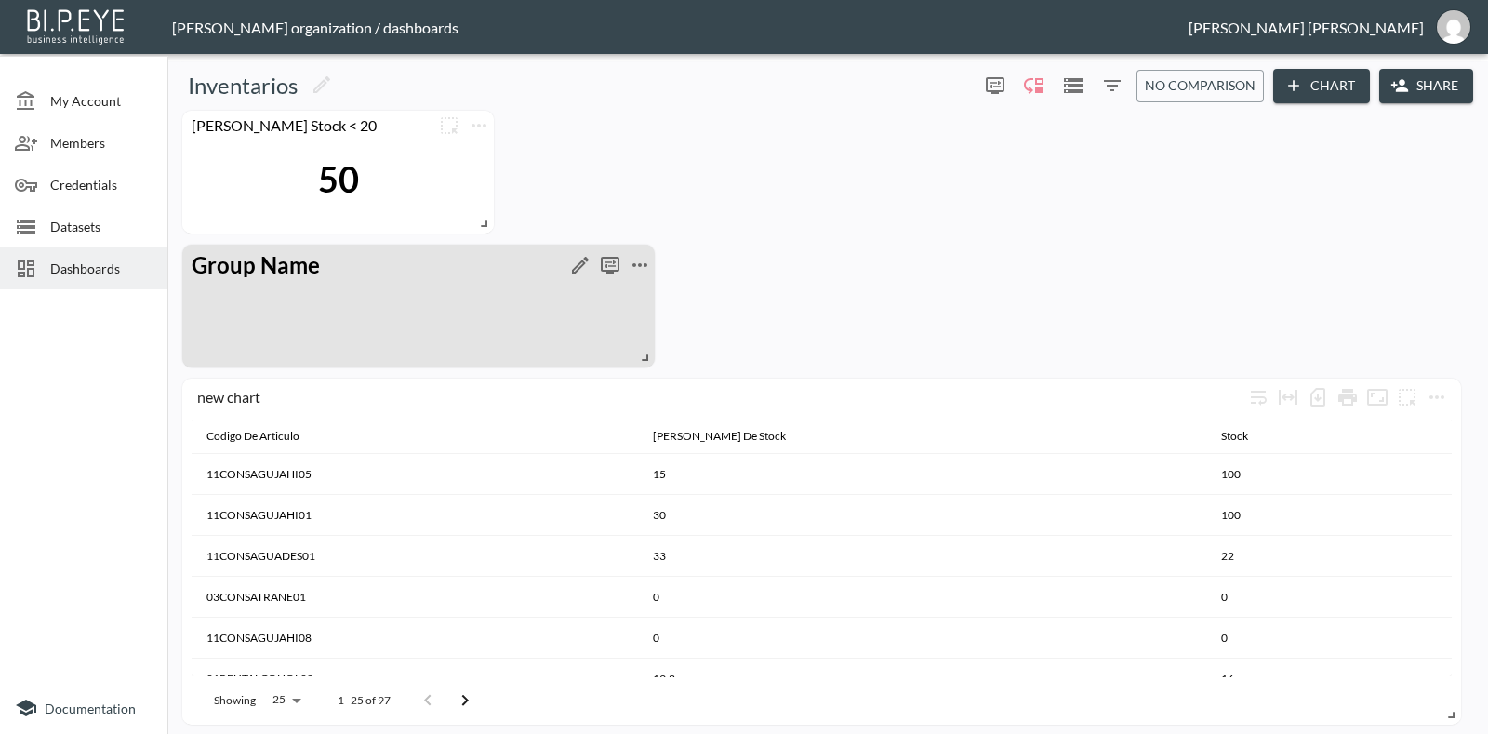
click at [641, 263] on icon "more" at bounding box center [639, 265] width 15 height 4
click at [638, 297] on p "Delete" at bounding box center [652, 300] width 43 height 22
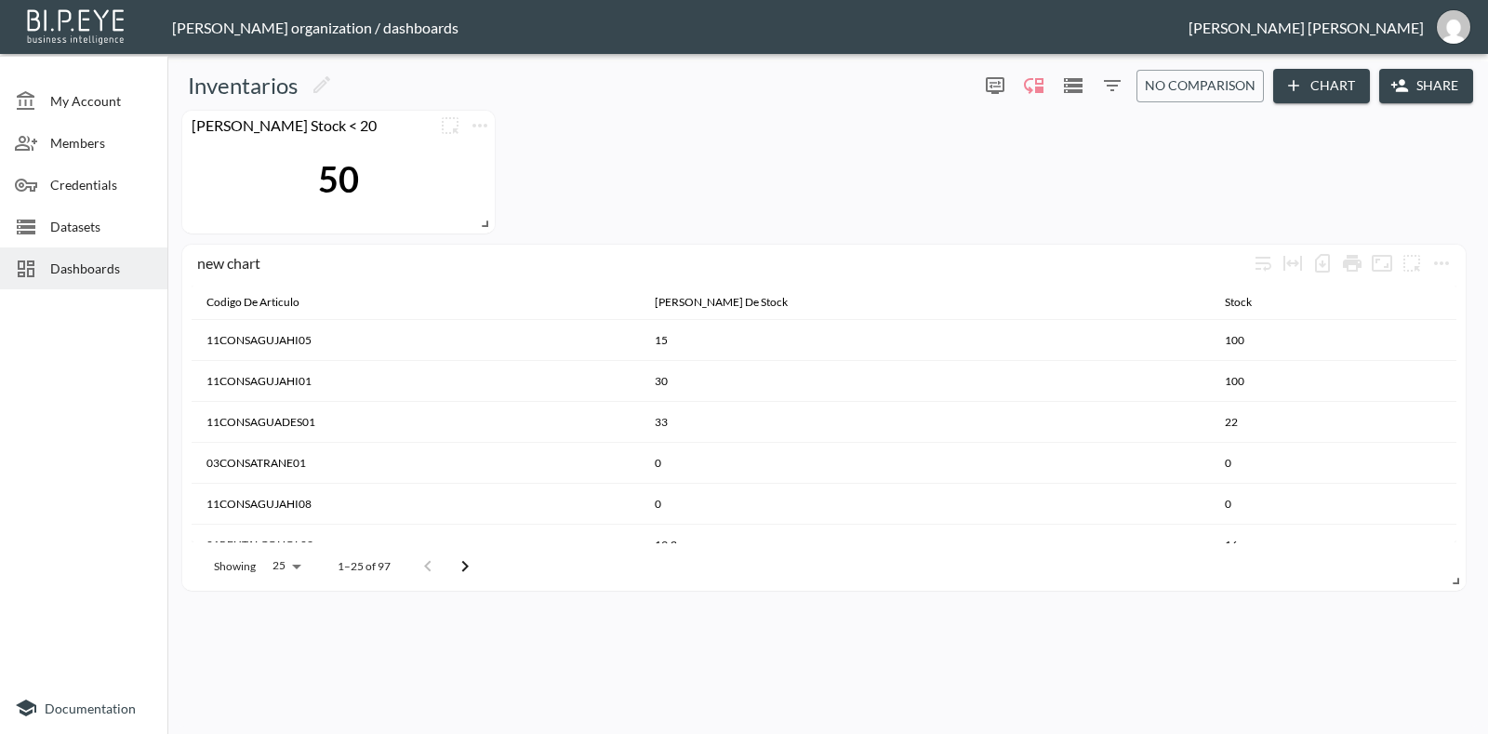
click at [1027, 586] on div "Showing 25 25 1–25 of 97" at bounding box center [824, 566] width 1265 height 48
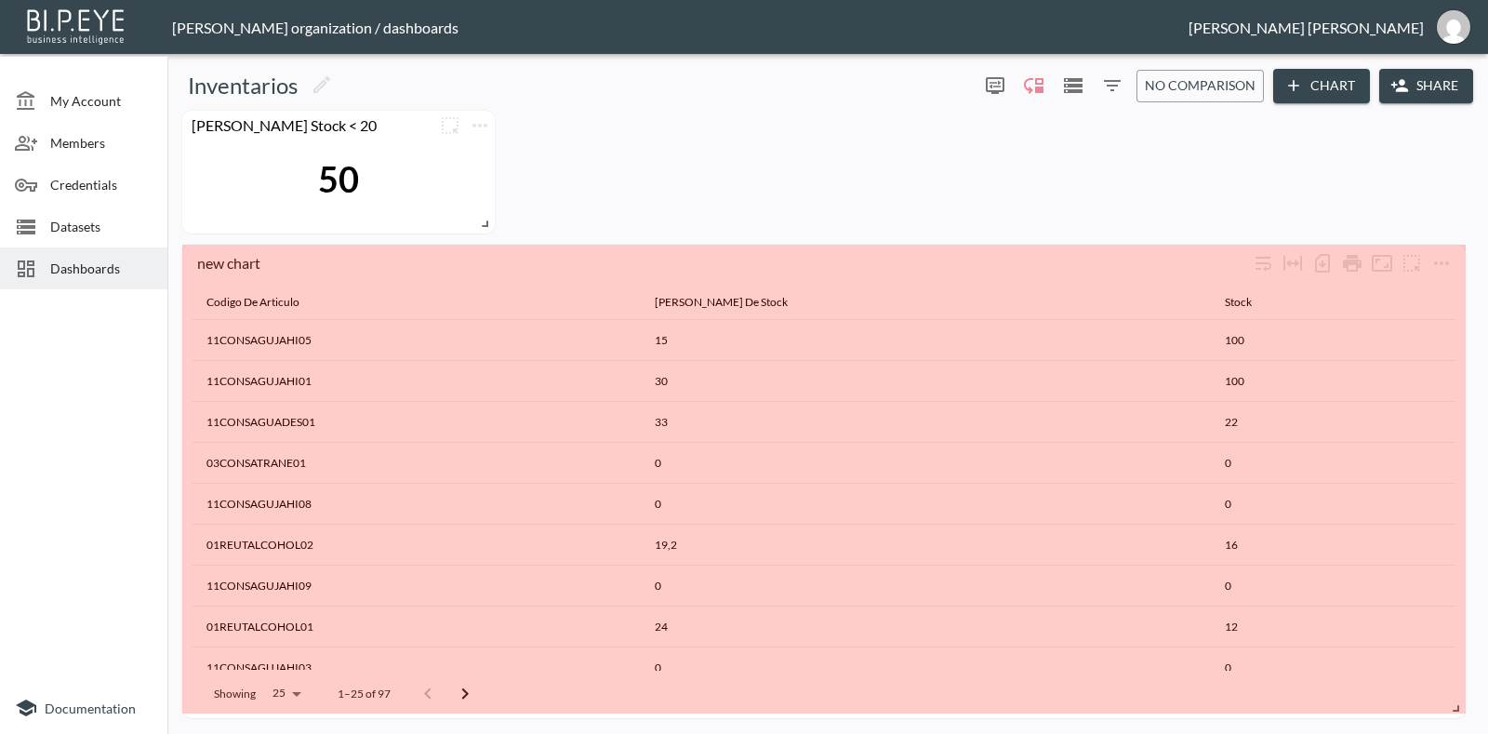
drag, startPoint x: 1455, startPoint y: 583, endPoint x: 1457, endPoint y: 710, distance: 127.4
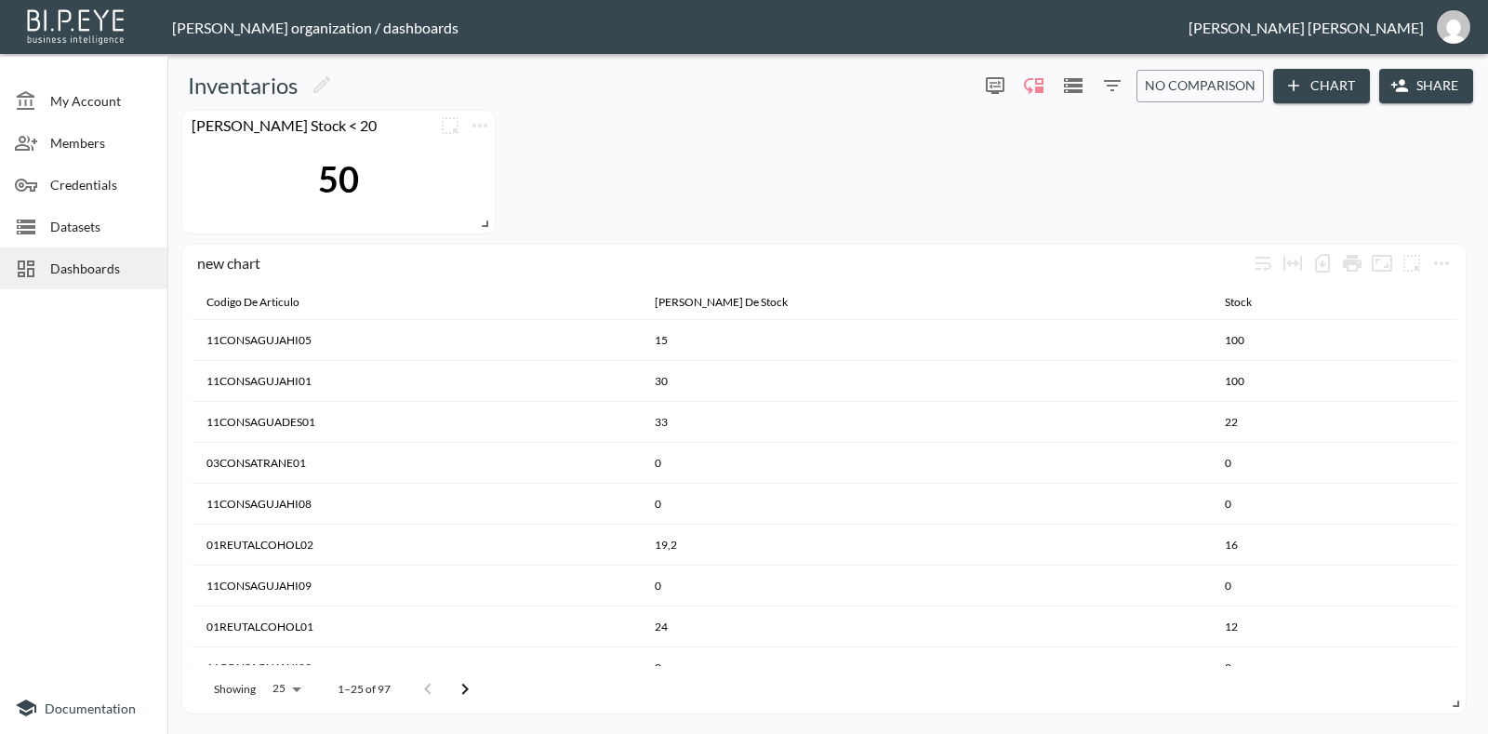
click at [460, 162] on div "50" at bounding box center [339, 179] width 294 height 78
click at [472, 120] on icon "more" at bounding box center [480, 125] width 22 height 22
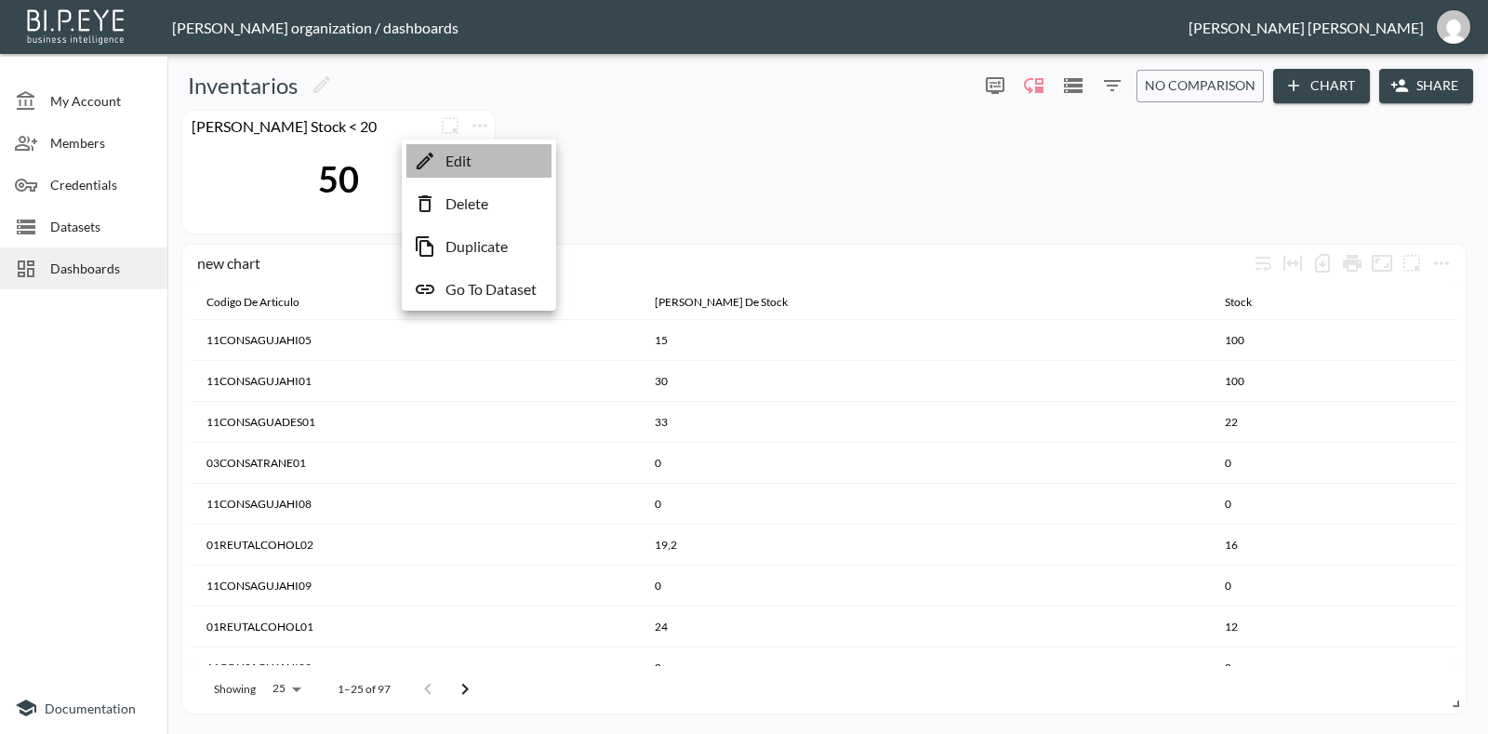
click at [483, 160] on li "Edit" at bounding box center [478, 160] width 145 height 33
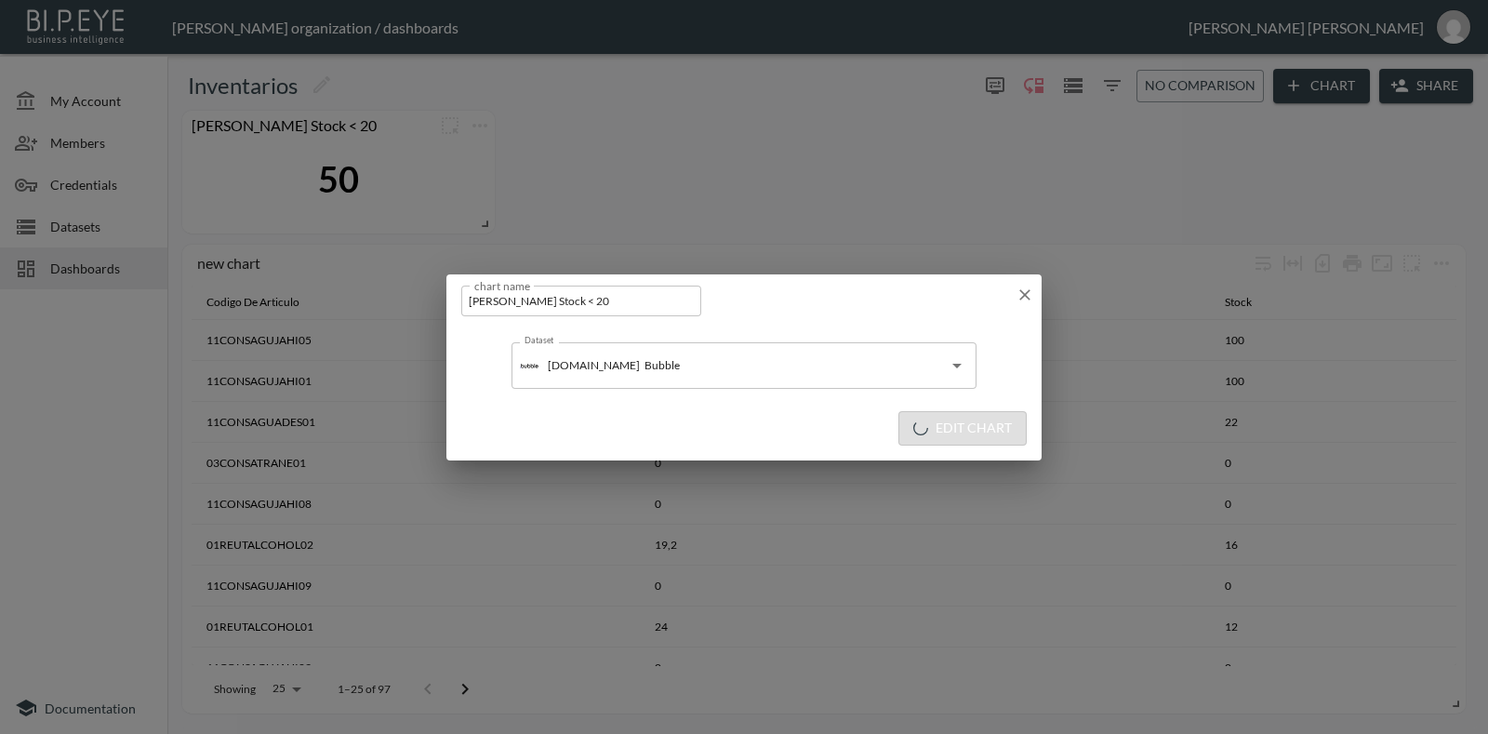
click at [1030, 296] on icon "button" at bounding box center [1024, 294] width 19 height 19
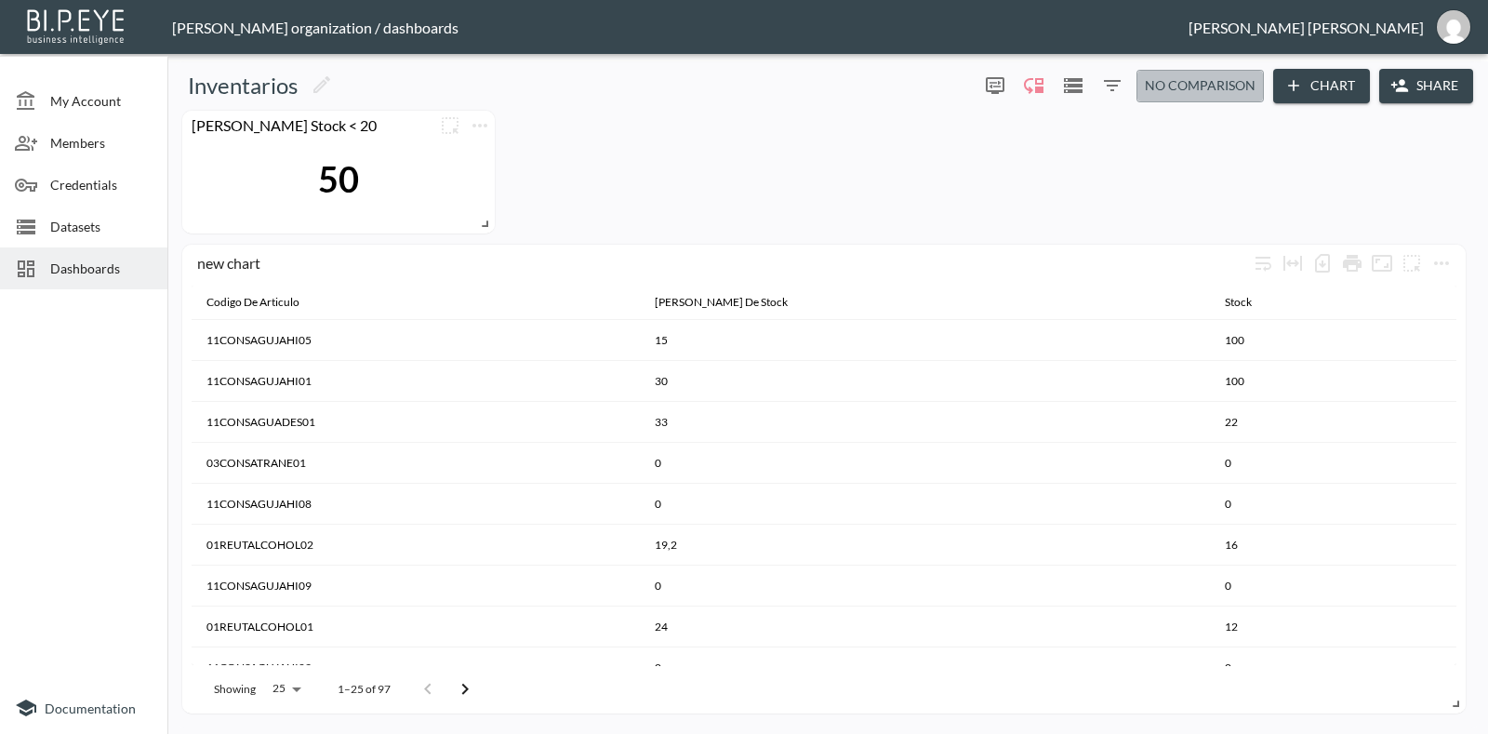
click at [1189, 72] on button "No comparison" at bounding box center [1199, 86] width 127 height 33
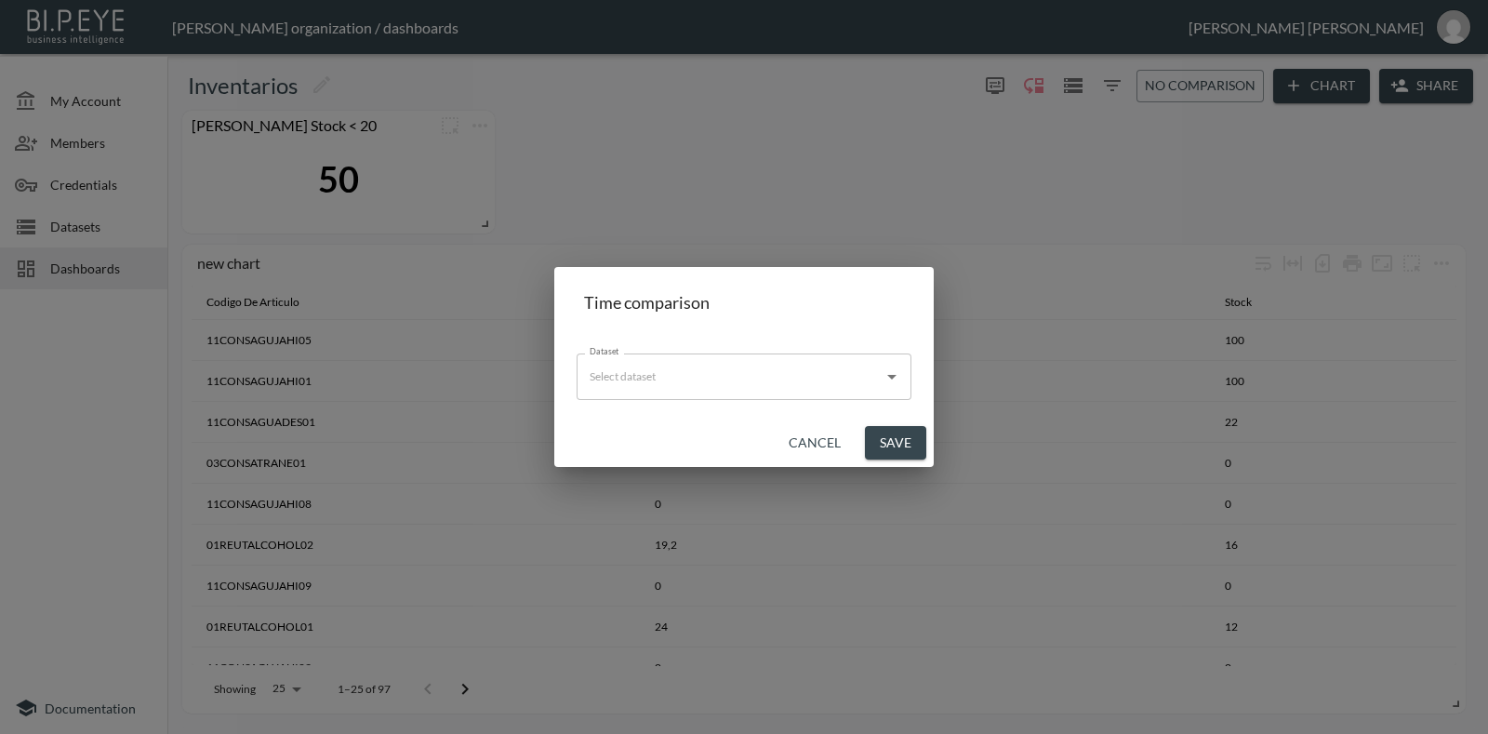
click at [809, 436] on button "Cancel" at bounding box center [814, 443] width 67 height 34
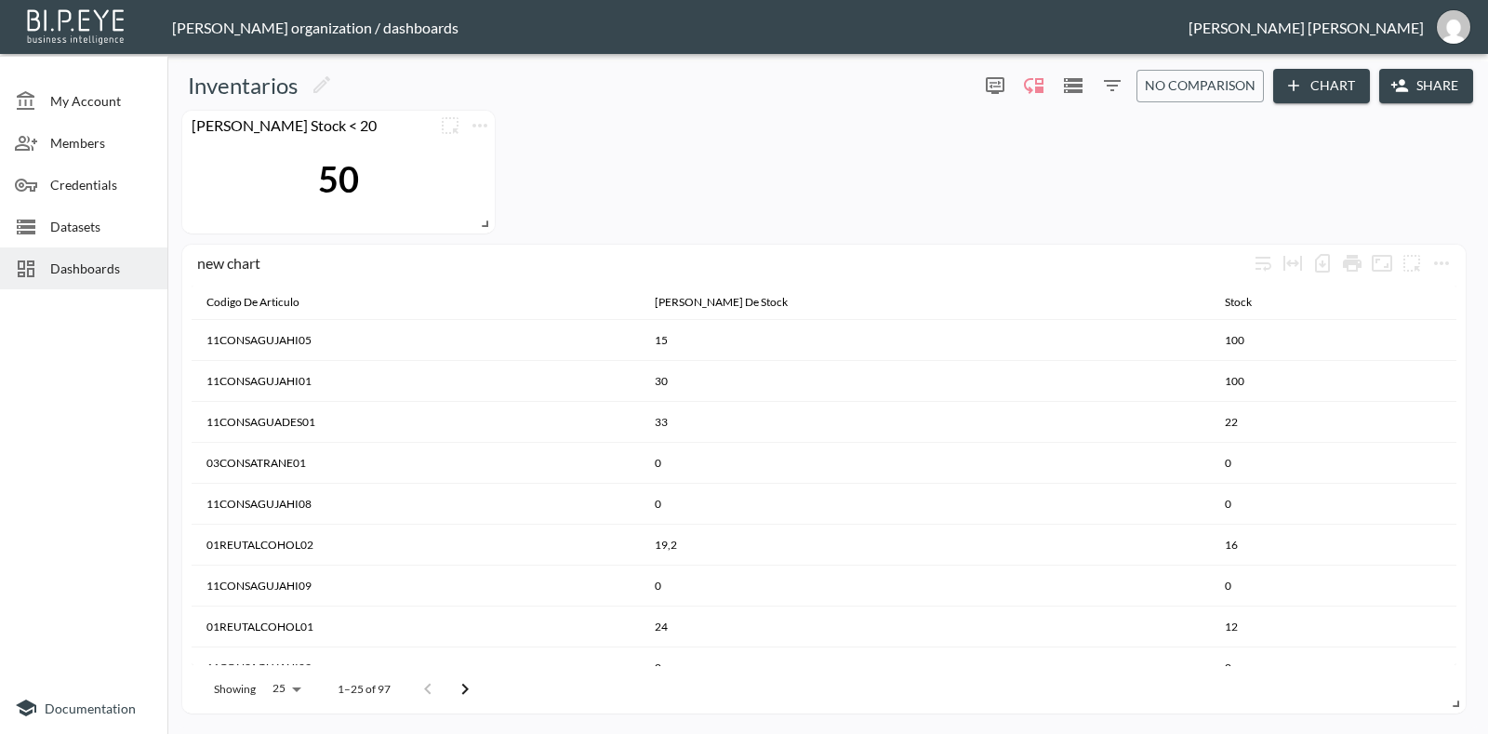
click at [1327, 87] on button "Chart" at bounding box center [1321, 86] width 97 height 34
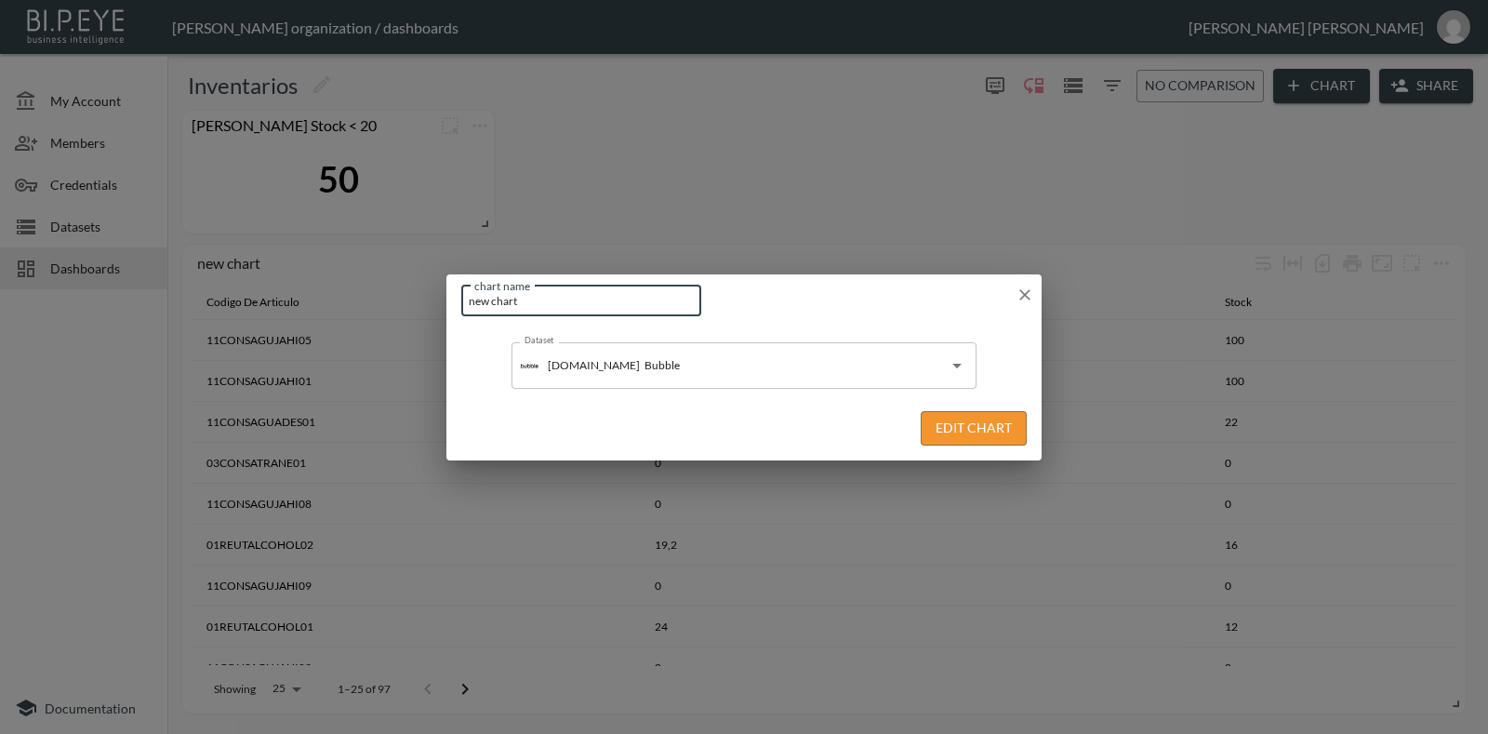
click at [581, 298] on input "new chart" at bounding box center [581, 300] width 240 height 31
type input "Indicador"
click at [944, 436] on button "Edit Chart" at bounding box center [974, 428] width 106 height 34
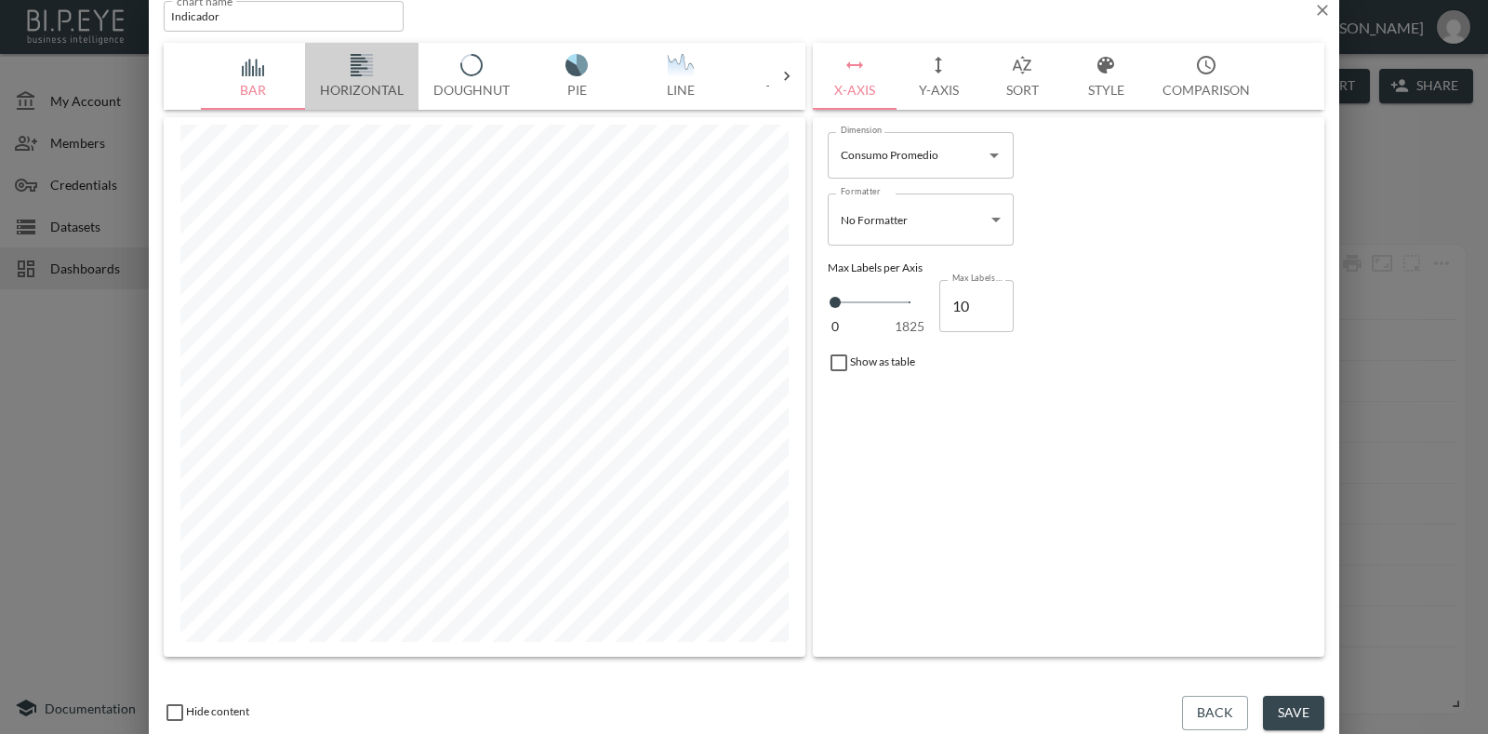
click at [364, 62] on img "button" at bounding box center [362, 65] width 74 height 22
click at [776, 73] on div at bounding box center [786, 76] width 37 height 19
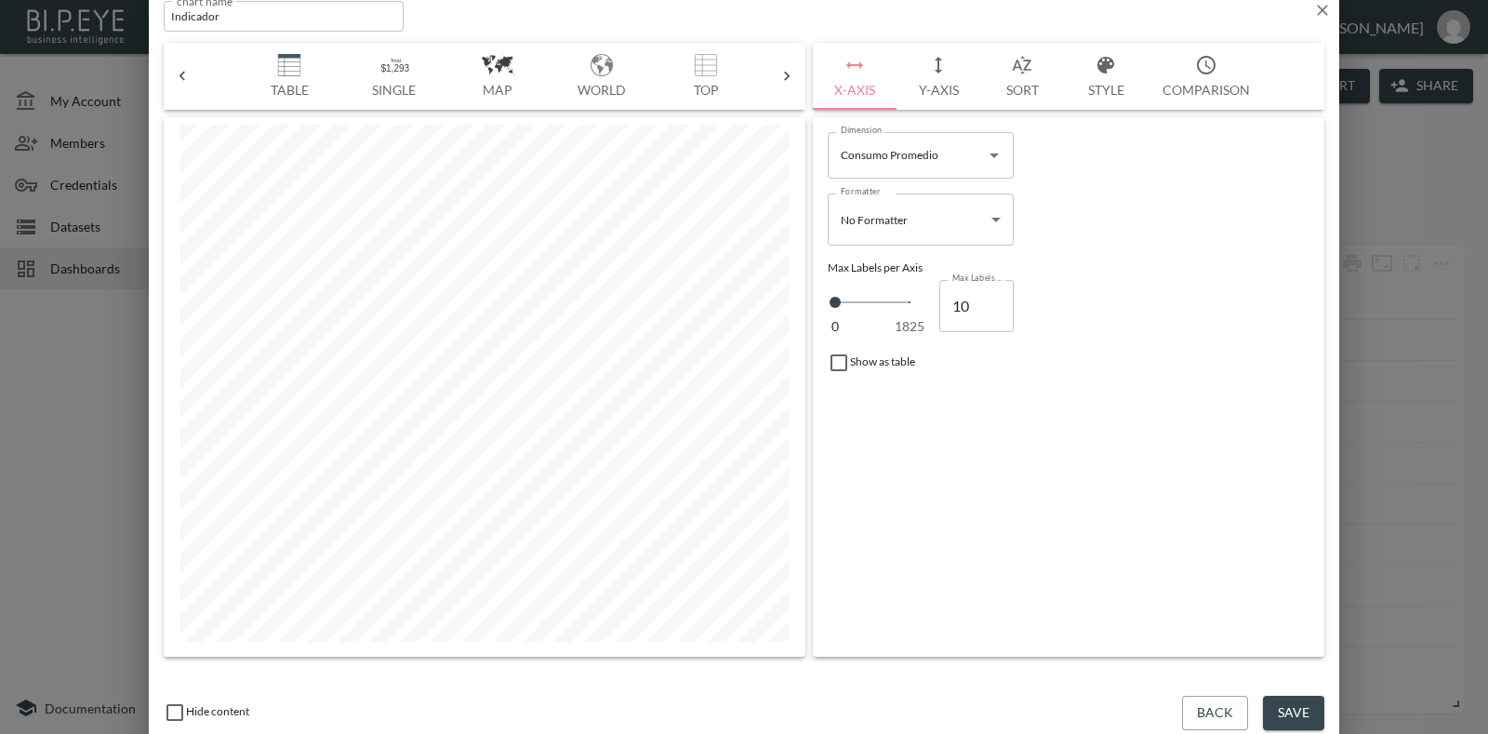
scroll to position [0, 530]
click at [776, 73] on div at bounding box center [786, 76] width 37 height 19
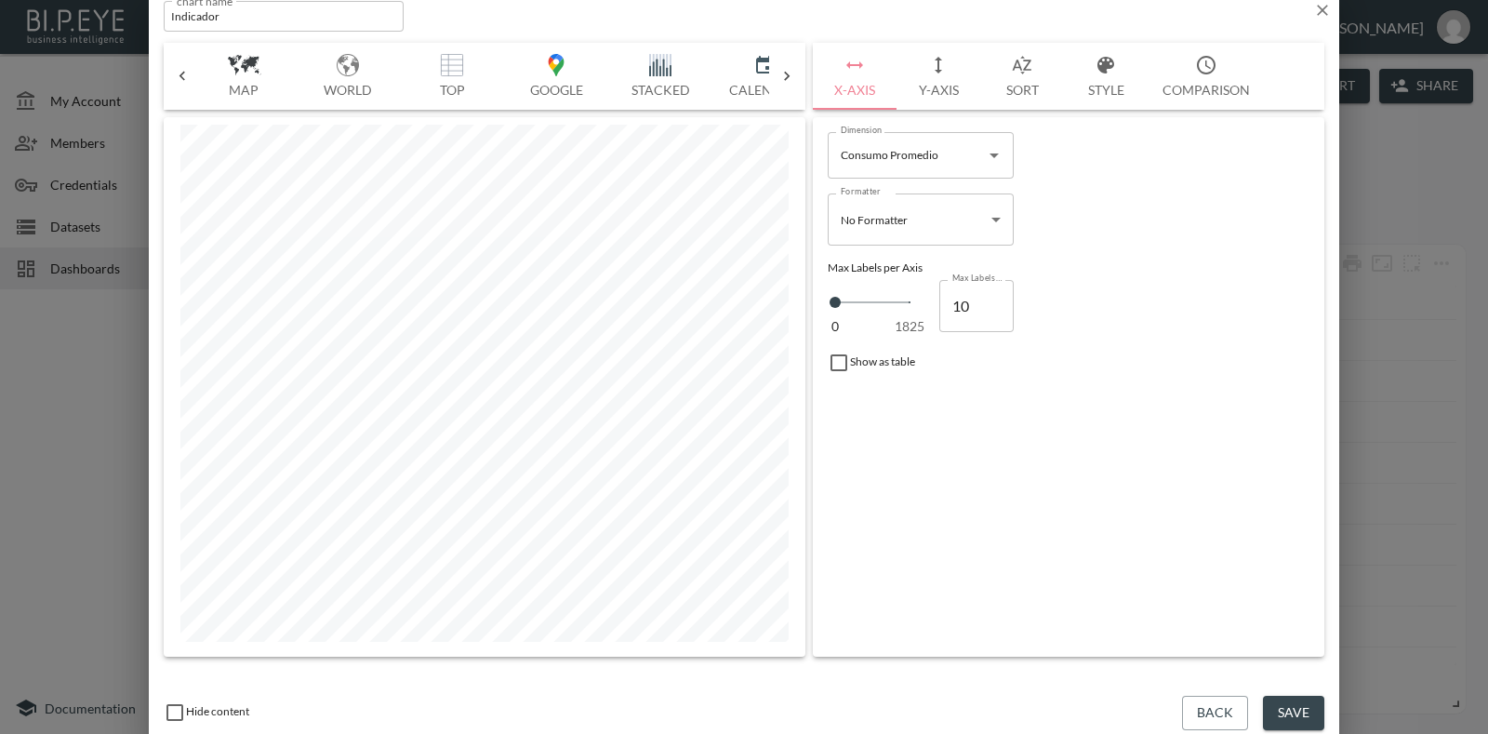
scroll to position [0, 880]
click at [187, 67] on icon at bounding box center [182, 76] width 19 height 19
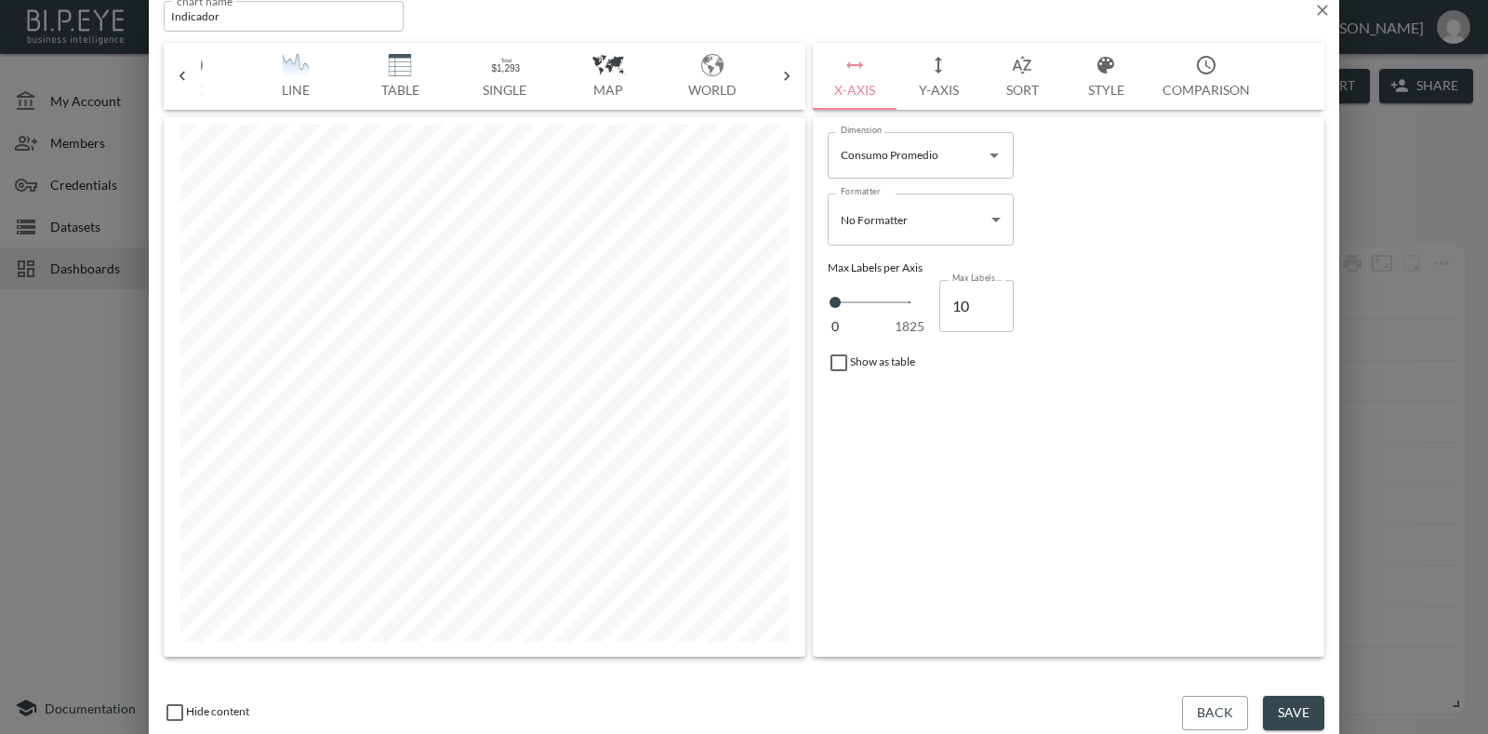
scroll to position [0, 349]
click at [187, 67] on icon at bounding box center [182, 76] width 19 height 19
click at [939, 86] on button "Y-Axis" at bounding box center [938, 76] width 84 height 67
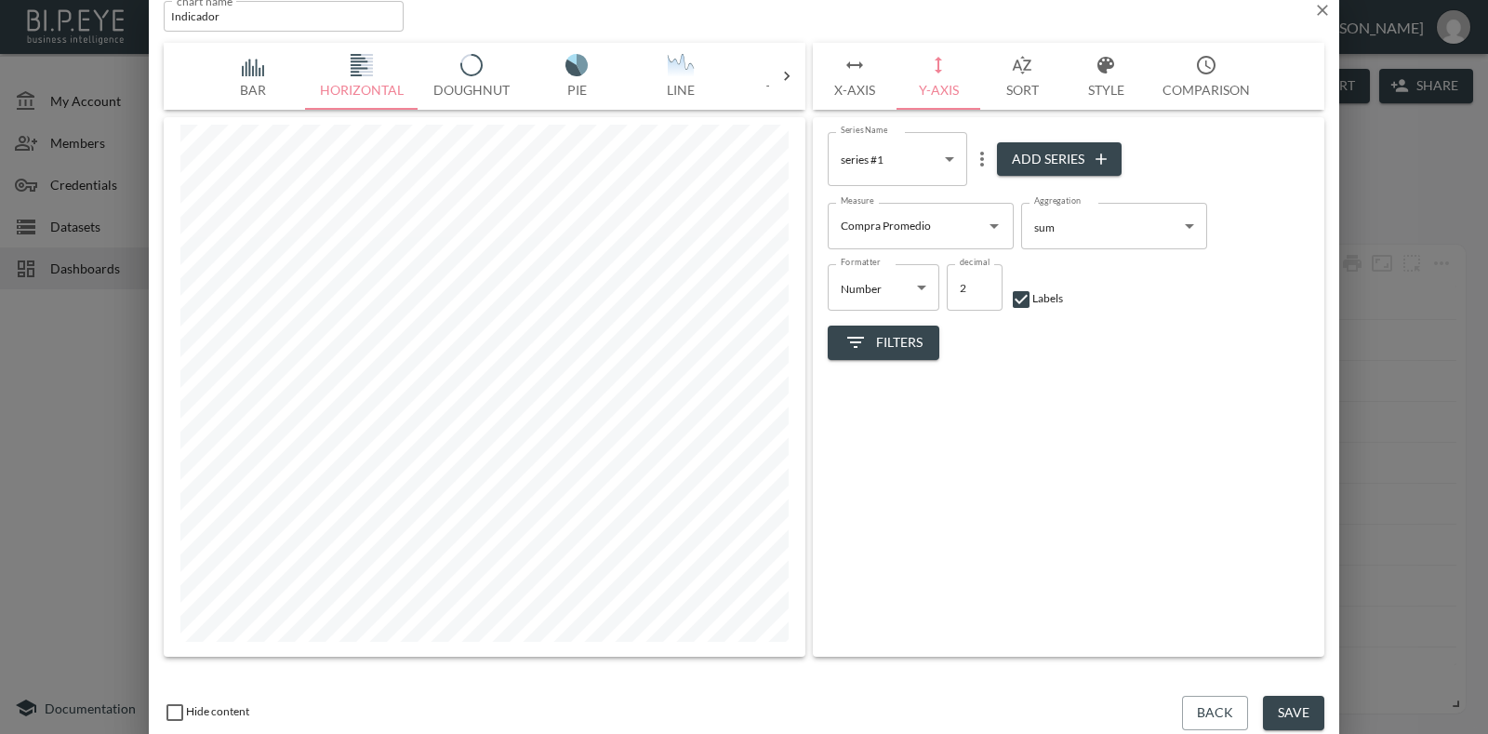
click at [1001, 220] on icon "Open" at bounding box center [994, 226] width 22 height 22
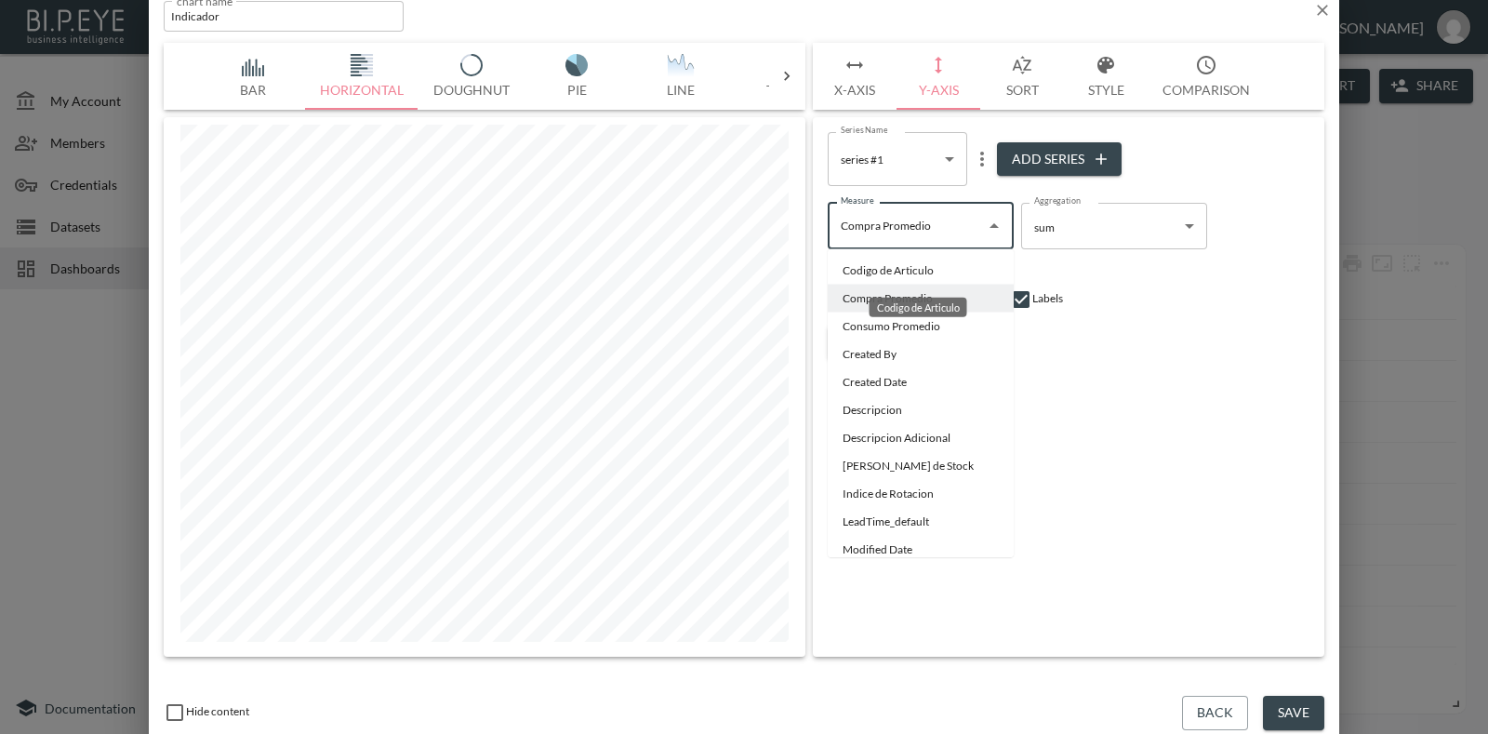
click at [923, 305] on div "Codigo de Articulo" at bounding box center [918, 308] width 98 height 20
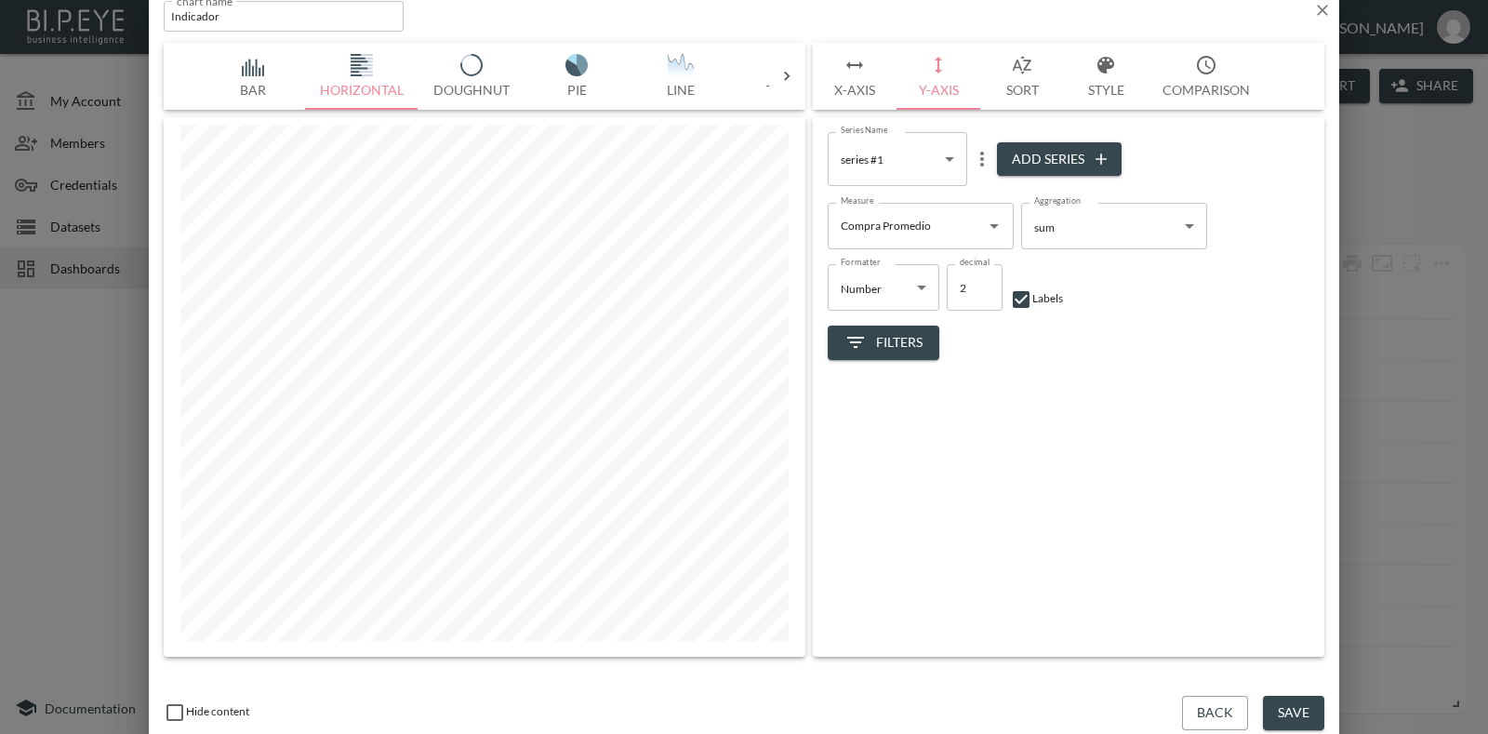
click at [1097, 492] on div "Series Name series #1 7977187e-cc3e-4629-b351-973a14e3e3f3 Series Name Add Seri…" at bounding box center [1068, 386] width 511 height 539
click at [1194, 211] on body "BI.P.EYE, Interactive Analytics Dashboards - app Gonzalo Vallejos organization …" at bounding box center [744, 367] width 1488 height 734
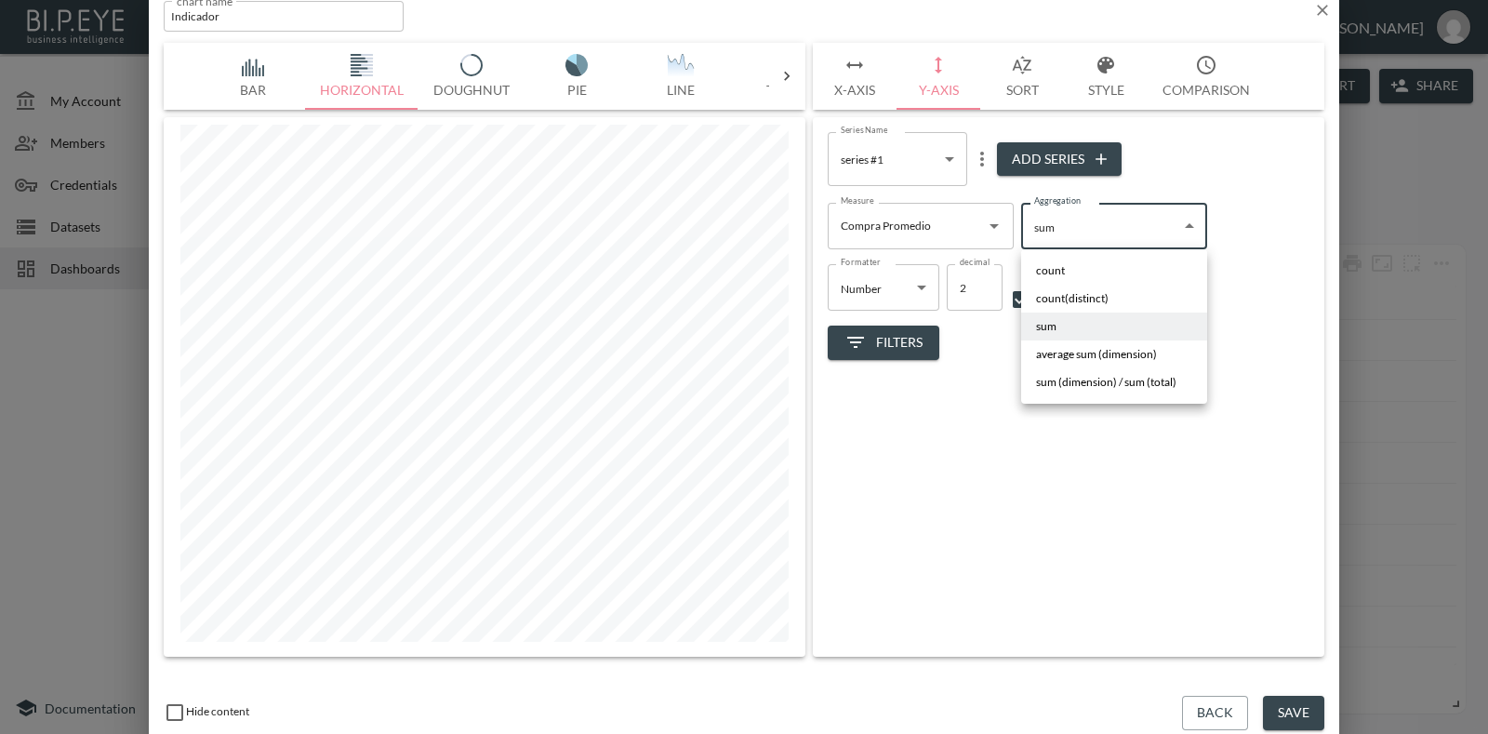
click at [1241, 378] on div at bounding box center [744, 367] width 1488 height 734
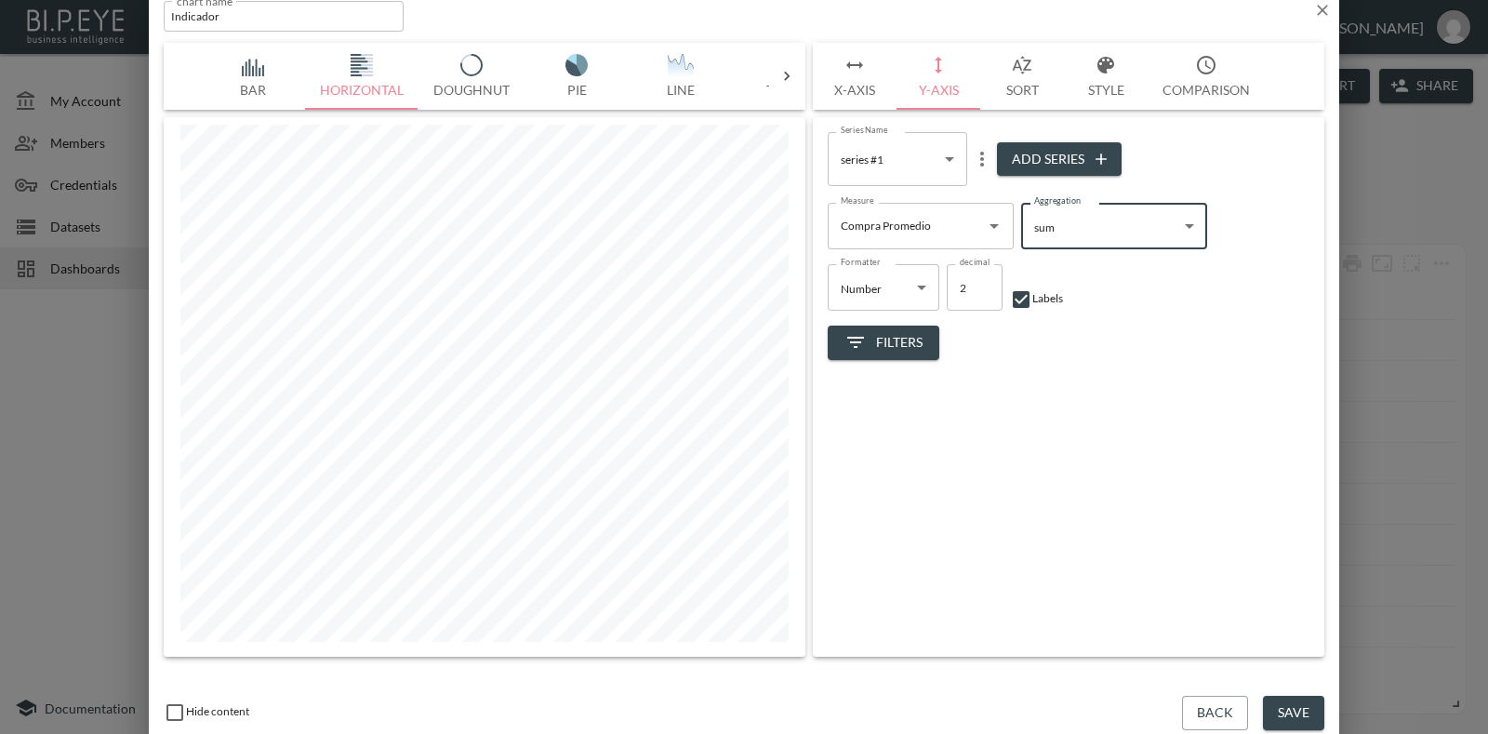
click at [855, 73] on icon "button" at bounding box center [854, 65] width 22 height 22
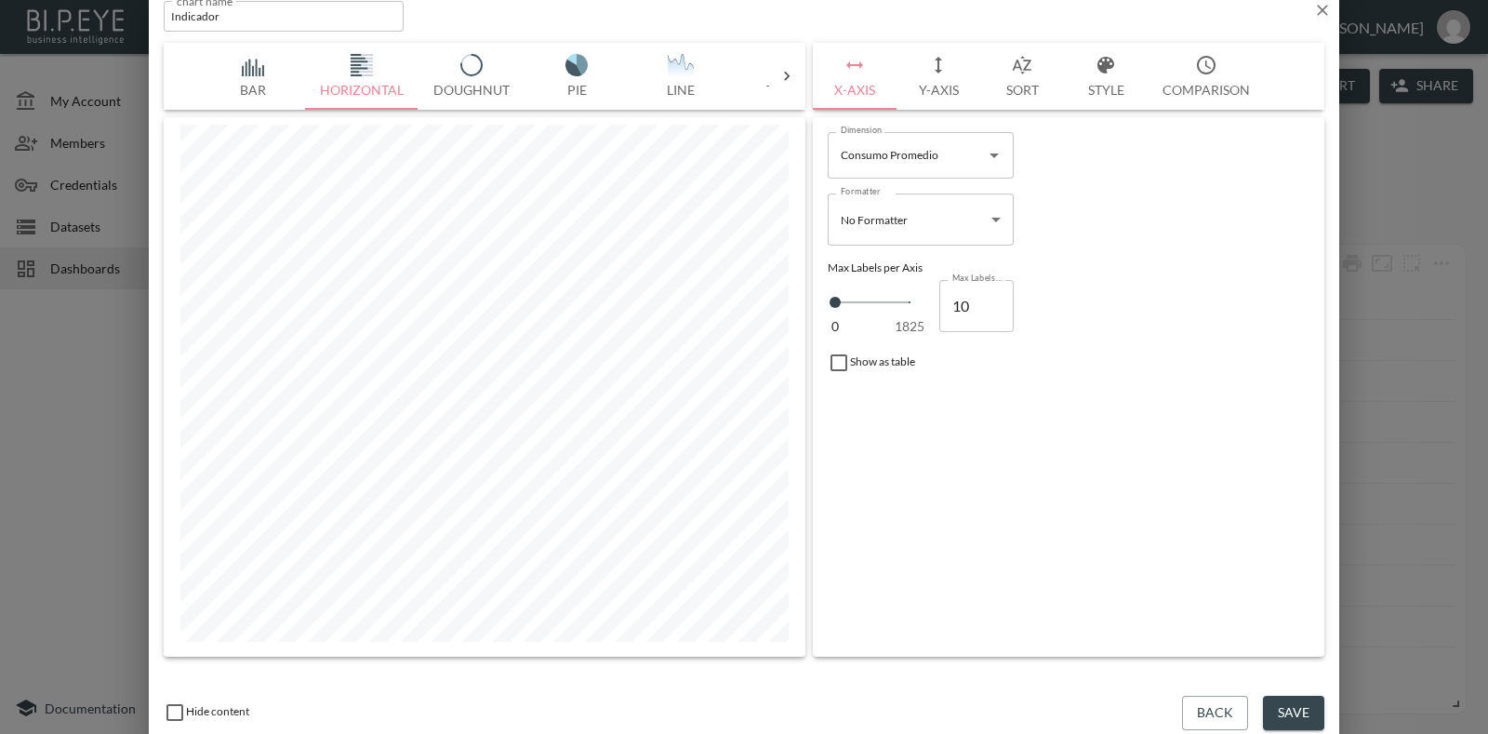
click at [939, 93] on button "Y-Axis" at bounding box center [938, 76] width 84 height 67
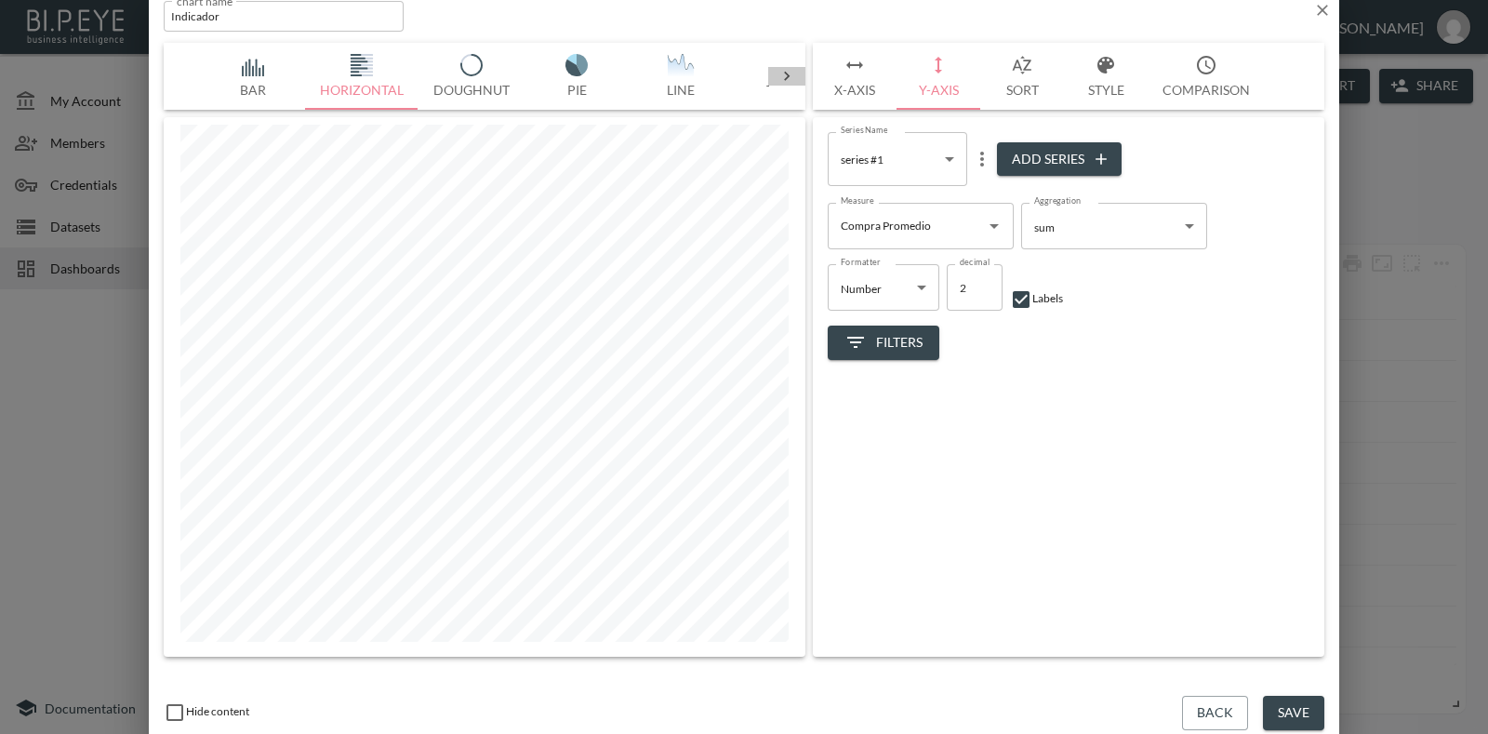
click at [794, 84] on icon at bounding box center [786, 76] width 19 height 19
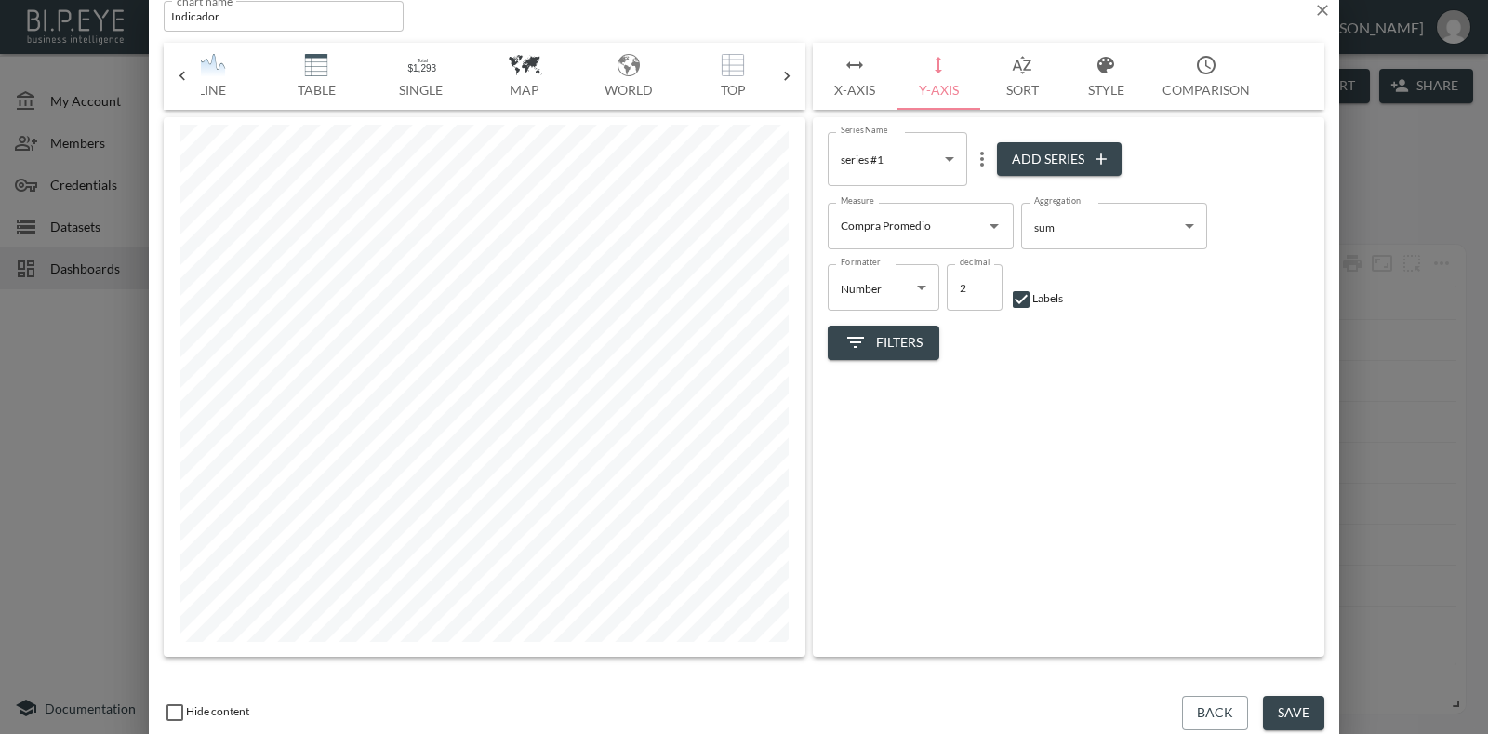
scroll to position [0, 530]
click at [794, 72] on icon at bounding box center [786, 76] width 19 height 19
click at [181, 83] on icon at bounding box center [182, 76] width 19 height 19
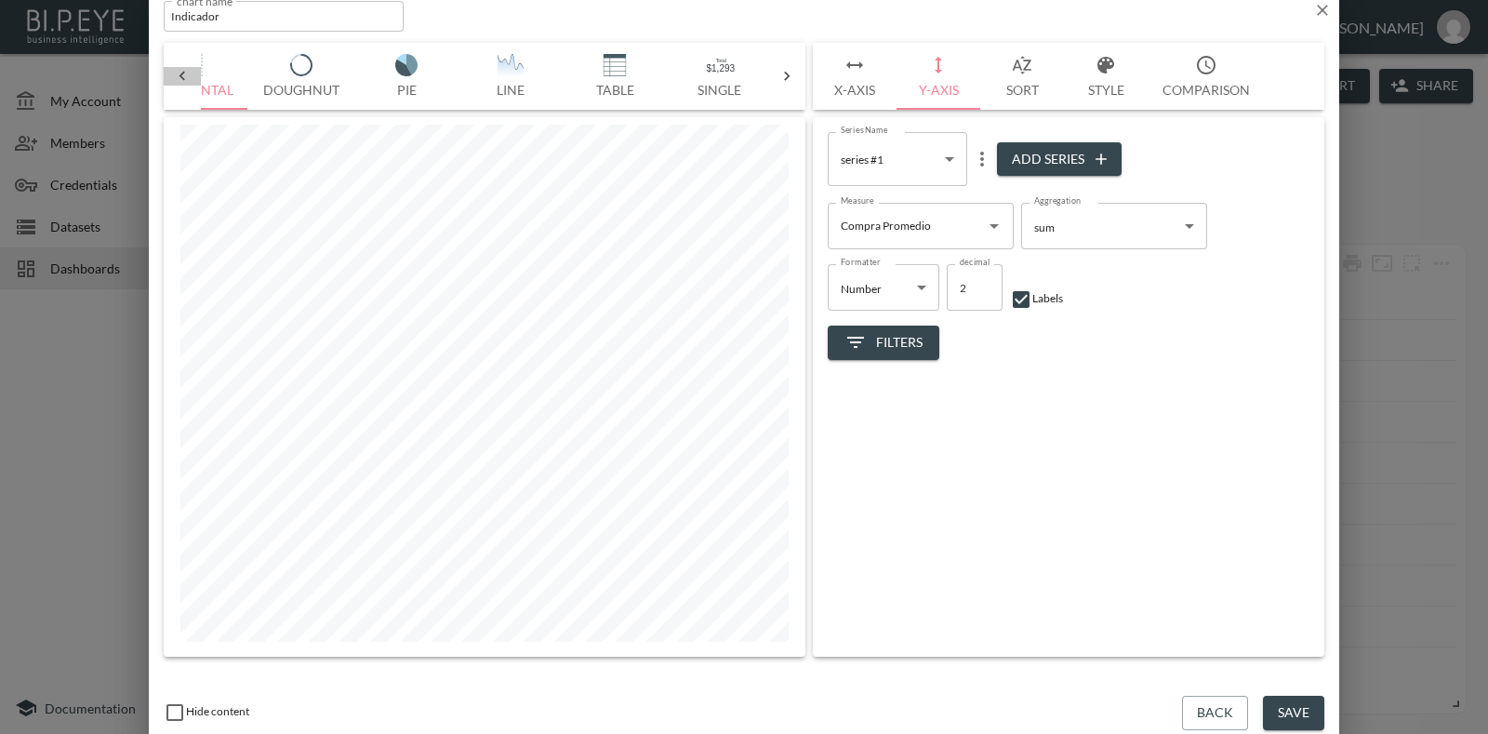
scroll to position [0, 37]
click at [181, 83] on icon at bounding box center [182, 76] width 19 height 19
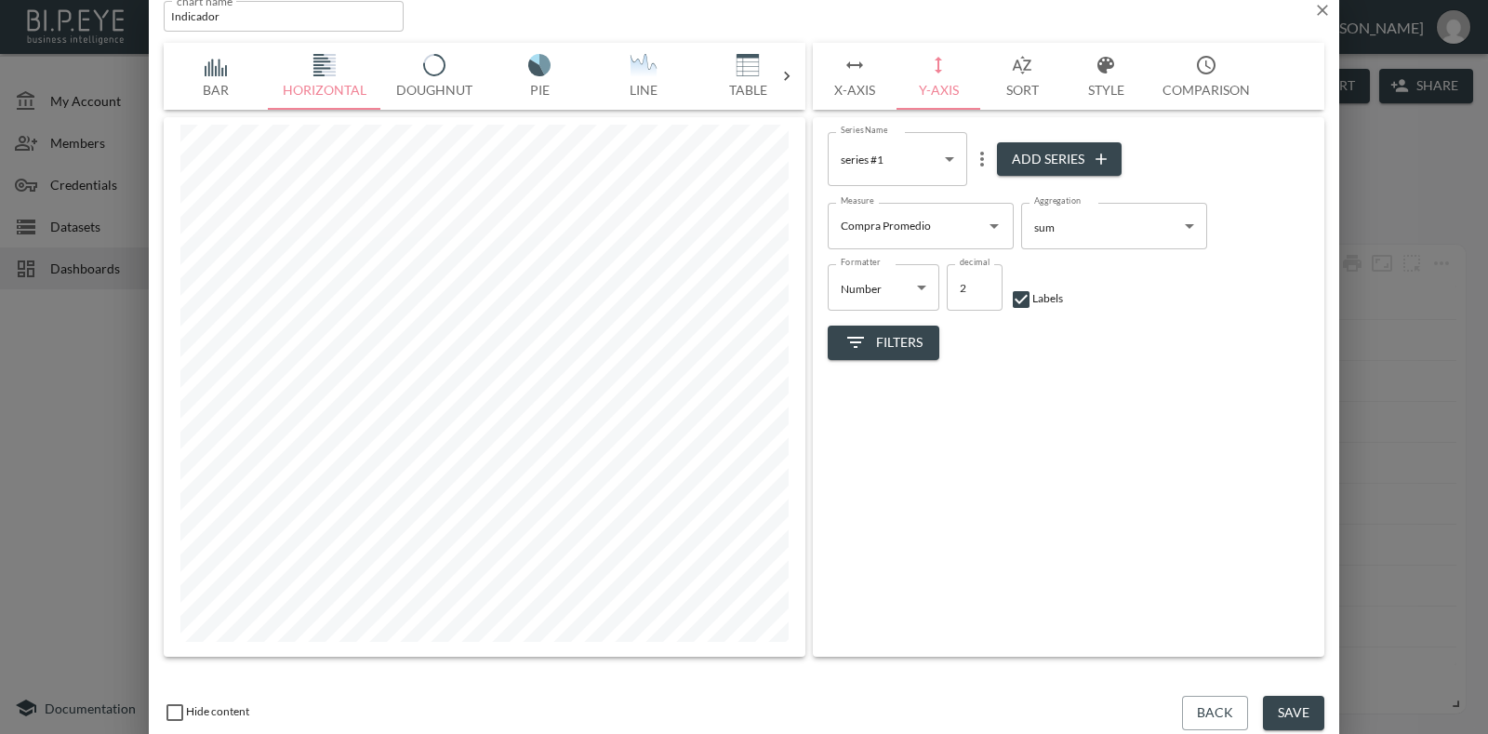
scroll to position [0, 0]
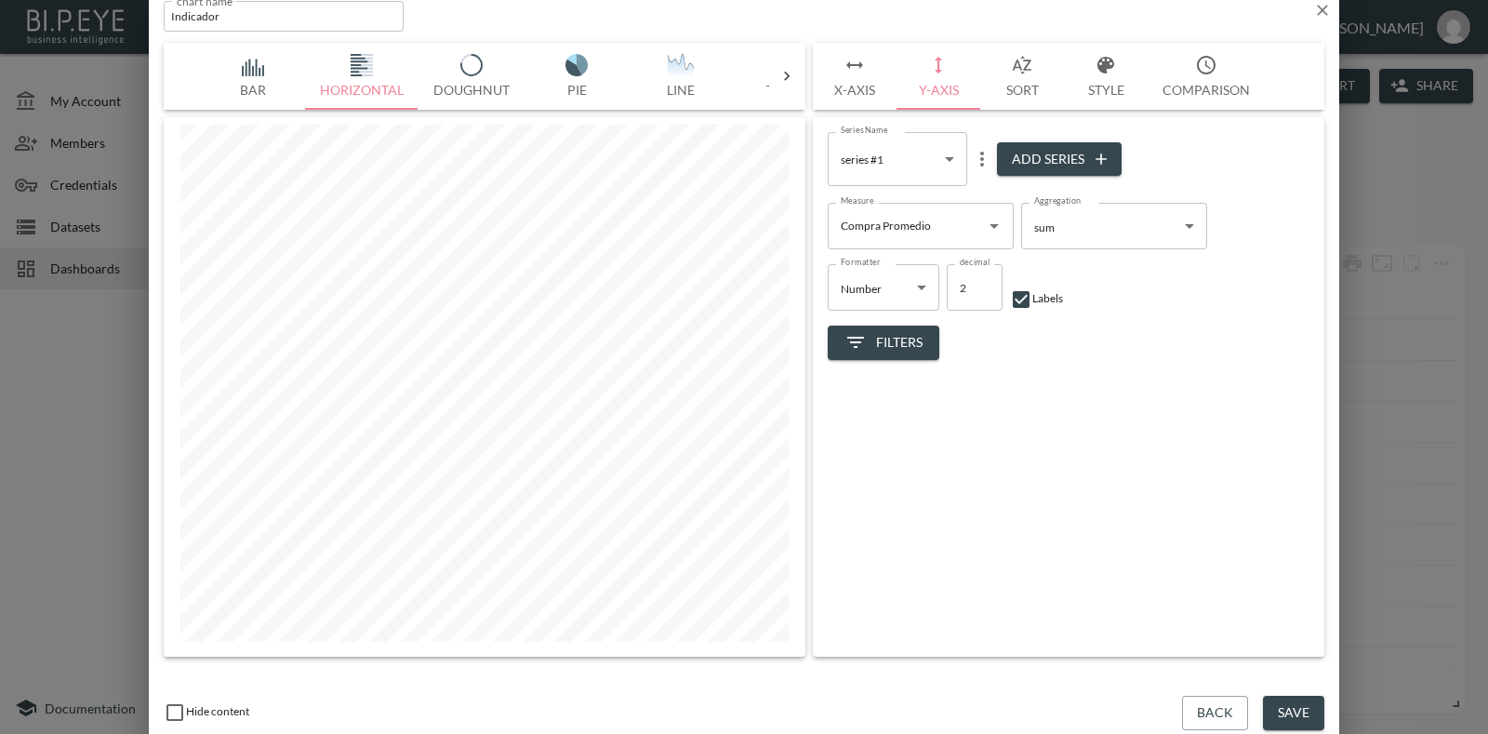
click at [181, 83] on div "Bar Horizontal Doughnut Pie Line Table Single Map World Top Google Stacked Cale…" at bounding box center [485, 76] width 642 height 67
click at [951, 162] on body "BI.P.EYE, Interactive Analytics Dashboards - app Gonzalo Vallejos organization …" at bounding box center [744, 367] width 1488 height 734
click at [907, 208] on li "series #1" at bounding box center [897, 206] width 139 height 28
click at [996, 224] on icon "Open" at bounding box center [993, 226] width 9 height 5
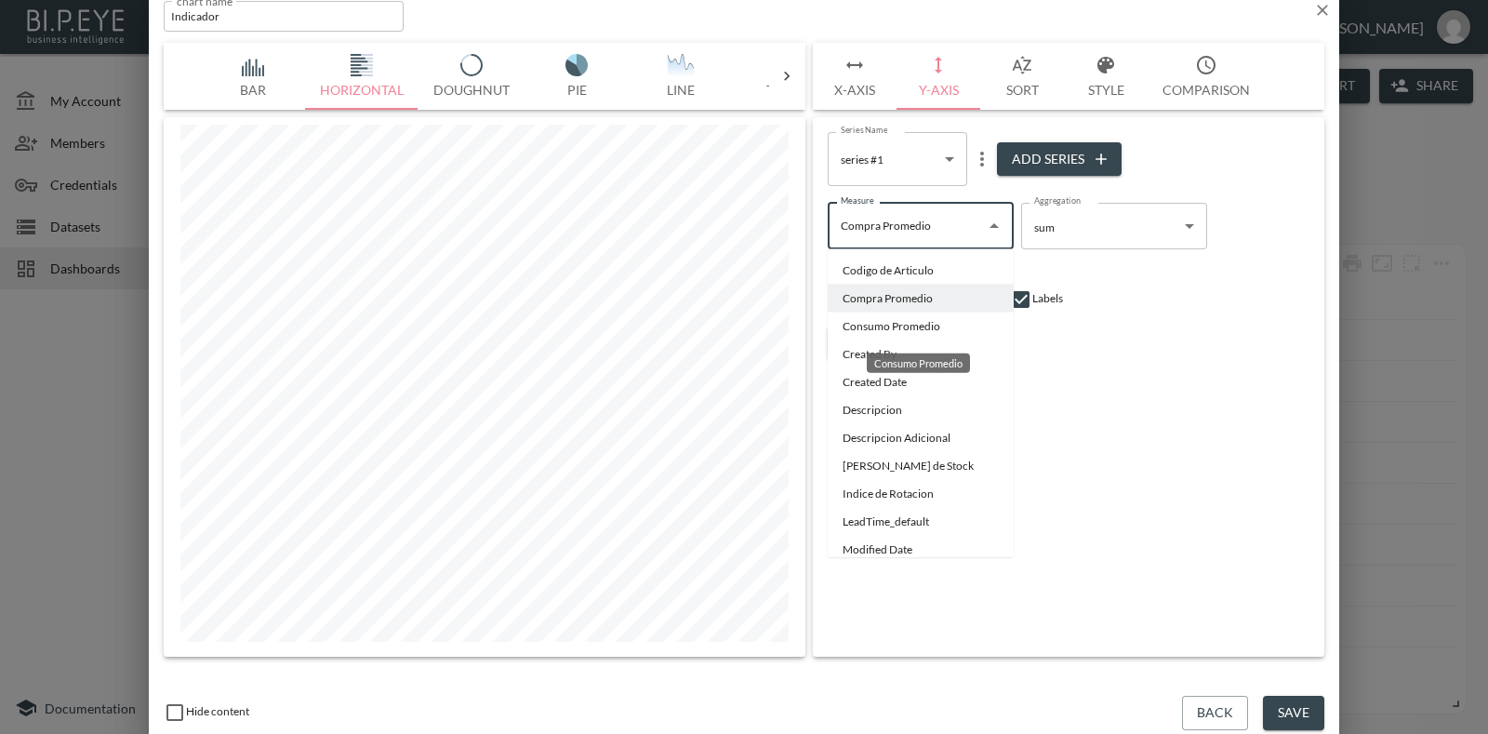
click at [945, 328] on li "Consumo Promedio" at bounding box center [921, 326] width 186 height 28
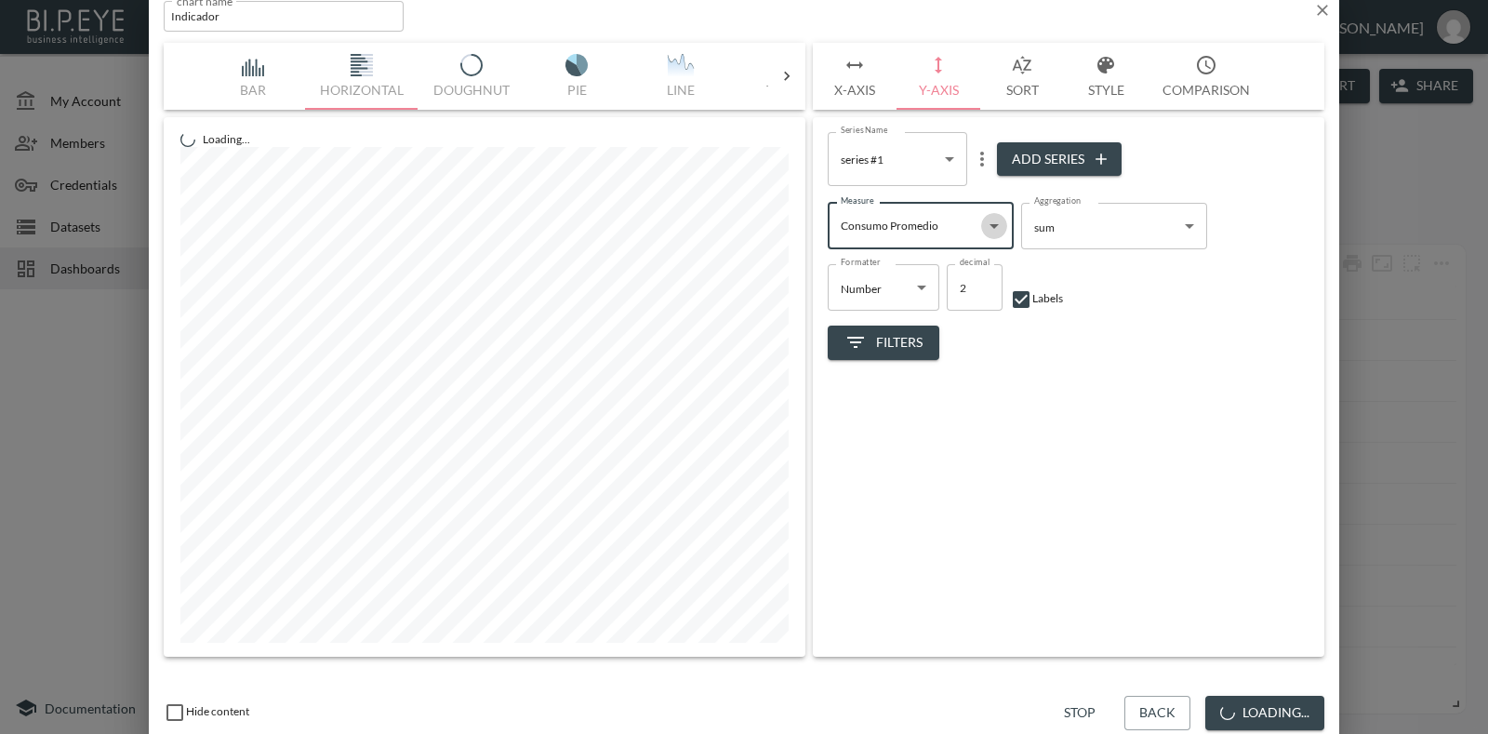
click at [993, 219] on icon "Open" at bounding box center [994, 226] width 22 height 22
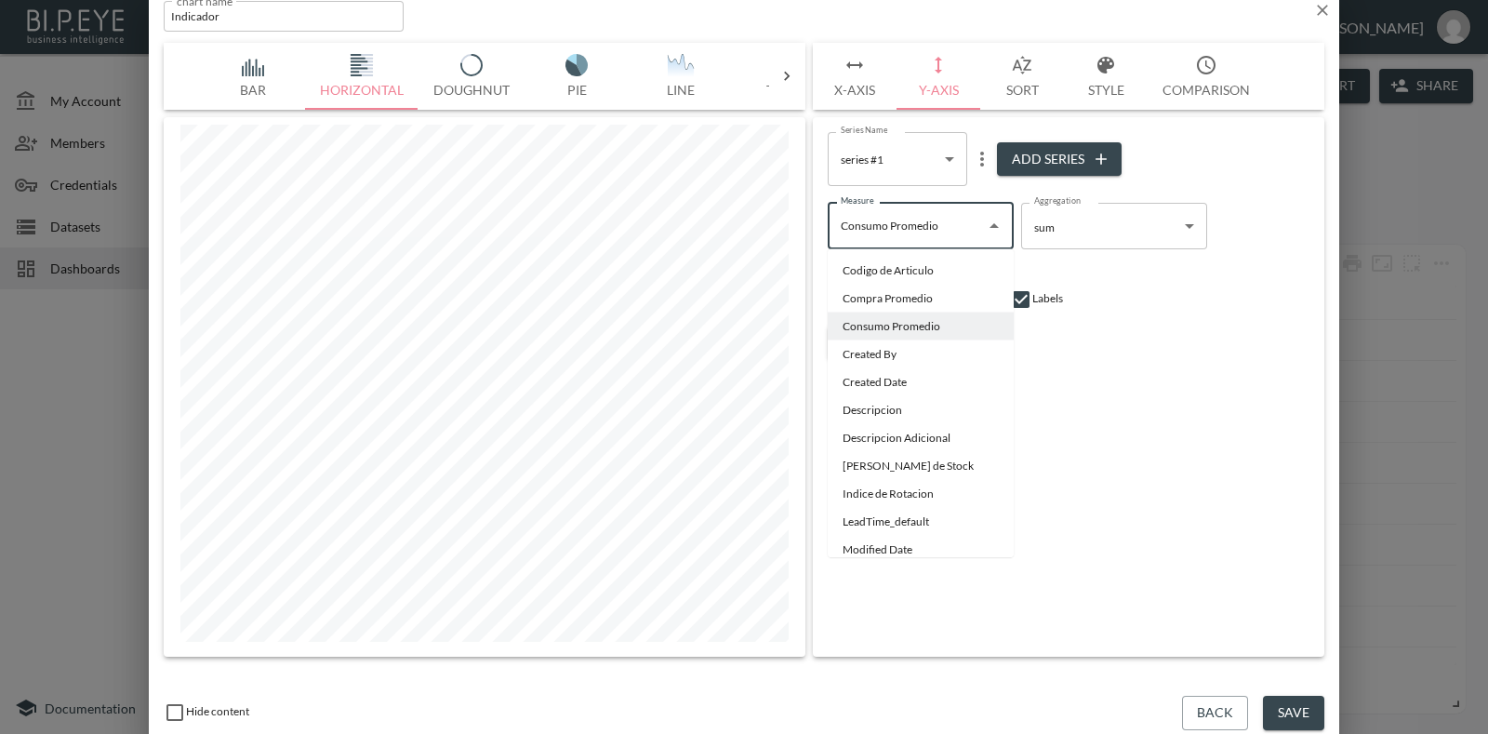
click at [1112, 445] on div "Series Name series #1 7977187e-cc3e-4629-b351-973a14e3e3f3 Series Name Add Seri…" at bounding box center [1068, 386] width 511 height 539
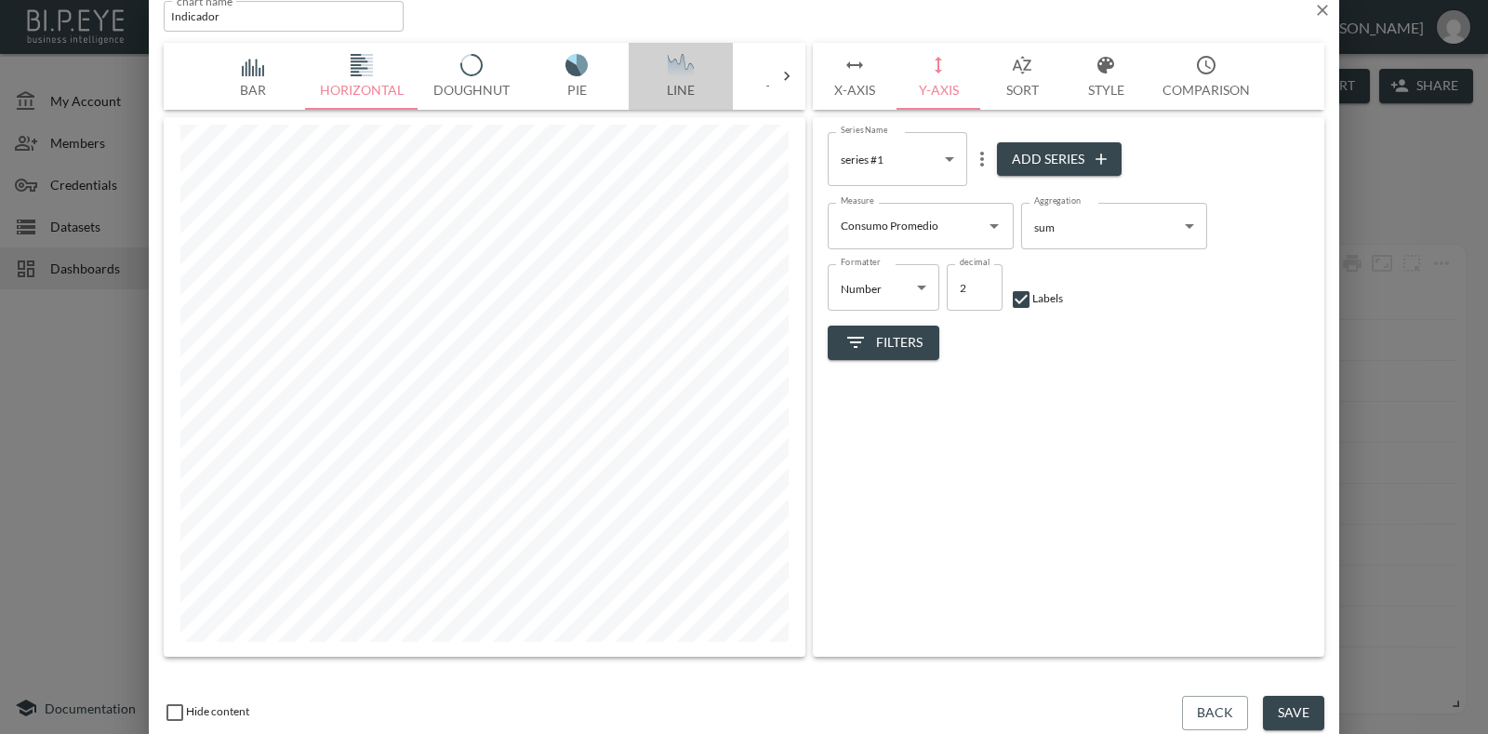
click at [679, 78] on button "Line" at bounding box center [681, 76] width 104 height 67
click at [1007, 227] on div "Consumo Promedio Measure" at bounding box center [921, 226] width 186 height 46
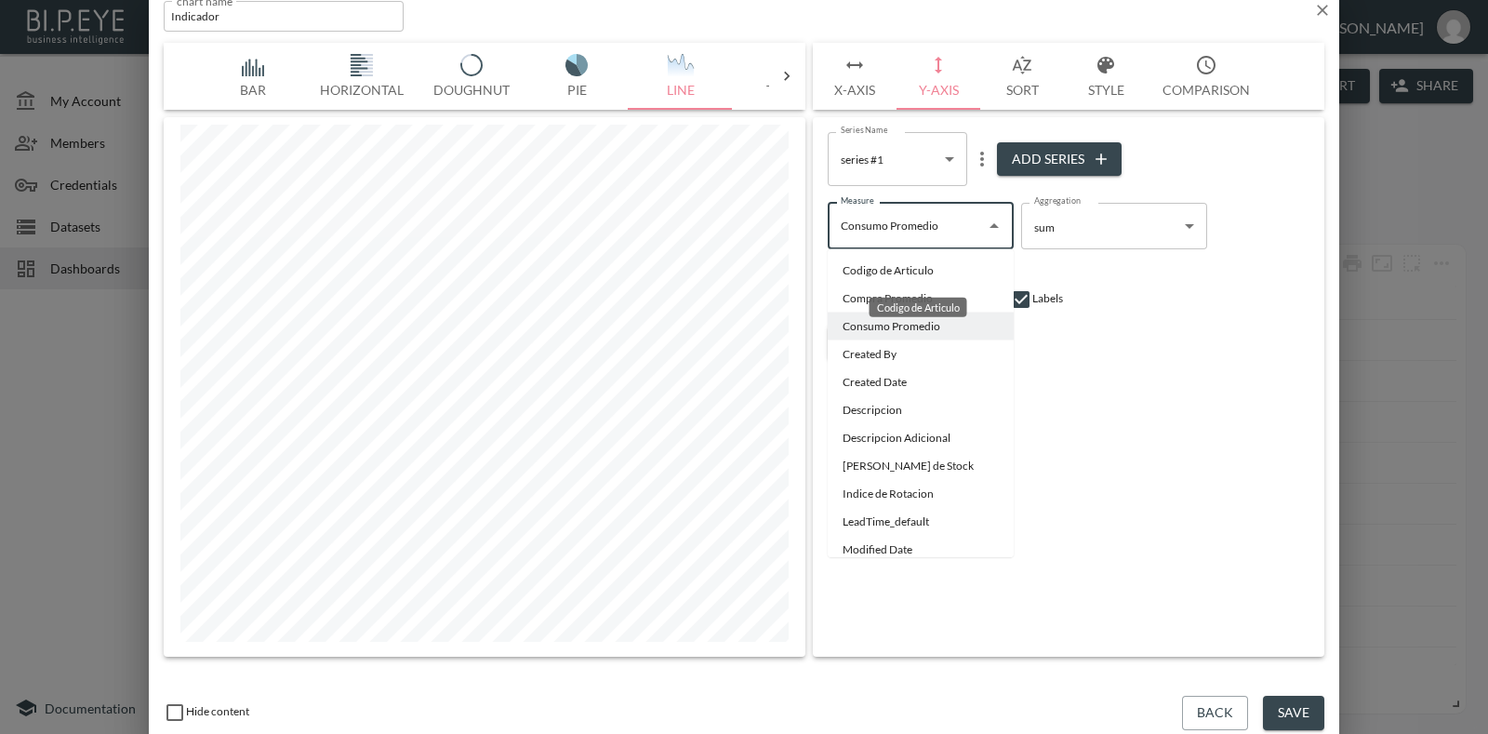
click at [931, 299] on div "Codigo de Articulo" at bounding box center [918, 308] width 98 height 20
click at [849, 301] on li "Compra Promedio" at bounding box center [921, 299] width 186 height 28
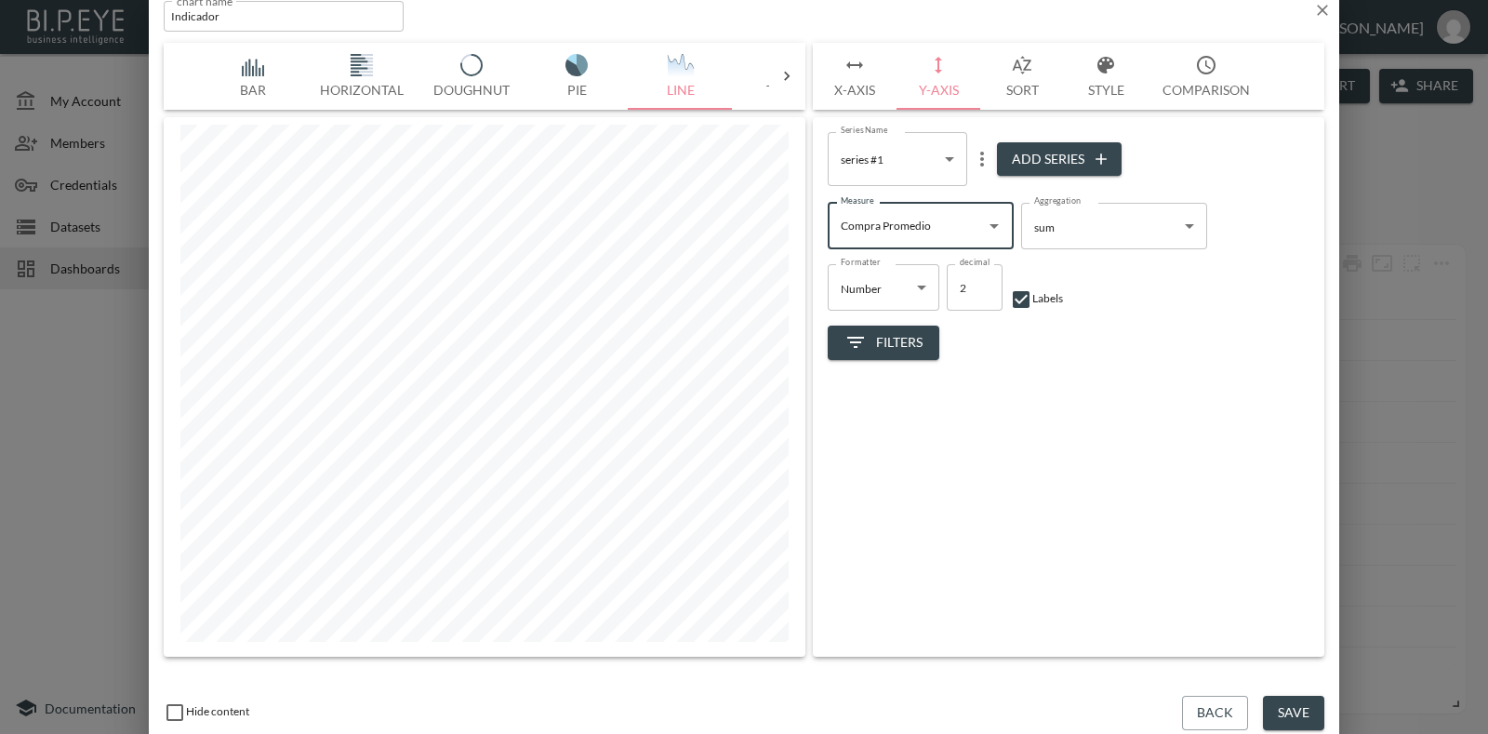
click at [781, 75] on icon at bounding box center [786, 76] width 19 height 19
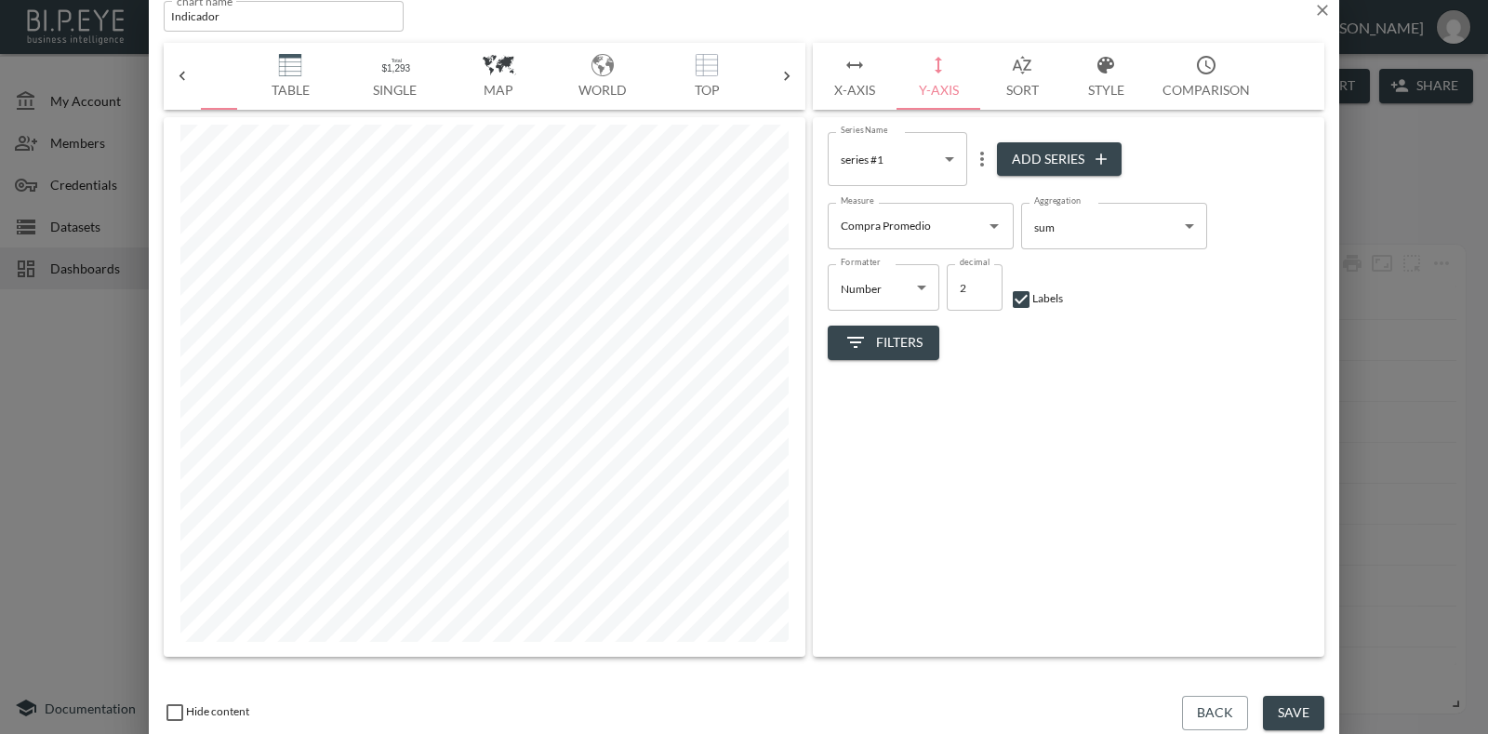
scroll to position [0, 530]
click at [186, 84] on icon at bounding box center [182, 76] width 19 height 19
click at [358, 75] on img "button" at bounding box center [362, 65] width 74 height 22
click at [995, 224] on icon "Open" at bounding box center [993, 226] width 9 height 5
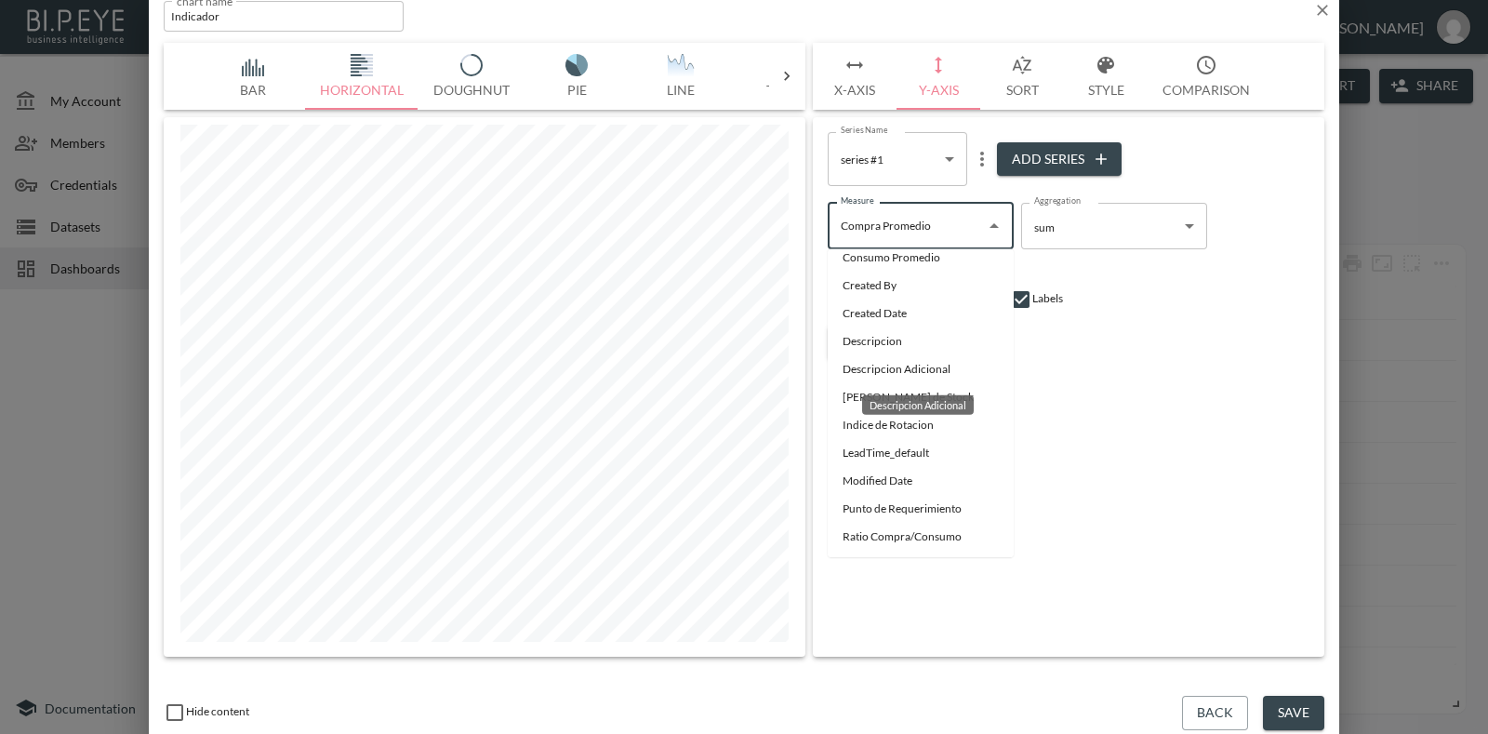
scroll to position [115, 0]
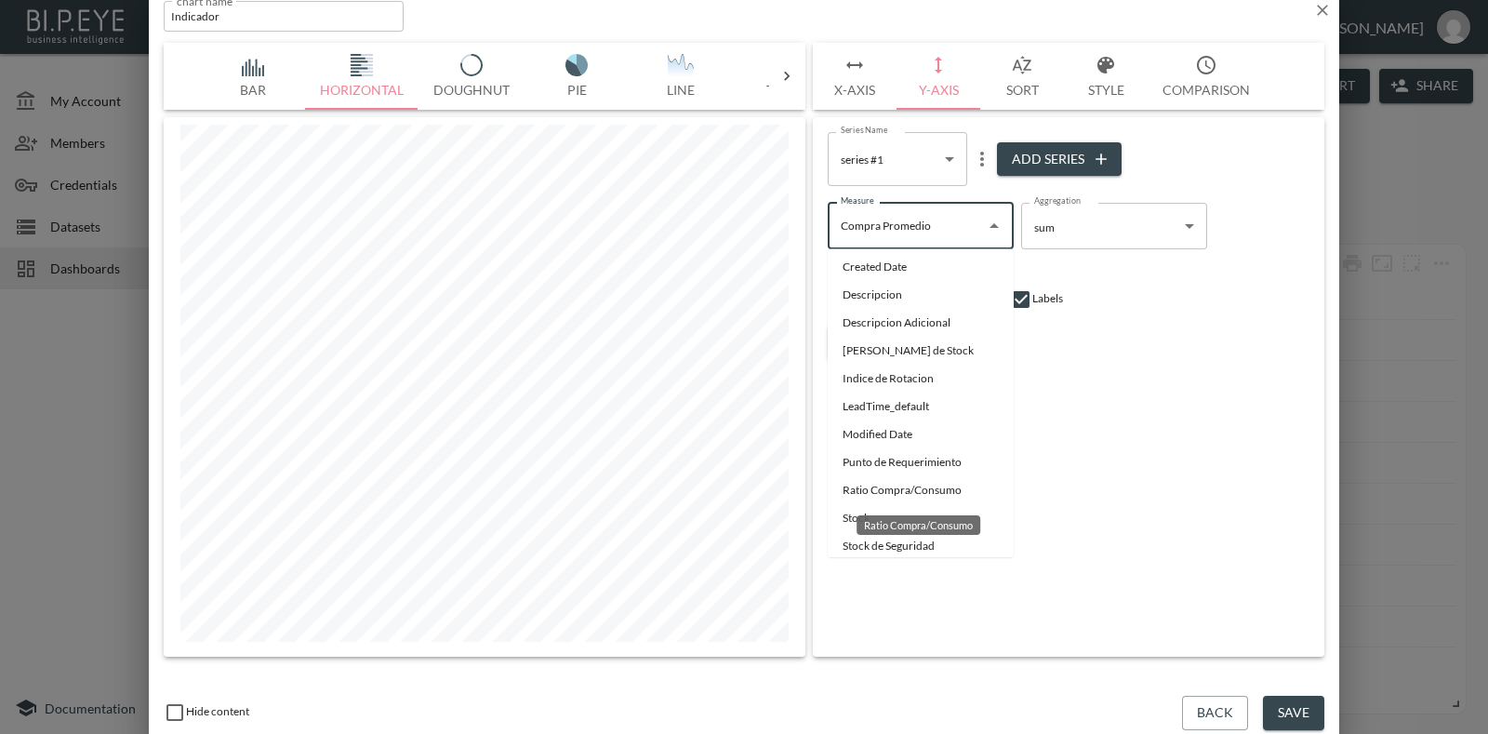
click at [969, 495] on li "Ratio Compra/Consumo" at bounding box center [921, 490] width 186 height 28
type input "Ratio Compra/Consumo"
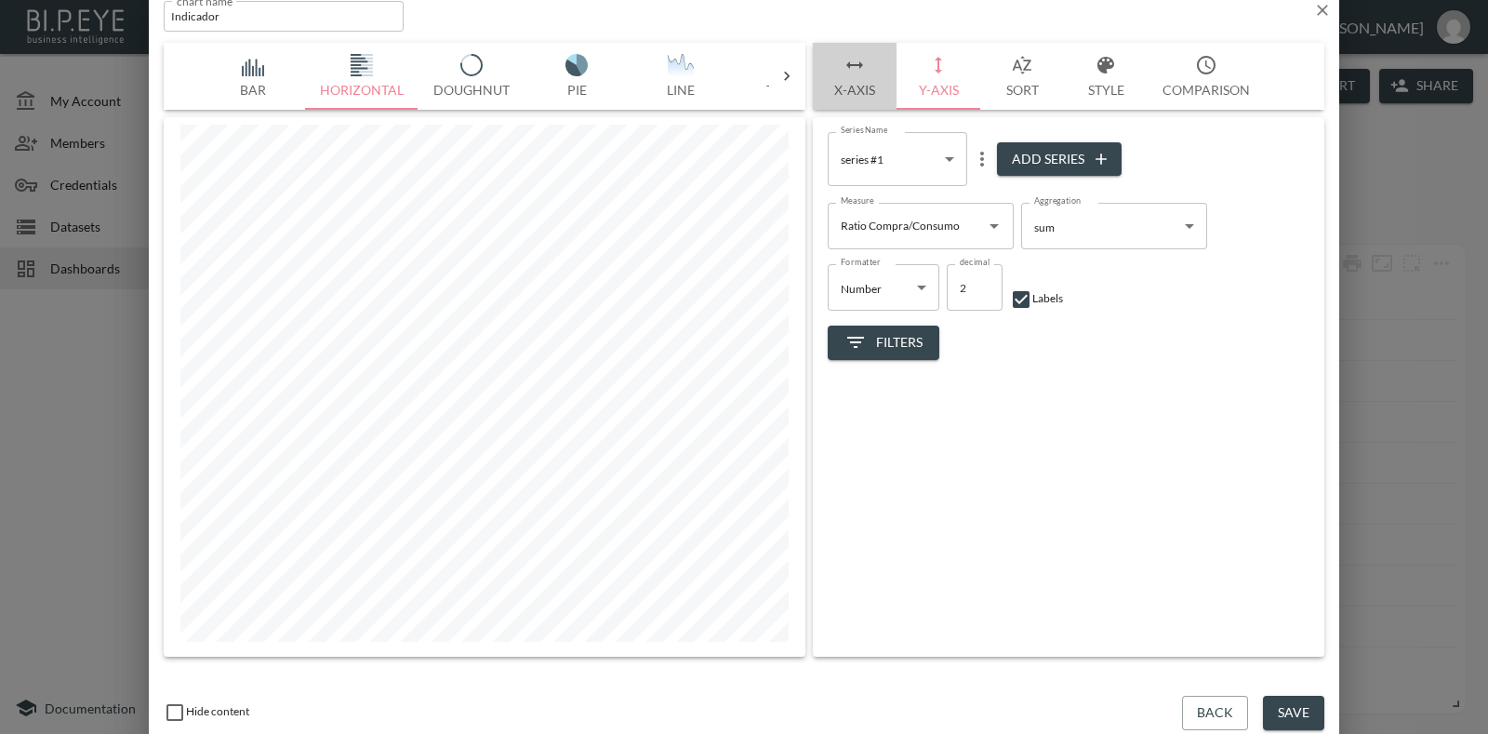
click at [875, 67] on button "X-Axis" at bounding box center [855, 76] width 84 height 67
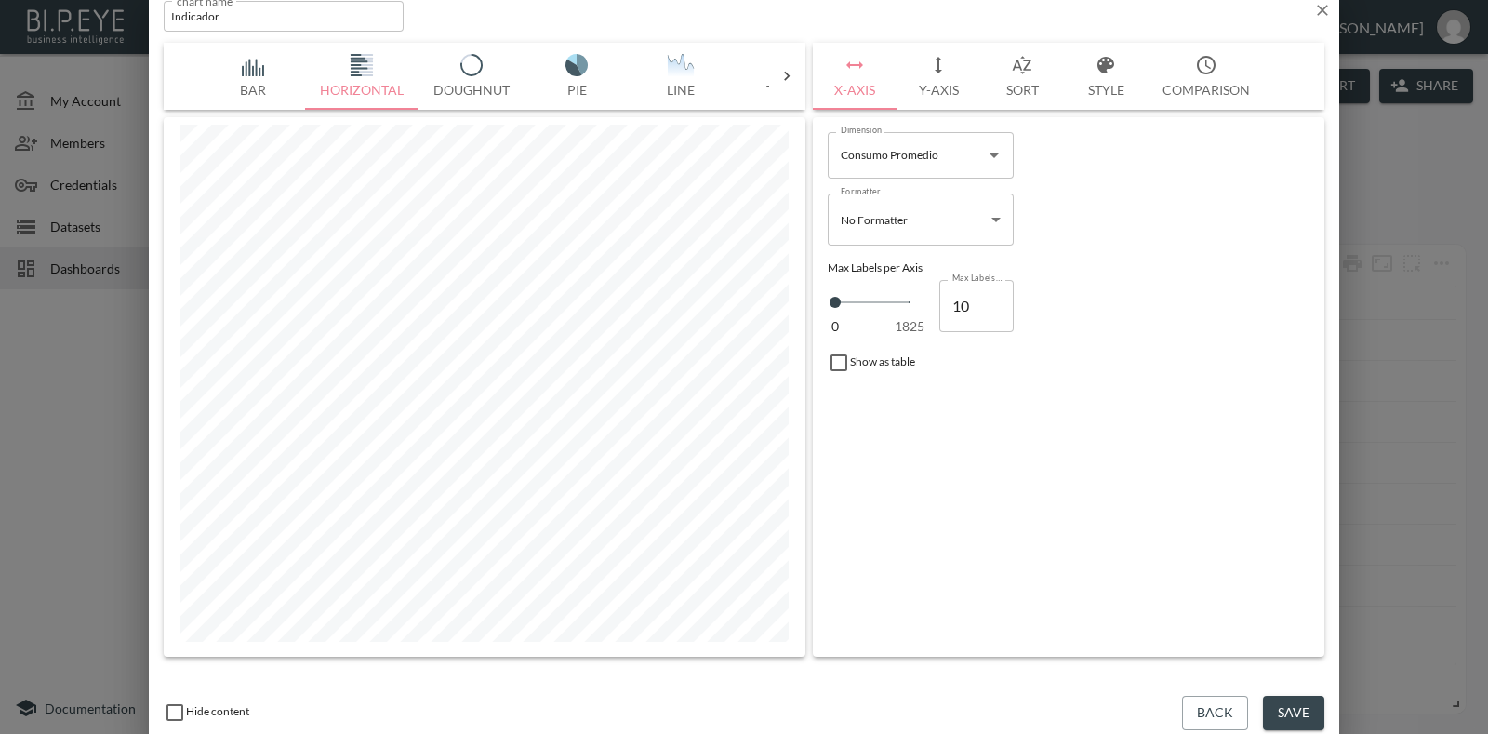
click at [985, 156] on icon "Open" at bounding box center [994, 155] width 22 height 22
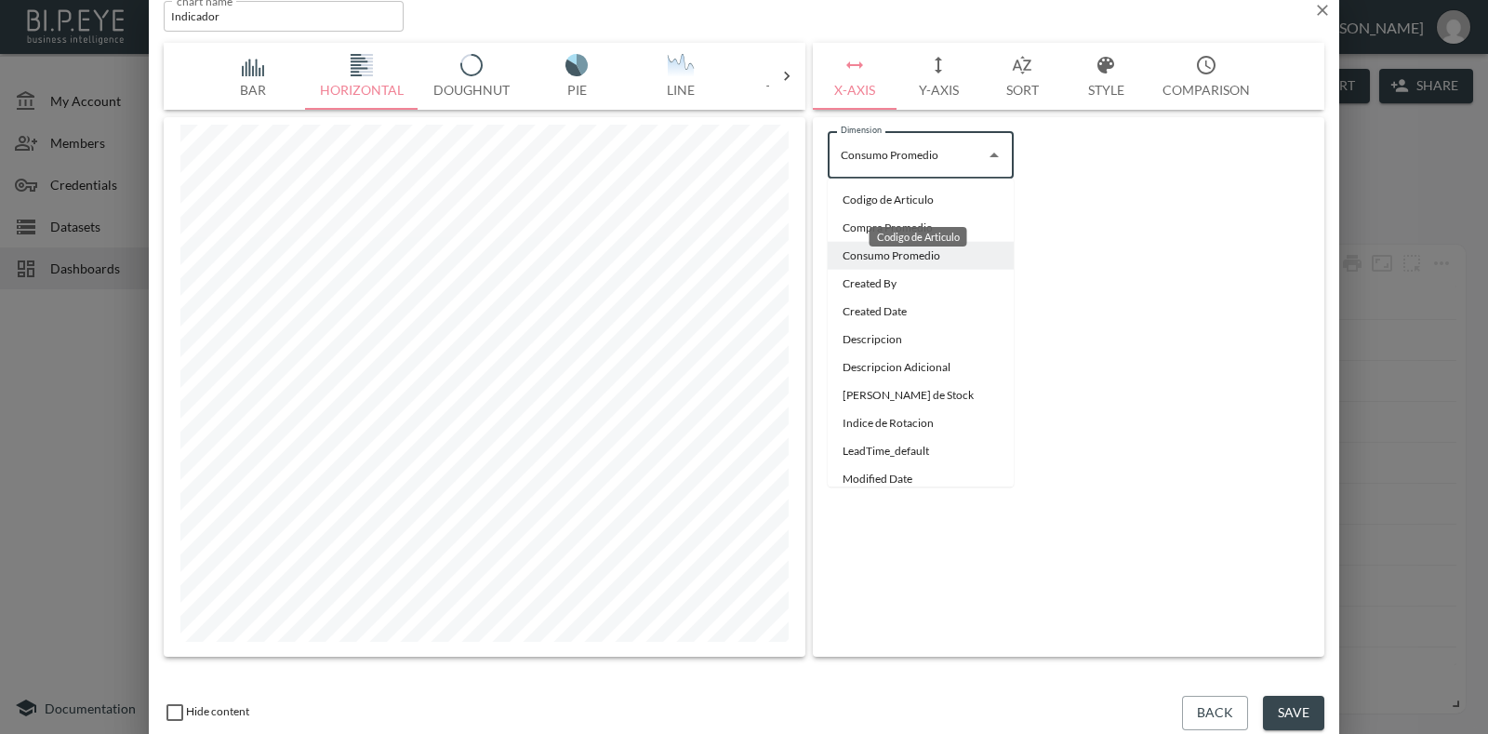
click at [912, 188] on li "Codigo de Articulo" at bounding box center [921, 200] width 186 height 28
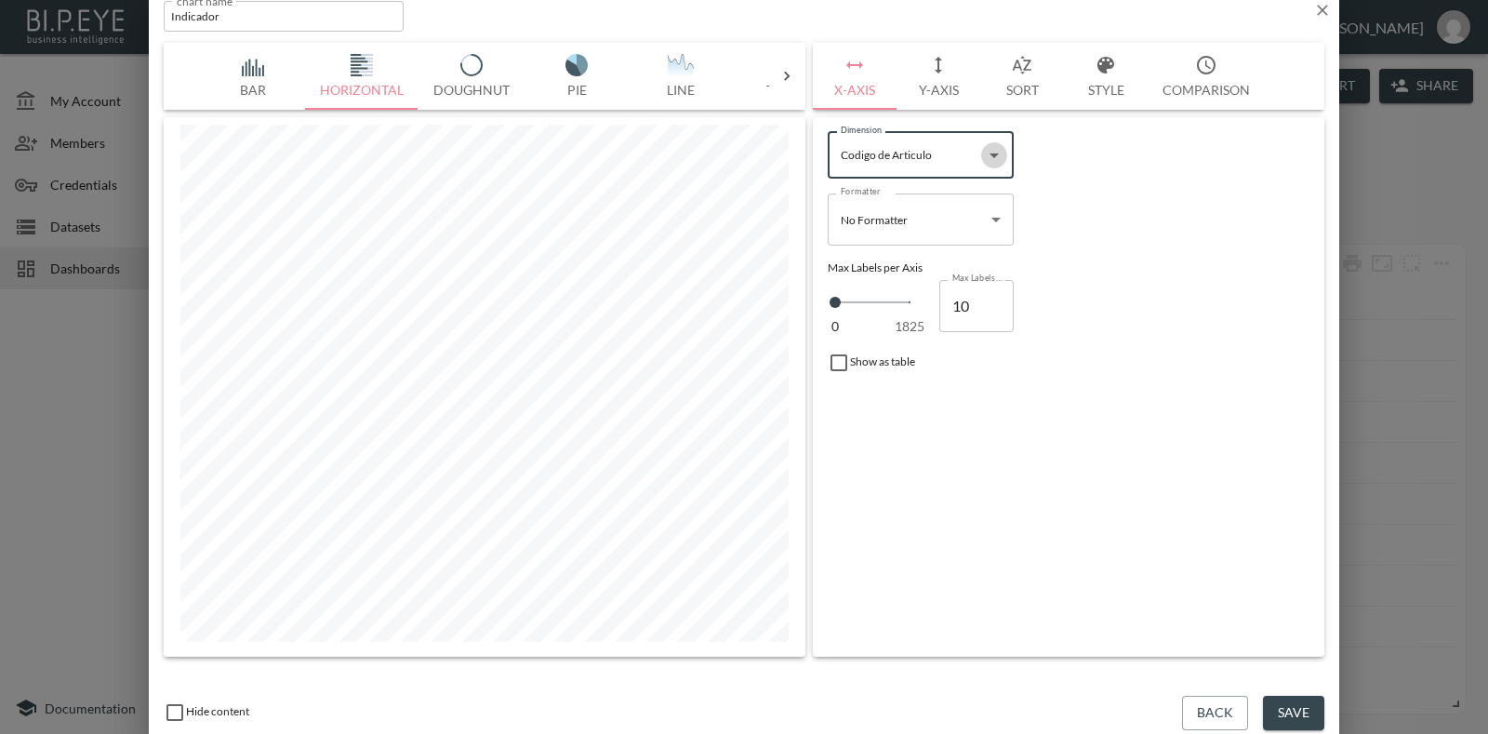
click at [992, 165] on icon "Open" at bounding box center [994, 155] width 22 height 22
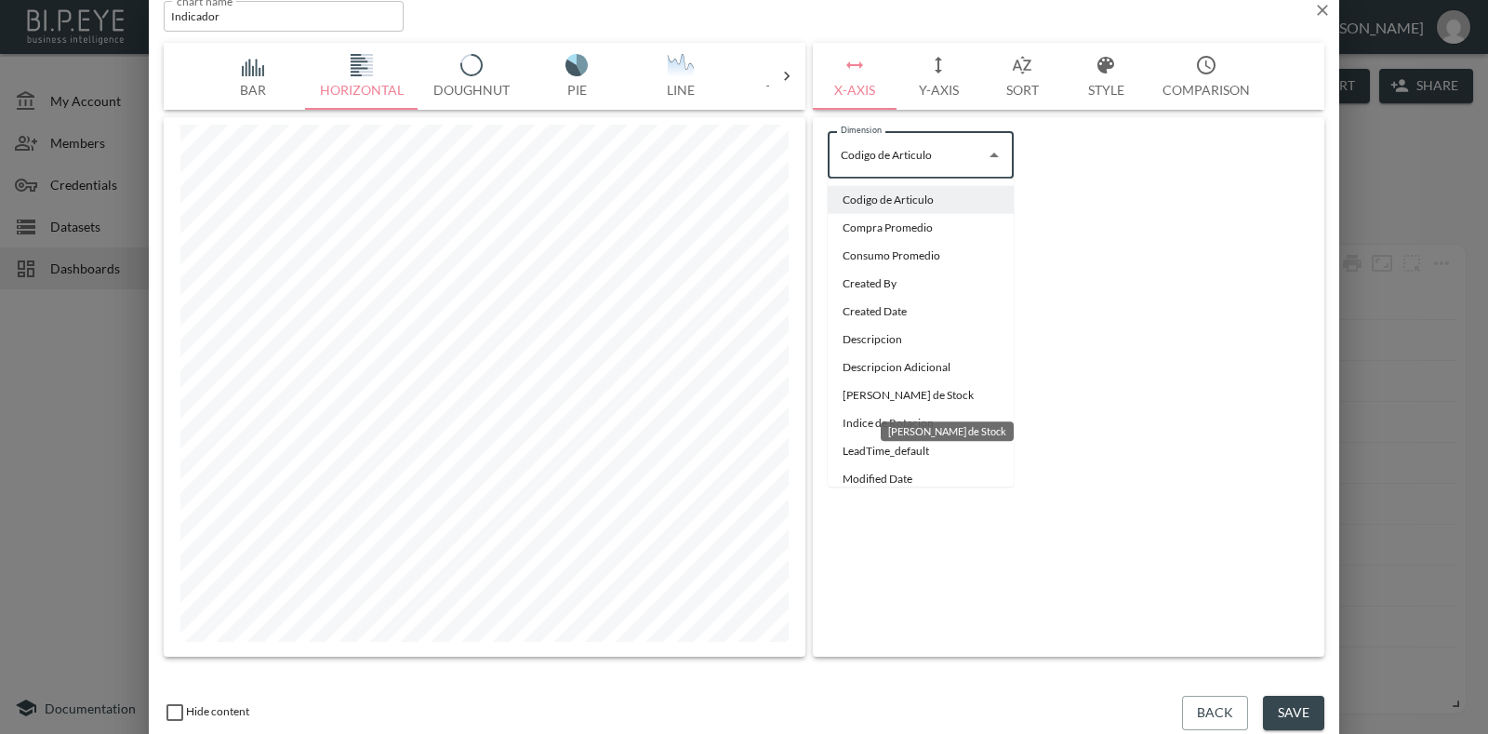
click at [879, 389] on li "Dias de Stock" at bounding box center [921, 395] width 186 height 28
type input "Dias de Stock"
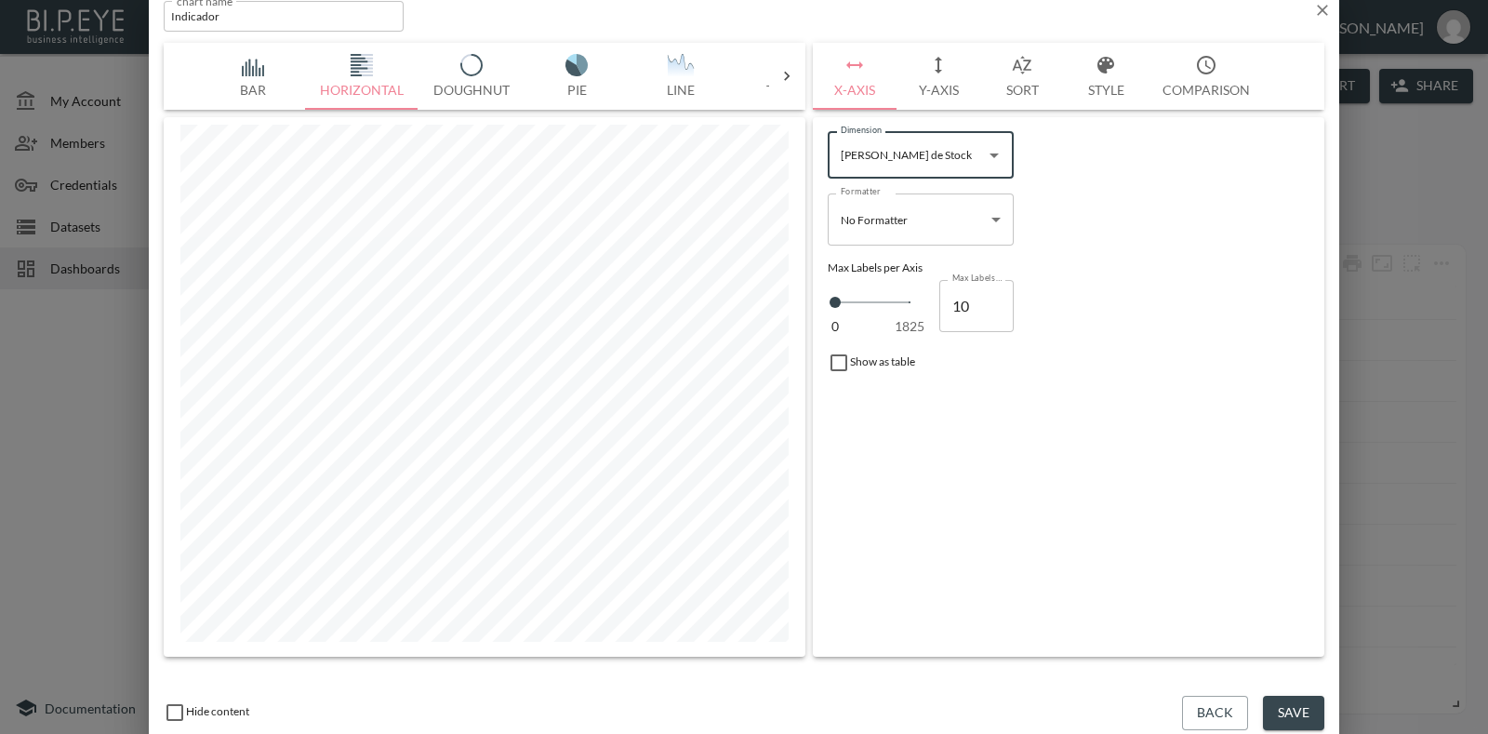
click at [948, 78] on button "Y-Axis" at bounding box center [938, 76] width 84 height 67
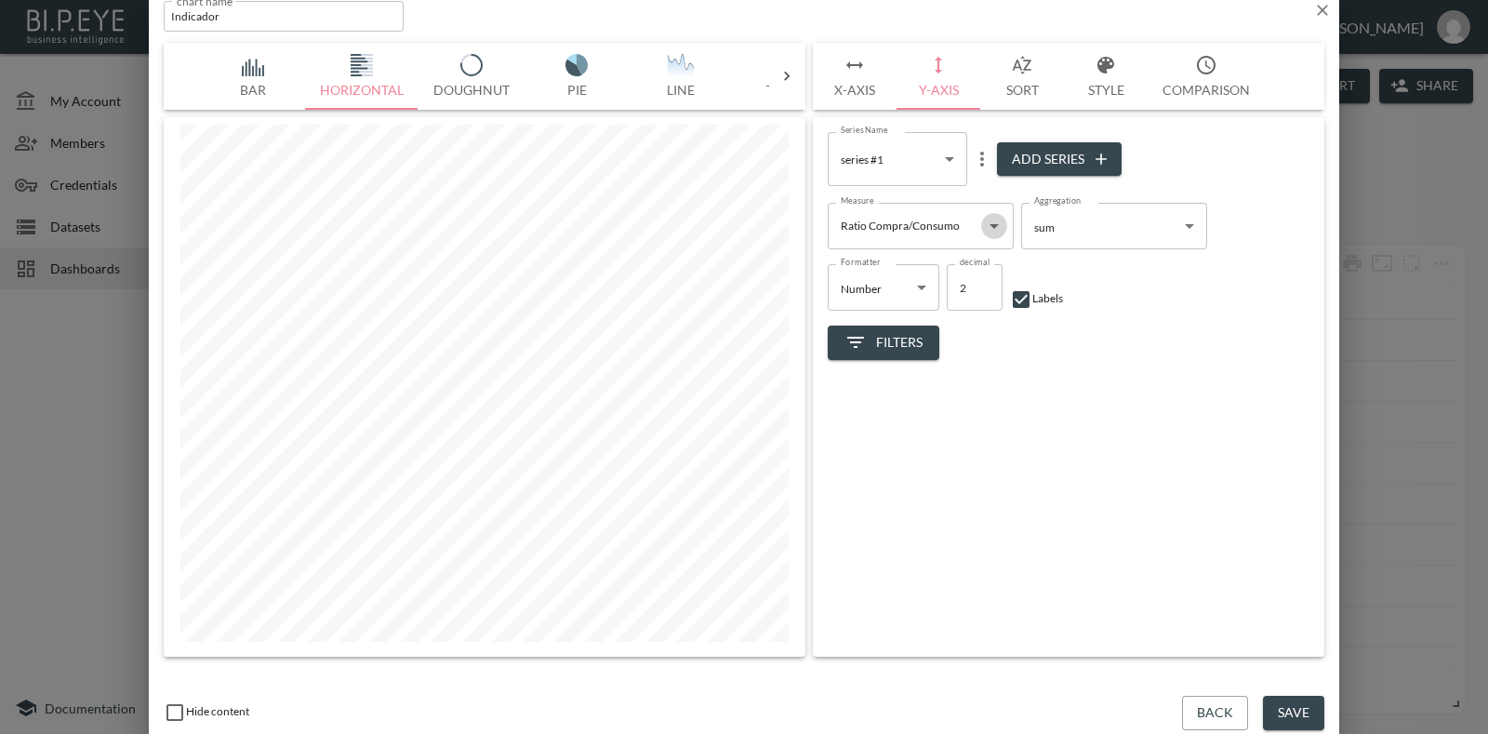
click at [994, 227] on icon "Open" at bounding box center [993, 226] width 9 height 5
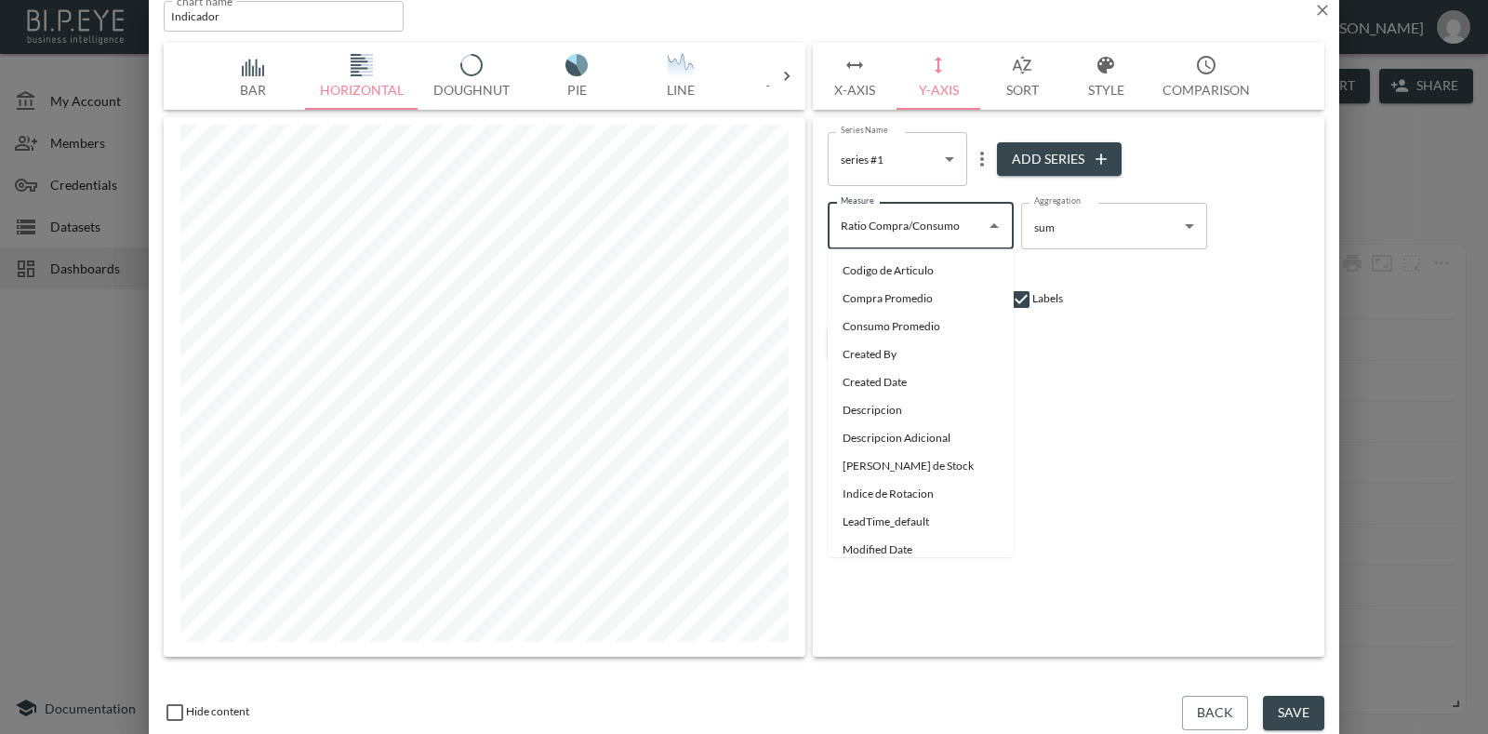
scroll to position [60, 0]
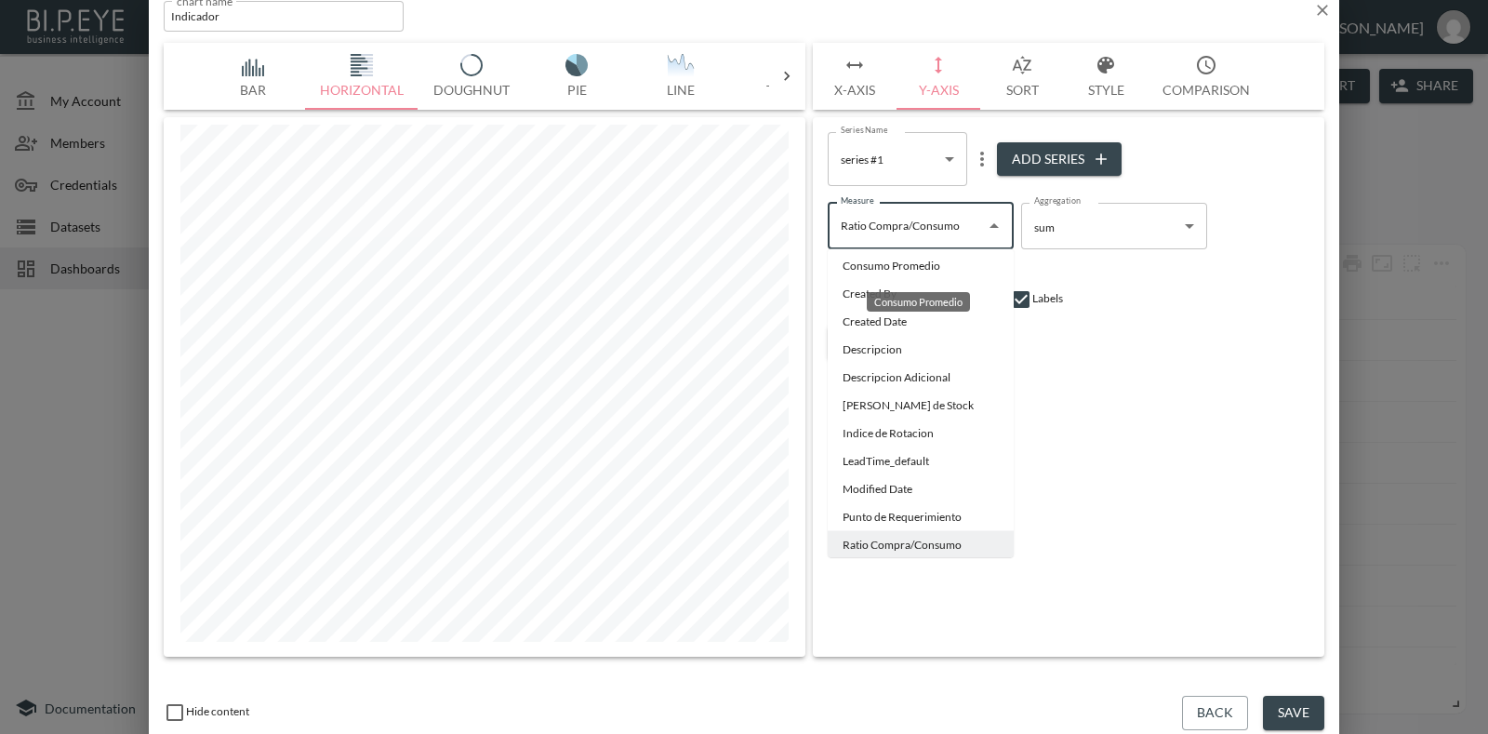
click at [924, 268] on li "Consumo Promedio" at bounding box center [921, 266] width 186 height 28
type input "Consumo Promedio"
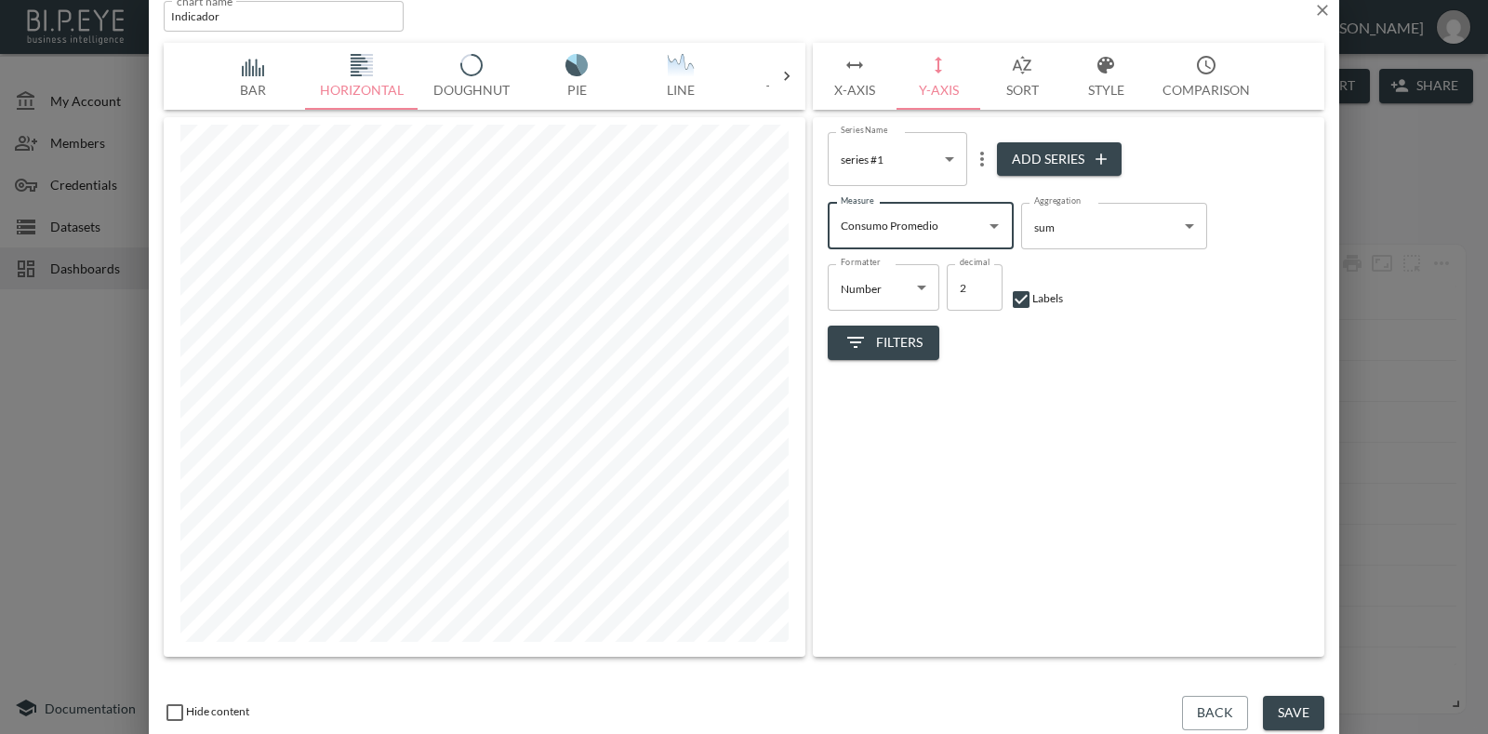
click at [853, 90] on button "X-Axis" at bounding box center [855, 76] width 84 height 67
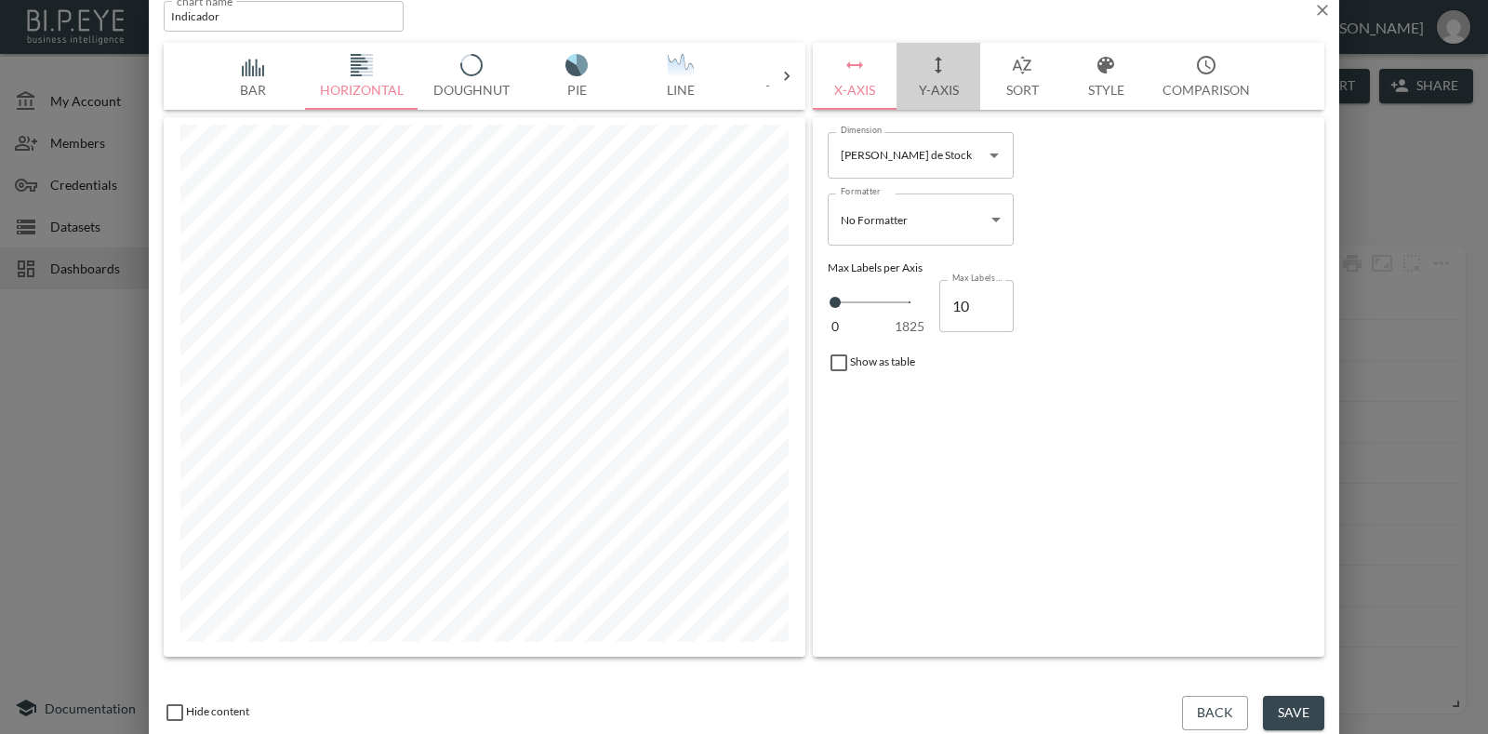
click at [942, 88] on button "Y-Axis" at bounding box center [938, 76] width 84 height 67
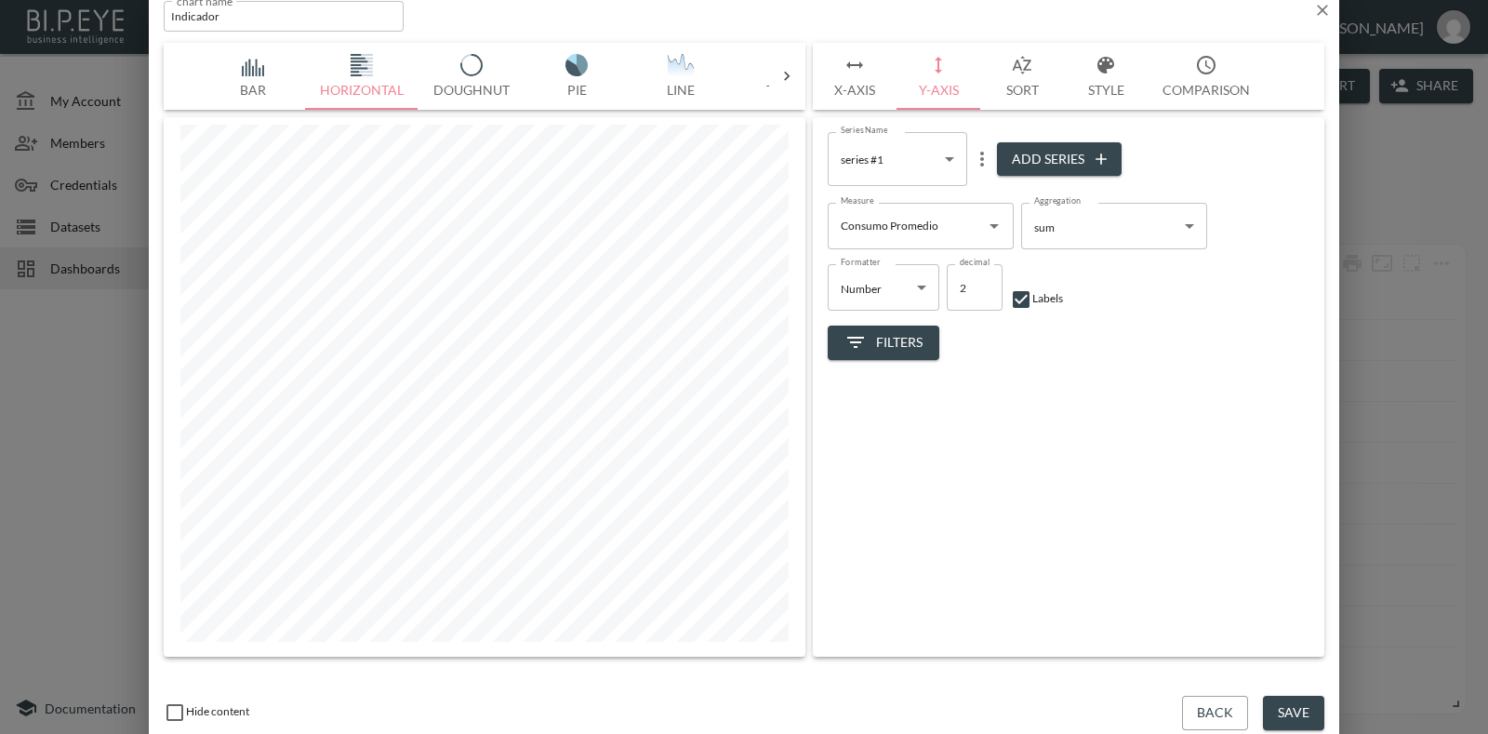
click at [696, 85] on button "Line" at bounding box center [681, 76] width 104 height 67
click at [983, 219] on icon "Open" at bounding box center [994, 226] width 22 height 22
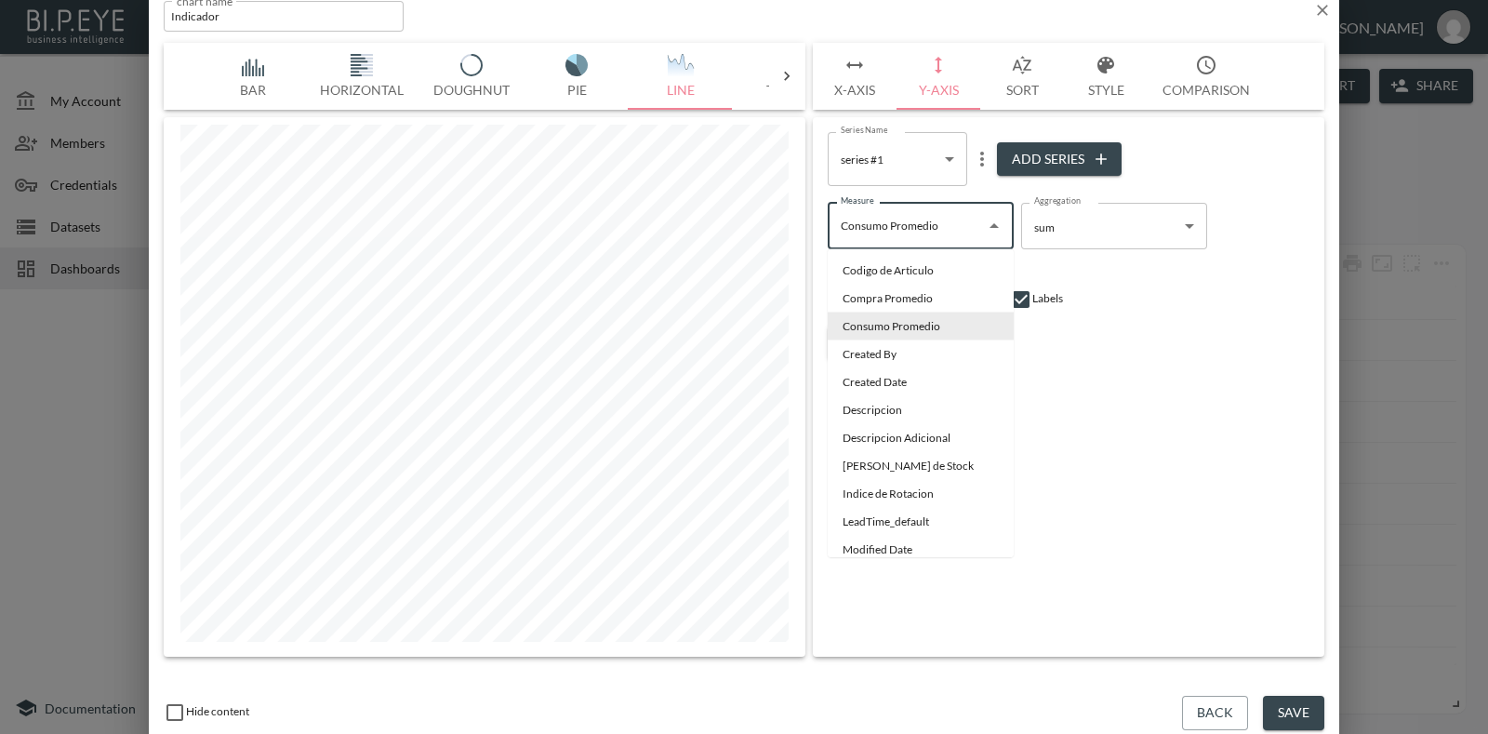
click at [1125, 430] on div "Series Name series #1 7977187e-cc3e-4629-b351-973a14e3e3f3 Series Name Add Seri…" at bounding box center [1068, 386] width 511 height 539
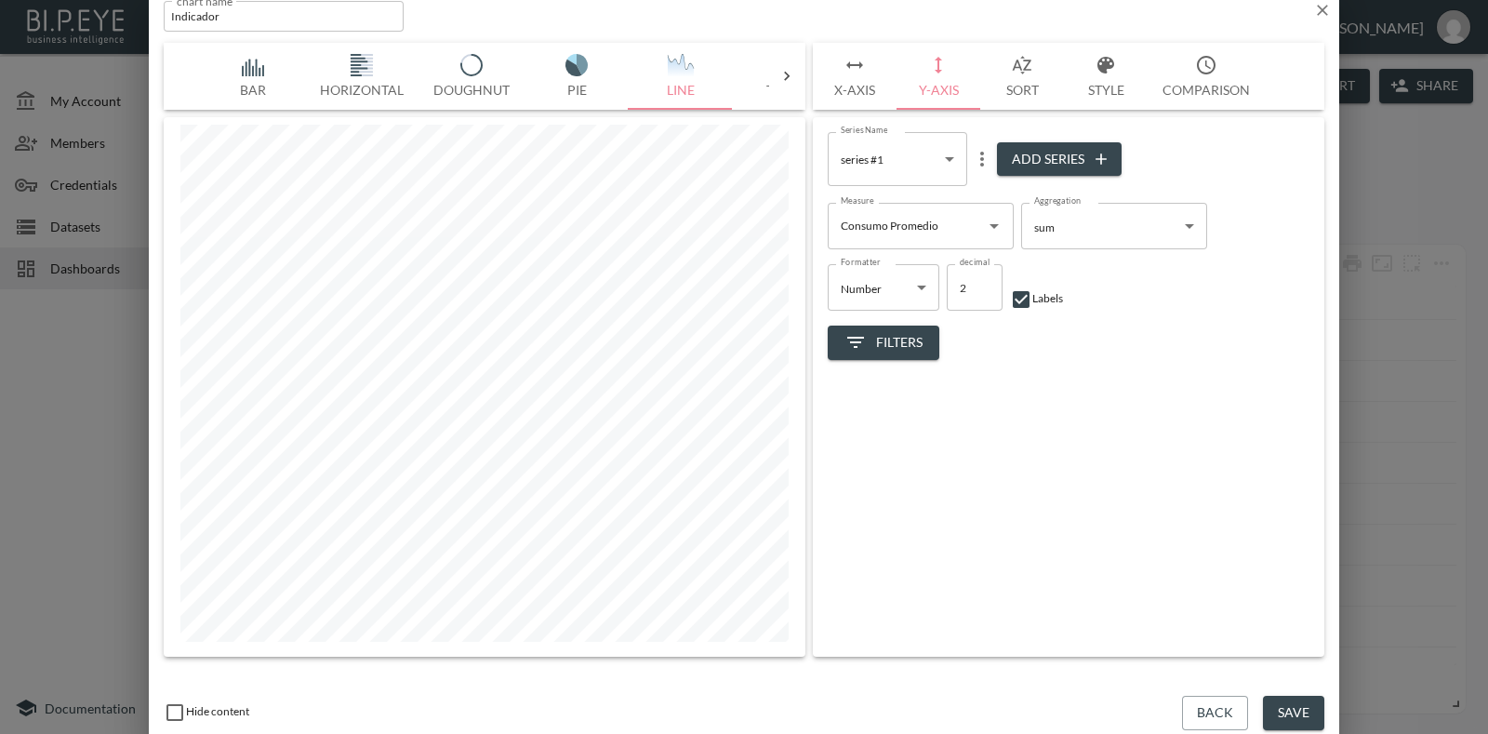
click at [877, 77] on button "X-Axis" at bounding box center [855, 76] width 84 height 67
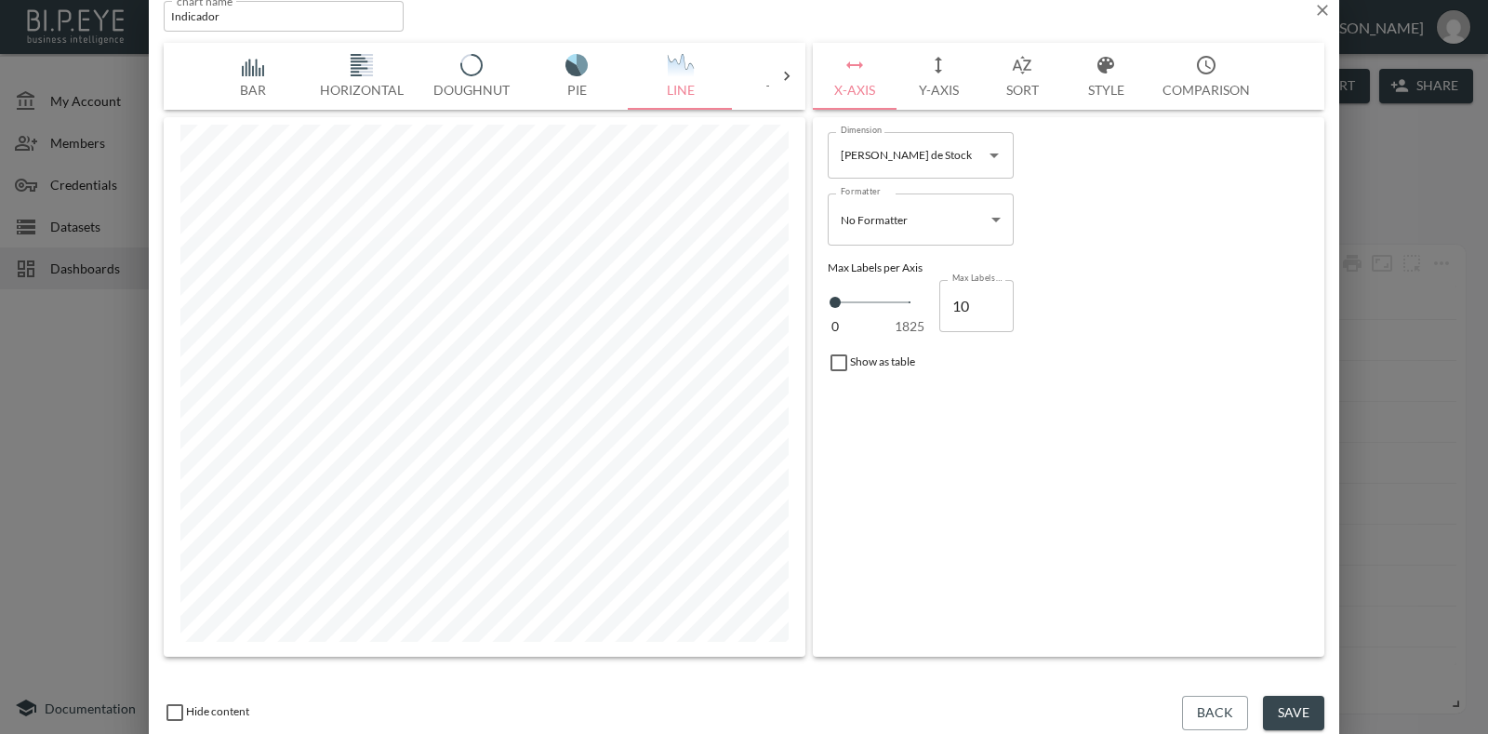
click at [990, 155] on icon "Open" at bounding box center [994, 155] width 22 height 22
click at [1099, 299] on div "0 1825 Max Labels per Axis 10 Max Labels per Axis" at bounding box center [1069, 305] width 482 height 62
click at [789, 72] on icon at bounding box center [786, 76] width 19 height 19
click at [187, 79] on icon at bounding box center [182, 76] width 19 height 19
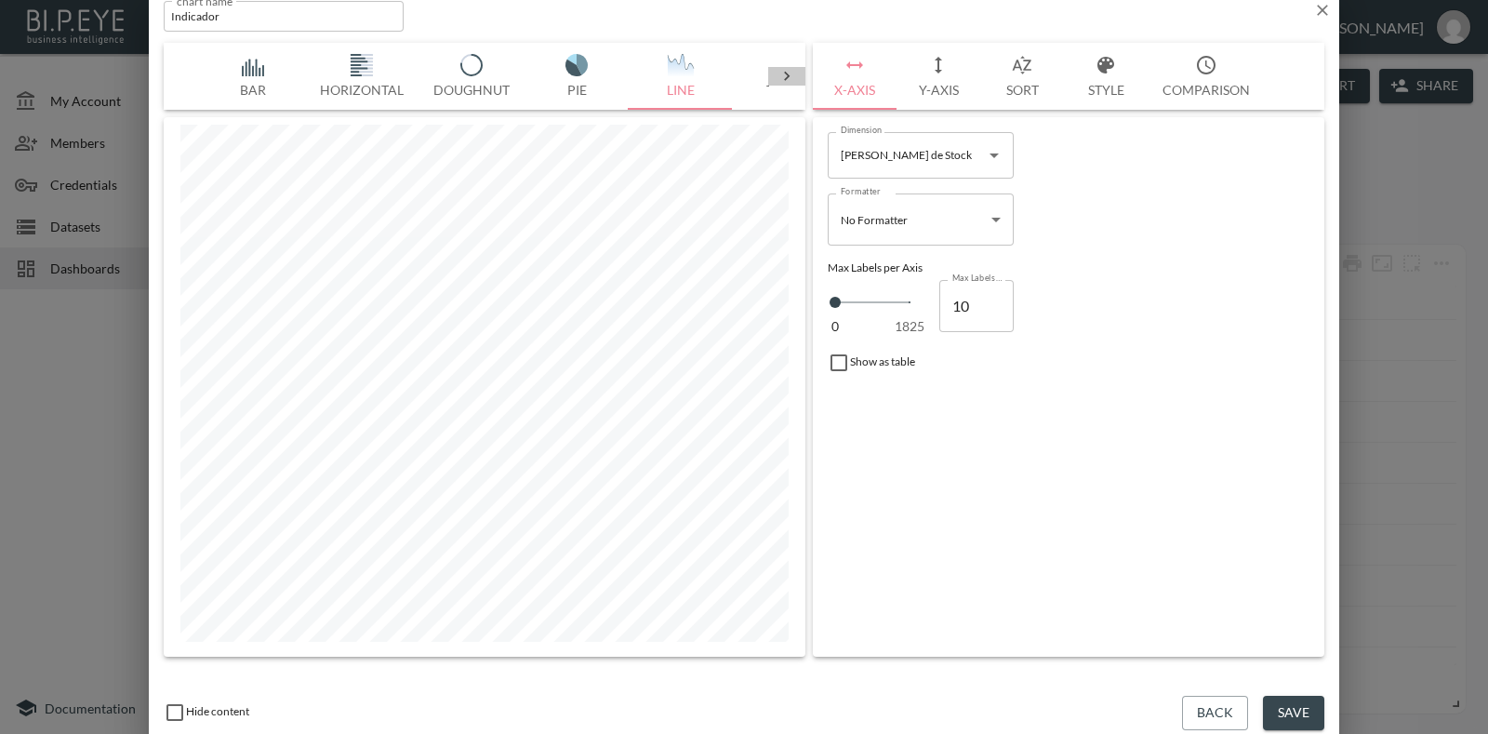
click at [795, 73] on icon at bounding box center [786, 76] width 19 height 19
click at [346, 74] on img "button" at bounding box center [359, 65] width 74 height 22
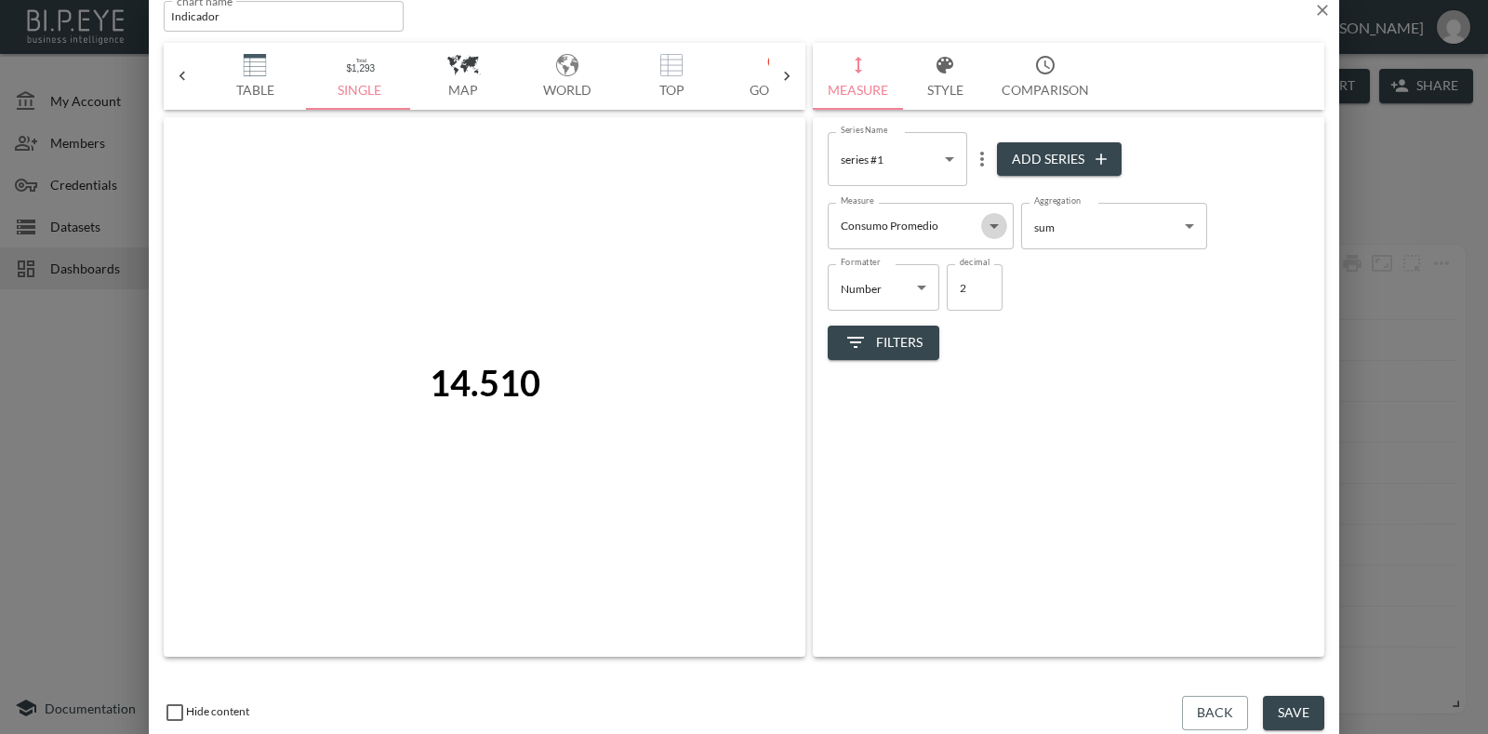
click at [997, 218] on icon "Open" at bounding box center [994, 226] width 22 height 22
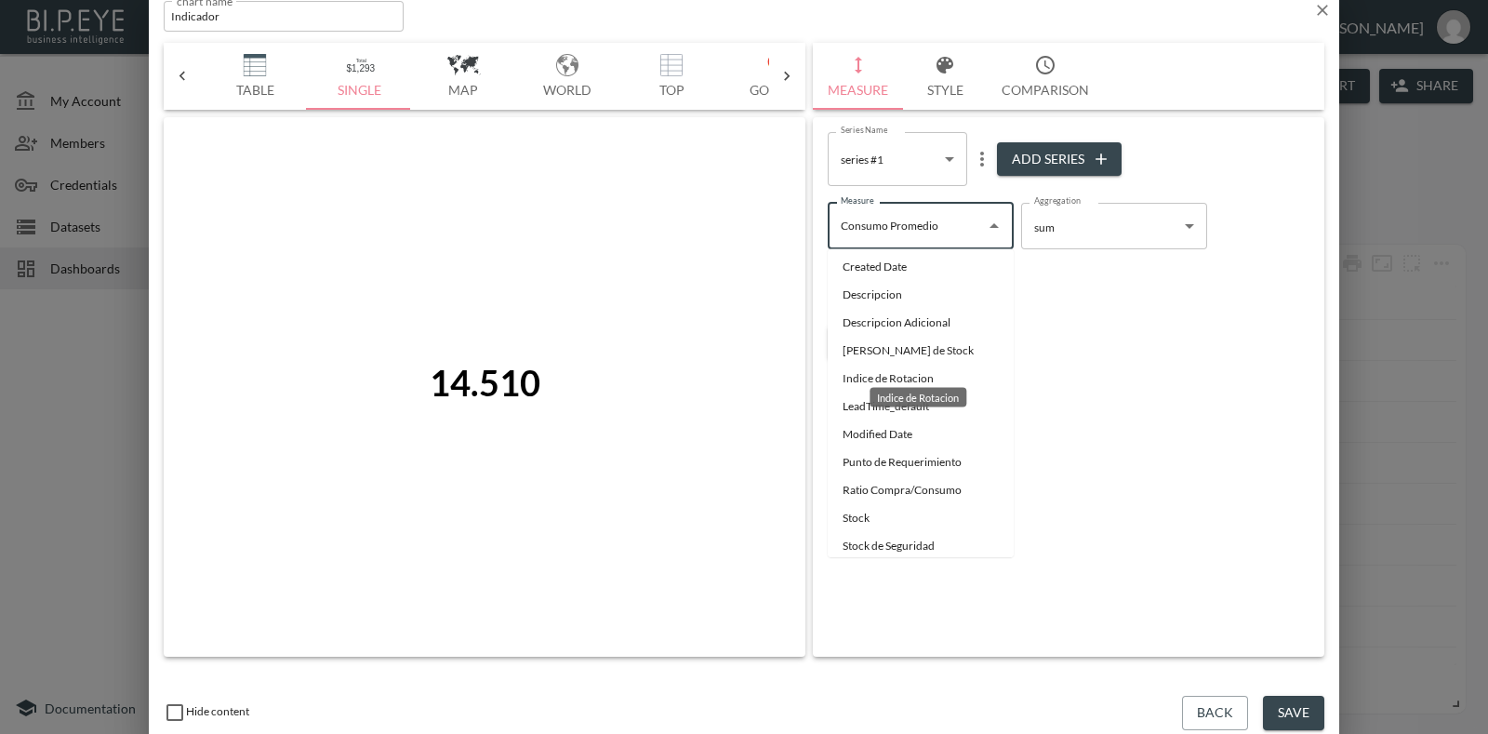
scroll to position [163, 0]
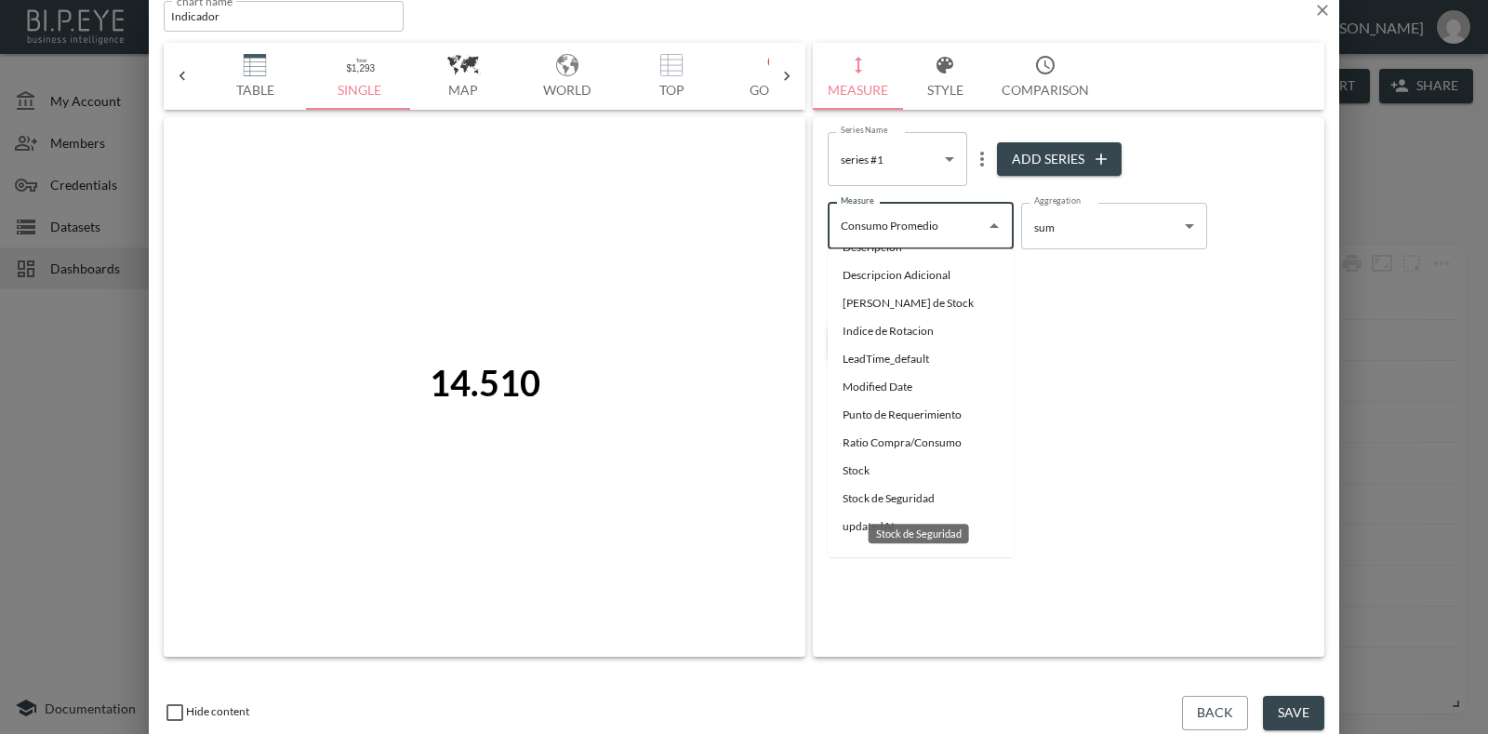
click at [901, 486] on li "Stock de Seguridad" at bounding box center [921, 498] width 186 height 28
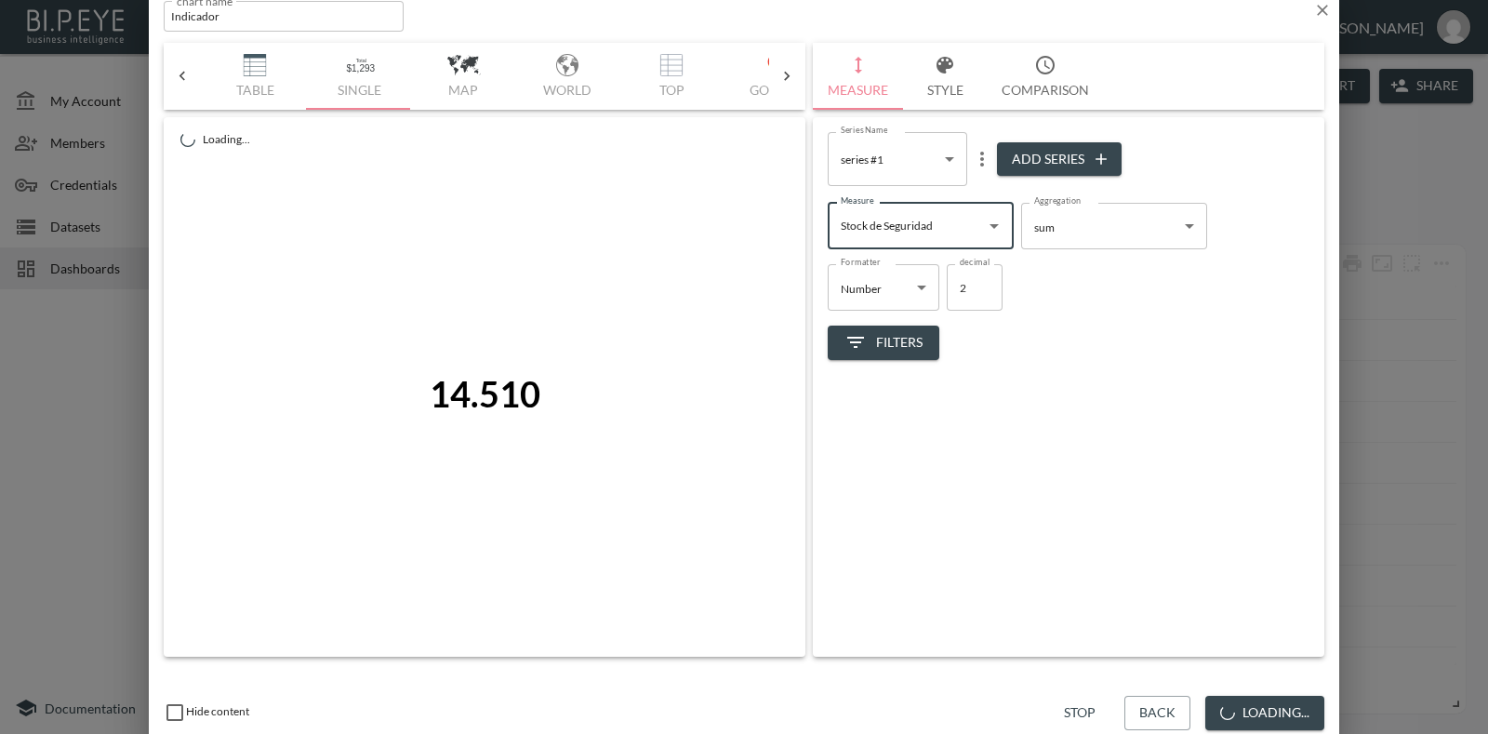
click at [1192, 239] on body "BI.P.EYE, Interactive Analytics Dashboards - app Gonzalo Vallejos organization …" at bounding box center [744, 367] width 1488 height 734
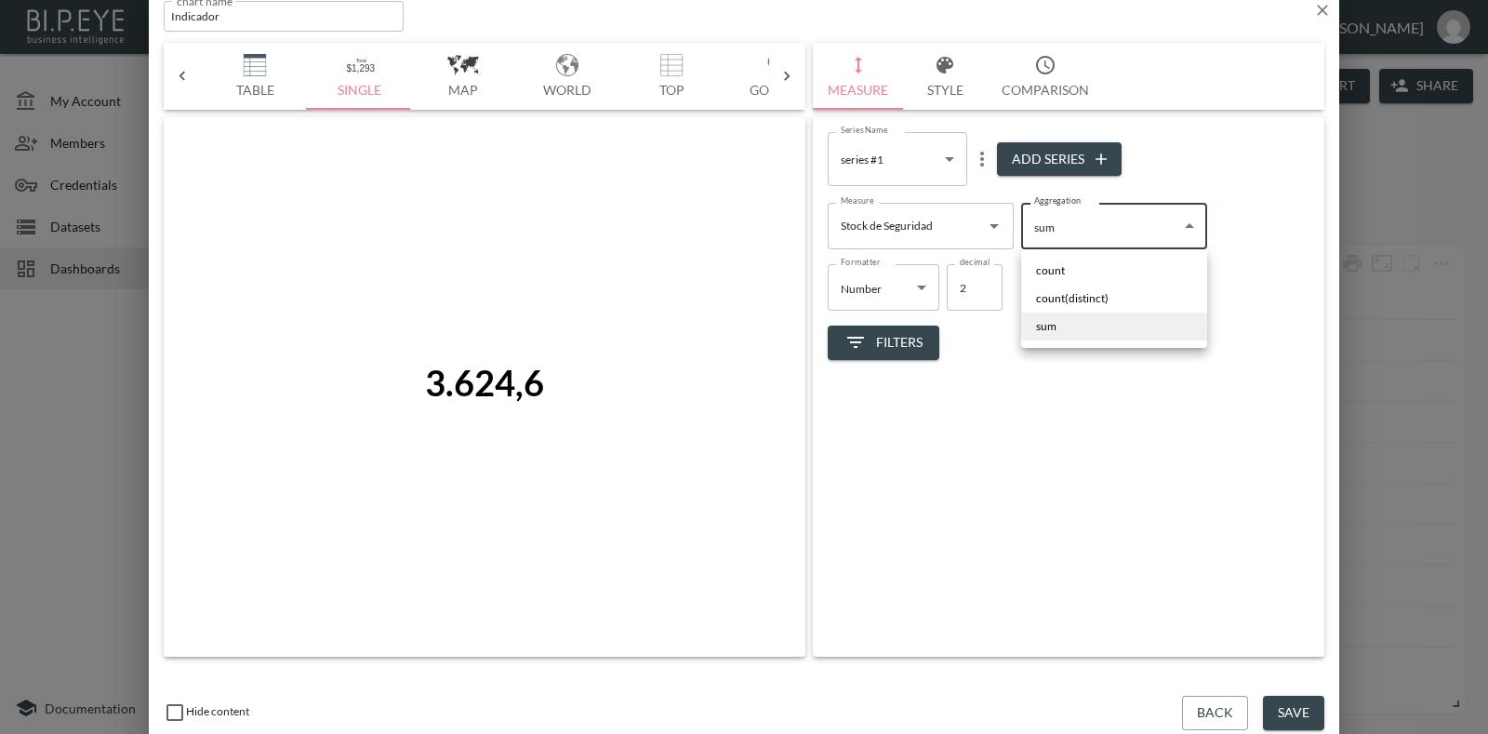
click at [967, 219] on div at bounding box center [744, 367] width 1488 height 734
click at [995, 223] on icon "Open" at bounding box center [994, 226] width 22 height 22
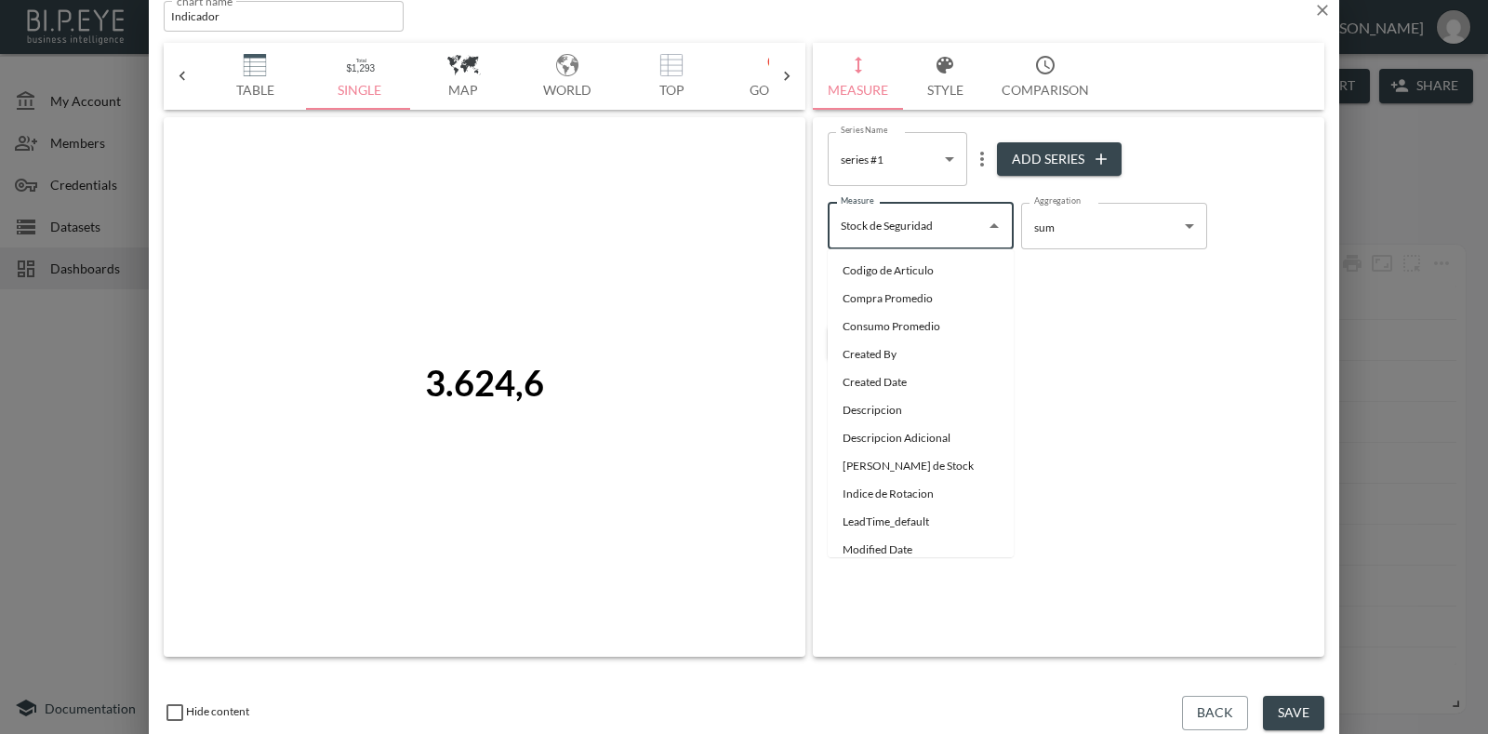
scroll to position [116, 0]
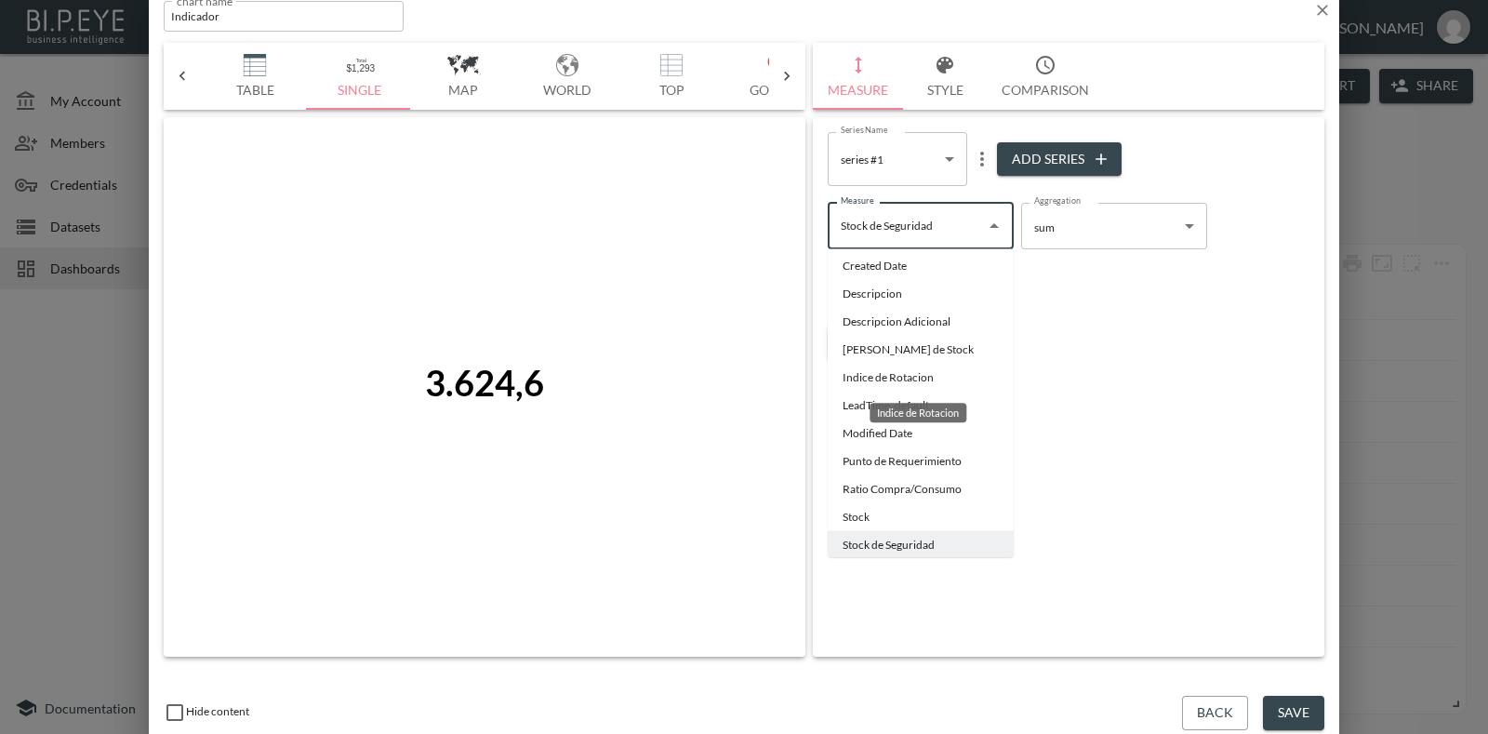
click at [932, 367] on li "Indice de Rotacion" at bounding box center [921, 378] width 186 height 28
type input "Indice de Rotacion"
